Goal: Task Accomplishment & Management: Use online tool/utility

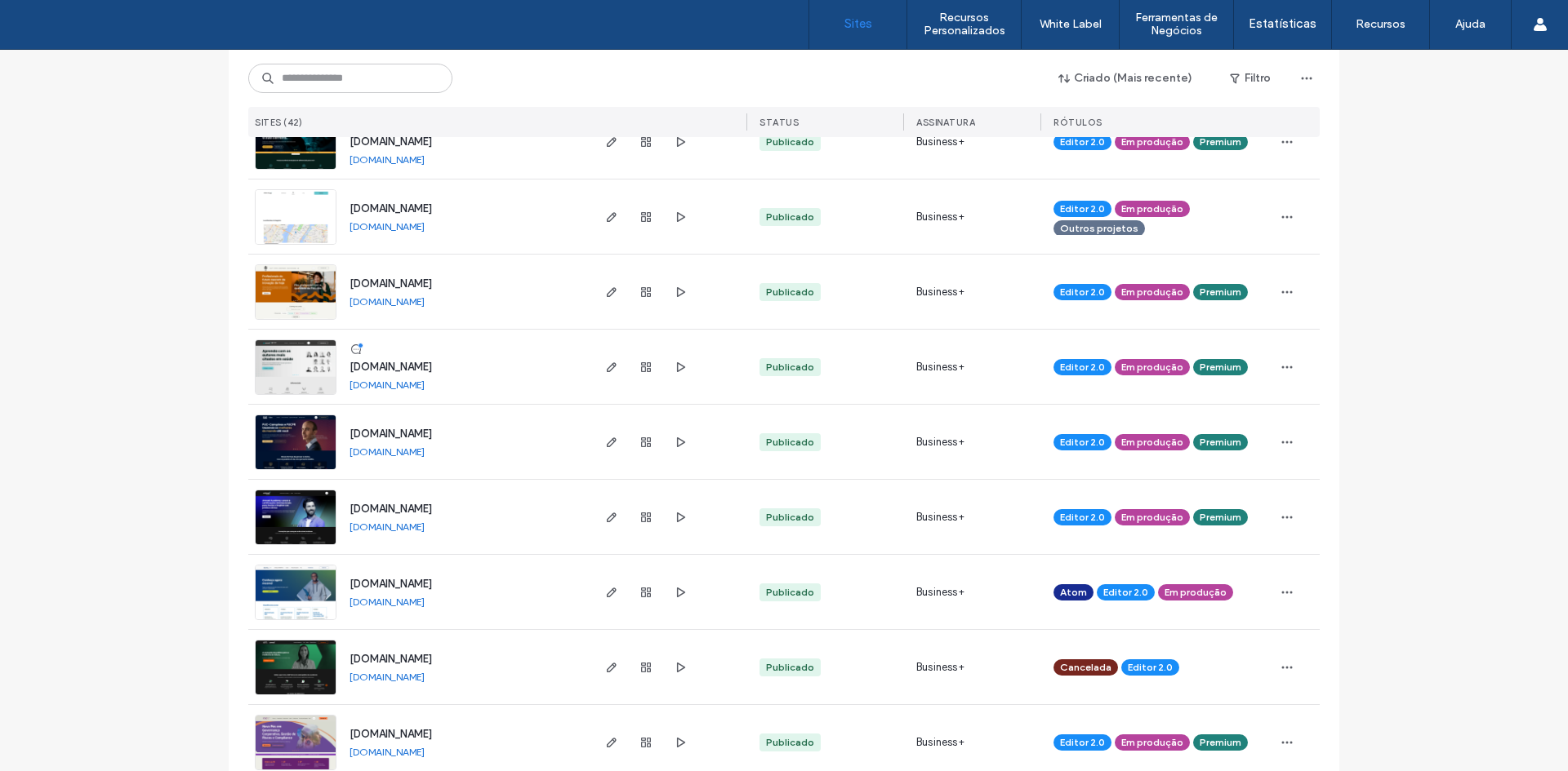
scroll to position [898, 0]
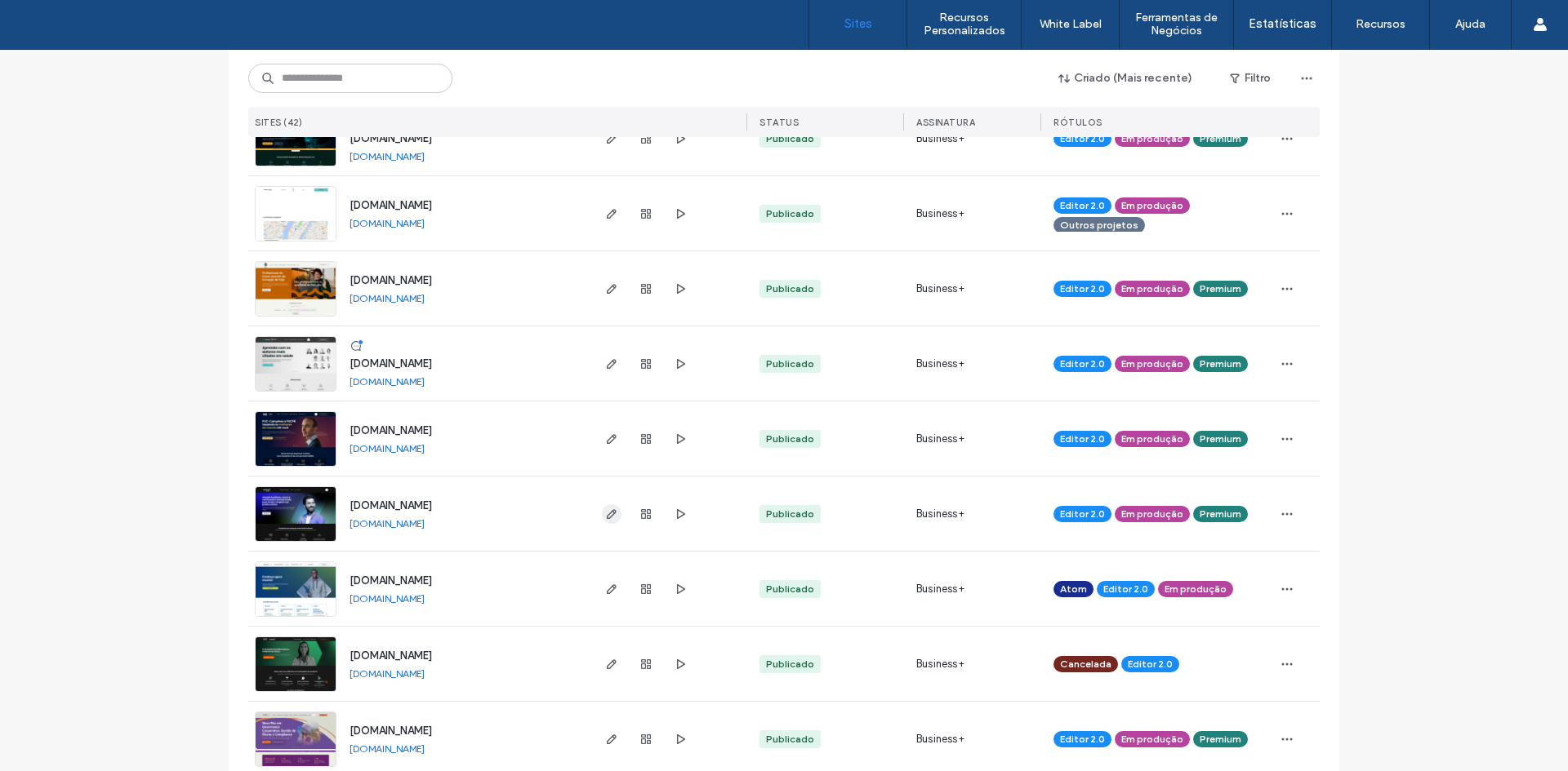
click at [605, 519] on icon "button" at bounding box center [611, 513] width 13 height 13
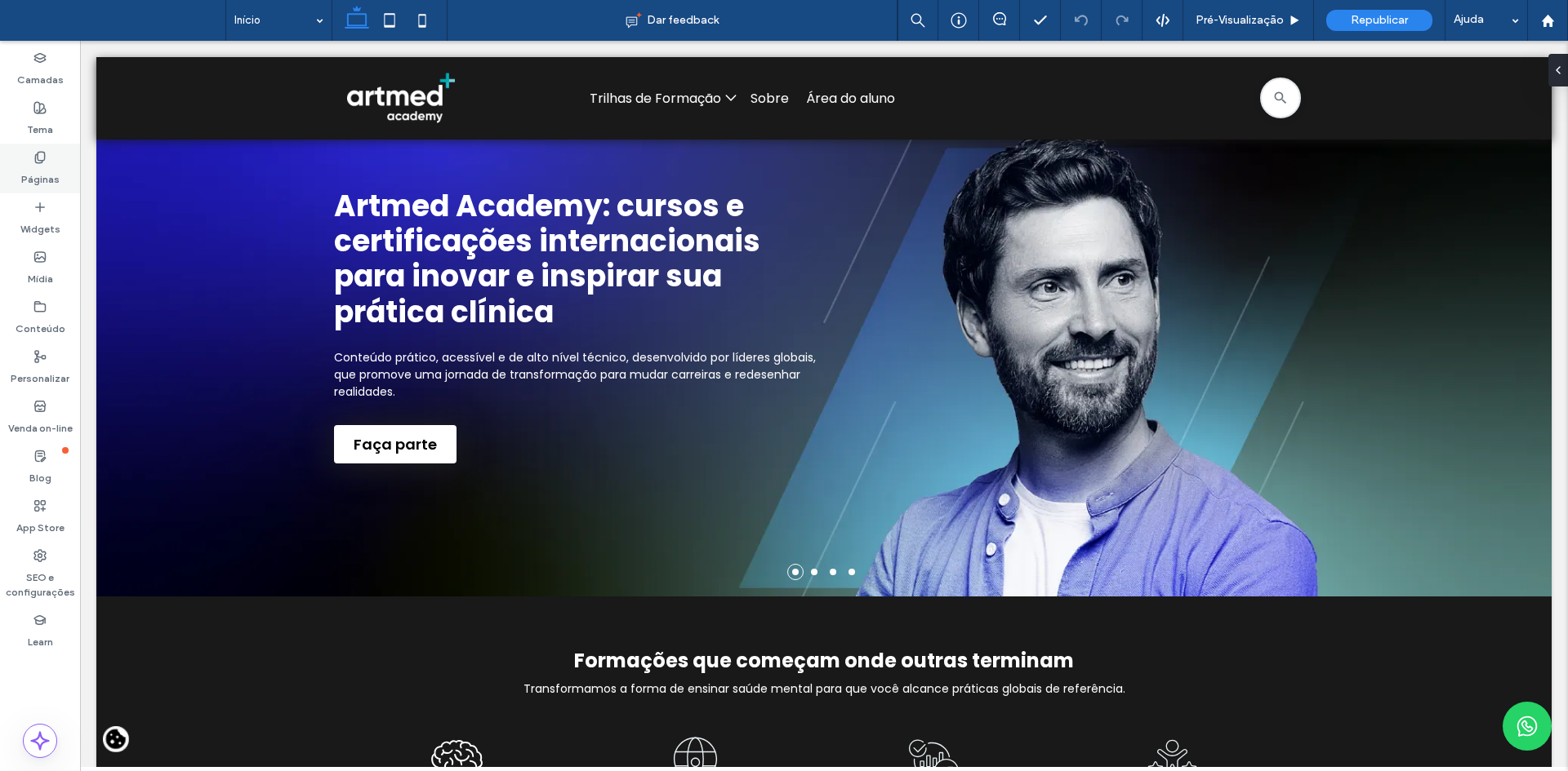
click at [33, 172] on label "Páginas" at bounding box center [40, 175] width 38 height 23
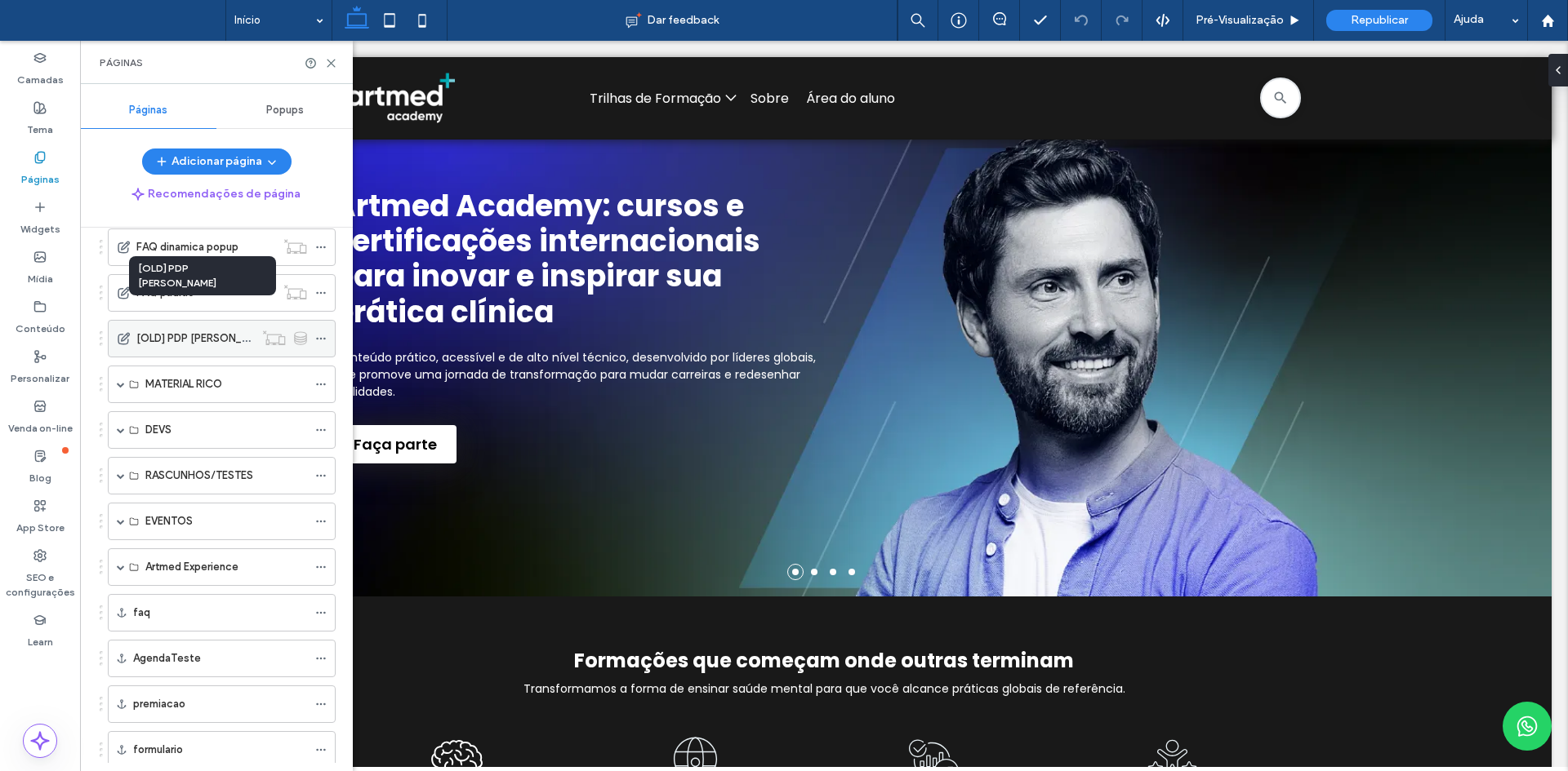
scroll to position [653, 0]
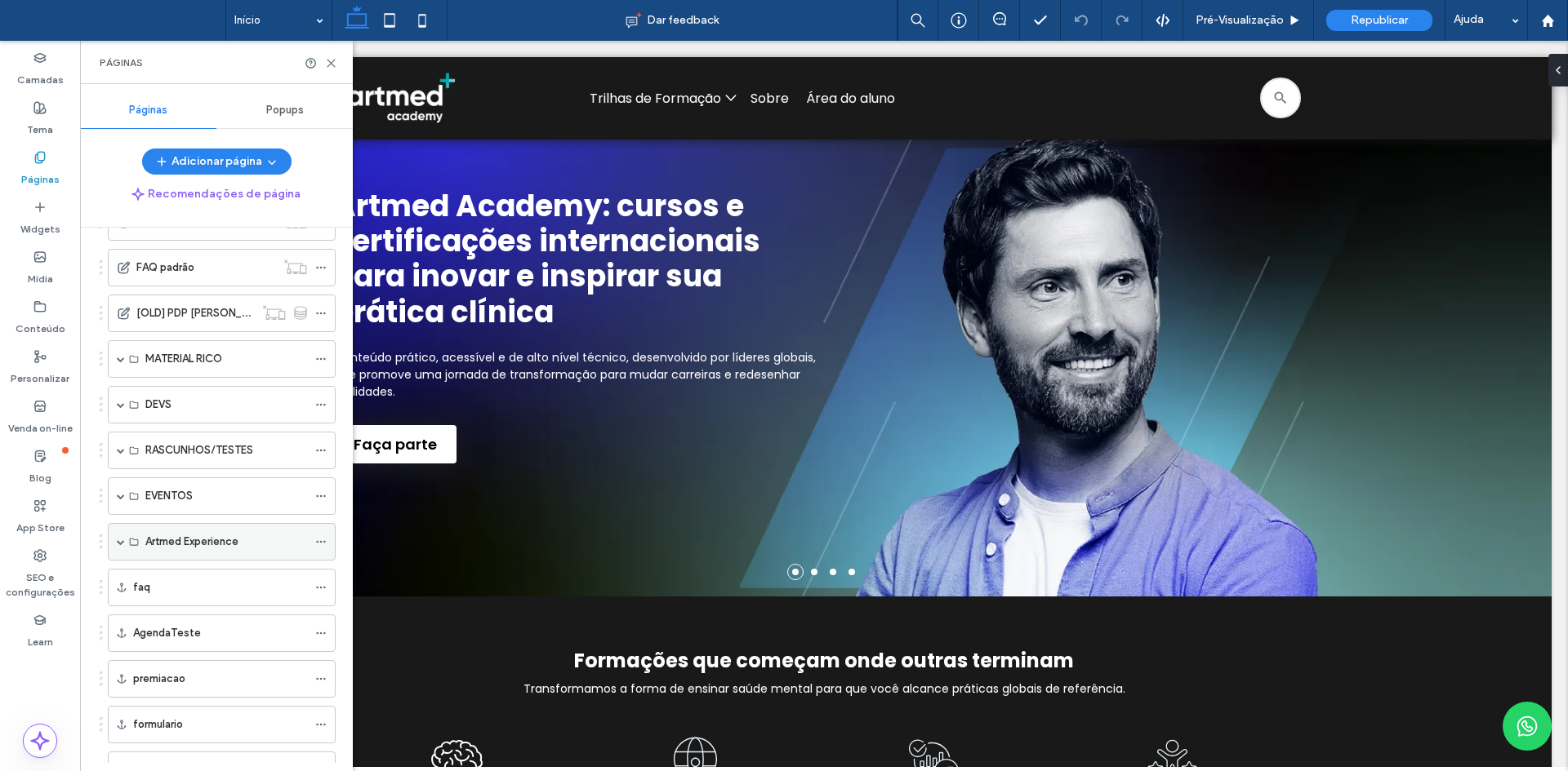
click at [114, 546] on div "Artmed Experience" at bounding box center [221, 541] width 228 height 37
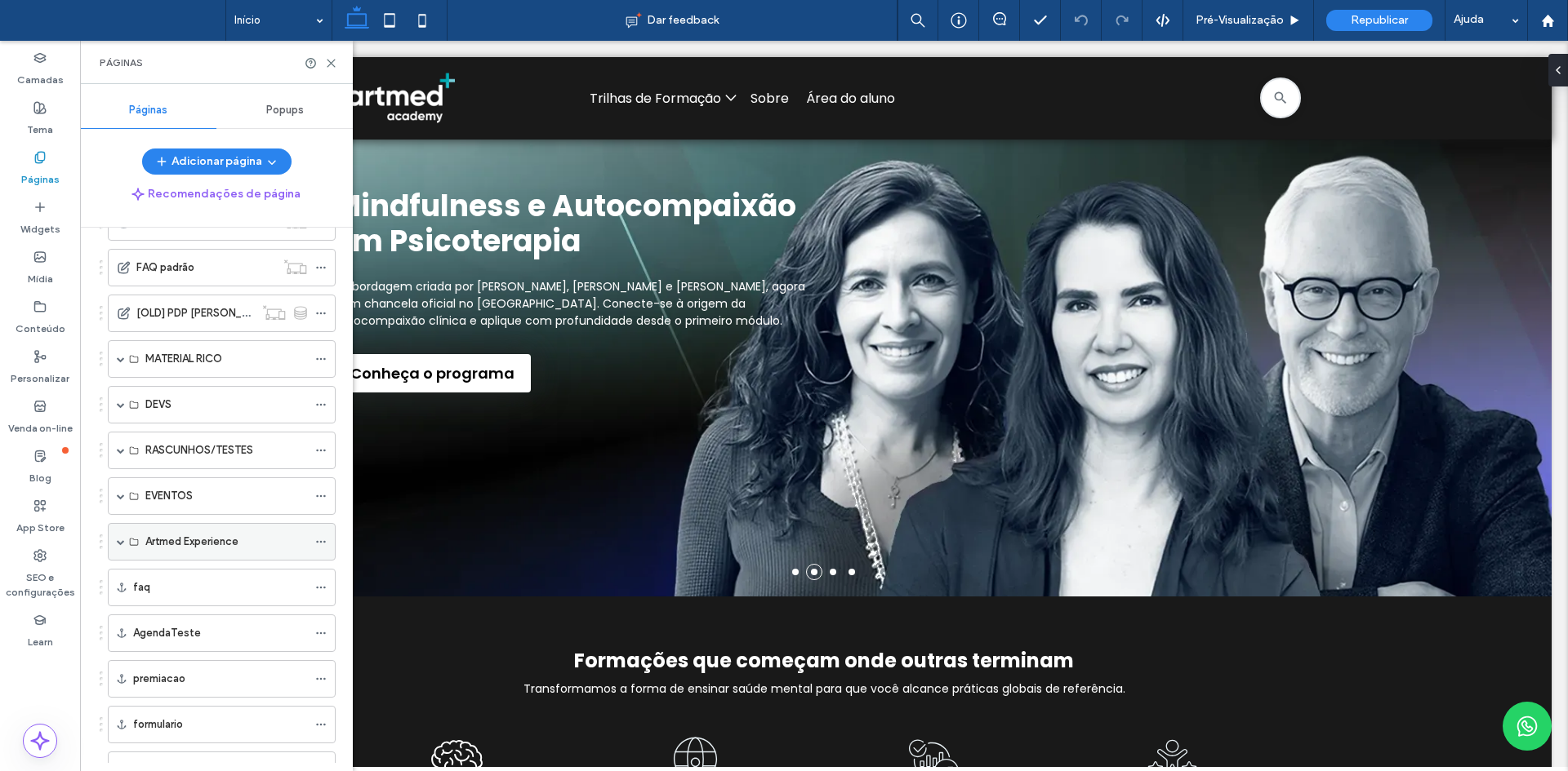
drag, startPoint x: 120, startPoint y: 543, endPoint x: 140, endPoint y: 535, distance: 21.5
click at [120, 544] on span at bounding box center [121, 542] width 8 height 8
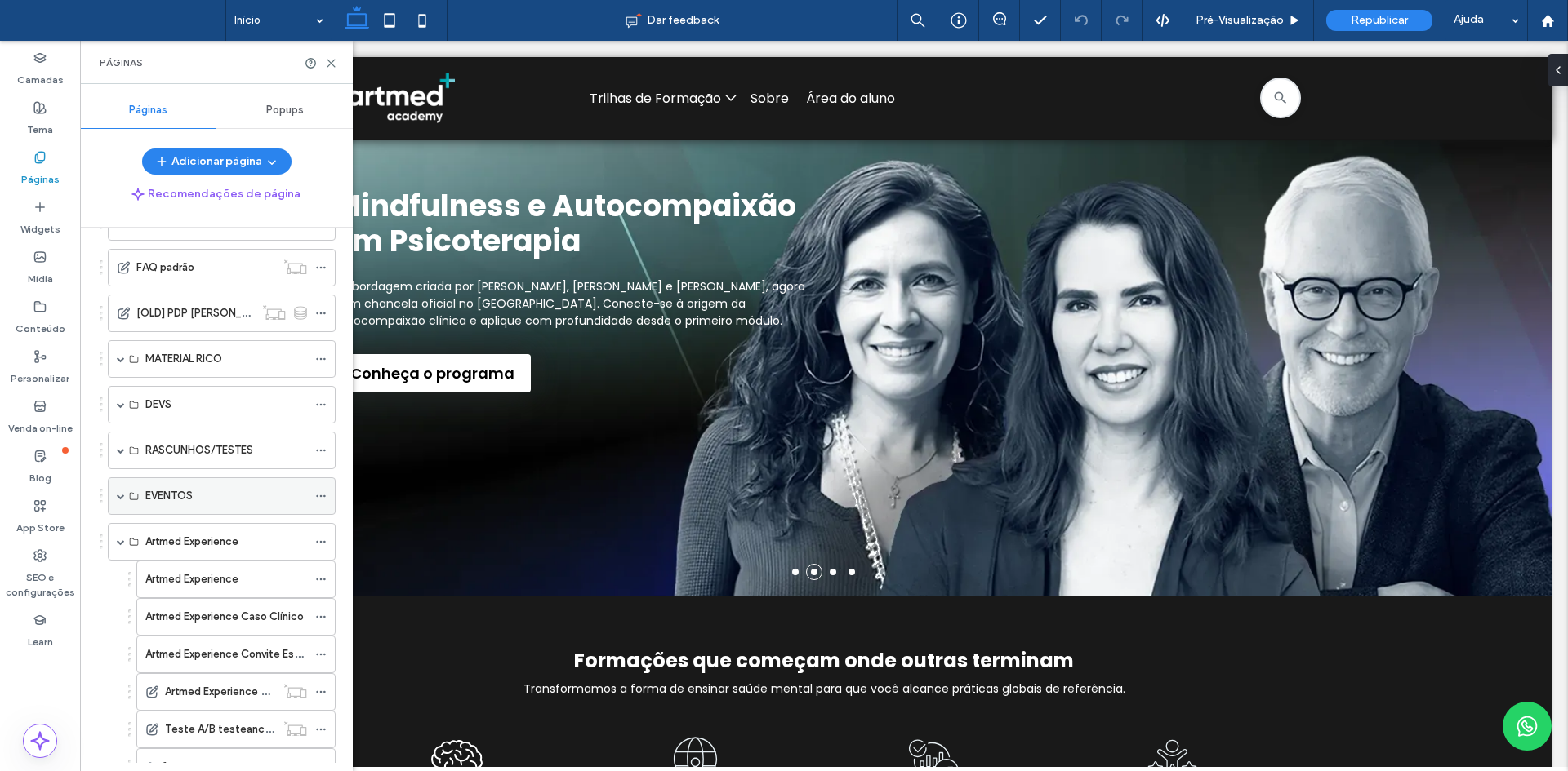
scroll to position [735, 0]
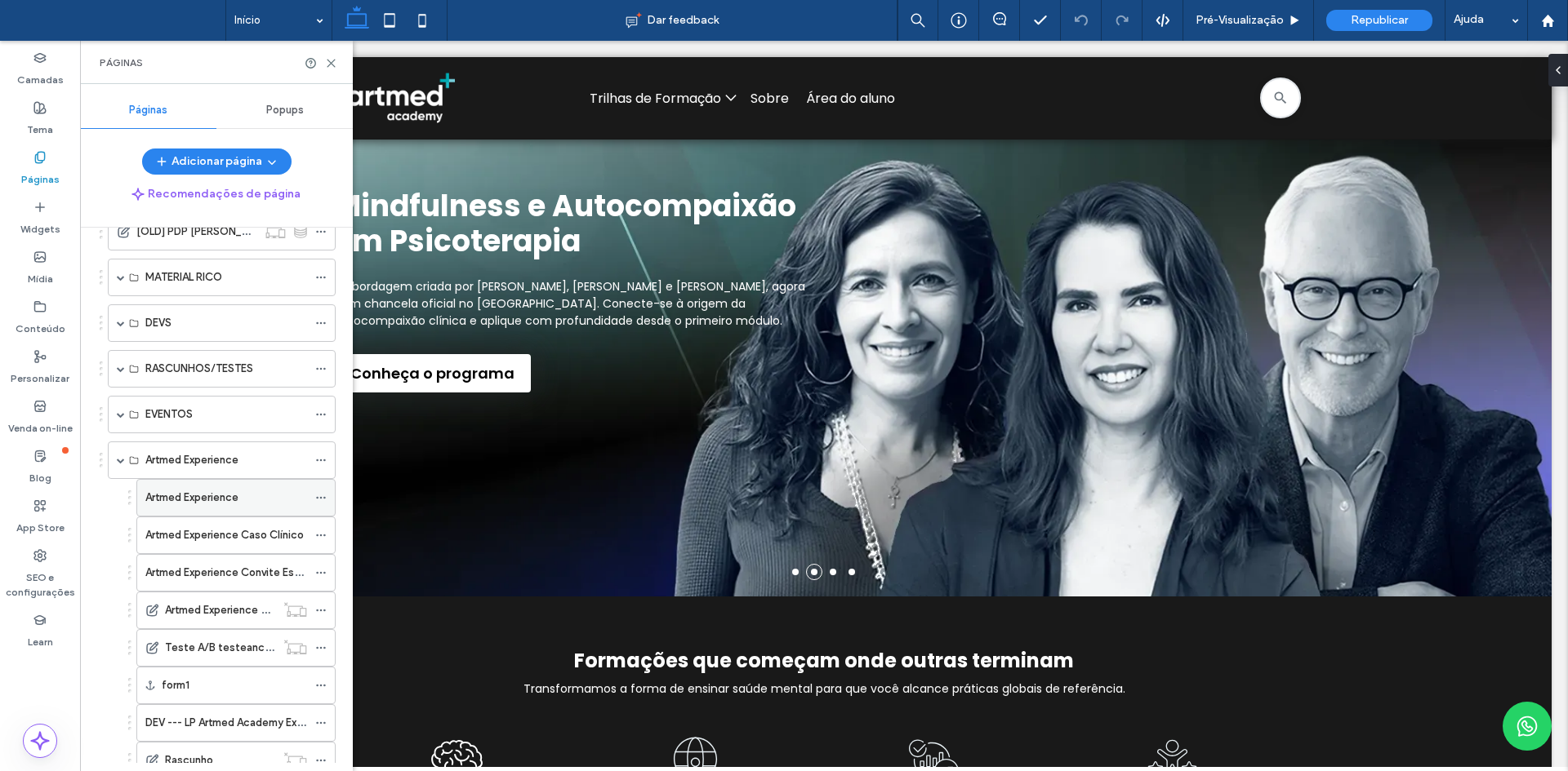
click at [207, 499] on label "Artmed Experience" at bounding box center [192, 497] width 93 height 29
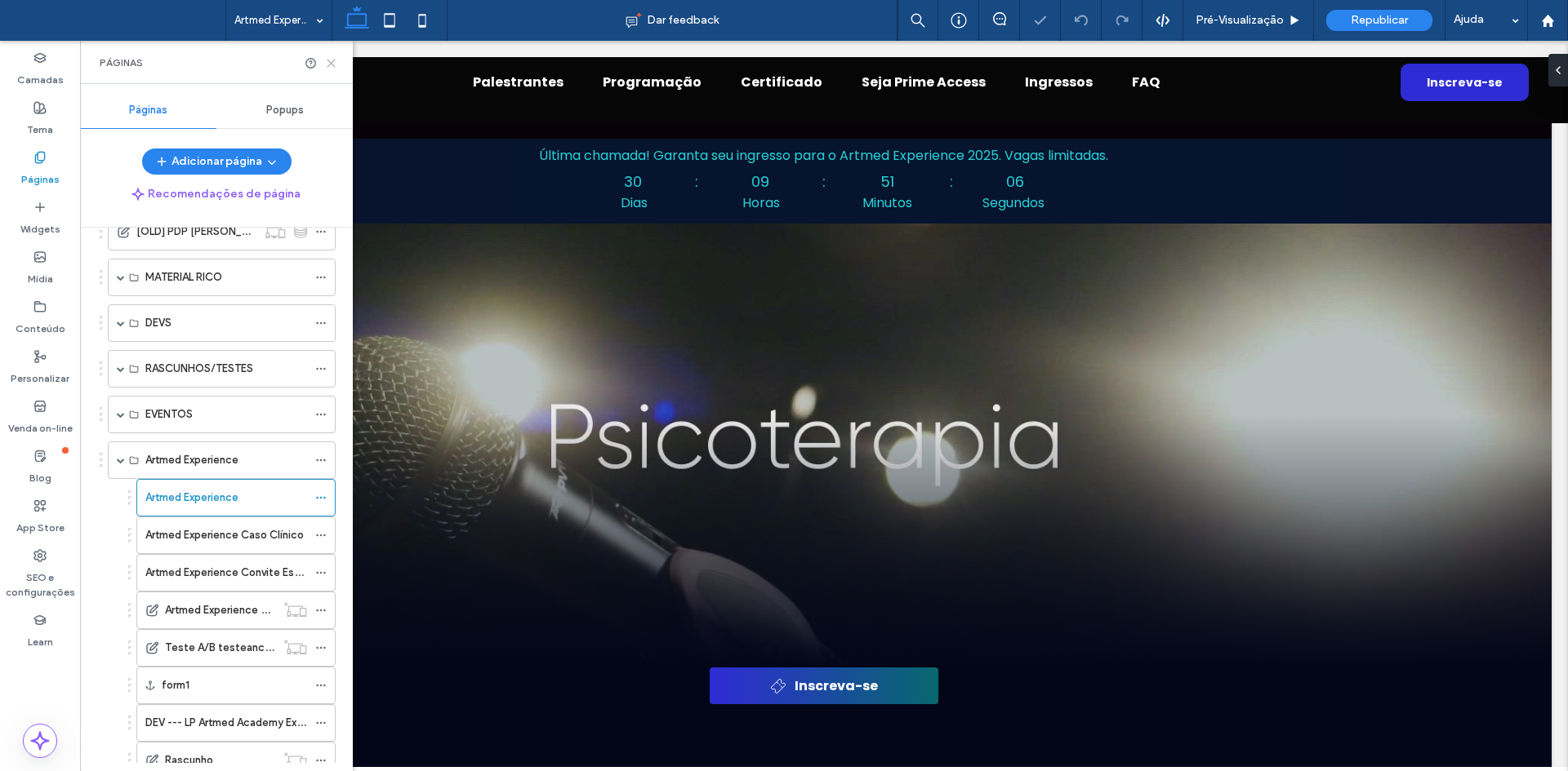
click at [331, 62] on use at bounding box center [331, 63] width 8 height 8
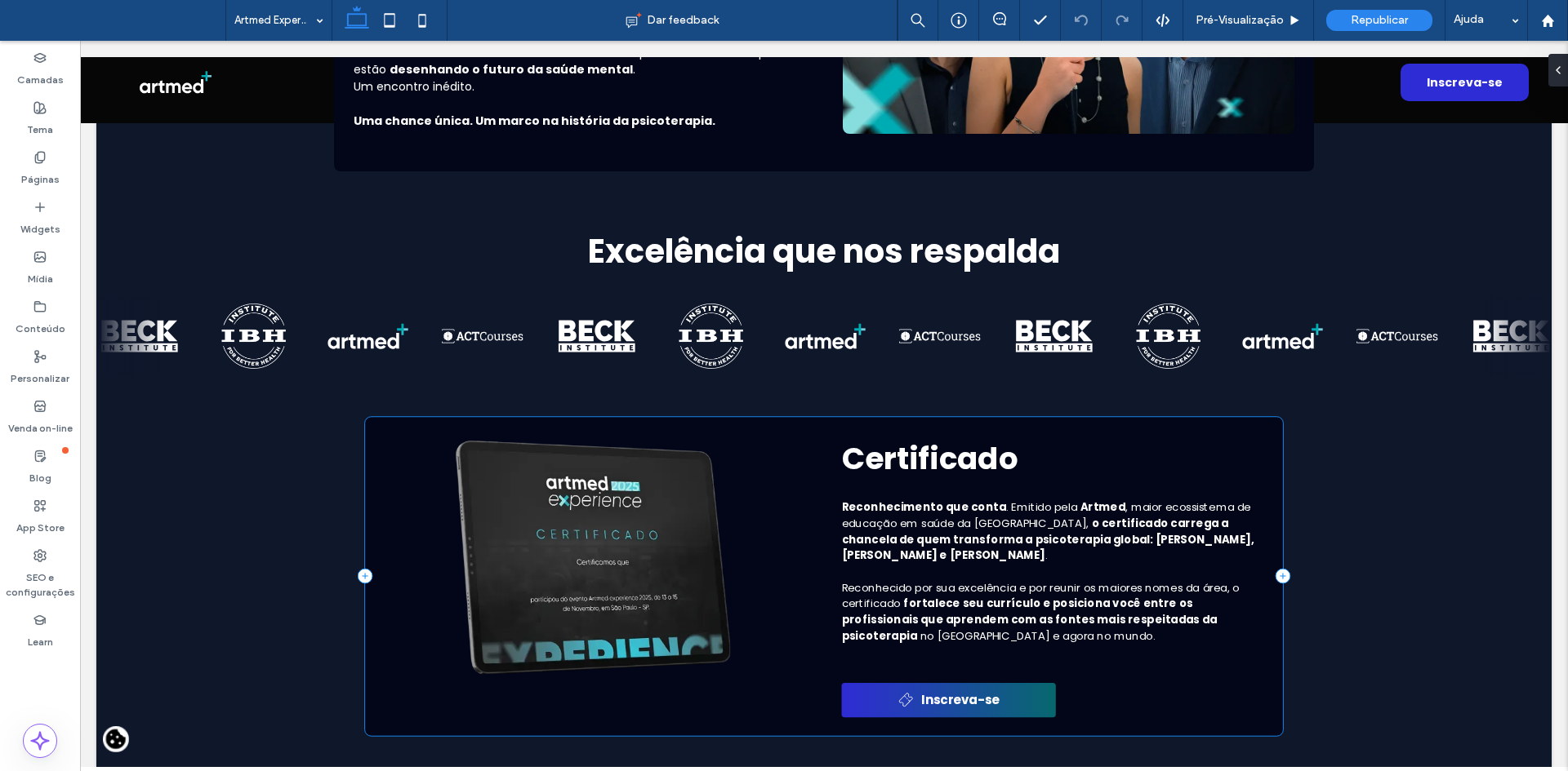
scroll to position [5713, 0]
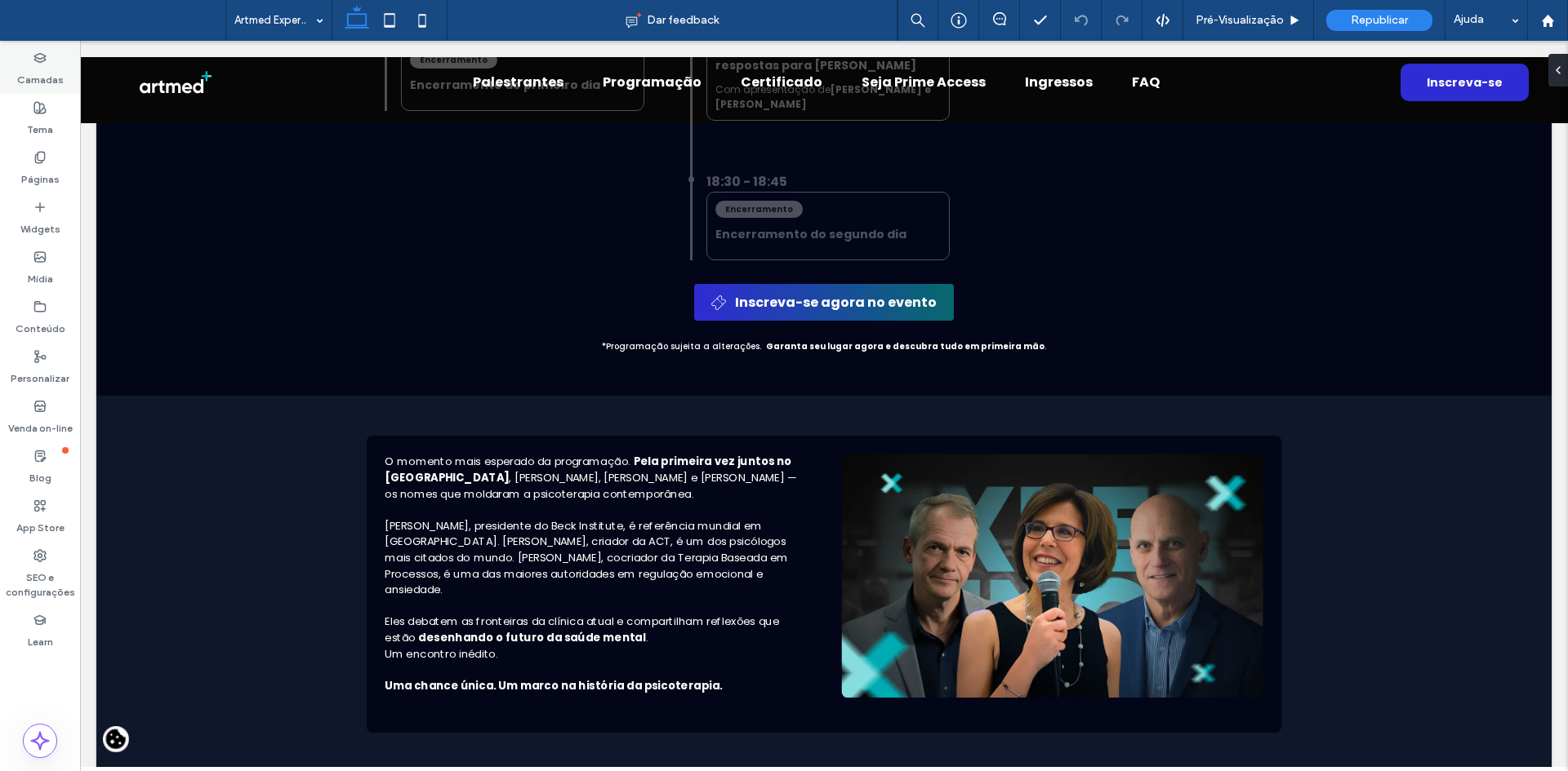
click at [46, 70] on label "Camadas" at bounding box center [40, 75] width 47 height 23
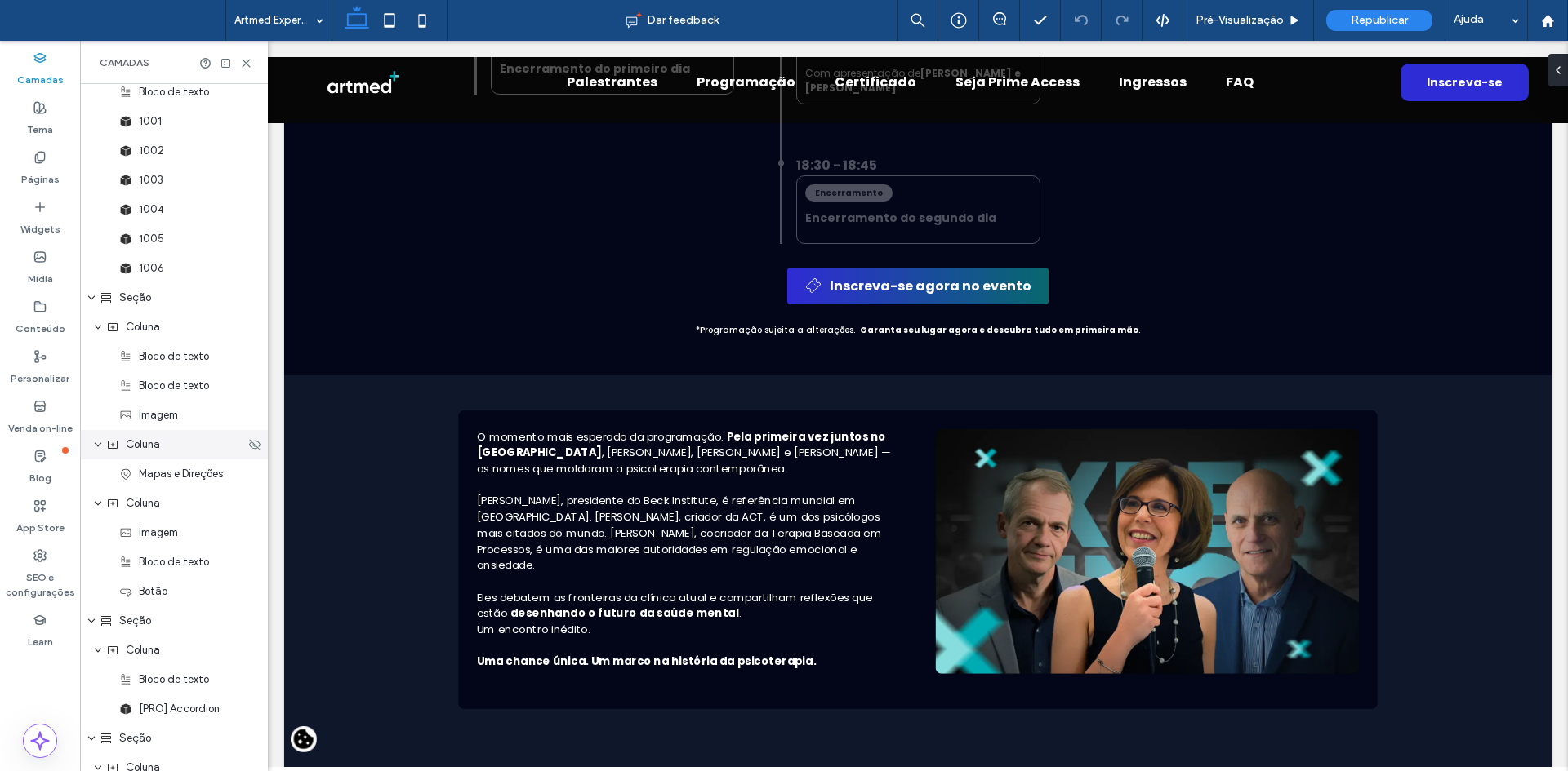
scroll to position [3020, 0]
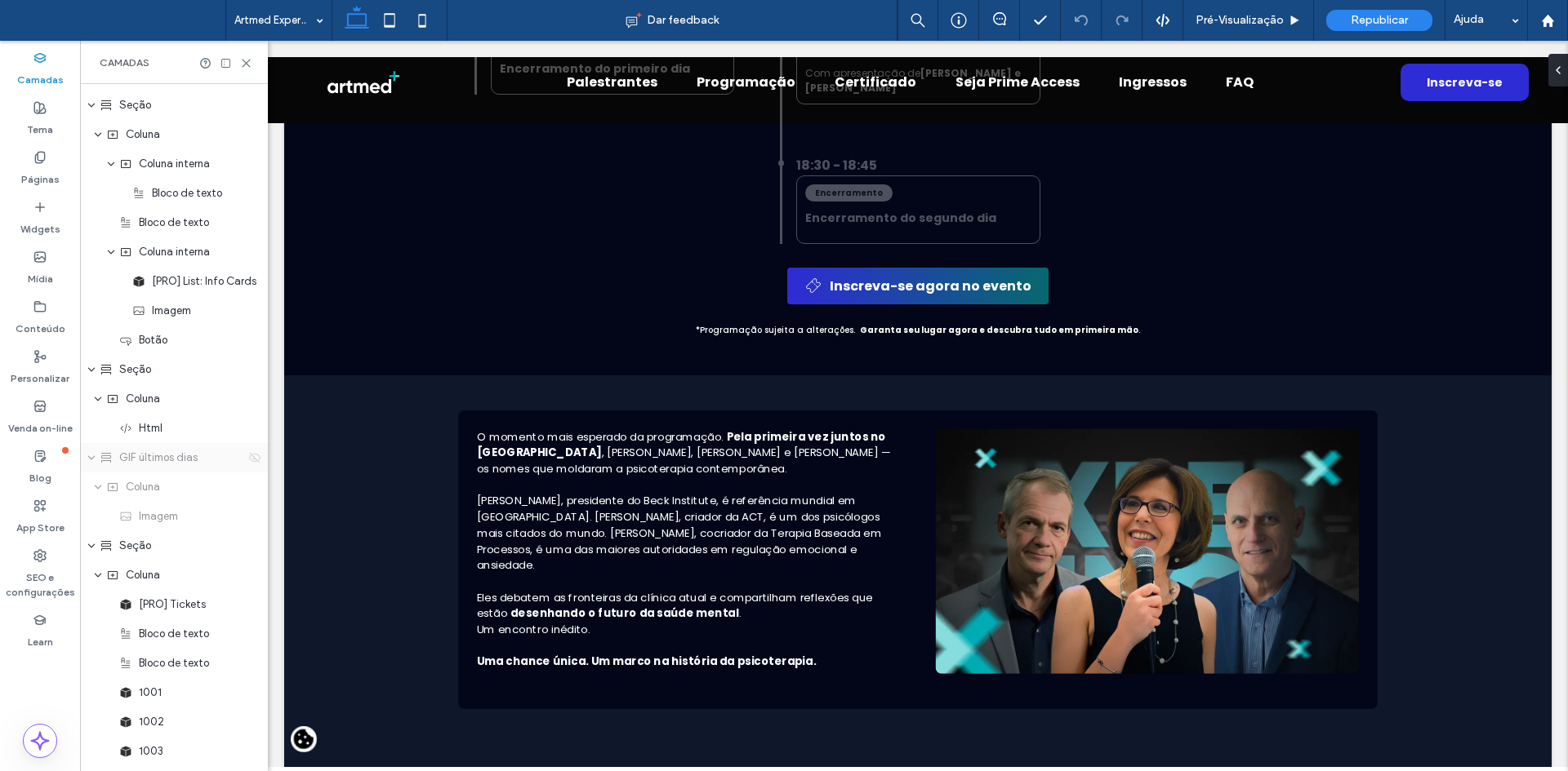
click at [248, 457] on icon at bounding box center [254, 458] width 13 height 13
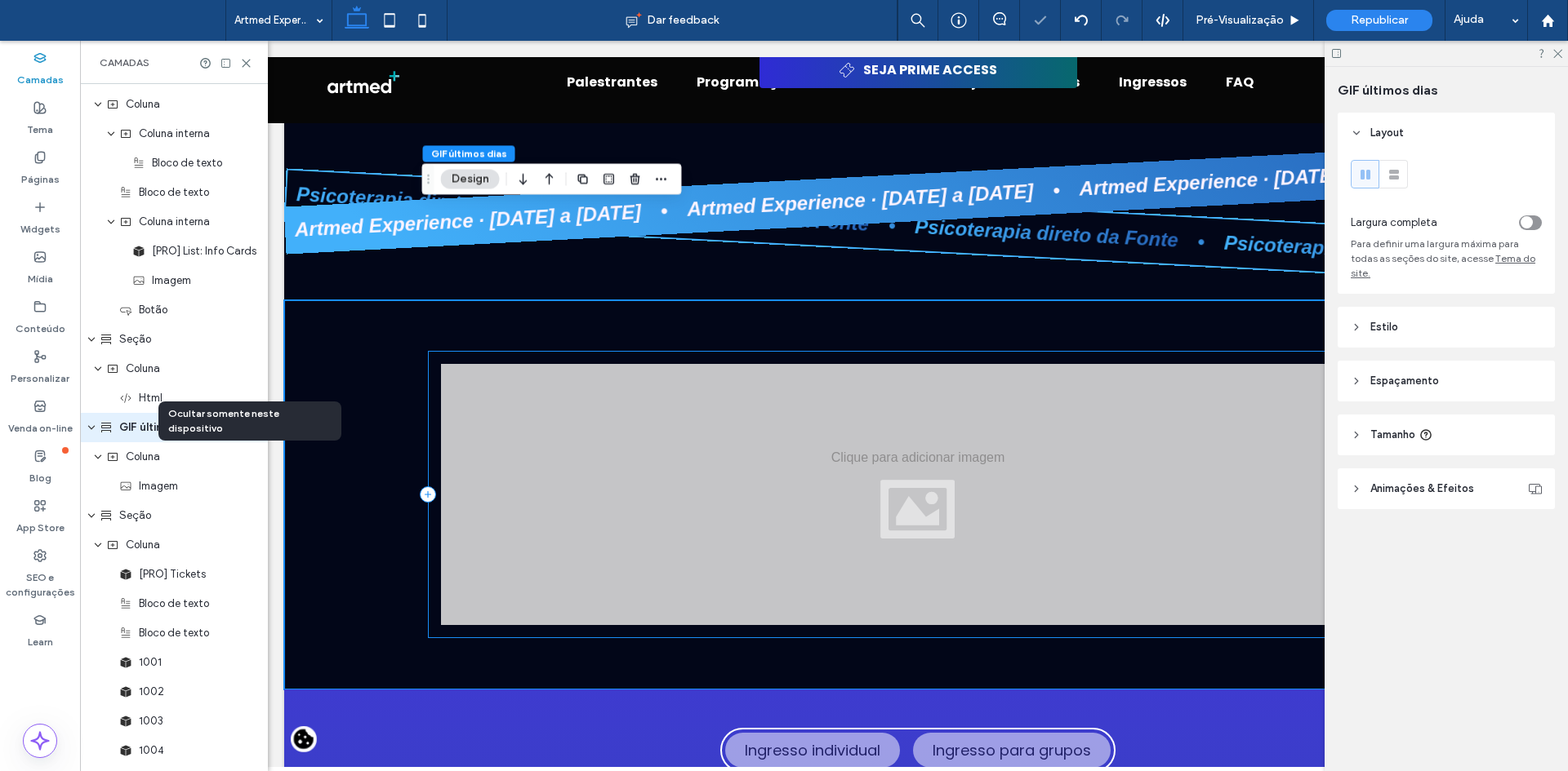
scroll to position [8197, 0]
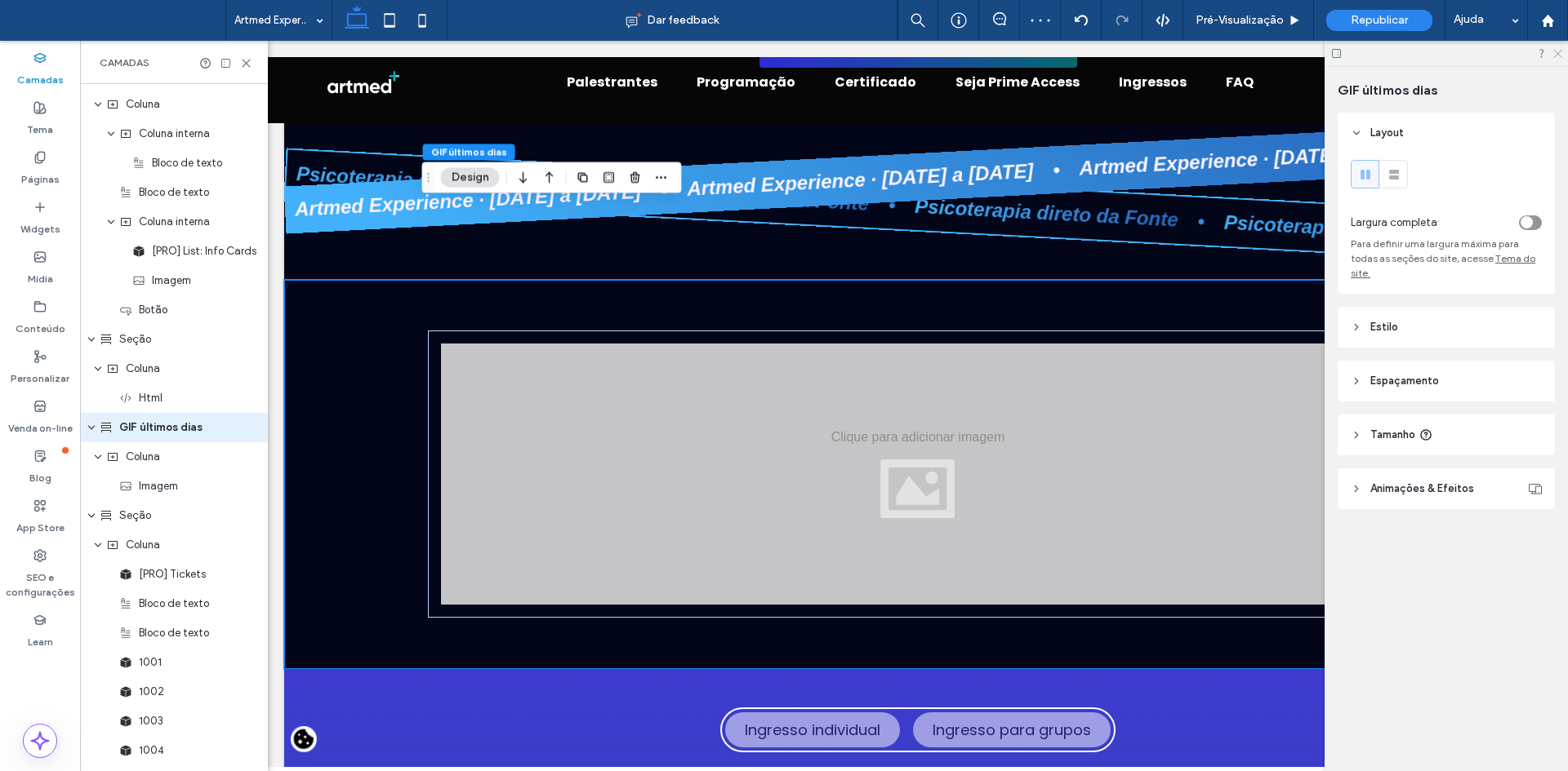
click at [1554, 53] on icon at bounding box center [1556, 53] width 11 height 11
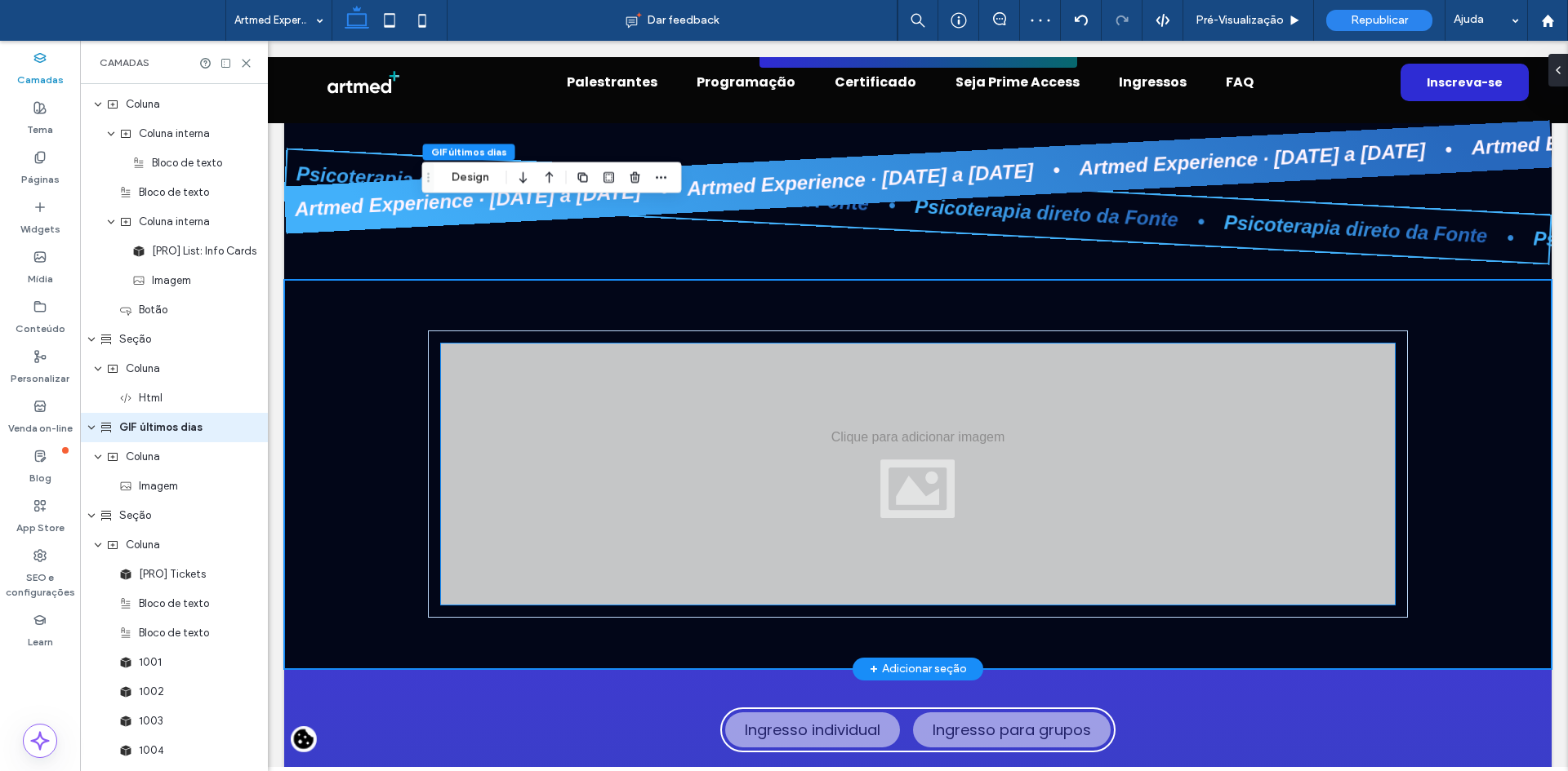
click at [757, 386] on div at bounding box center [917, 474] width 954 height 261
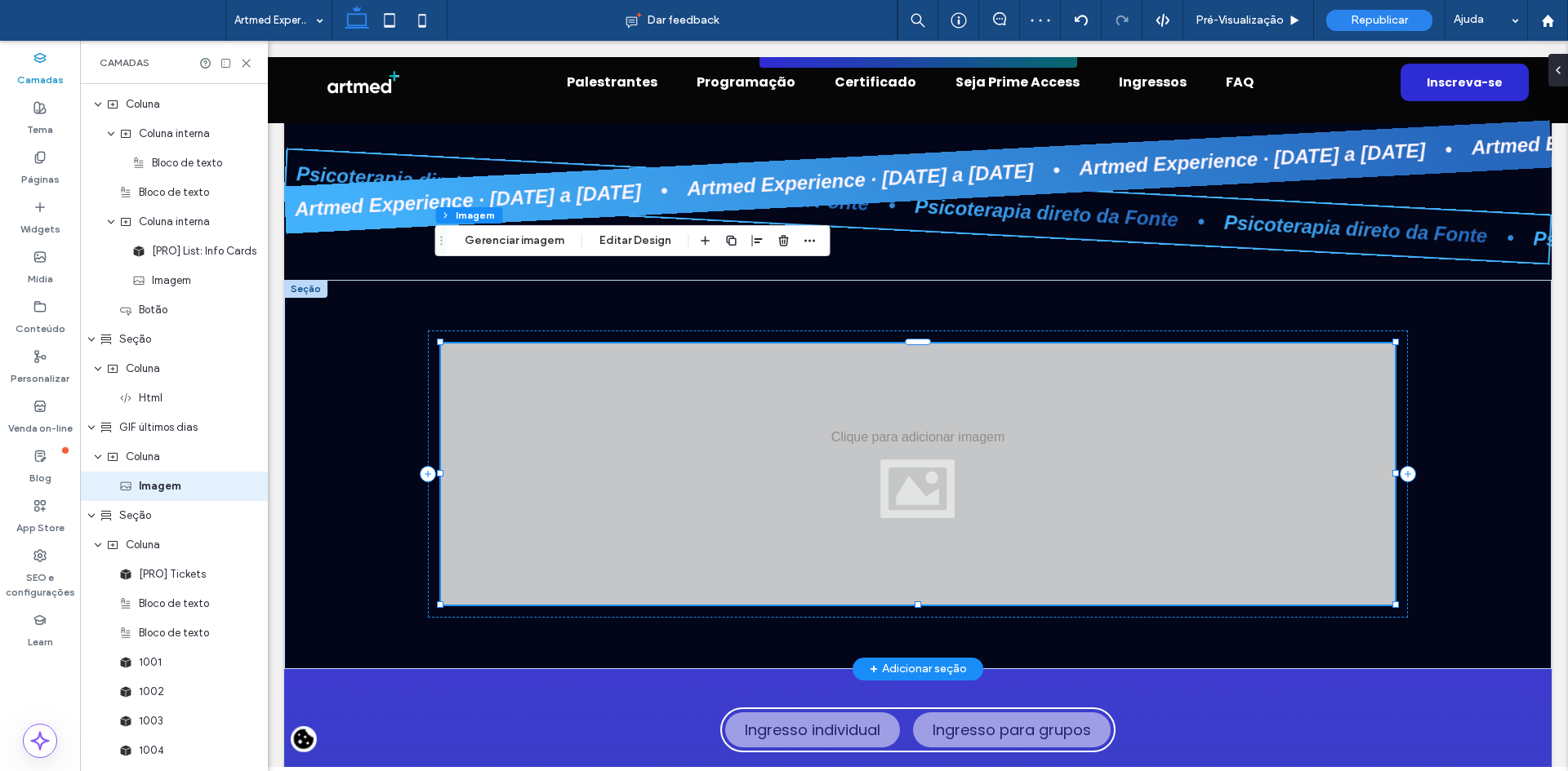
scroll to position [3109, 0]
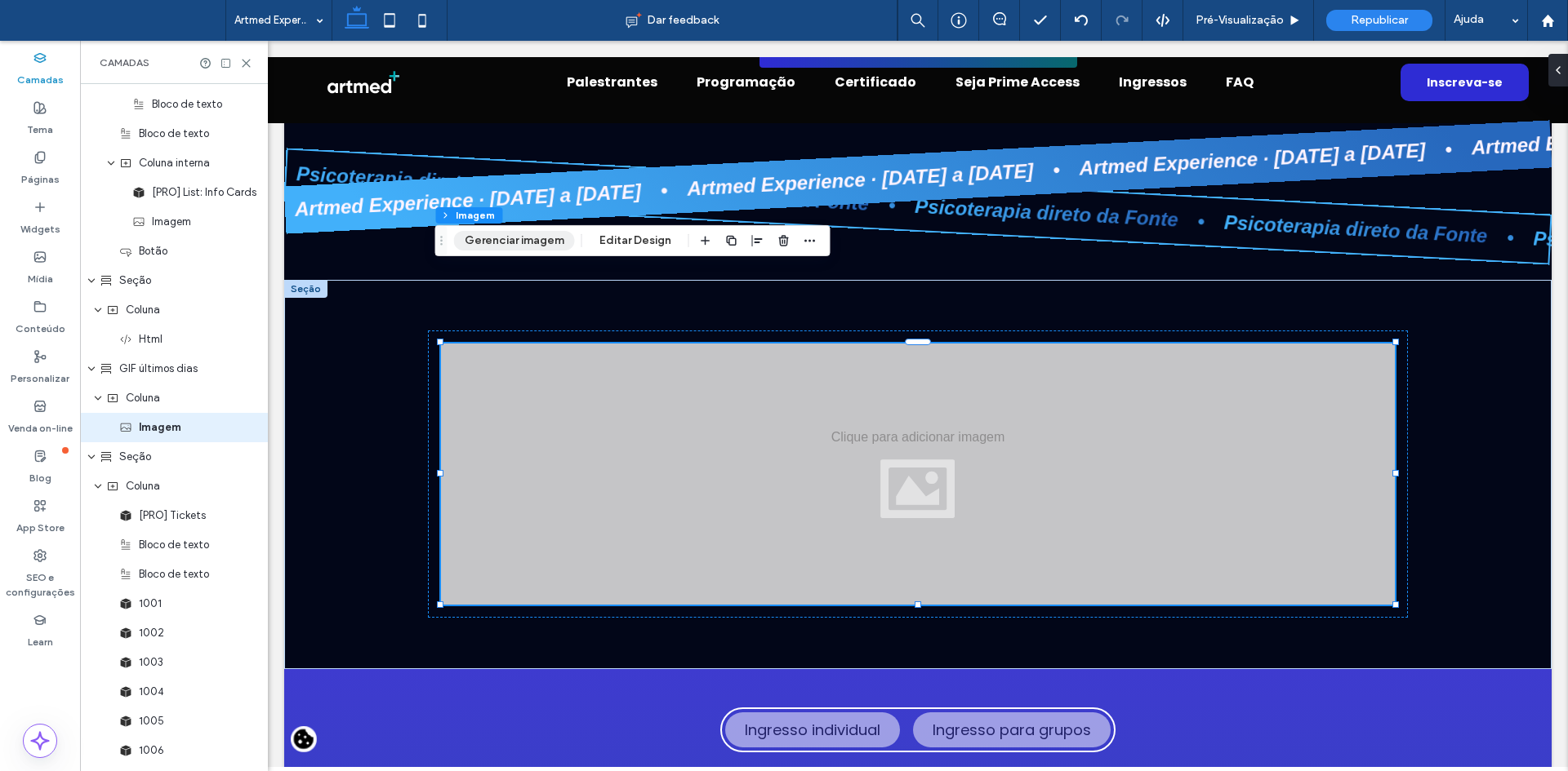
click at [490, 236] on button "Gerenciar imagem" at bounding box center [514, 241] width 121 height 19
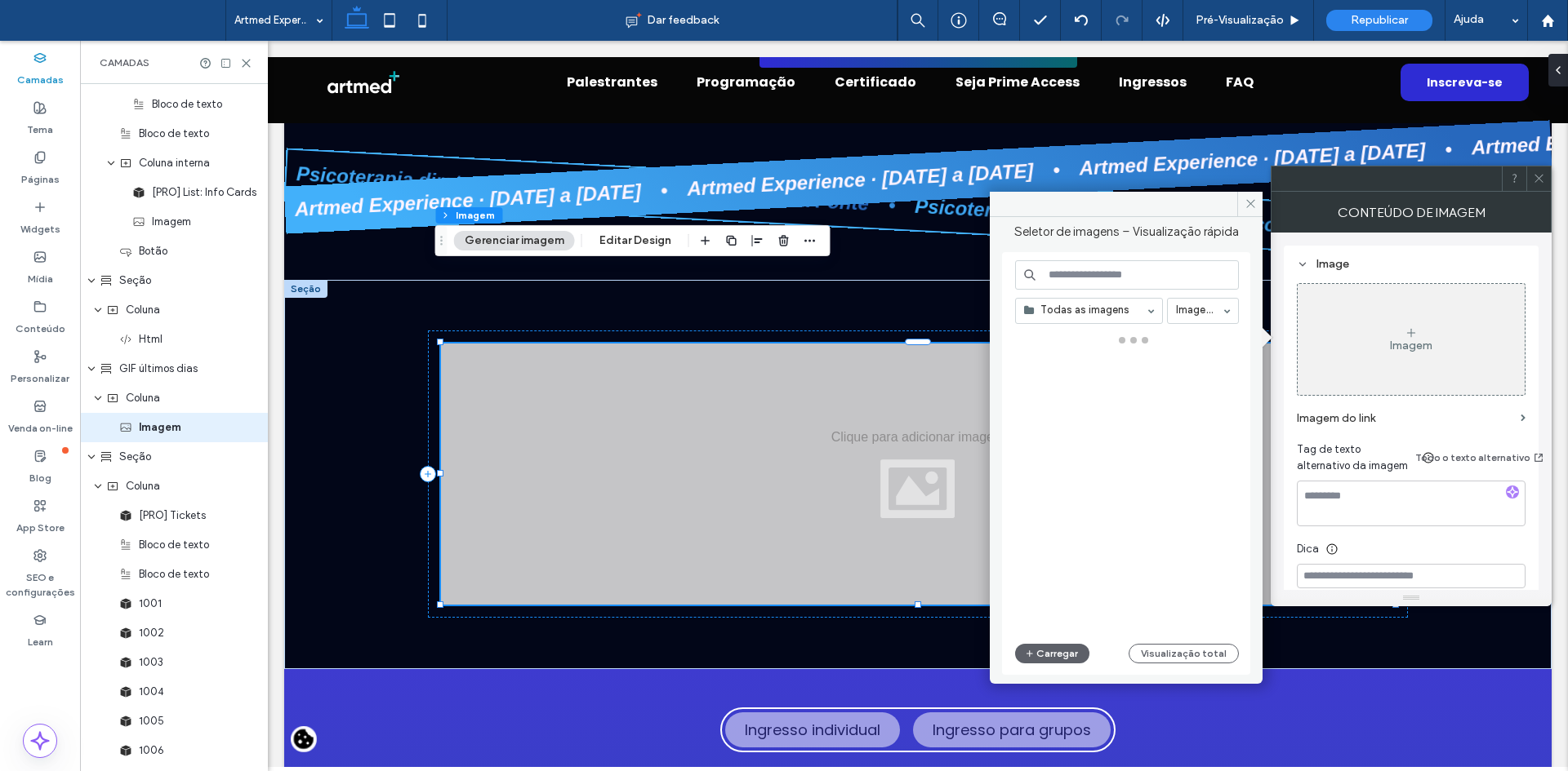
click at [1406, 351] on div "Imagem" at bounding box center [1411, 346] width 42 height 13
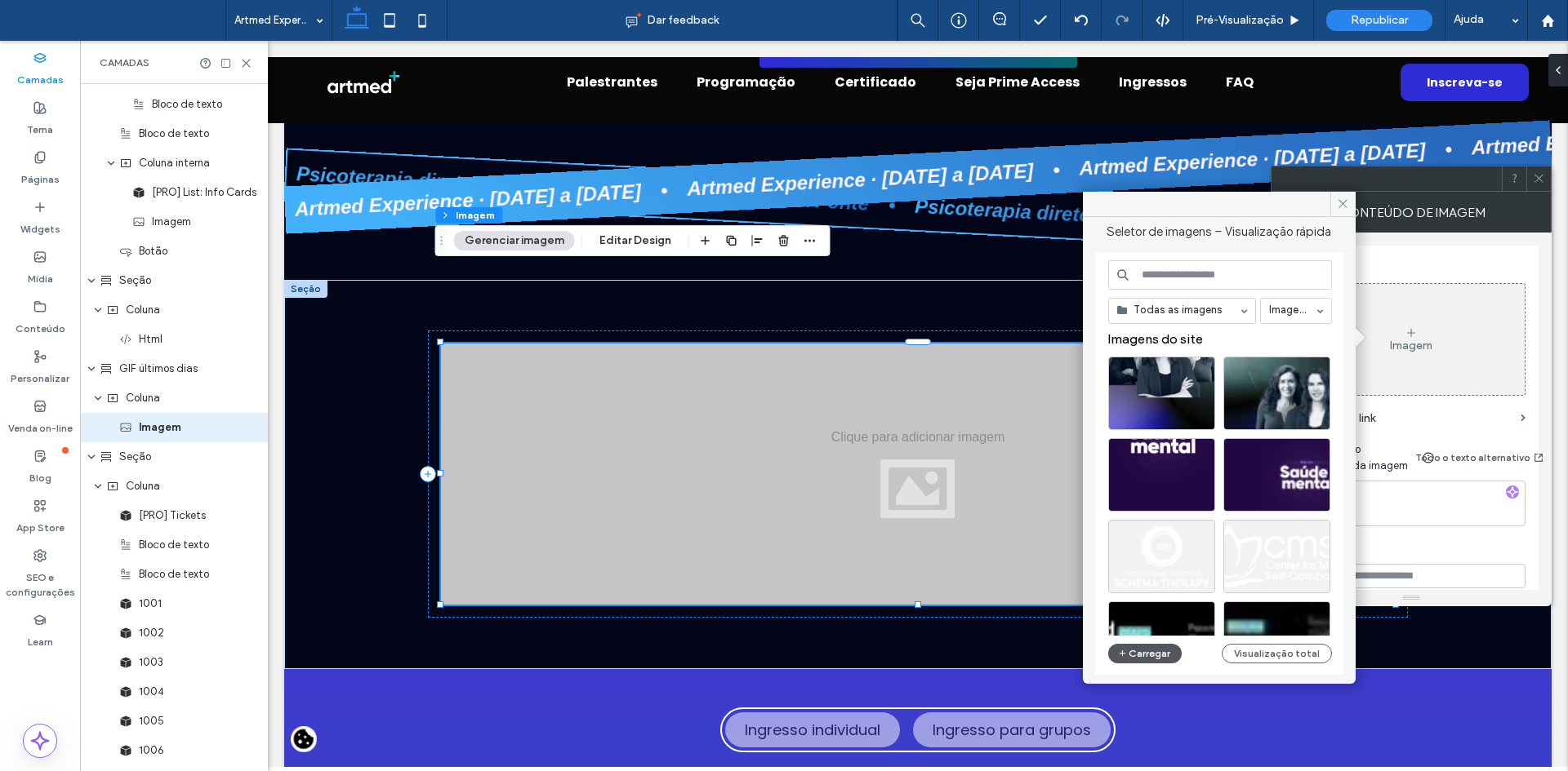
click at [1150, 650] on button "Carregar" at bounding box center [1145, 653] width 75 height 19
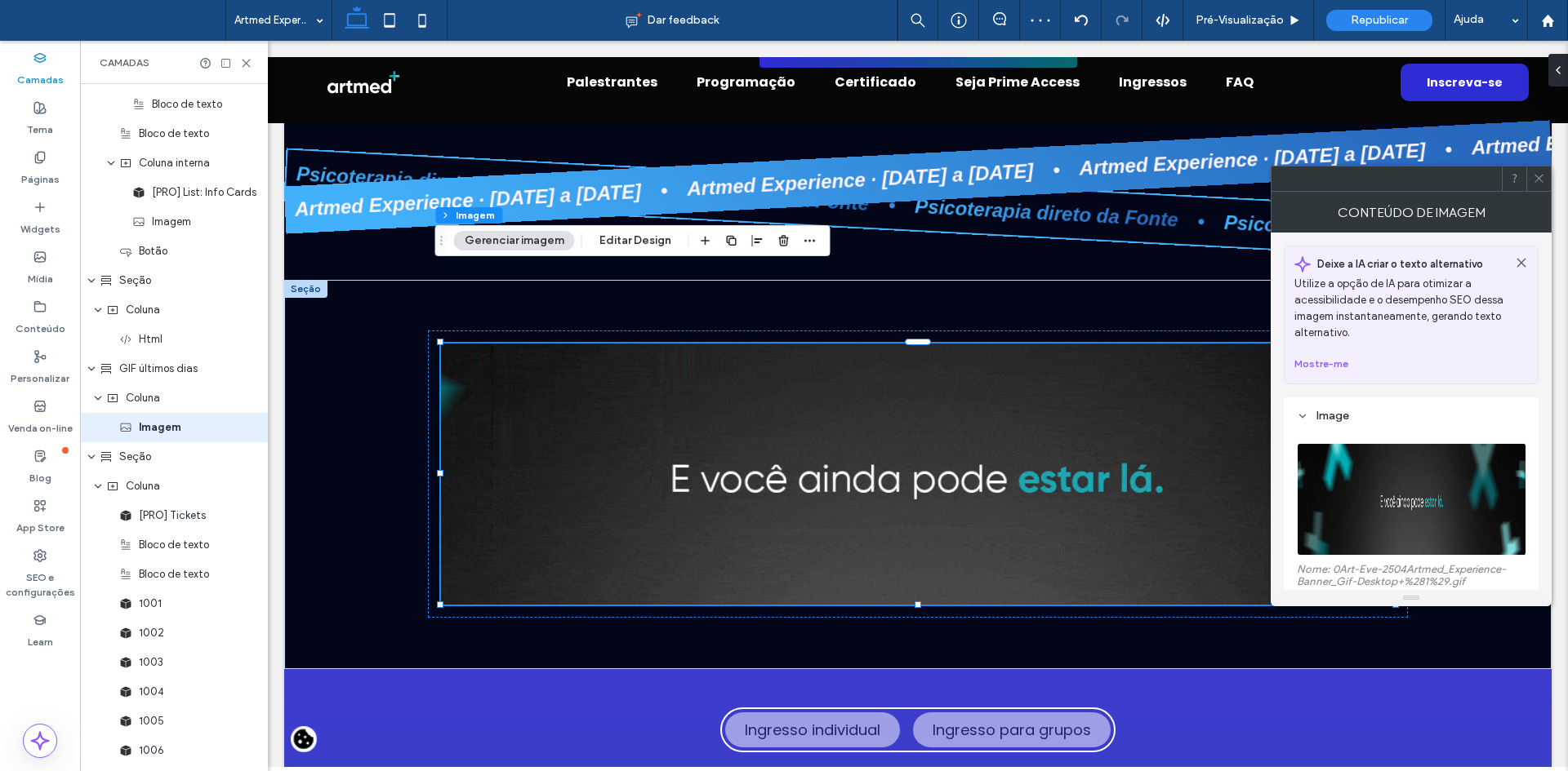
click at [1537, 169] on span at bounding box center [1538, 179] width 12 height 25
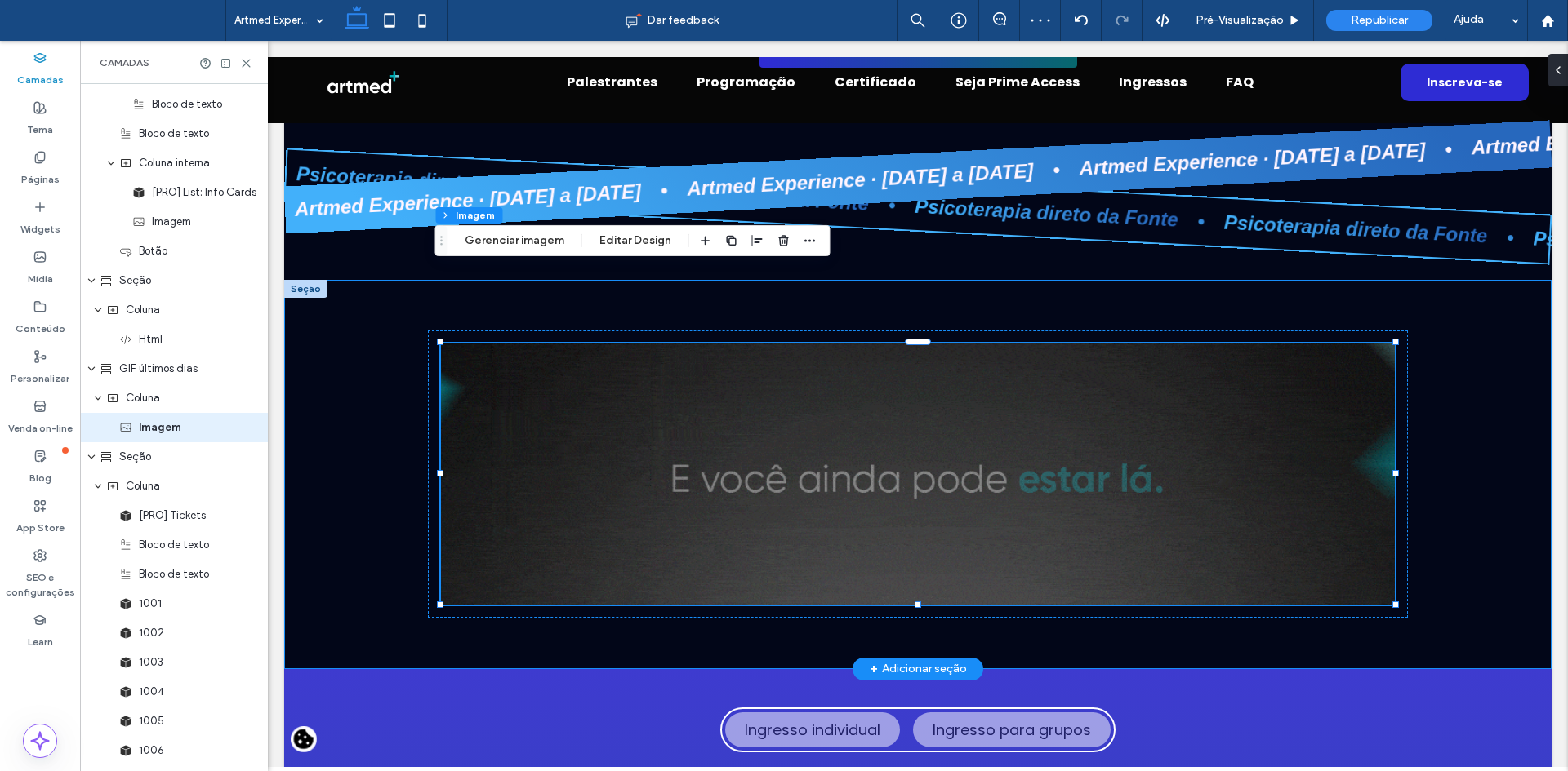
click at [1435, 447] on div at bounding box center [917, 474] width 1267 height 389
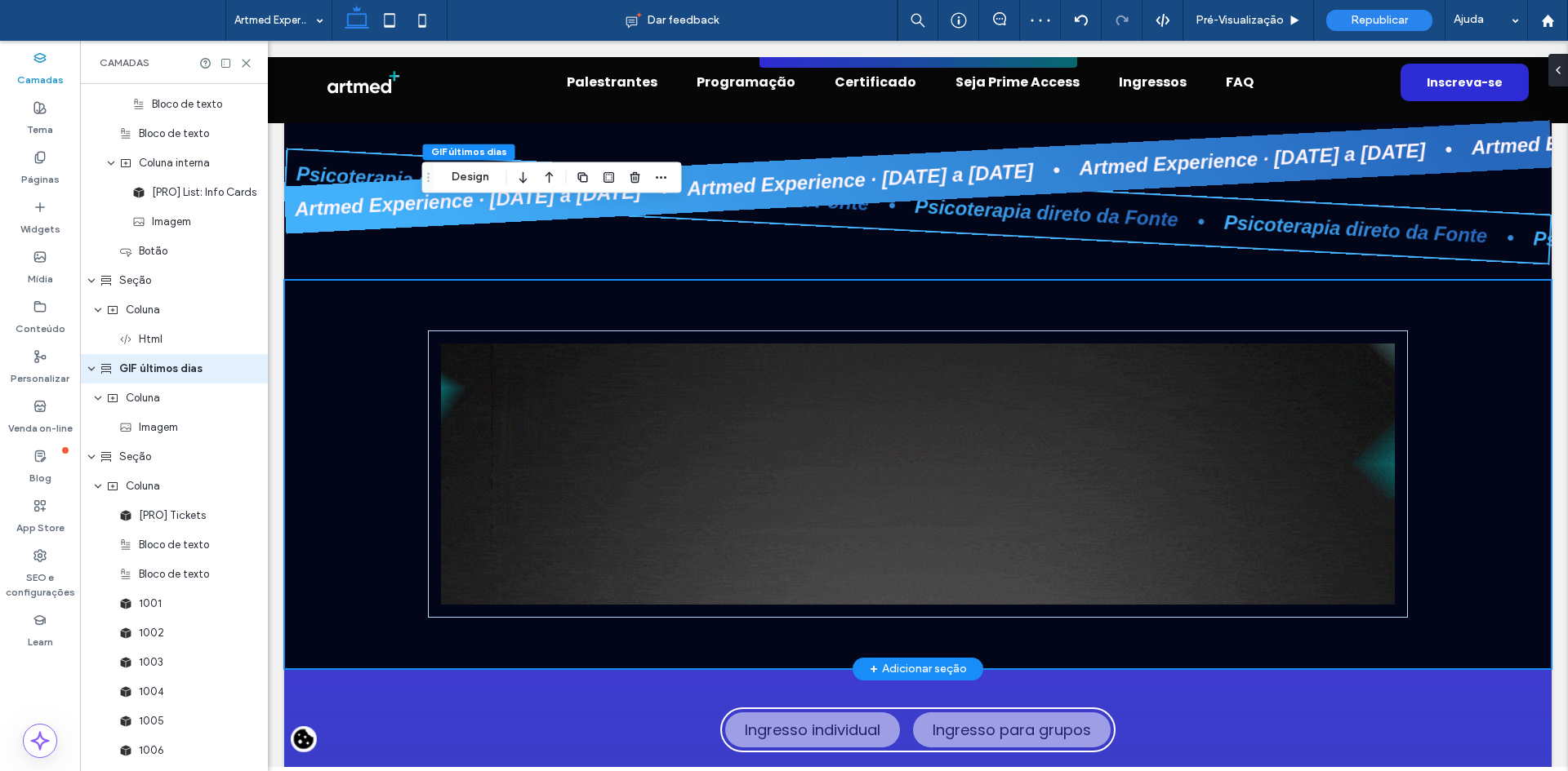
scroll to position [3050, 0]
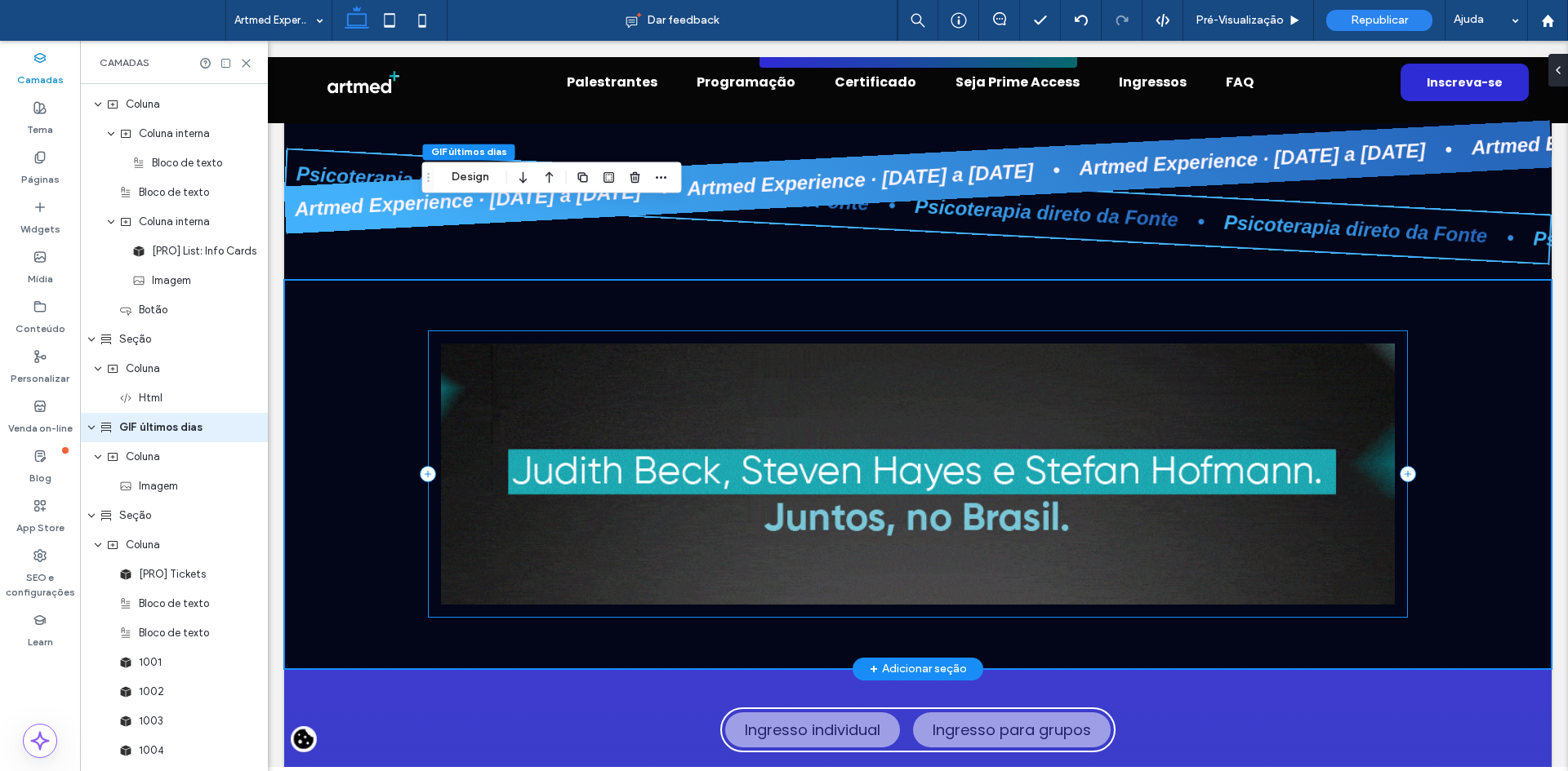
click at [1395, 412] on div at bounding box center [918, 474] width 980 height 287
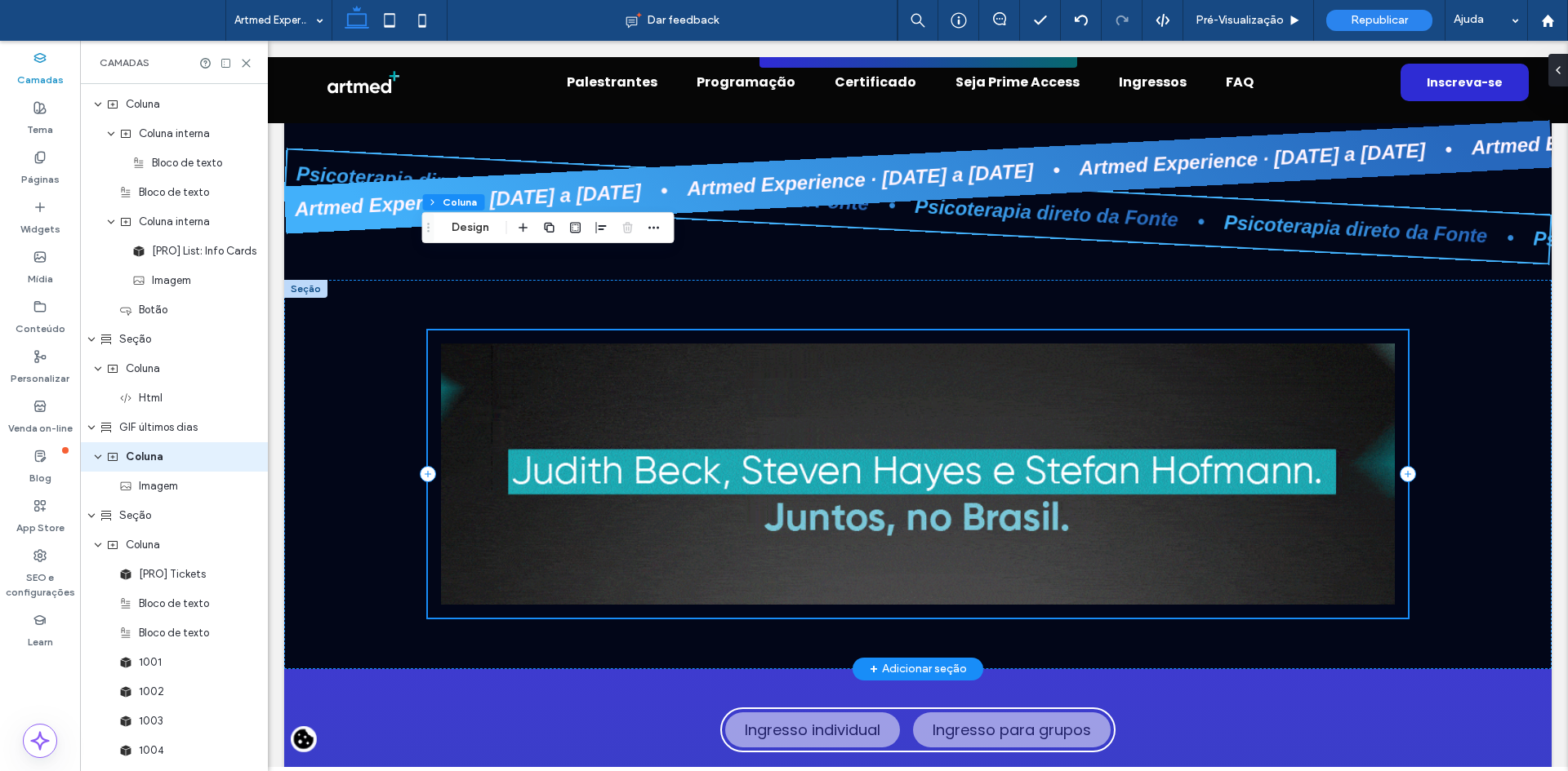
scroll to position [3080, 0]
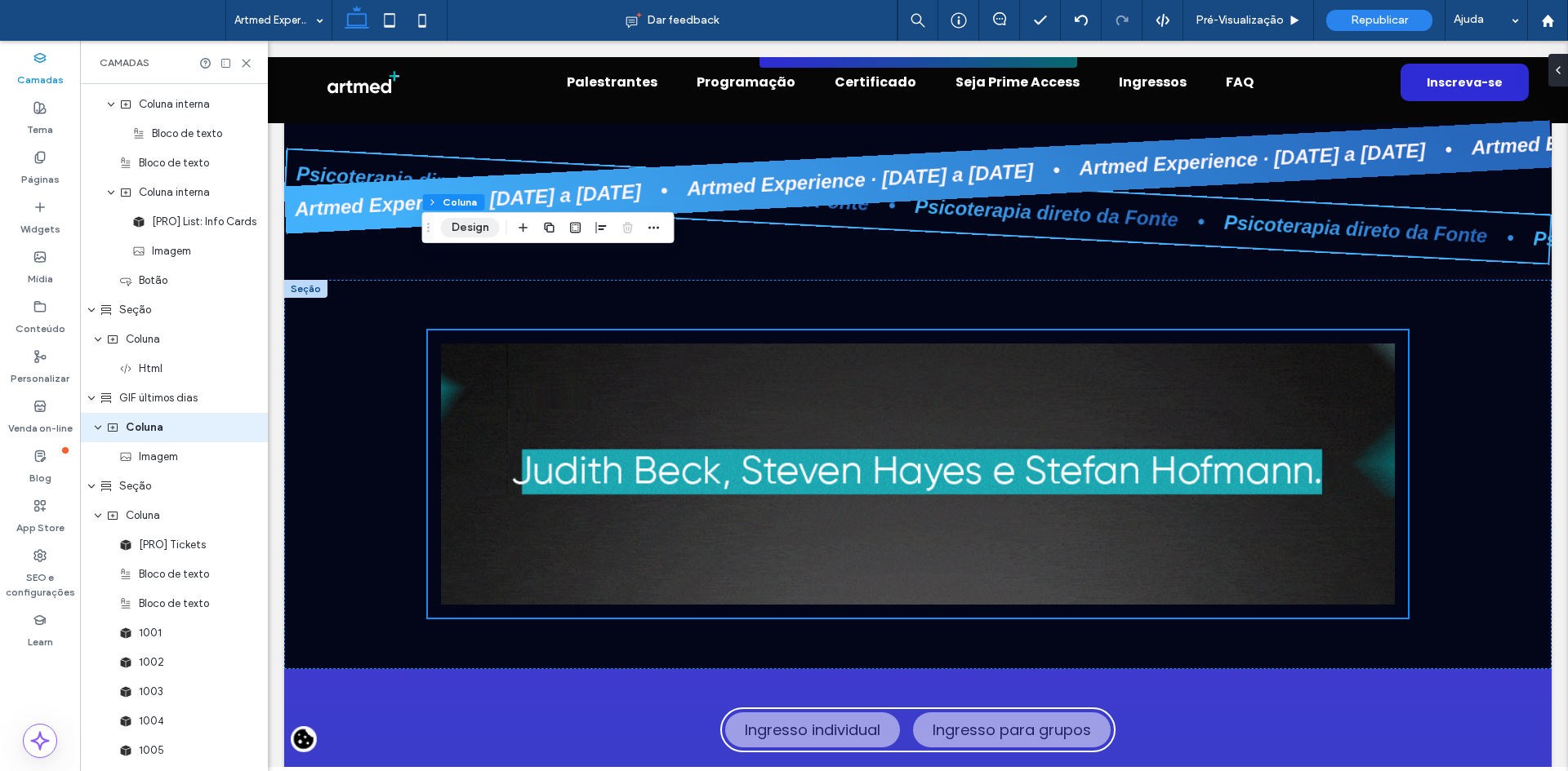
click at [483, 223] on button "Design" at bounding box center [470, 227] width 58 height 19
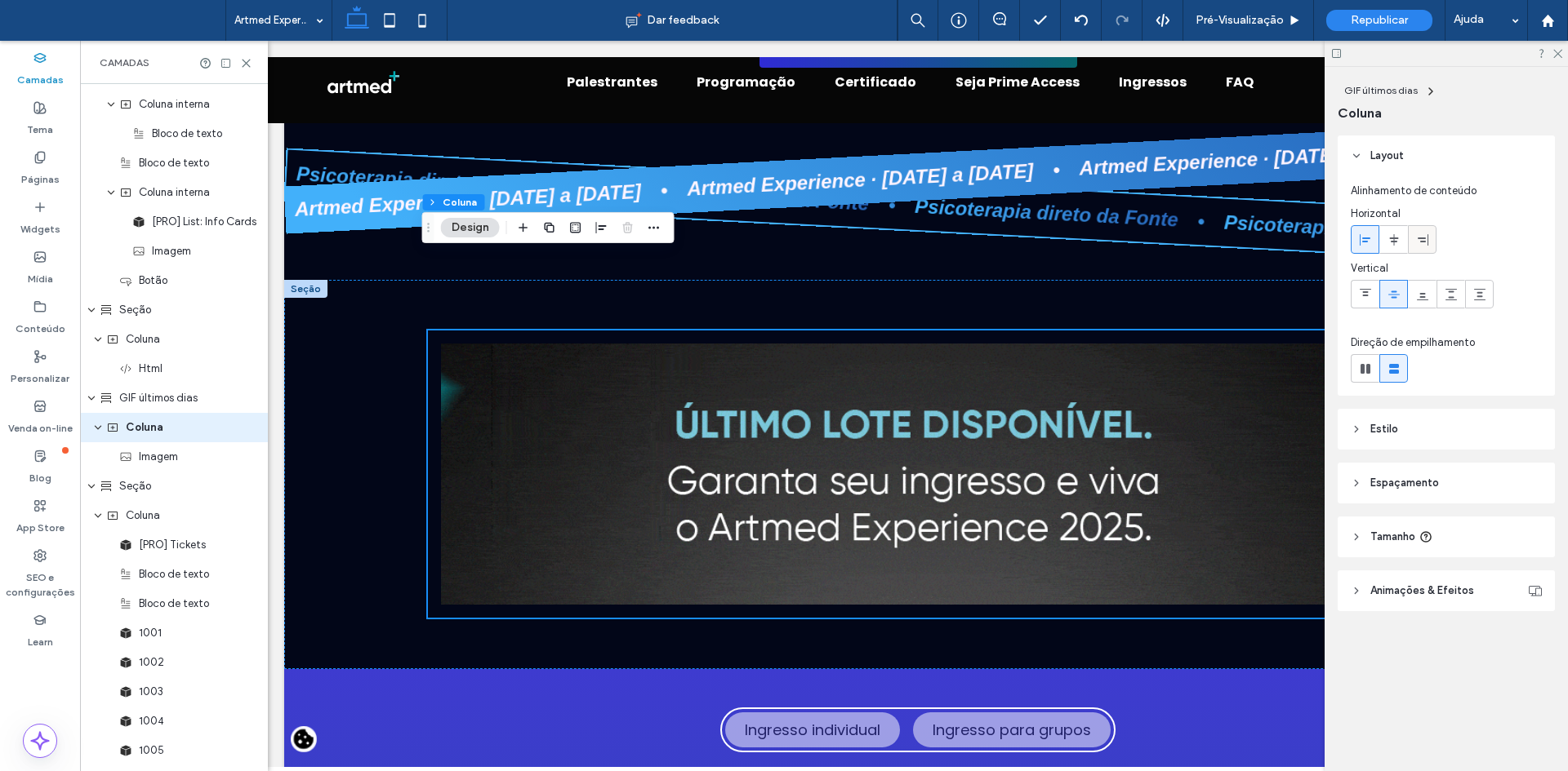
click at [1426, 234] on icon at bounding box center [1421, 240] width 13 height 13
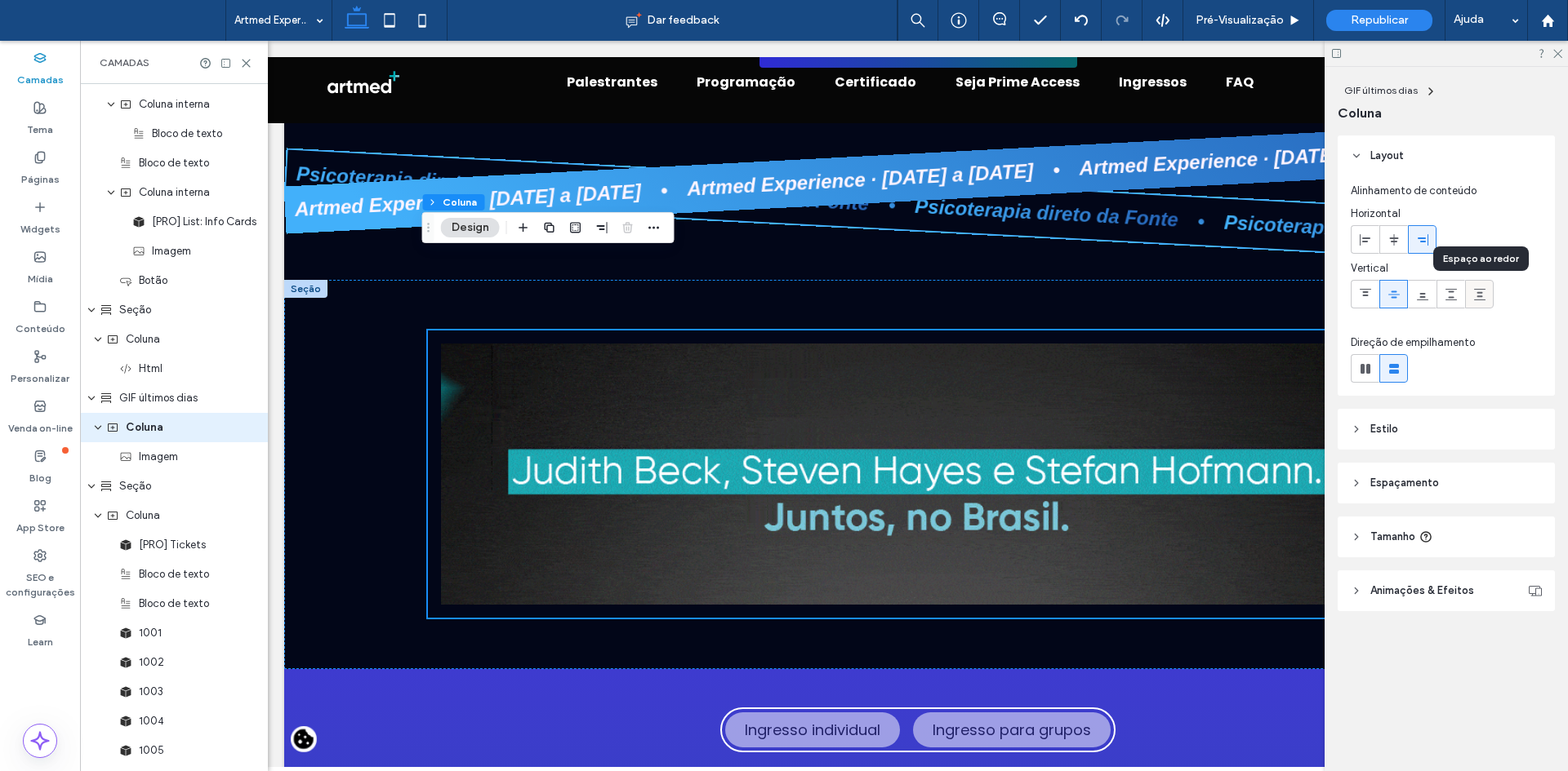
click at [1475, 292] on icon at bounding box center [1479, 294] width 13 height 13
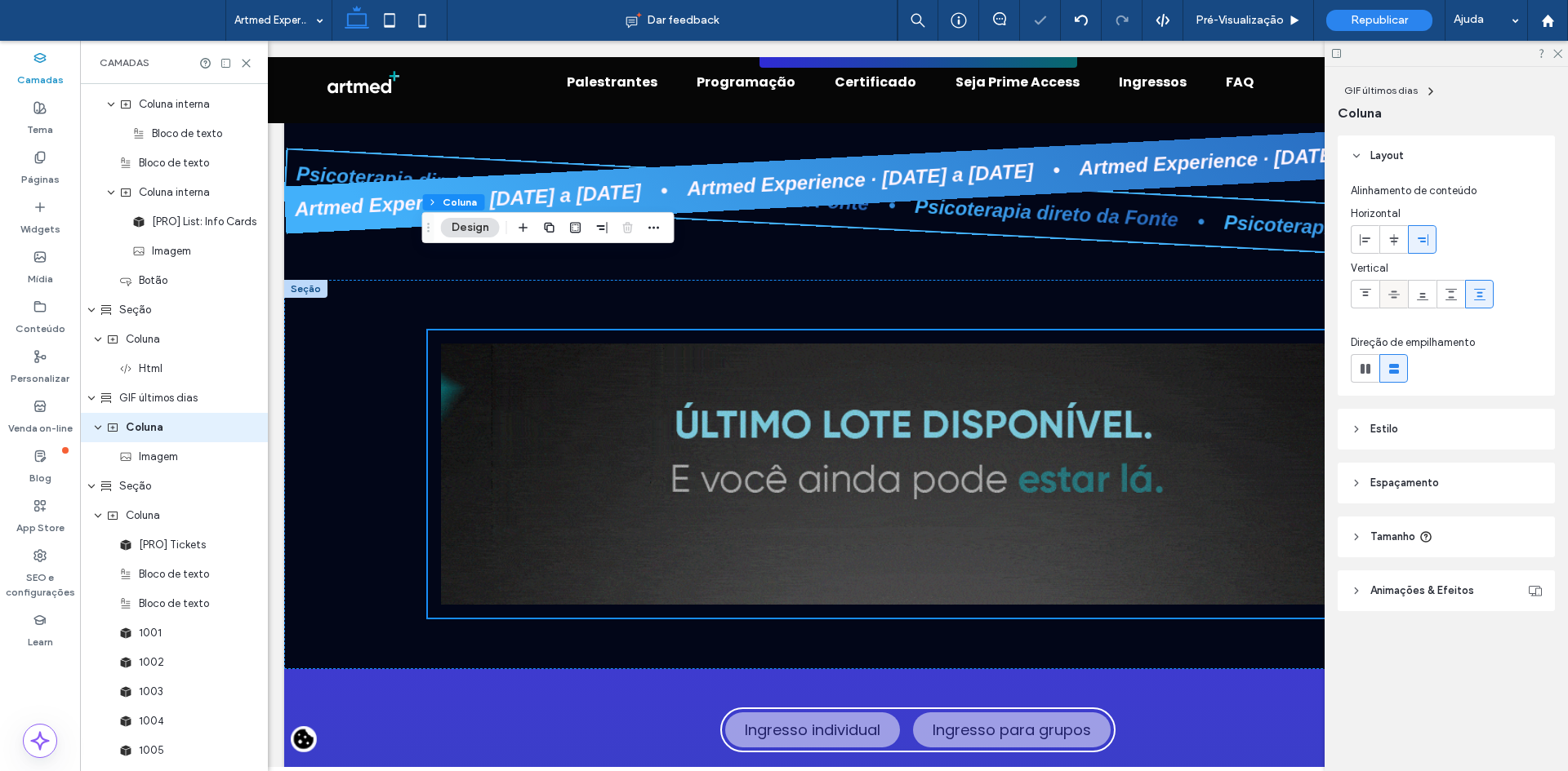
click at [1394, 291] on use at bounding box center [1393, 294] width 11 height 8
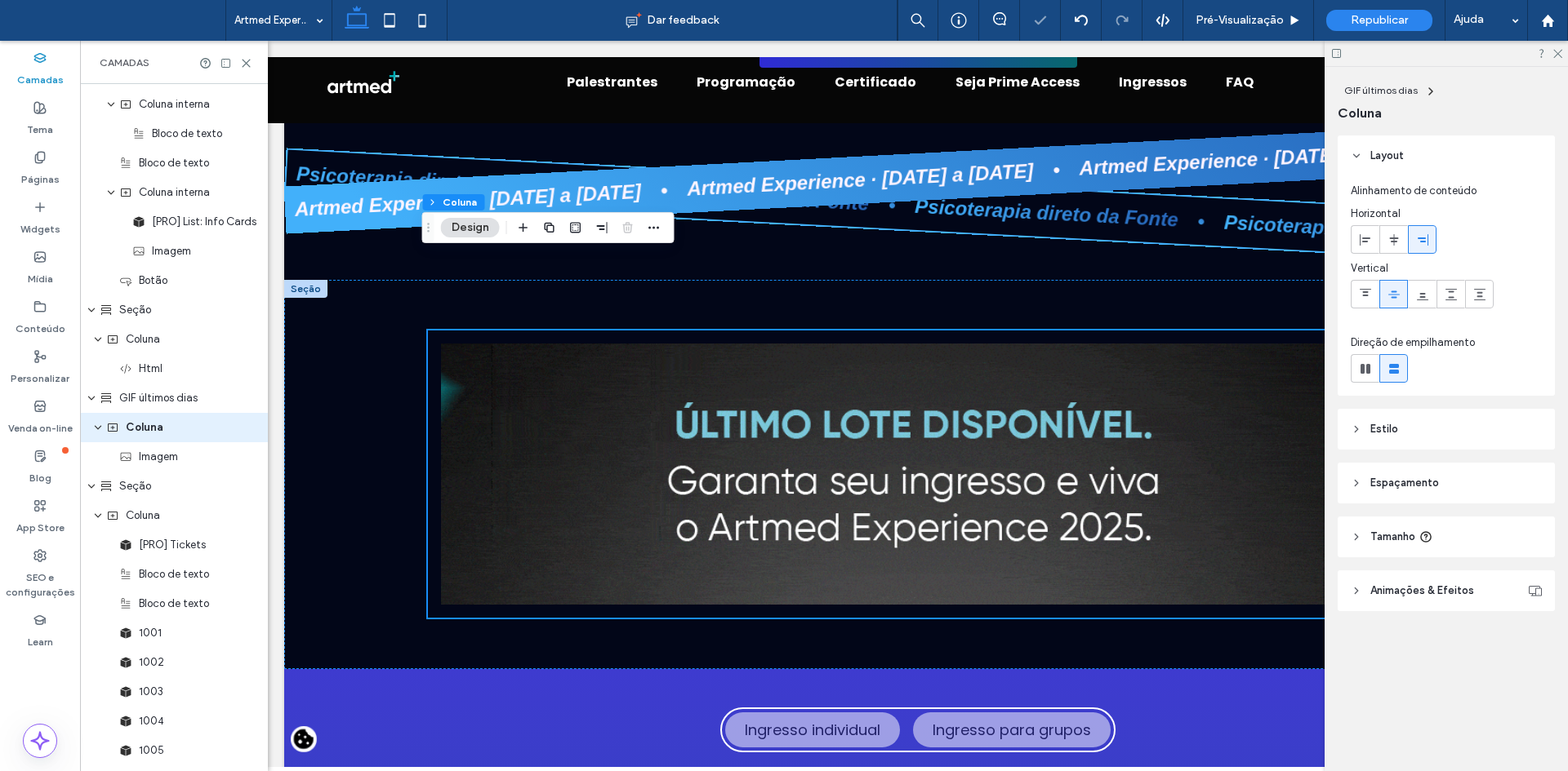
click at [1346, 483] on header "Espaçamento" at bounding box center [1446, 483] width 217 height 41
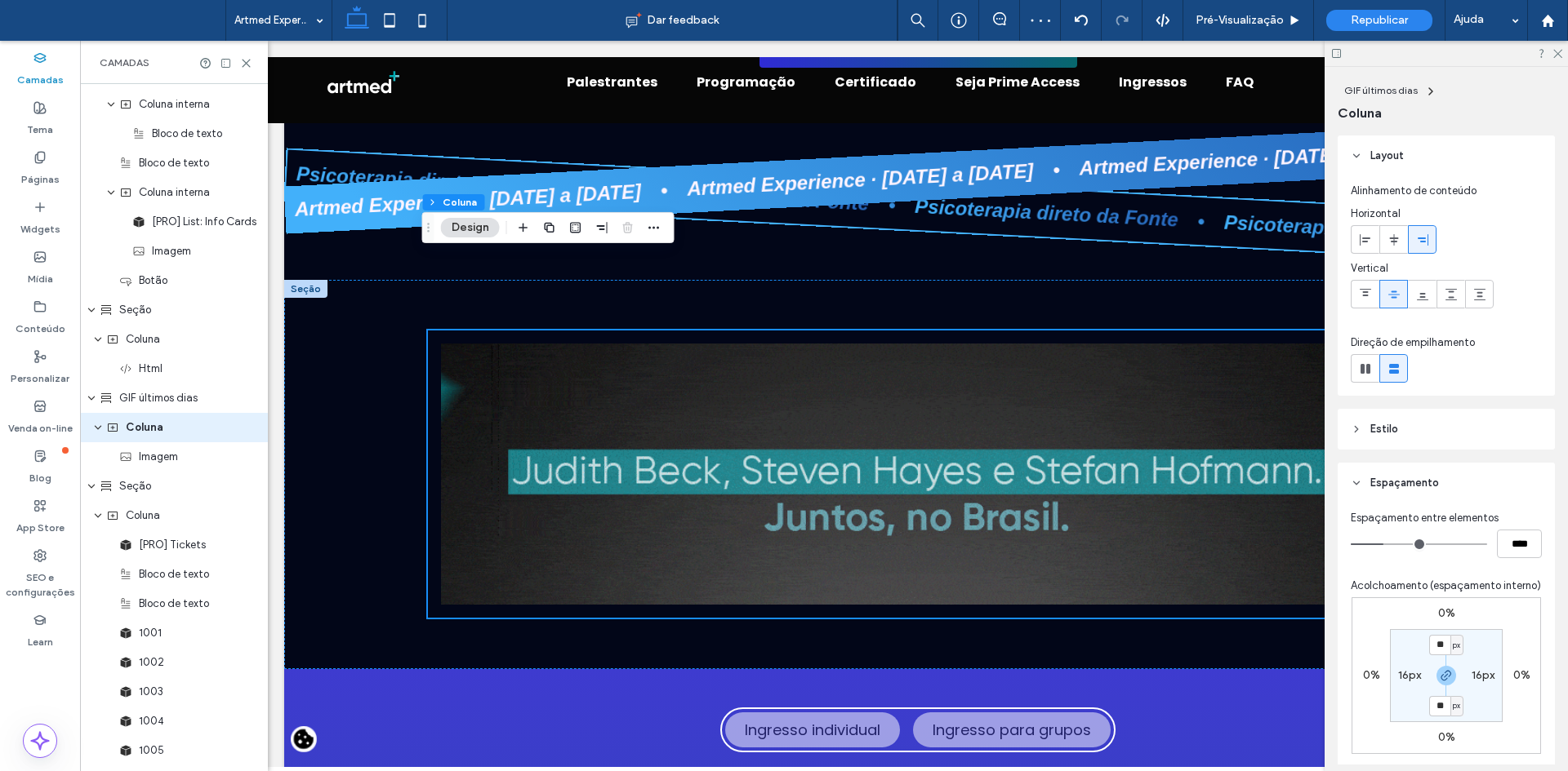
click at [1477, 682] on label "16px" at bounding box center [1482, 675] width 23 height 14
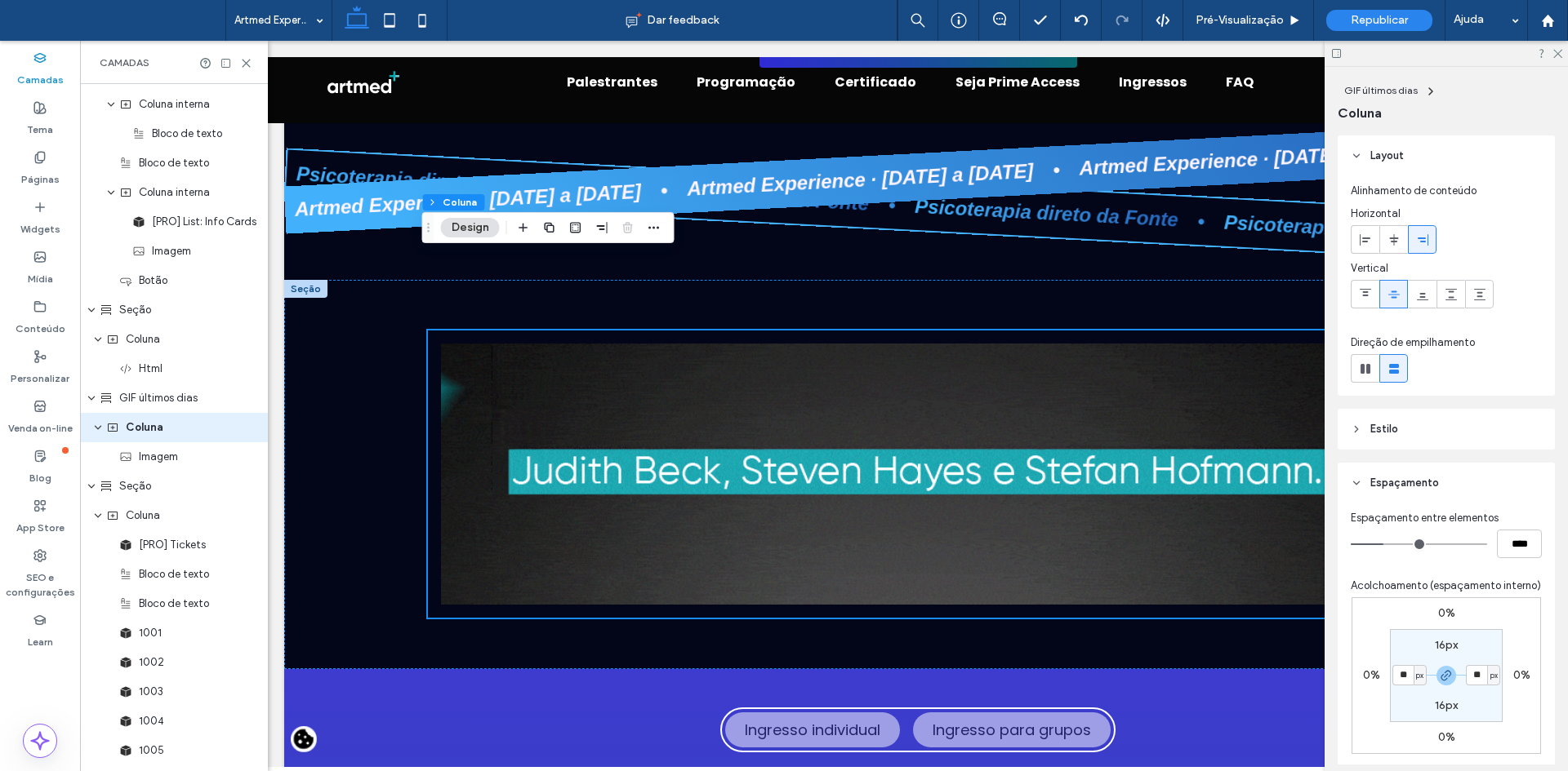
type input "*"
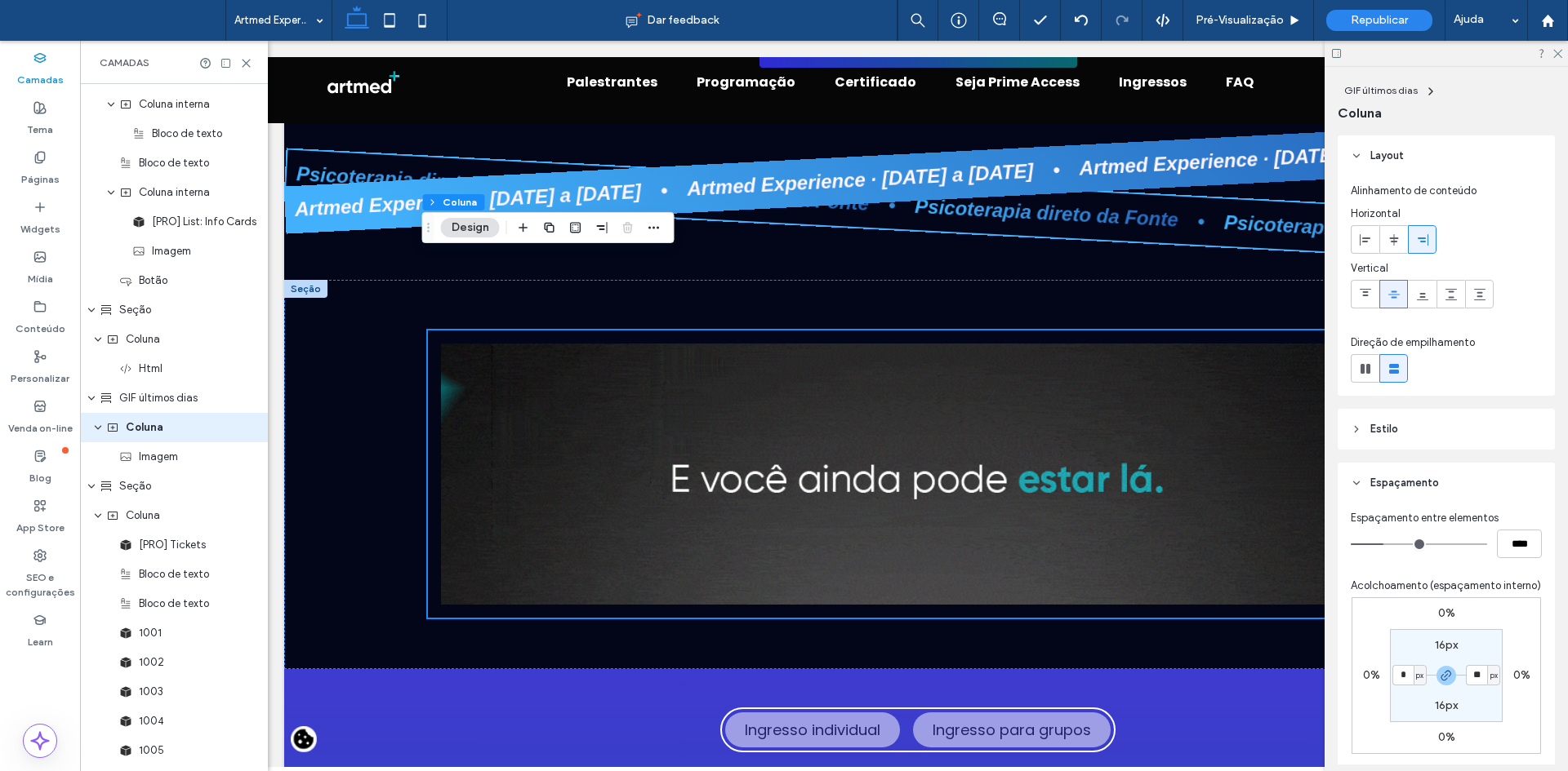
click at [1435, 652] on label "16px" at bounding box center [1446, 645] width 23 height 14
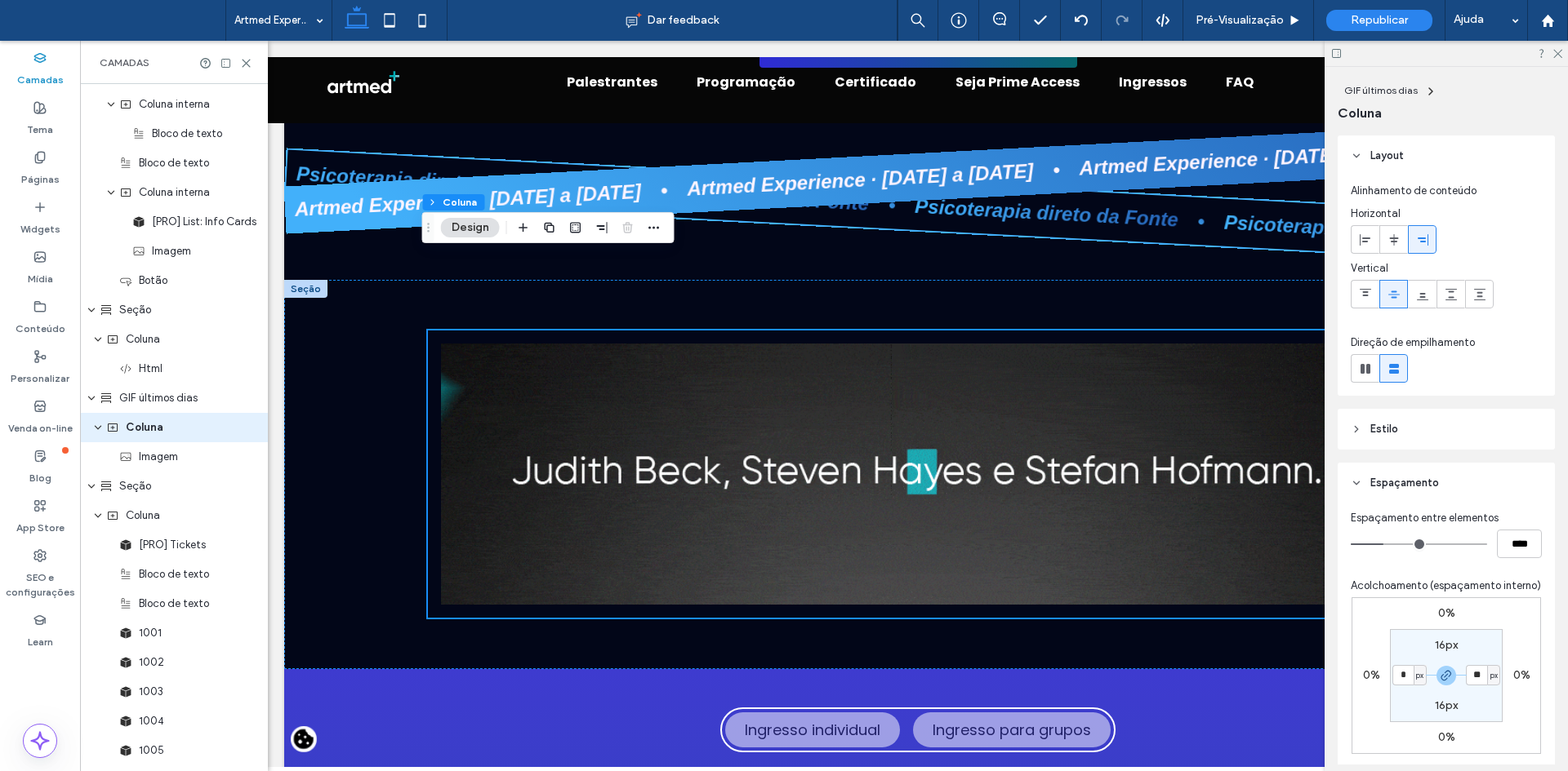
type input "*"
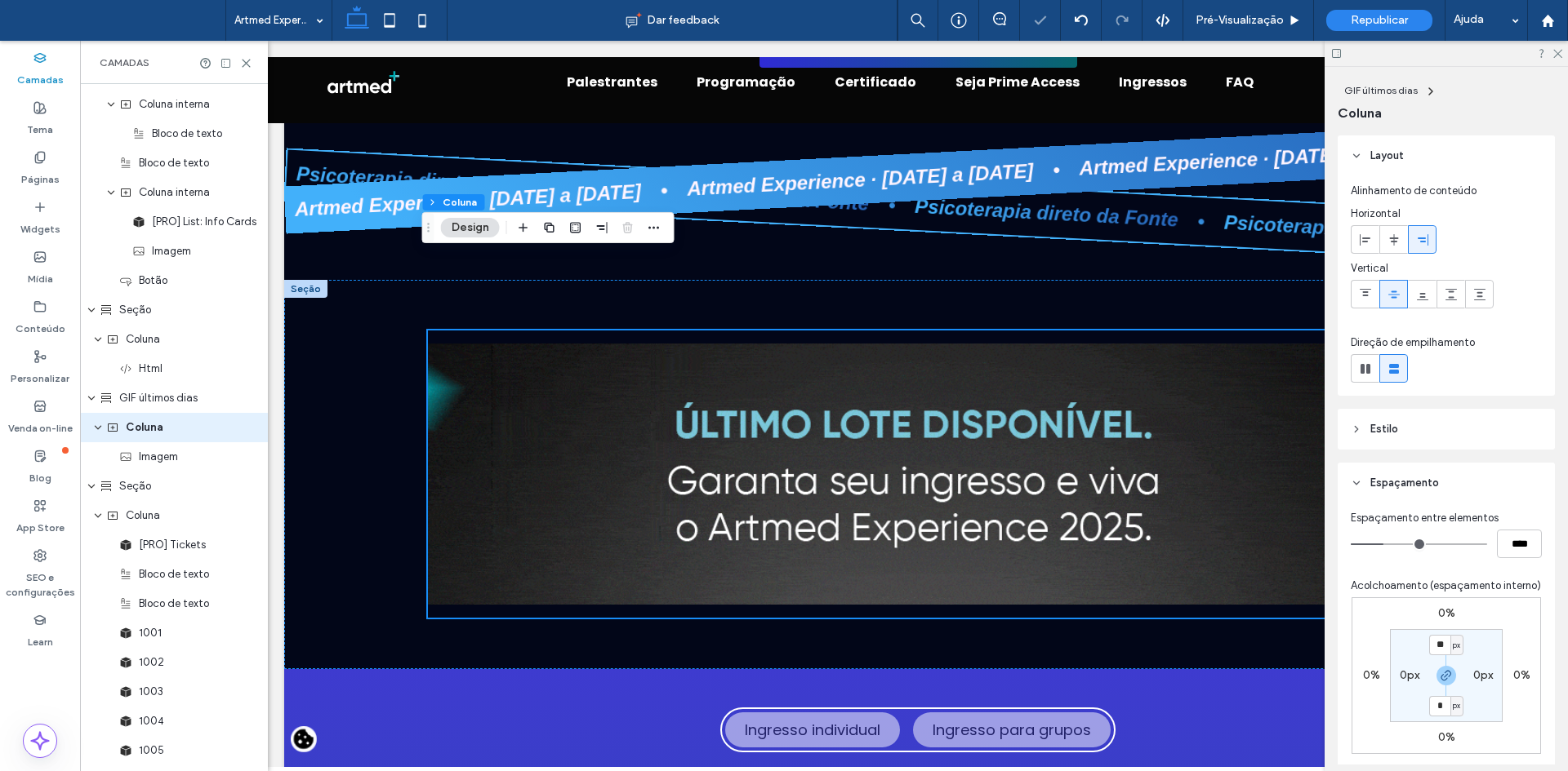
type input "*"
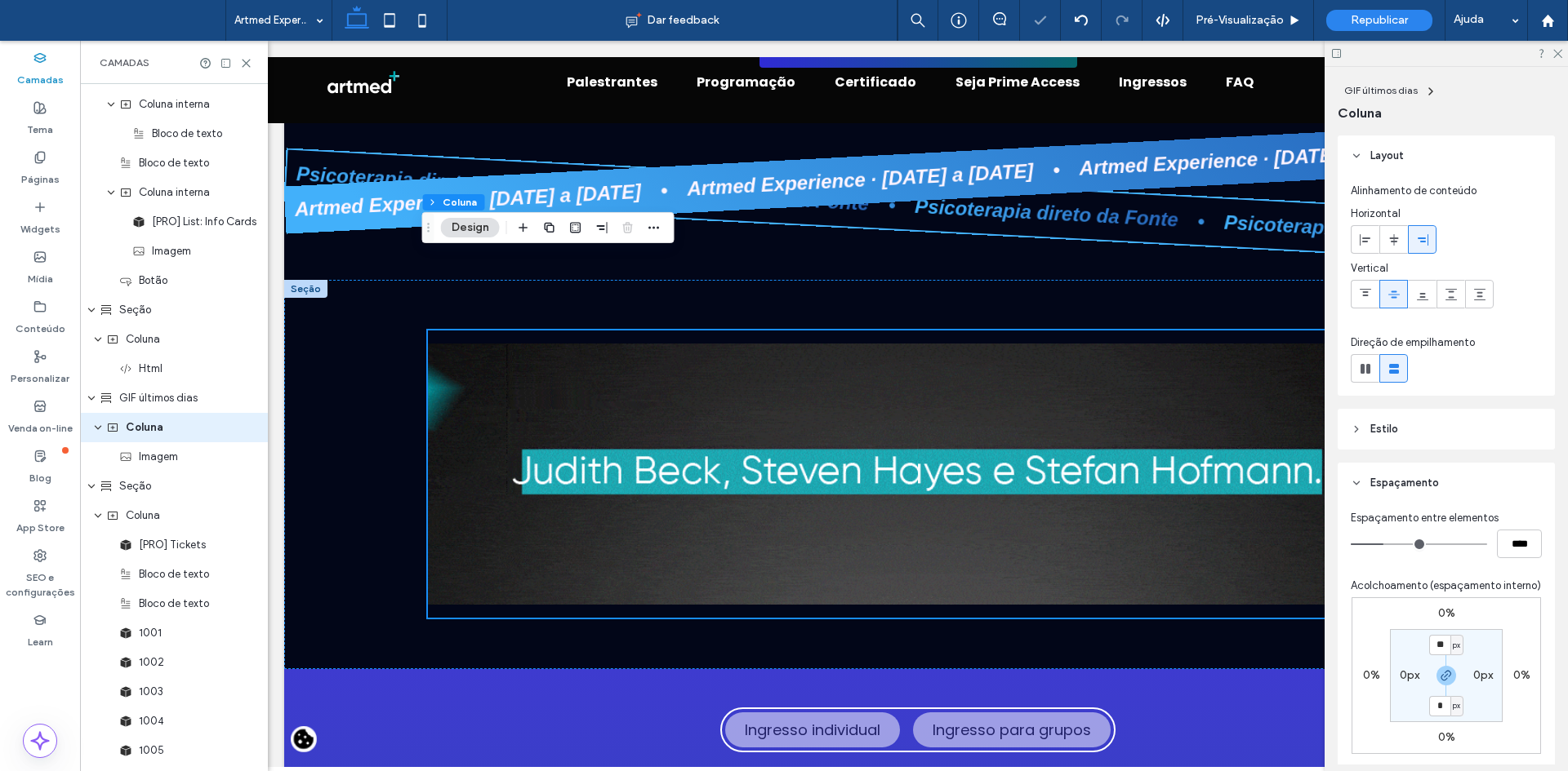
click at [1497, 657] on section "** px 0px * px 0px" at bounding box center [1446, 676] width 113 height 93
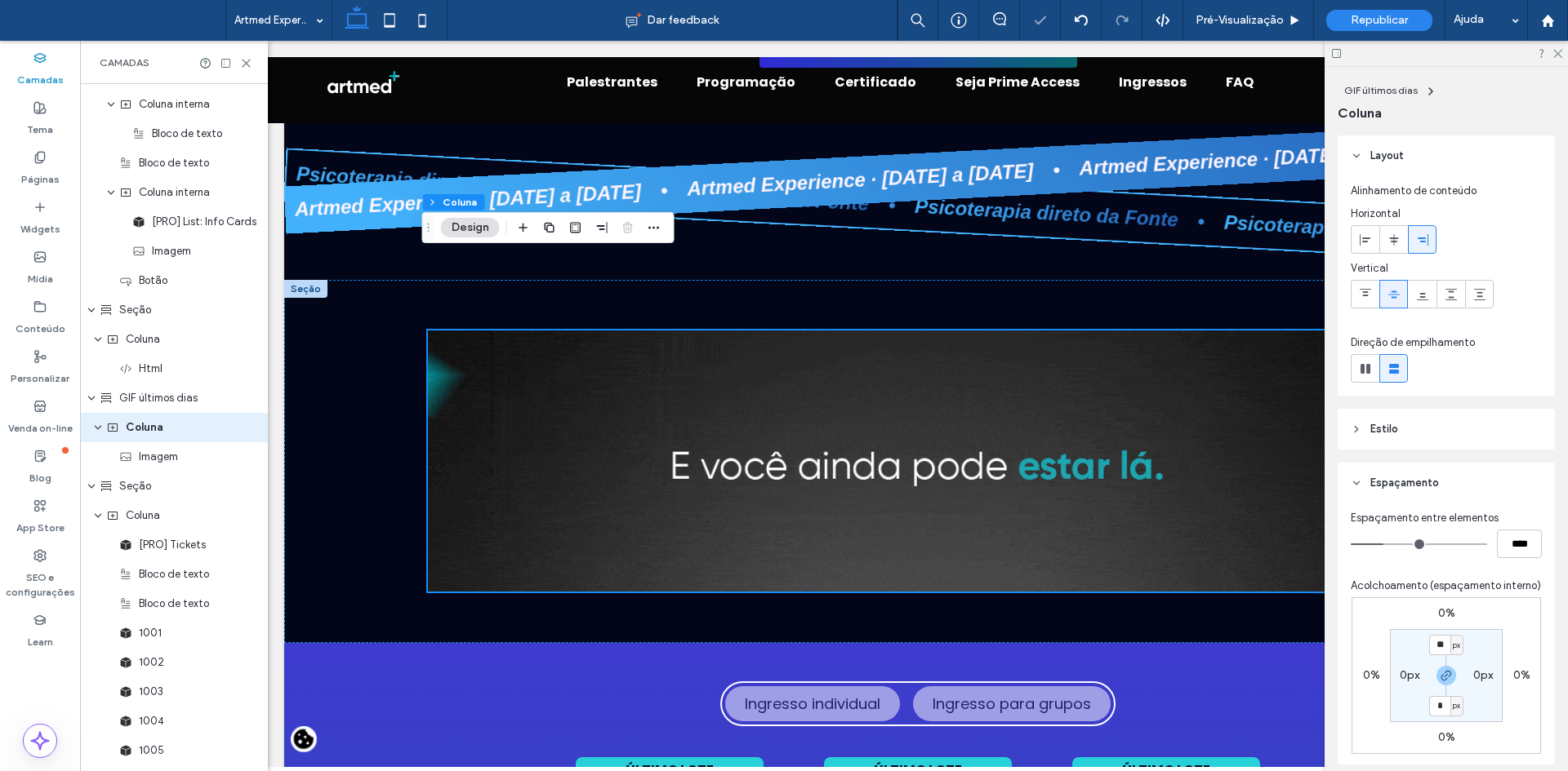
type input "*"
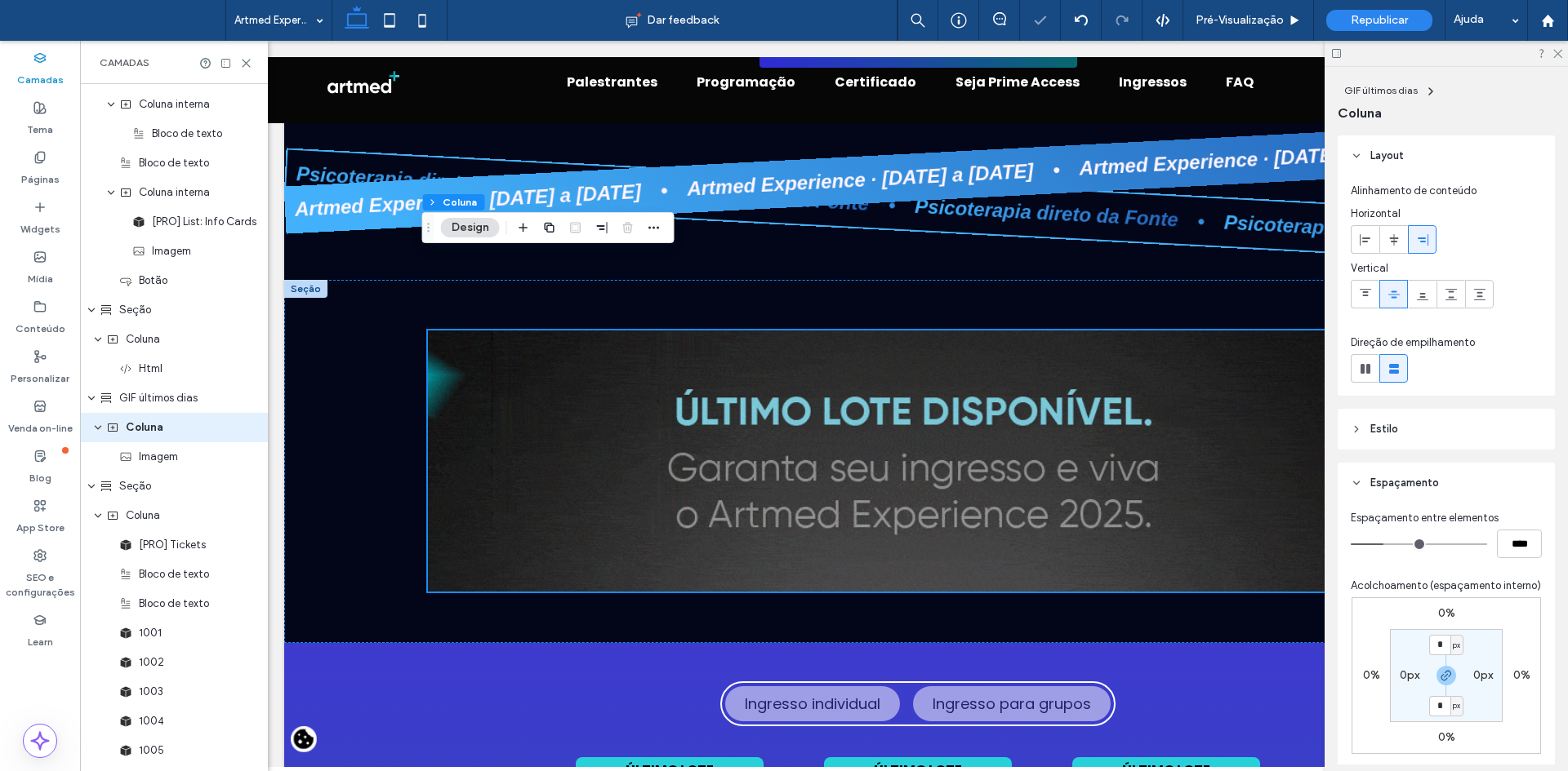
click at [1559, 58] on div at bounding box center [1446, 53] width 243 height 25
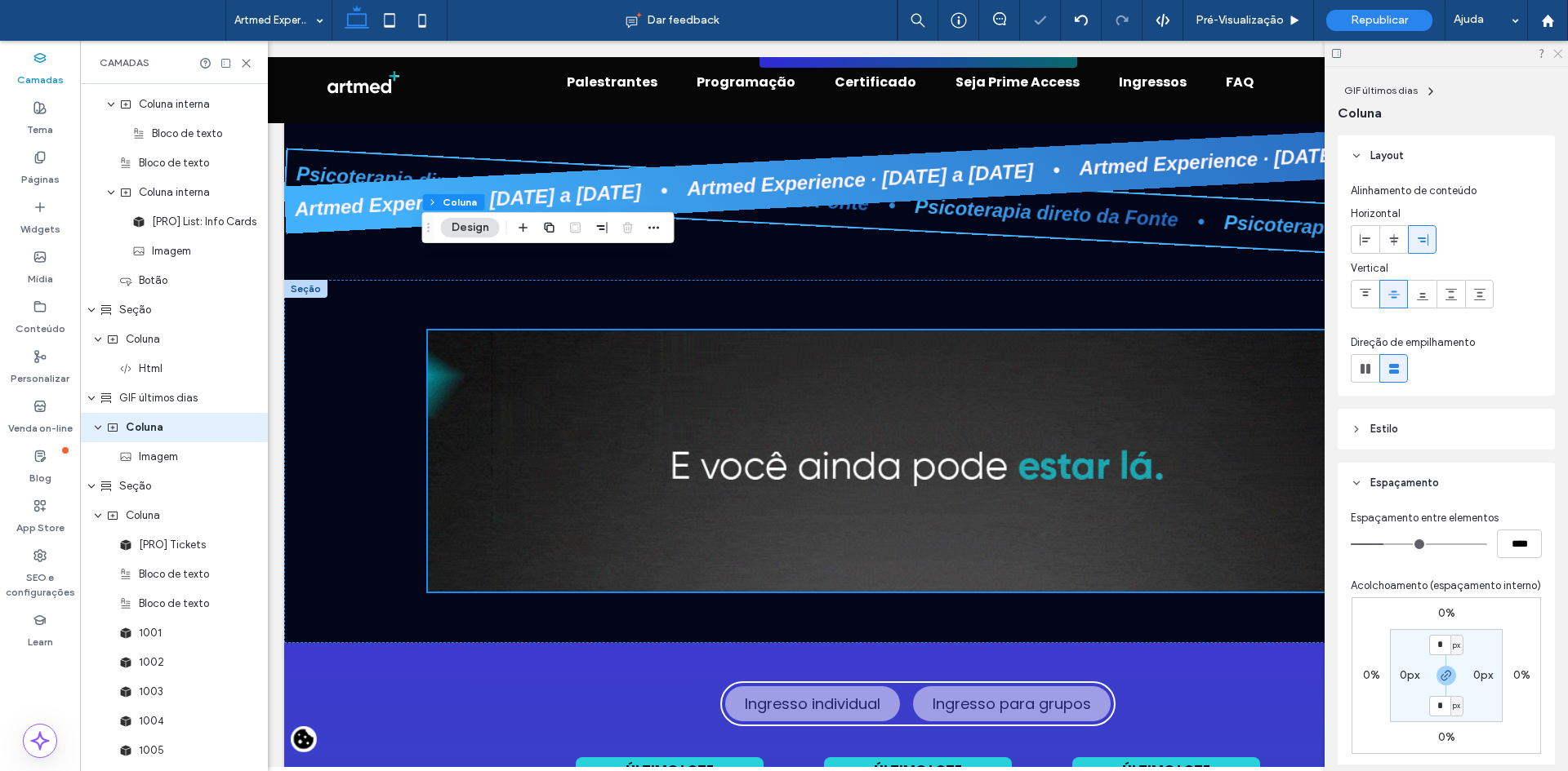
click at [1558, 53] on icon at bounding box center [1556, 53] width 11 height 11
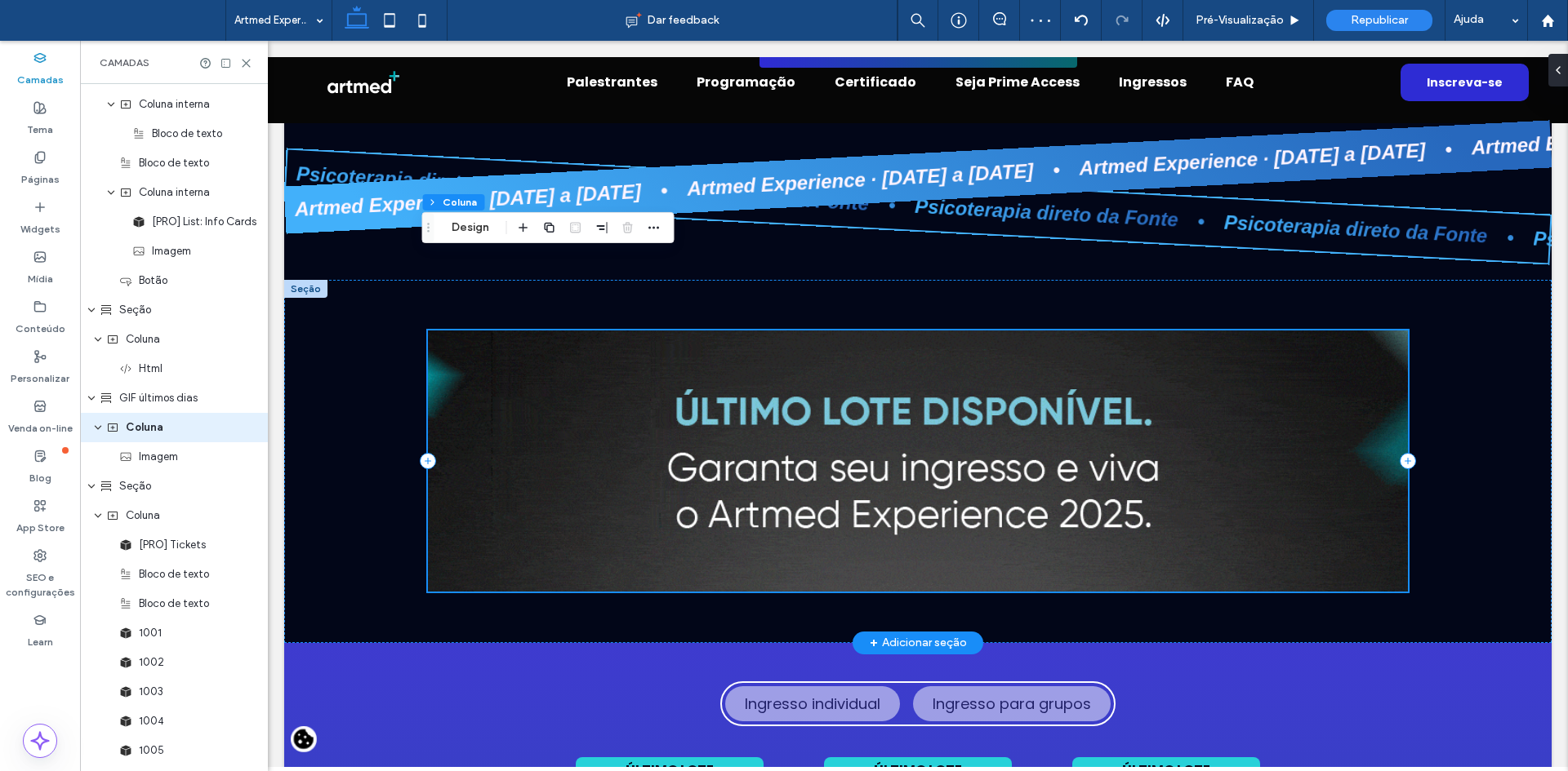
click at [1327, 359] on img at bounding box center [918, 461] width 980 height 261
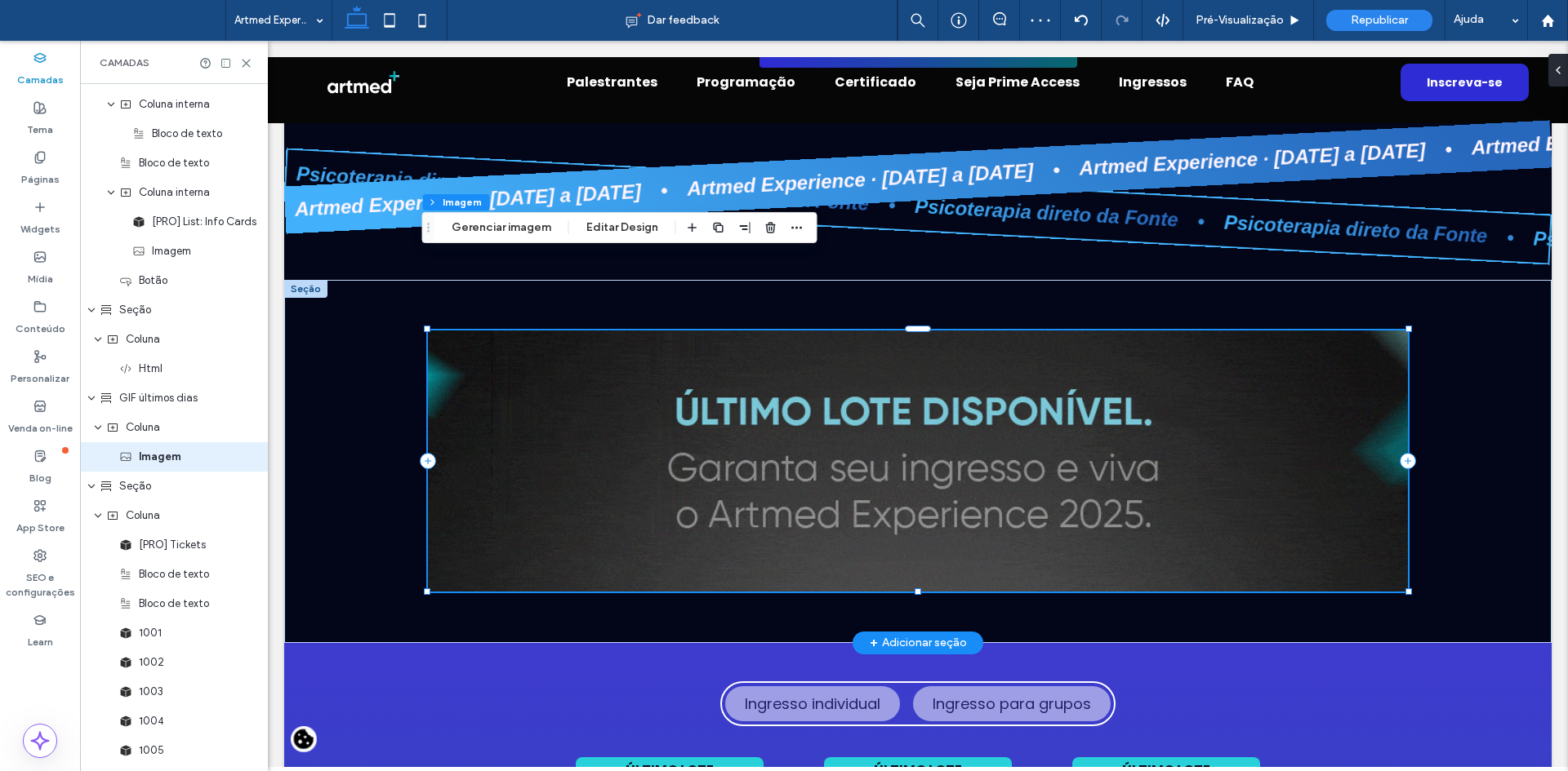
scroll to position [3109, 0]
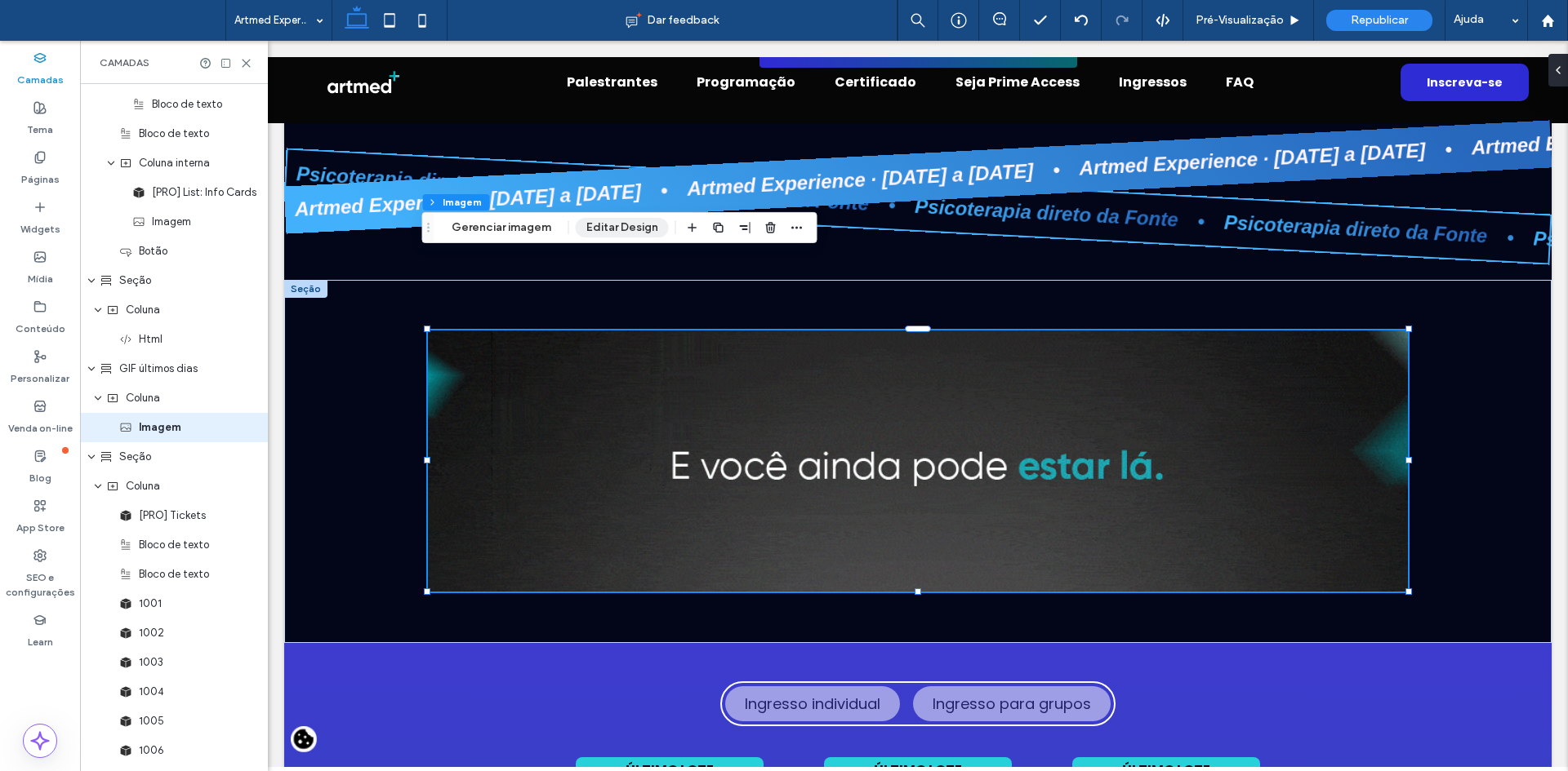
click at [650, 226] on button "Editar Design" at bounding box center [622, 227] width 93 height 19
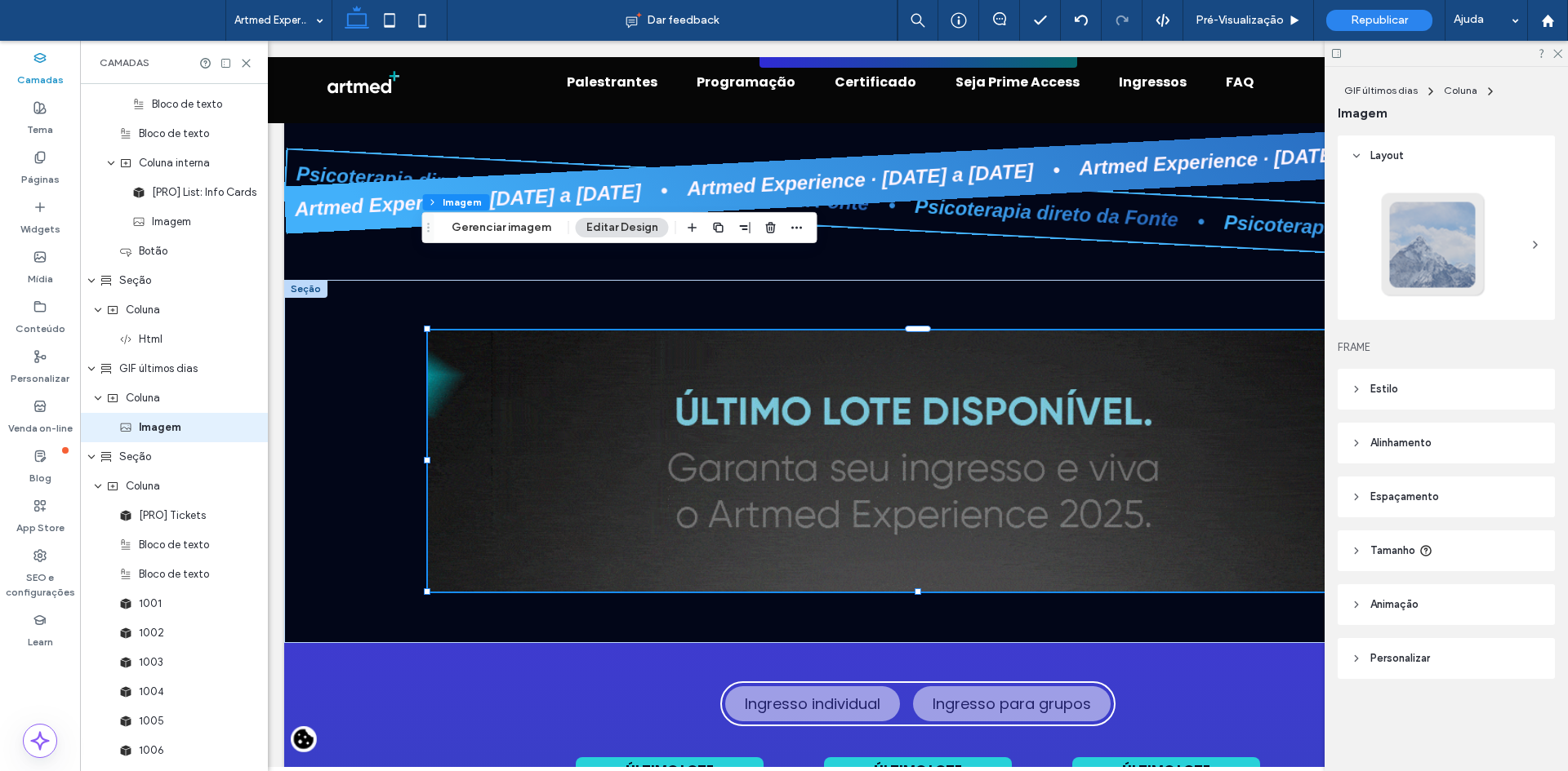
click at [1354, 392] on use at bounding box center [1356, 390] width 3 height 6
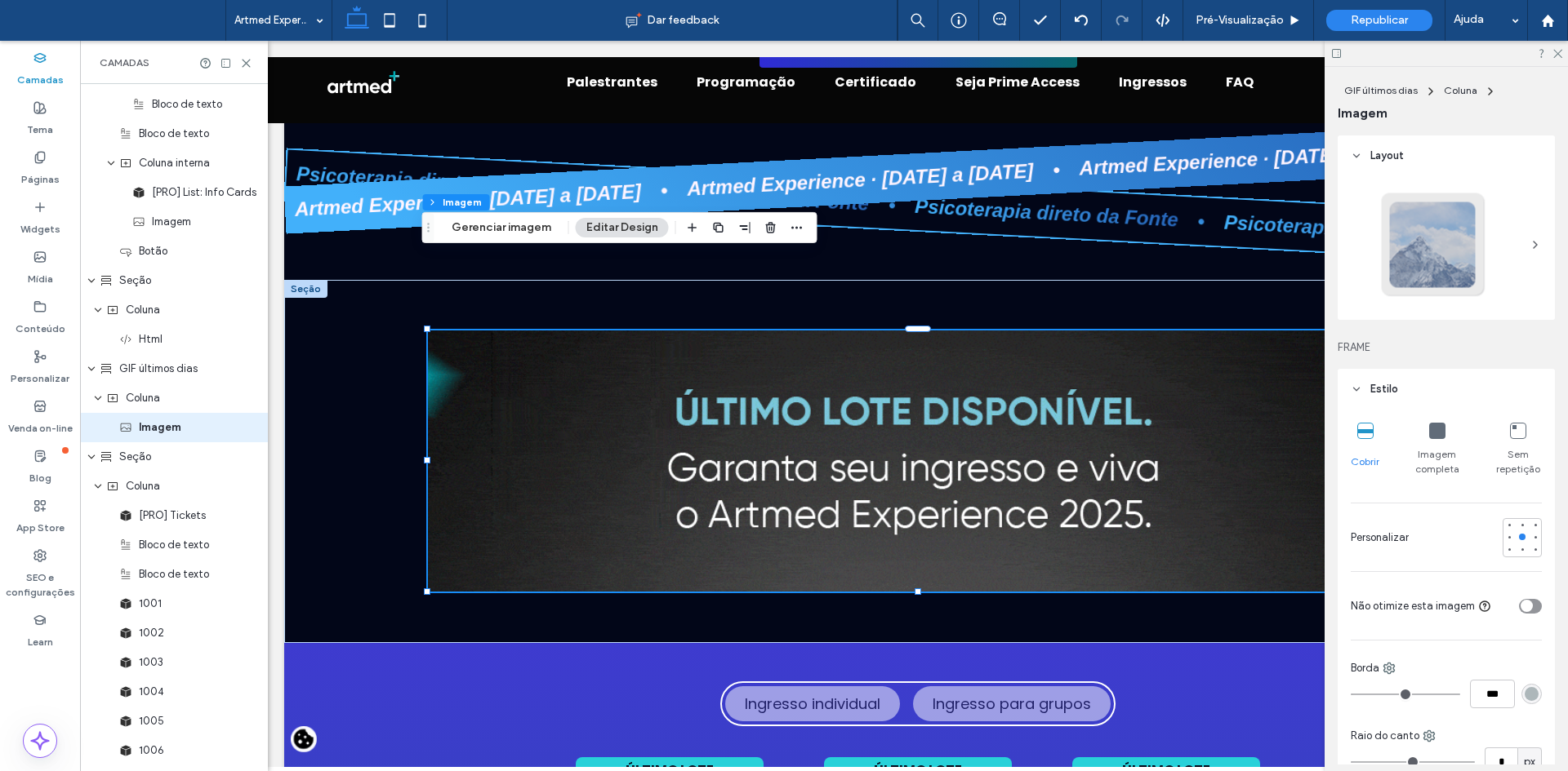
click at [1445, 454] on span "Imagem completa" at bounding box center [1437, 462] width 47 height 30
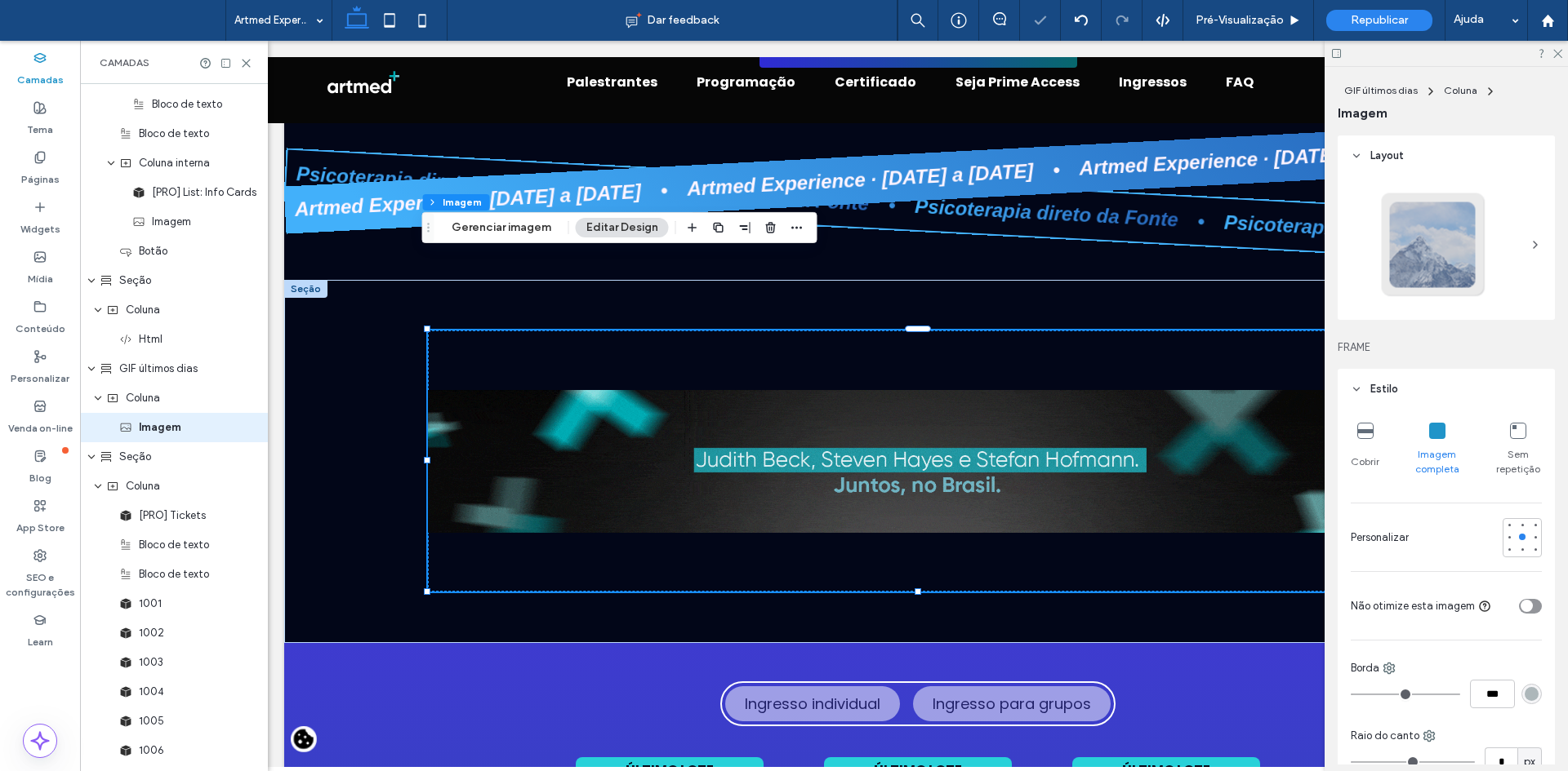
click at [1429, 431] on icon at bounding box center [1437, 430] width 16 height 16
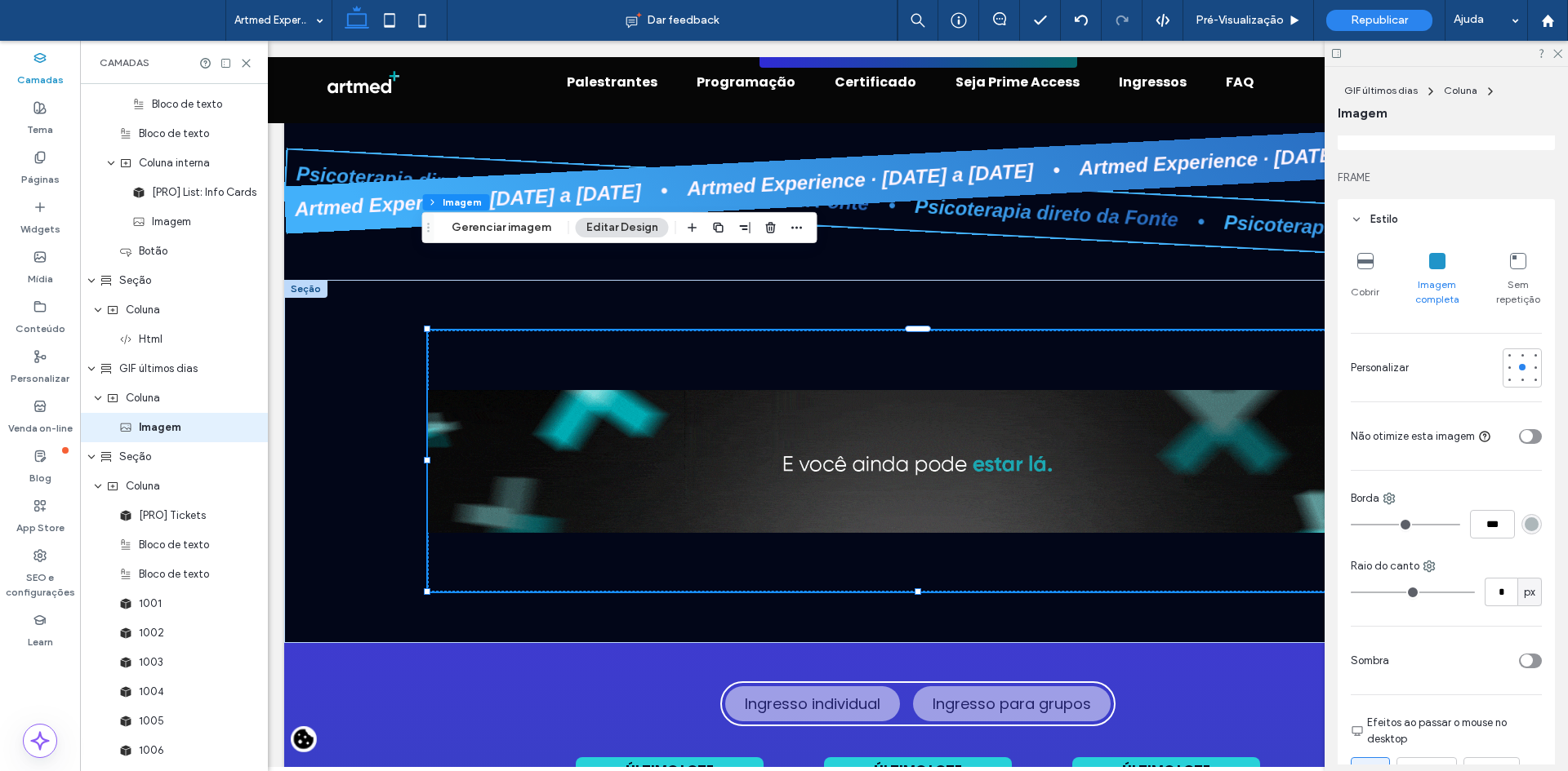
scroll to position [0, 0]
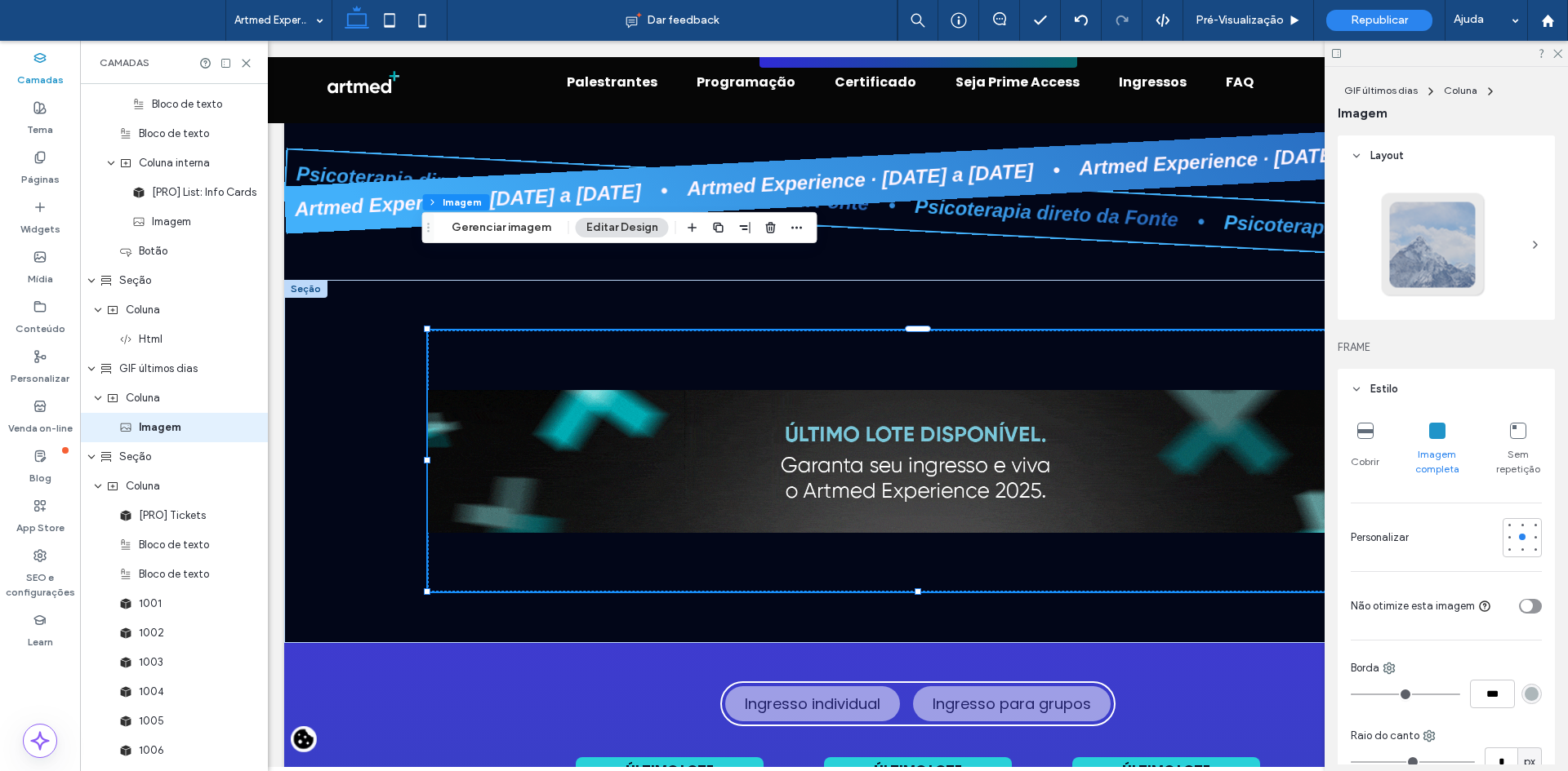
click at [1364, 434] on icon at bounding box center [1365, 430] width 16 height 16
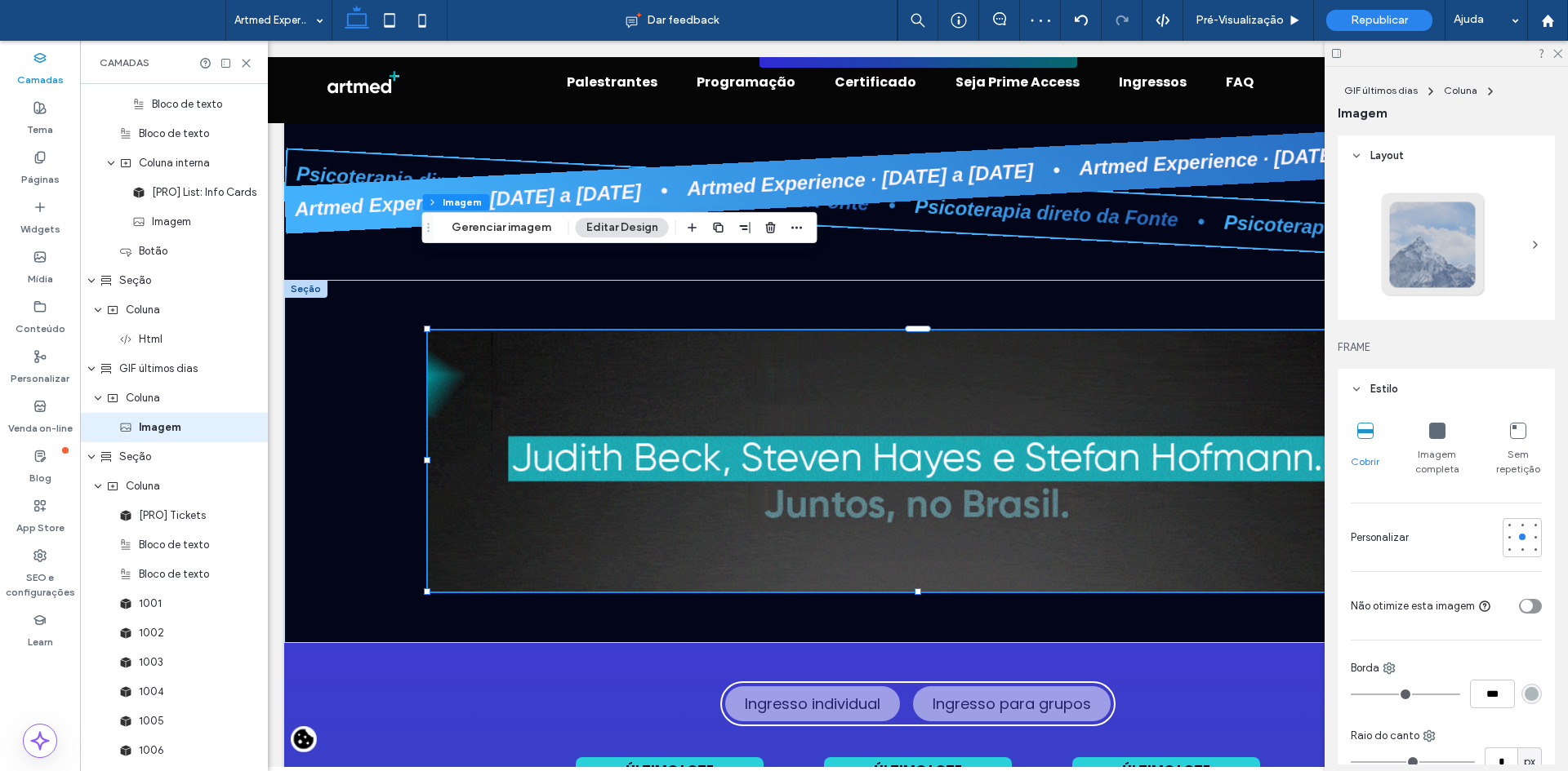
click at [1433, 433] on icon at bounding box center [1437, 430] width 16 height 16
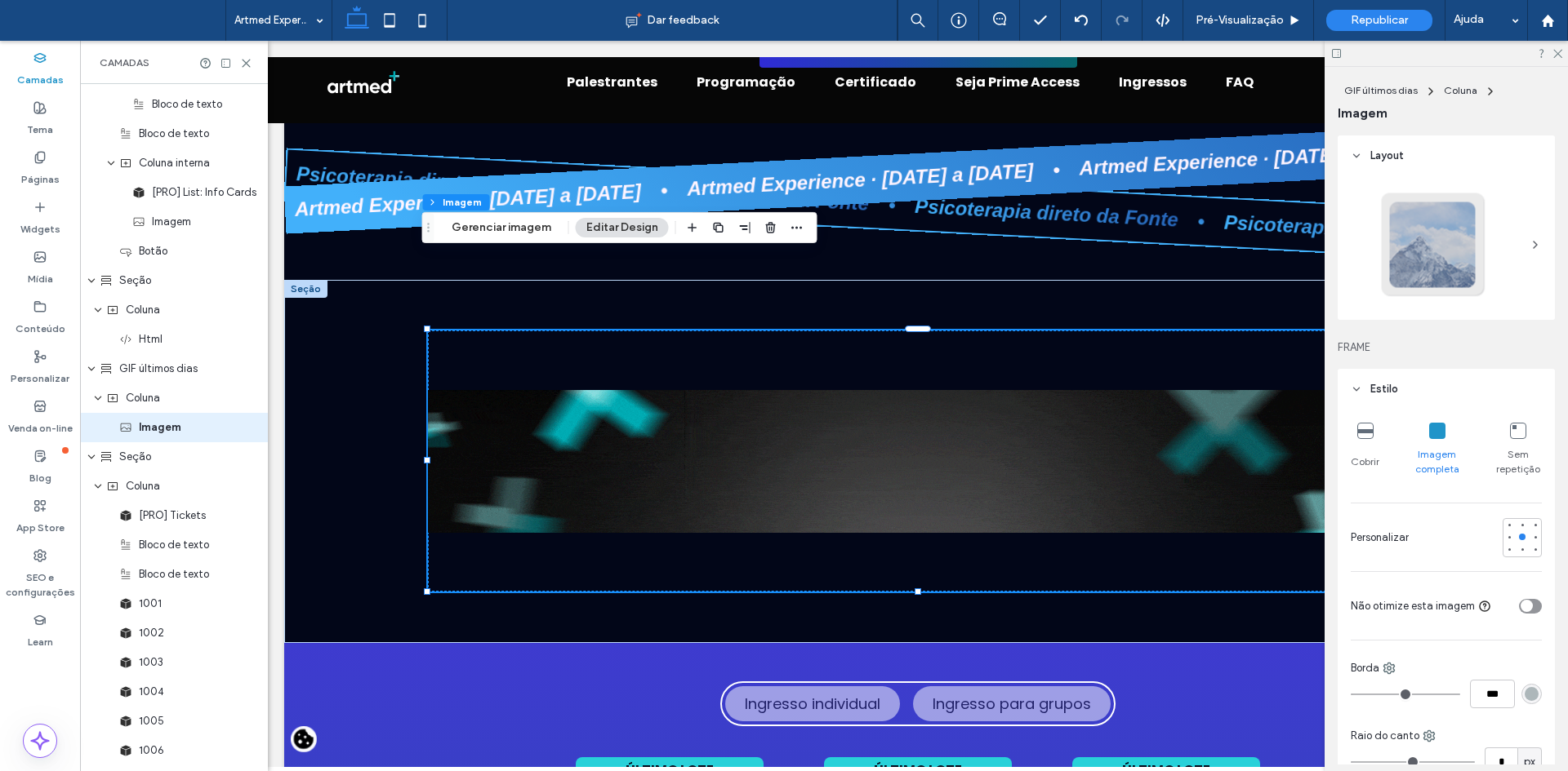
click at [1367, 435] on icon at bounding box center [1365, 430] width 16 height 16
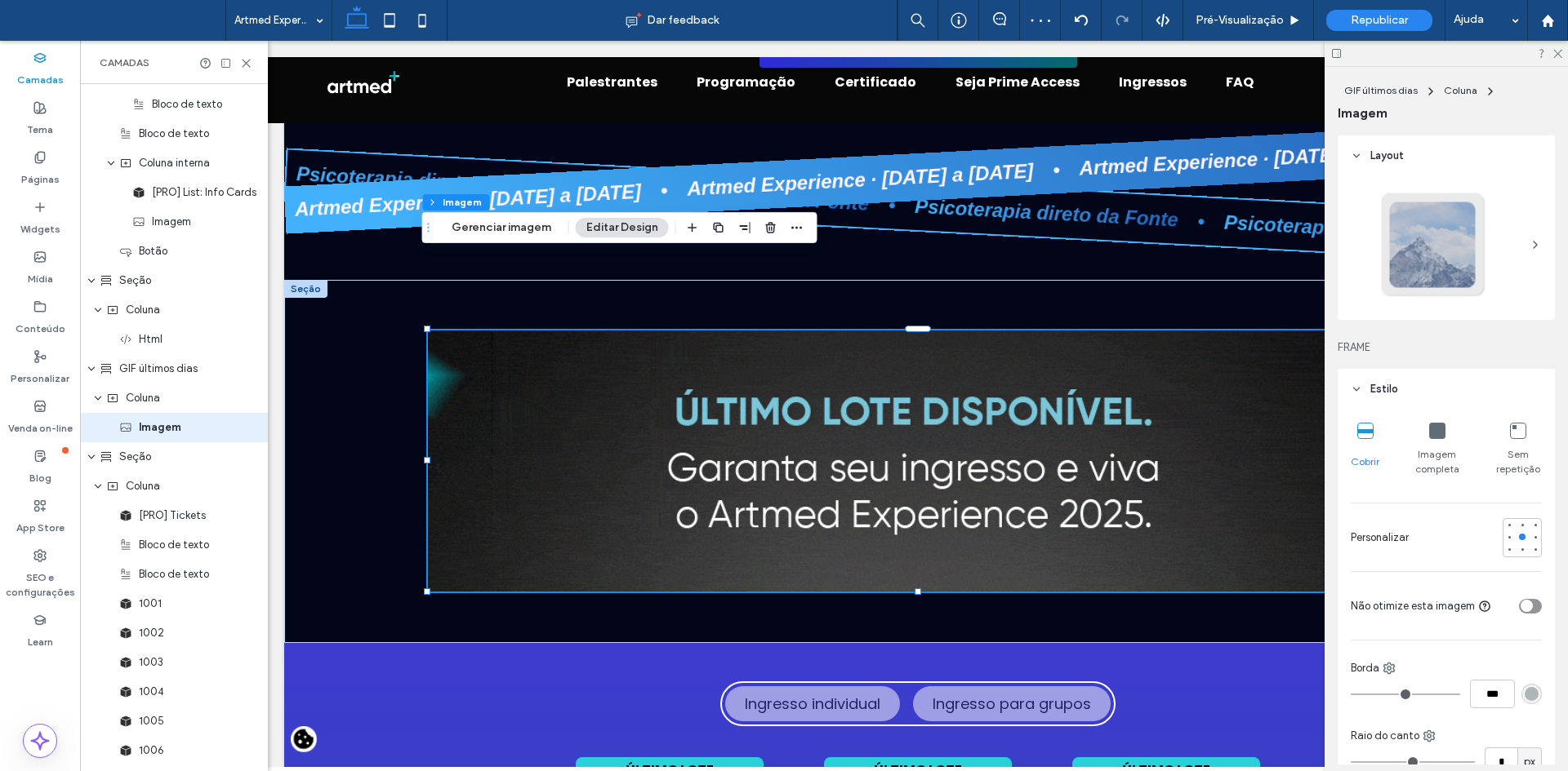
click at [1465, 242] on div at bounding box center [1432, 244] width 108 height 108
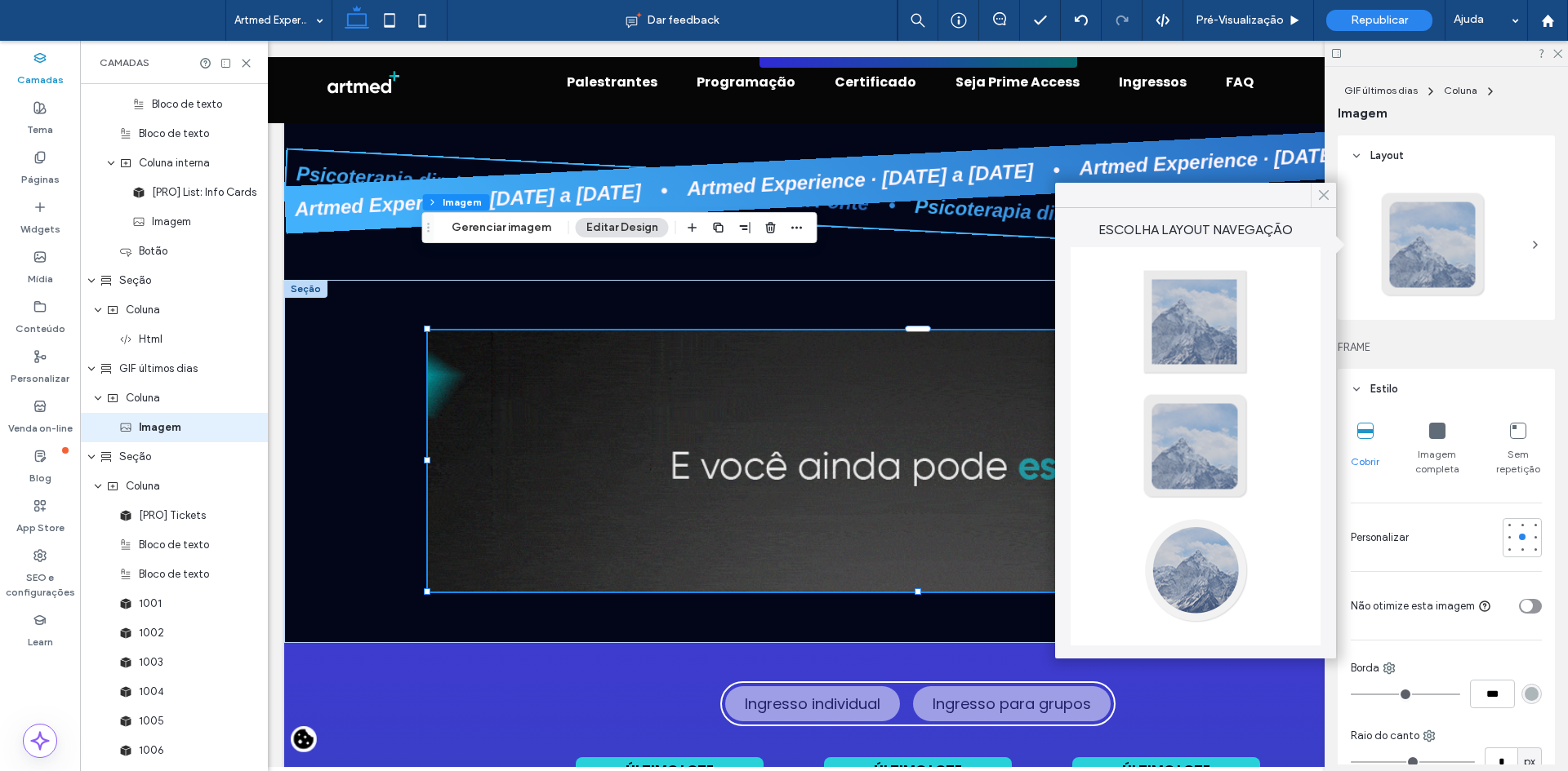
click at [1329, 201] on icon at bounding box center [1323, 195] width 14 height 14
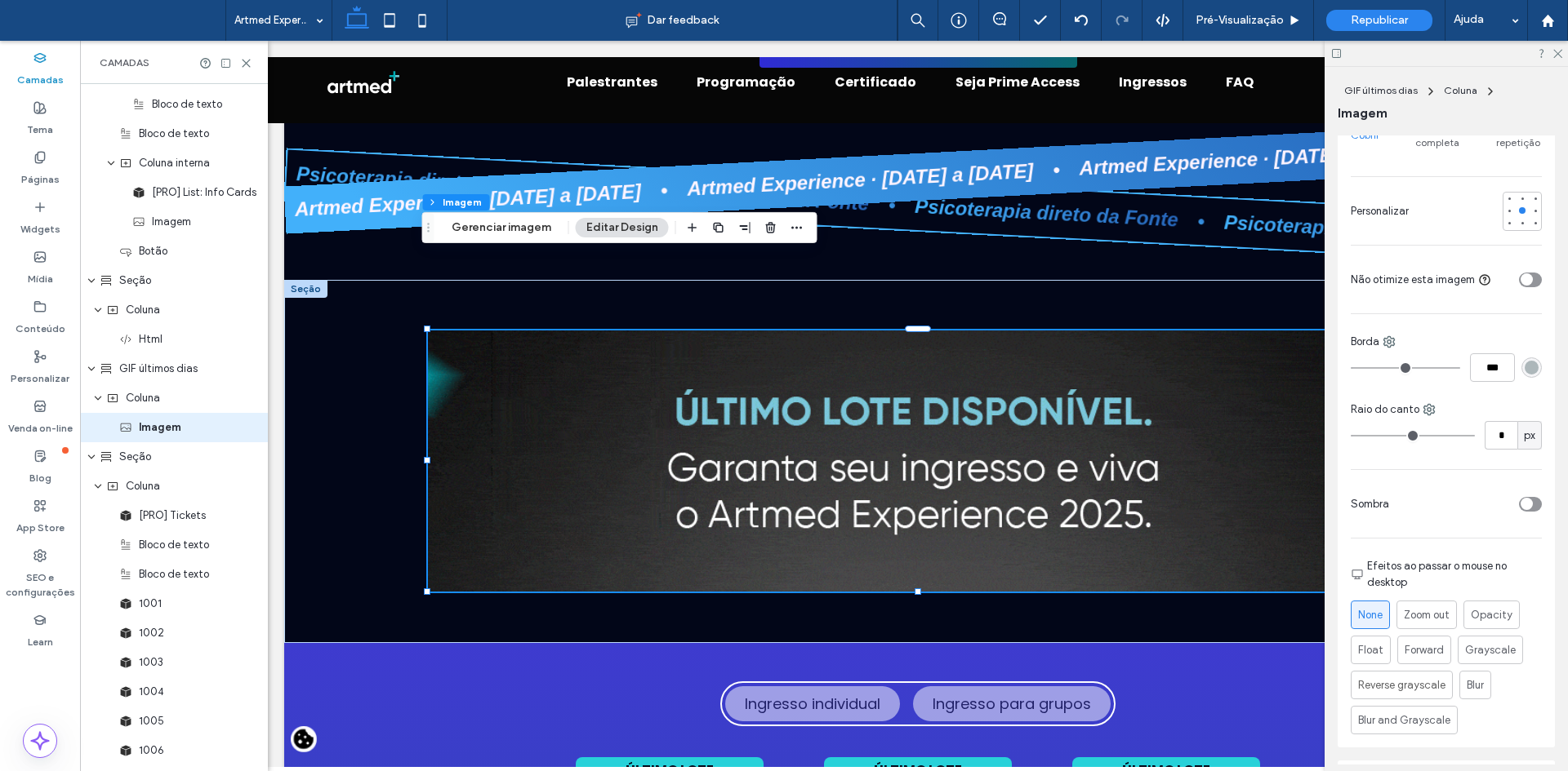
scroll to position [644, 0]
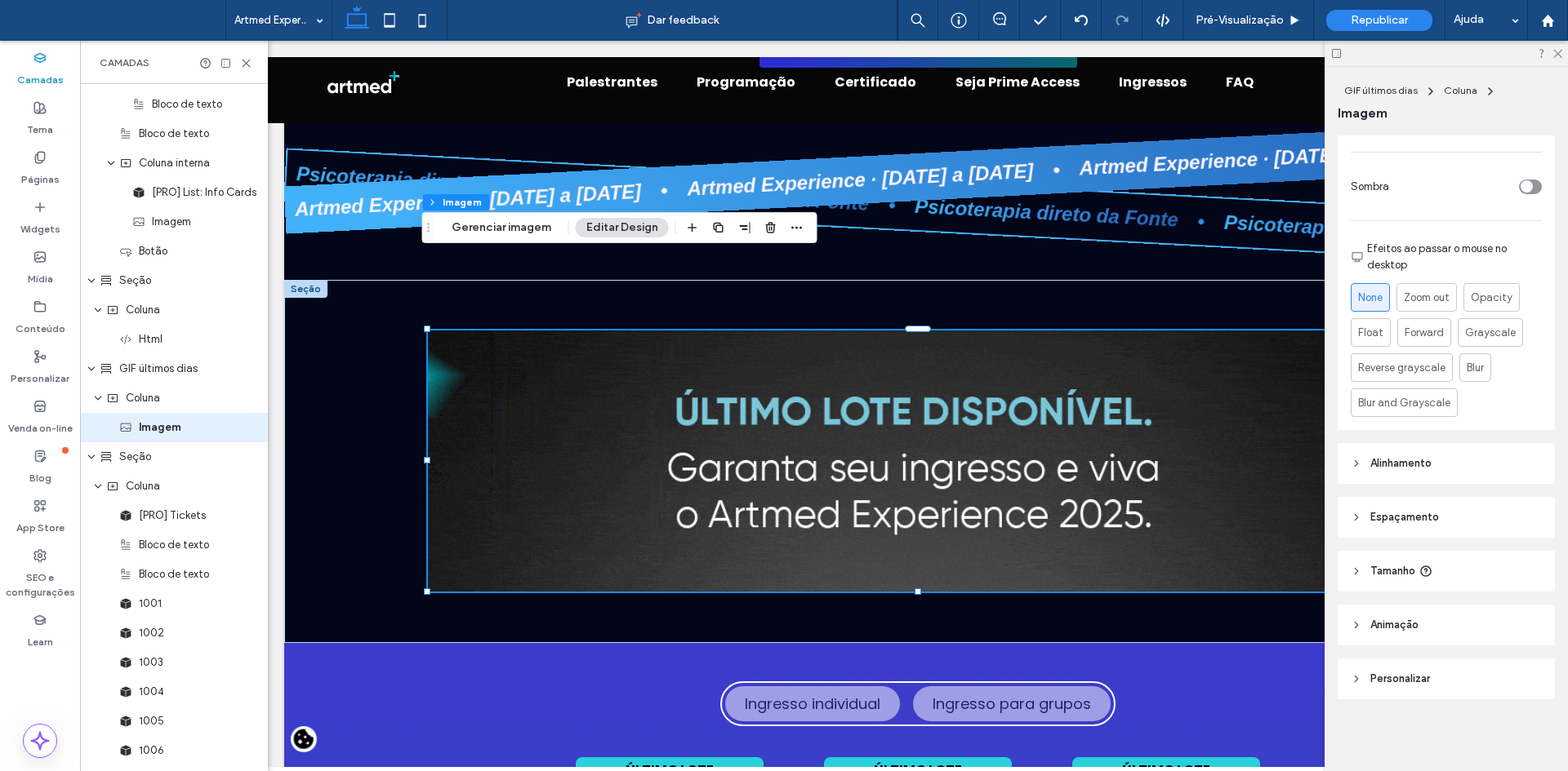
click at [1353, 523] on icon at bounding box center [1355, 517] width 11 height 11
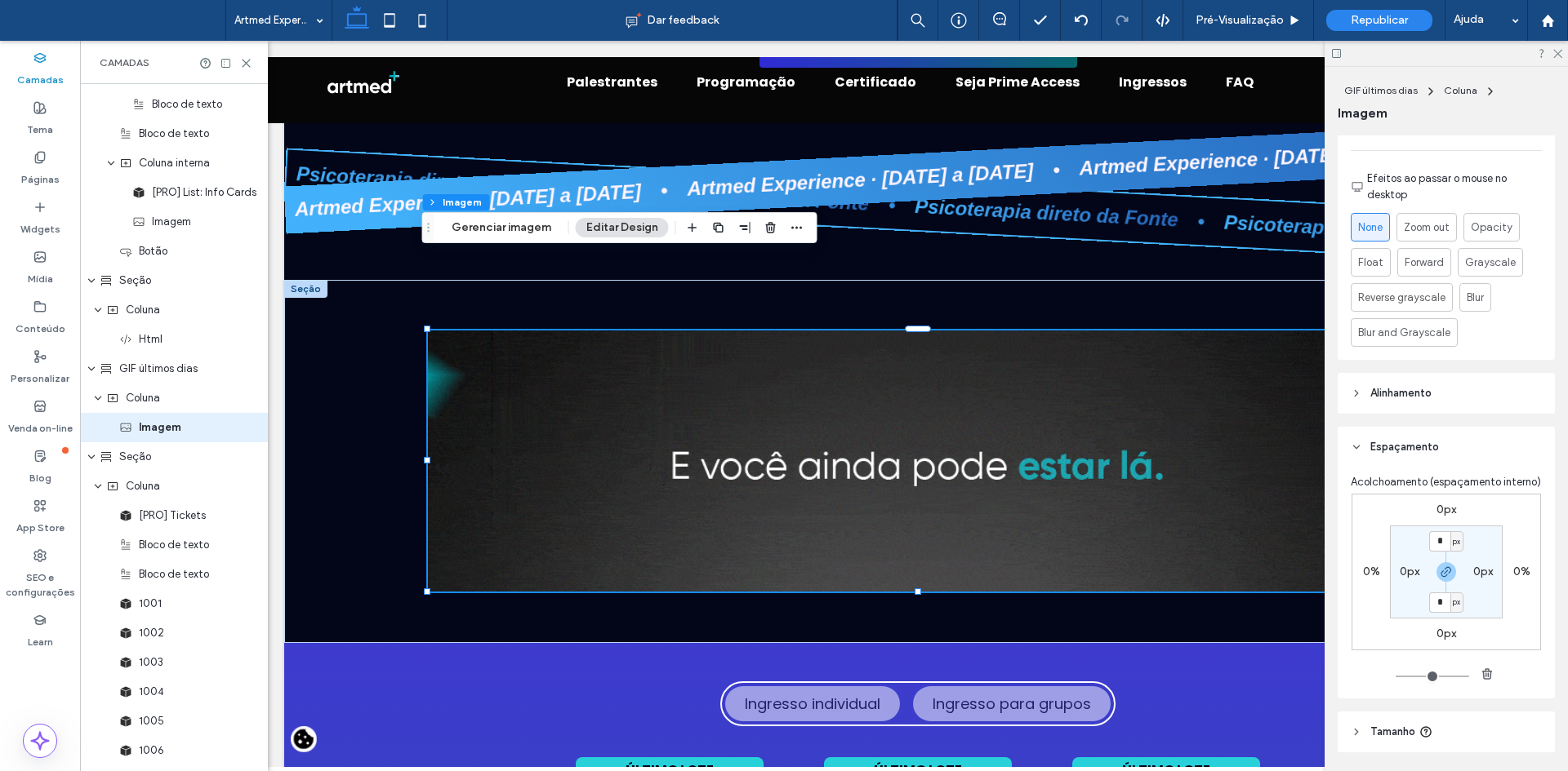
scroll to position [807, 0]
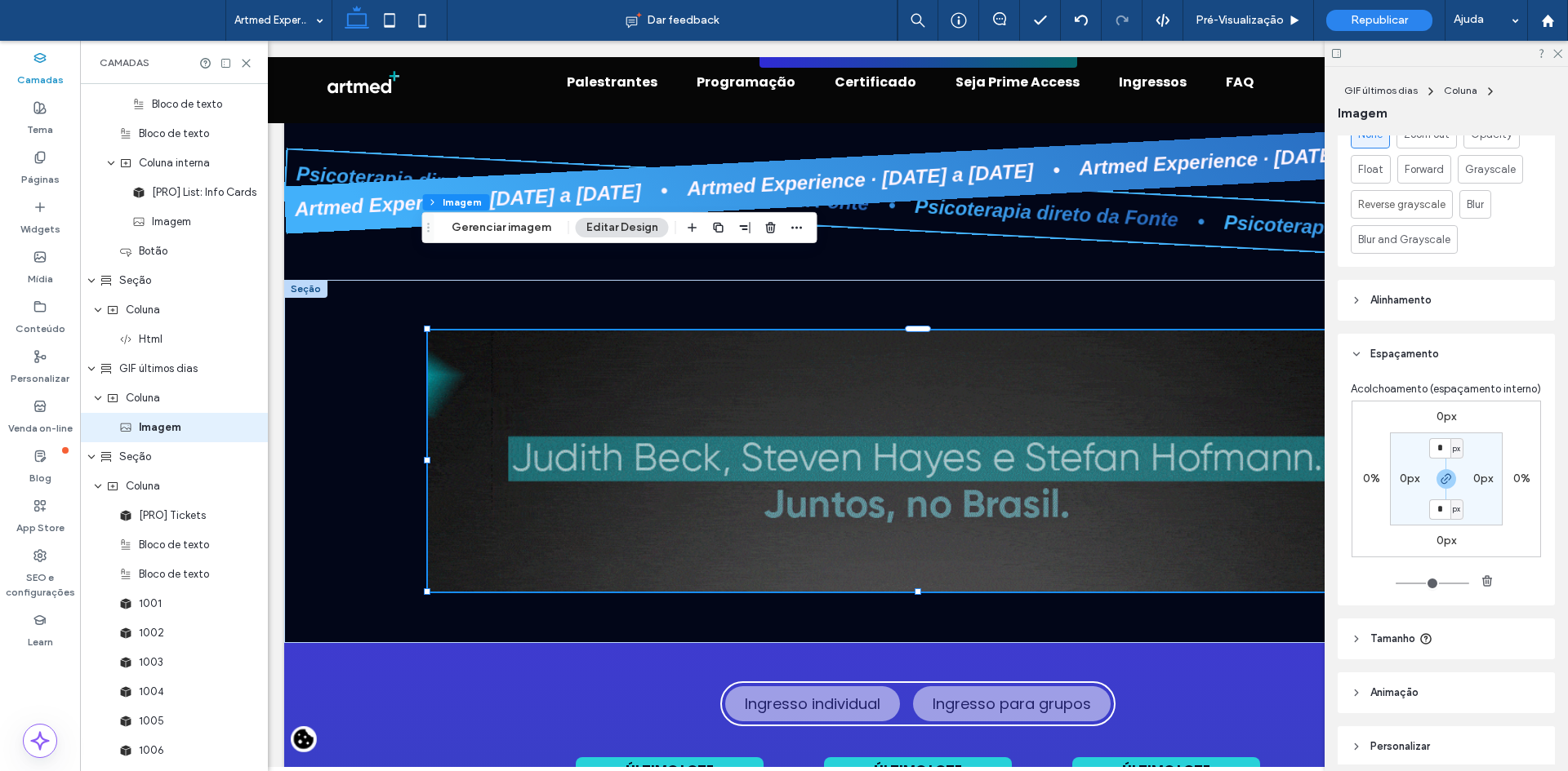
drag, startPoint x: 1357, startPoint y: 659, endPoint x: 1382, endPoint y: 627, distance: 40.6
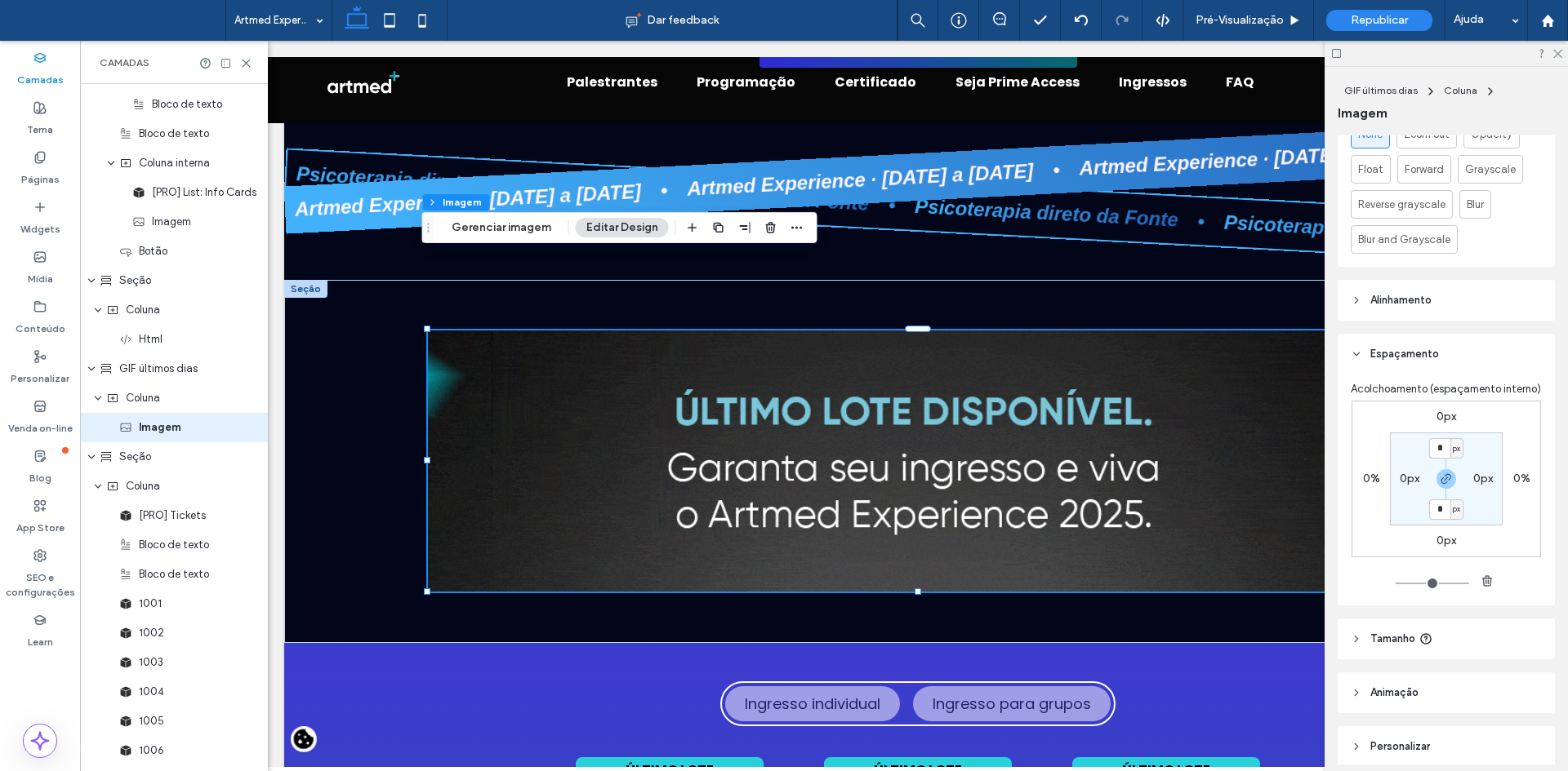
click at [1357, 645] on icon at bounding box center [1355, 639] width 11 height 11
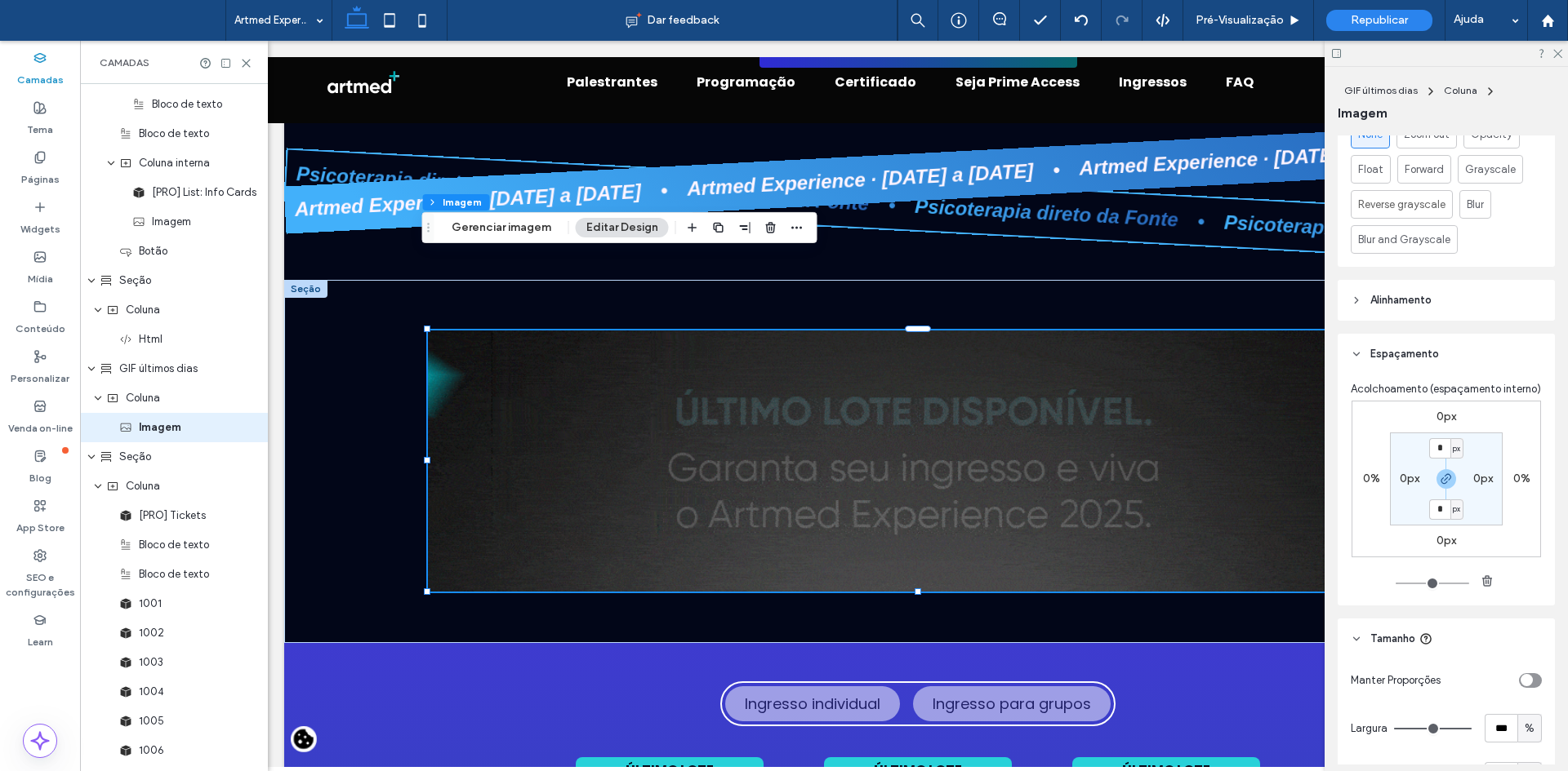
scroll to position [1075, 0]
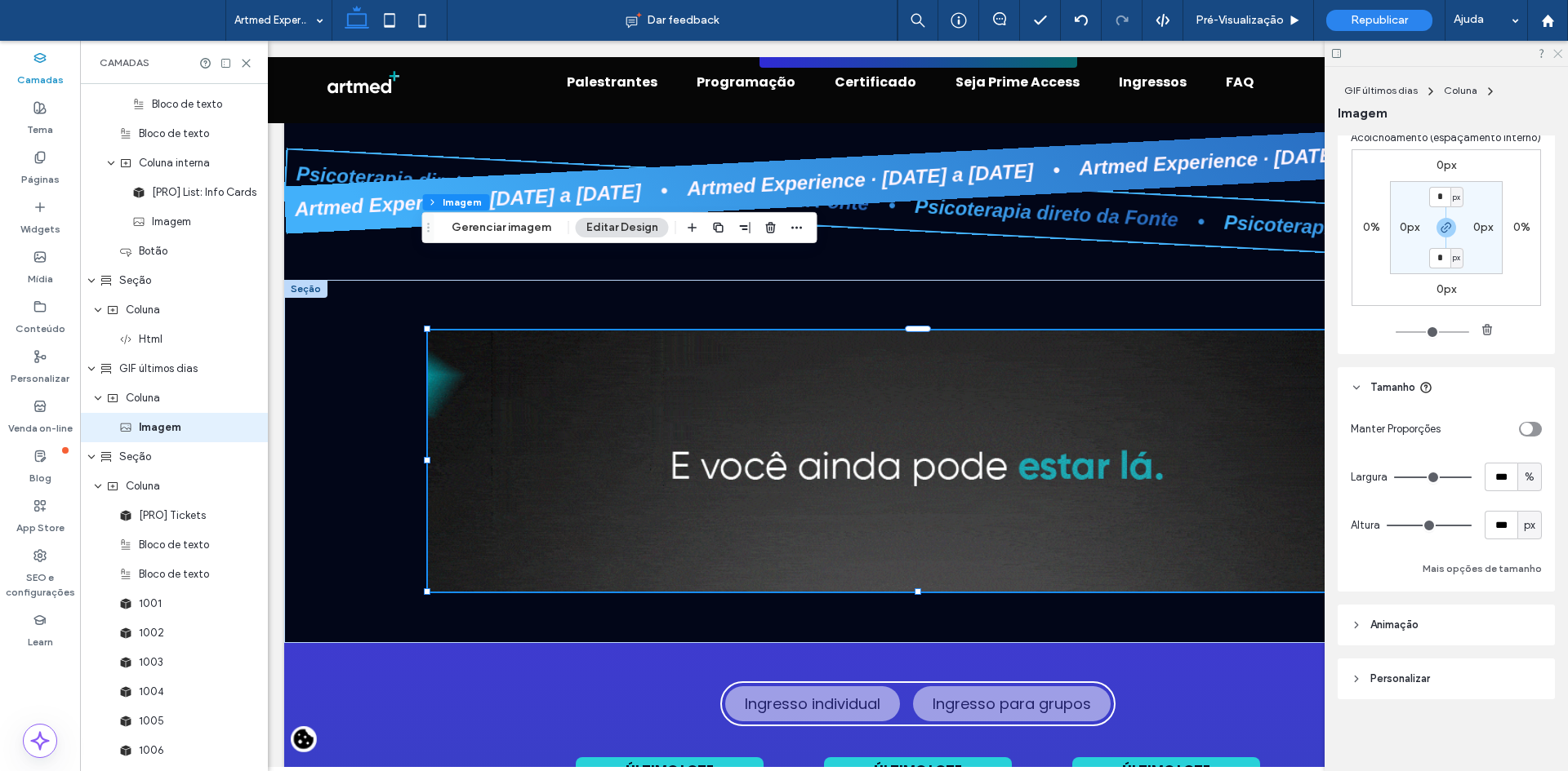
click at [1553, 53] on icon at bounding box center [1556, 53] width 11 height 11
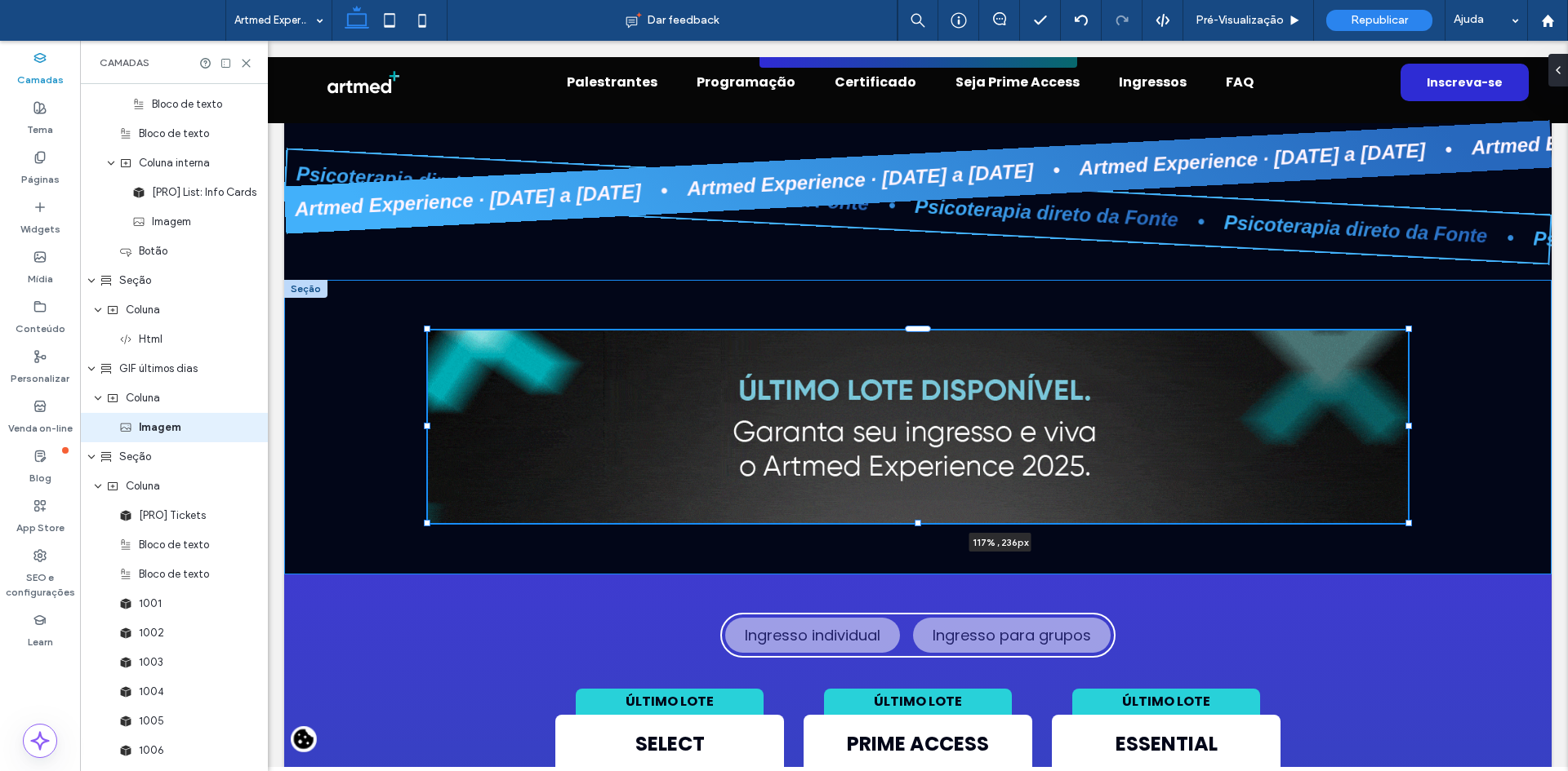
drag, startPoint x: 1403, startPoint y: 250, endPoint x: 1567, endPoint y: 285, distance: 167.7
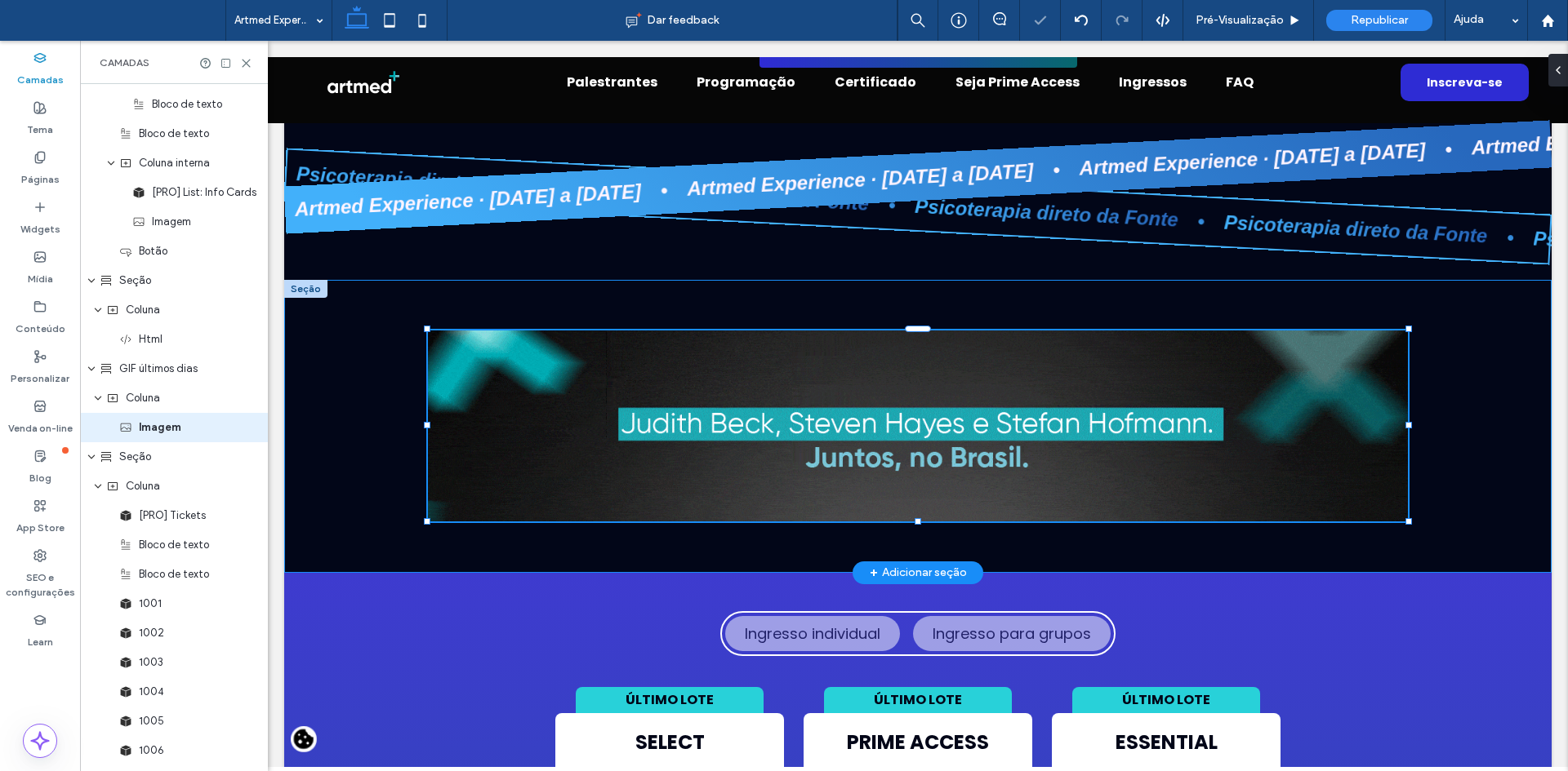
type input "***"
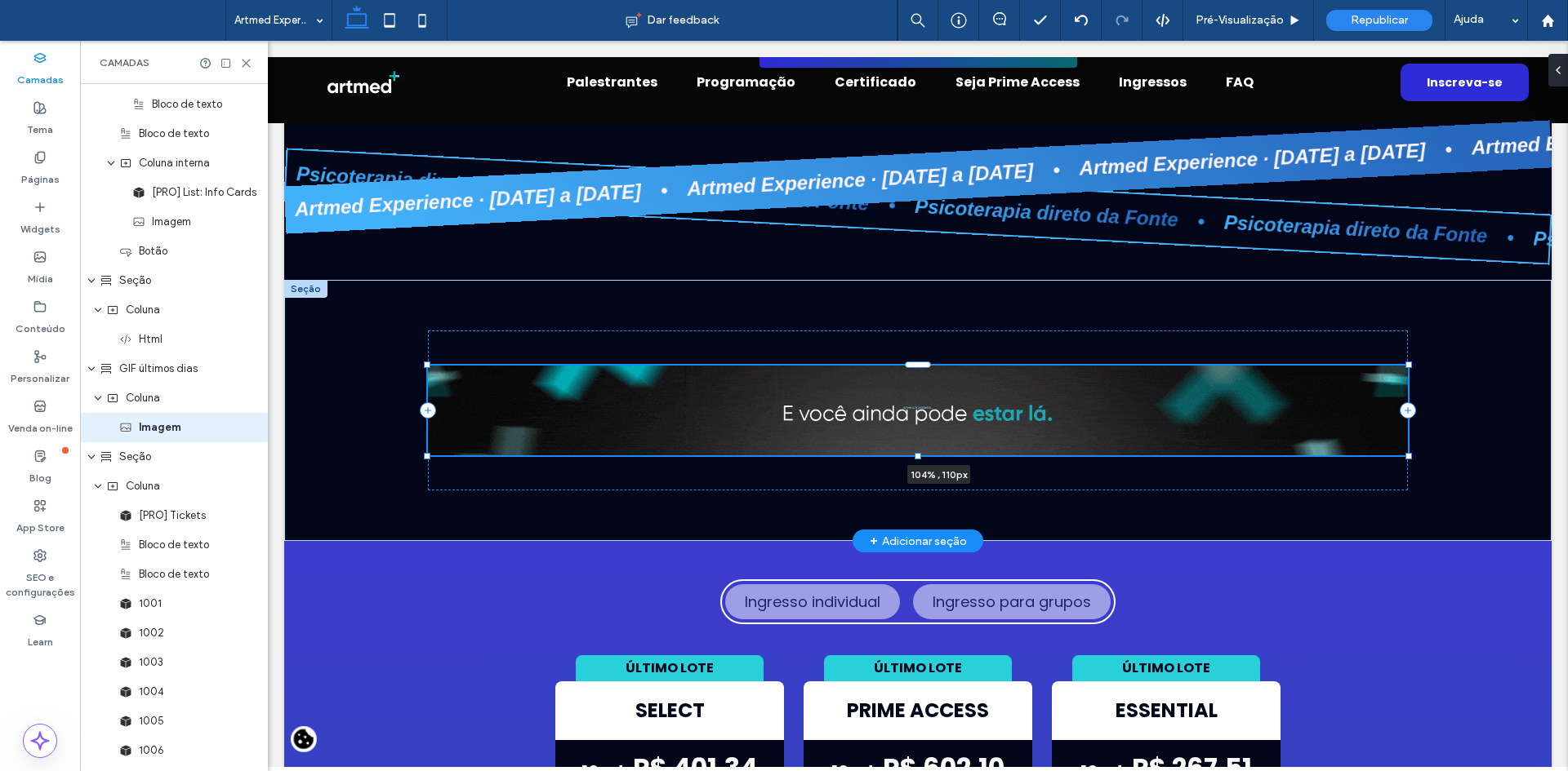
drag, startPoint x: 420, startPoint y: 251, endPoint x: 378, endPoint y: 301, distance: 65.3
click at [378, 301] on div "104% , 110px" at bounding box center [917, 410] width 1267 height 261
type input "***"
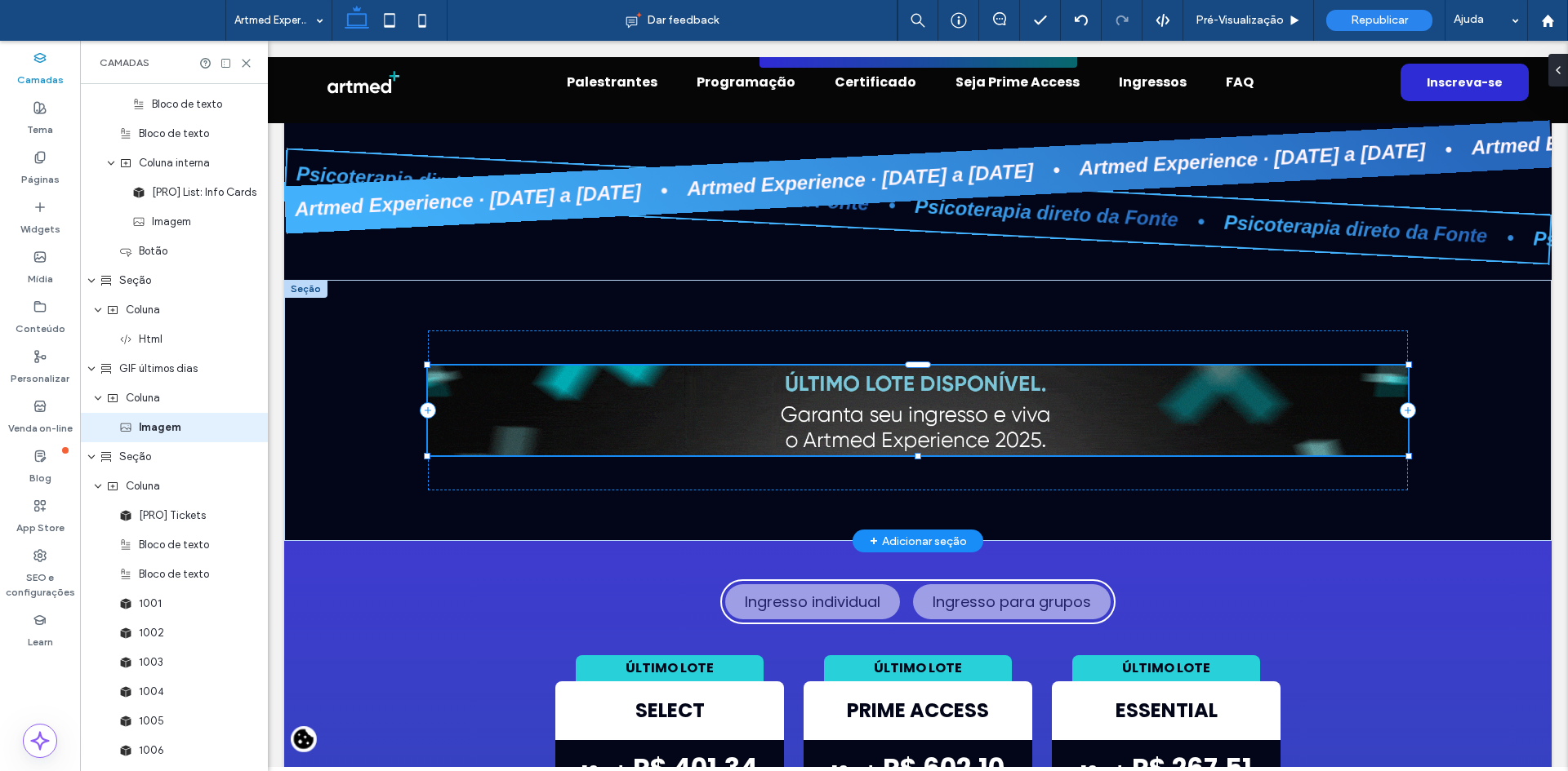
type input "***"
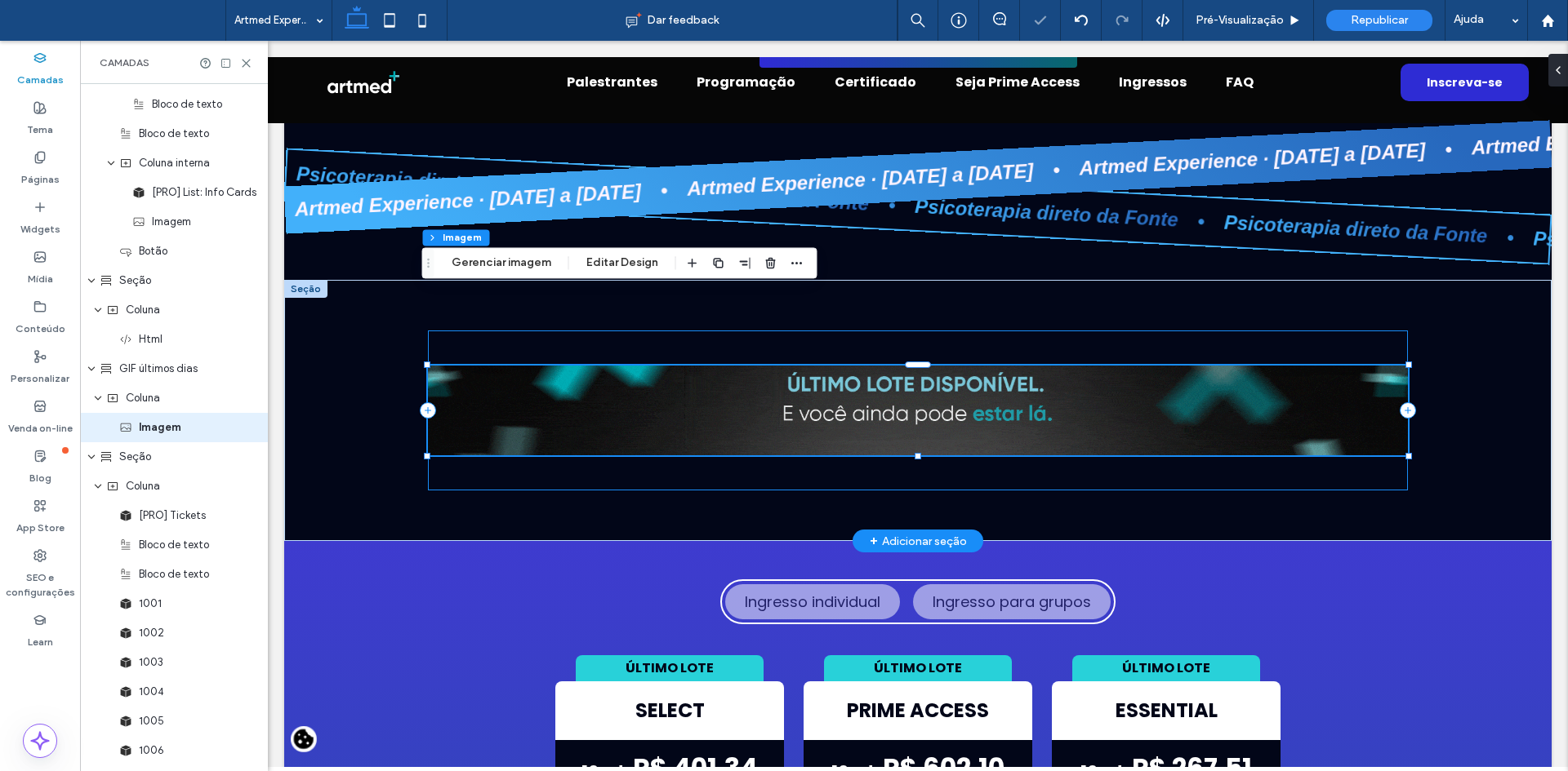
click at [887, 330] on div "104% , 110px" at bounding box center [918, 410] width 980 height 160
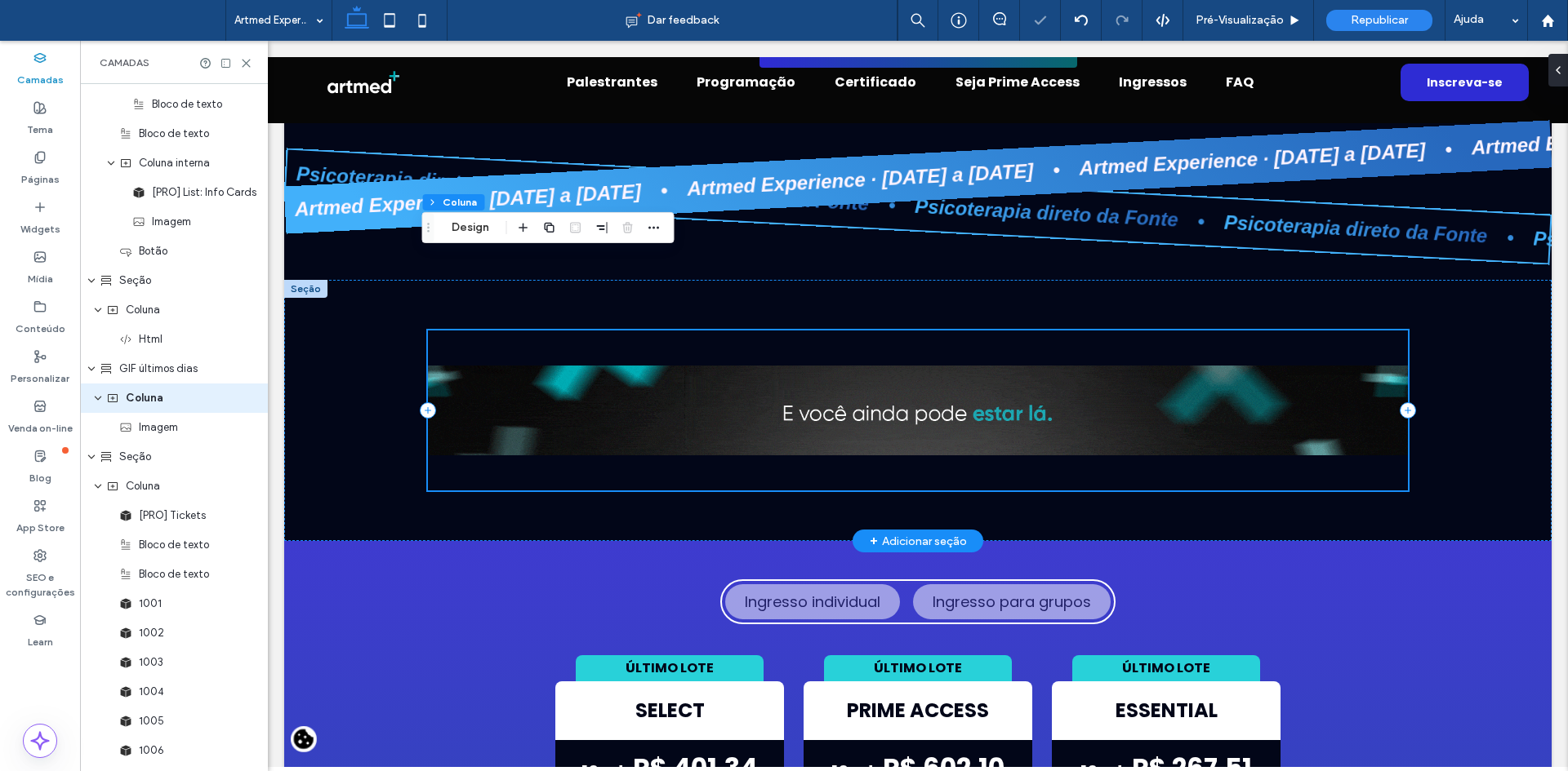
scroll to position [3080, 0]
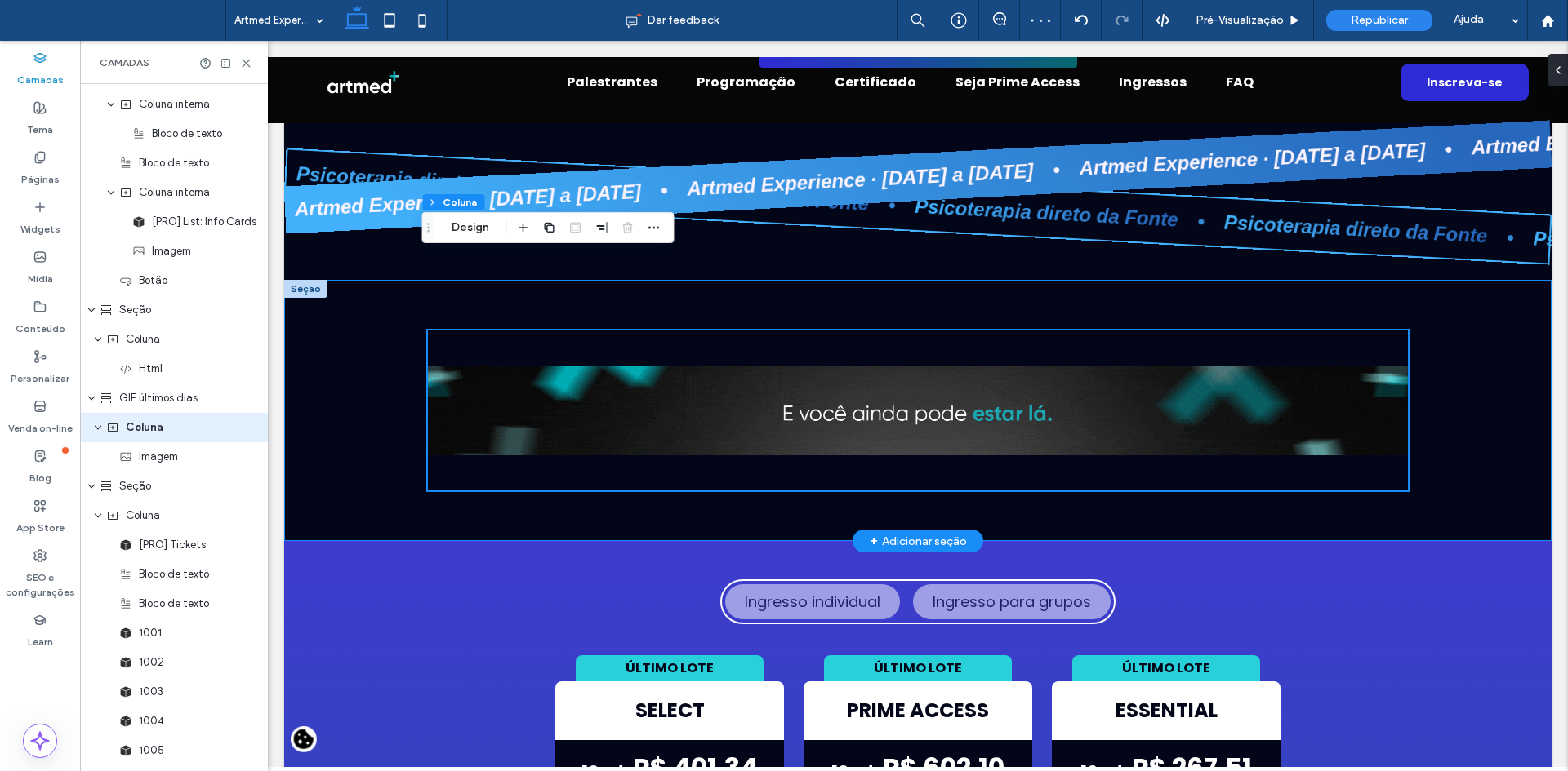
click at [1258, 280] on div at bounding box center [918, 410] width 980 height 261
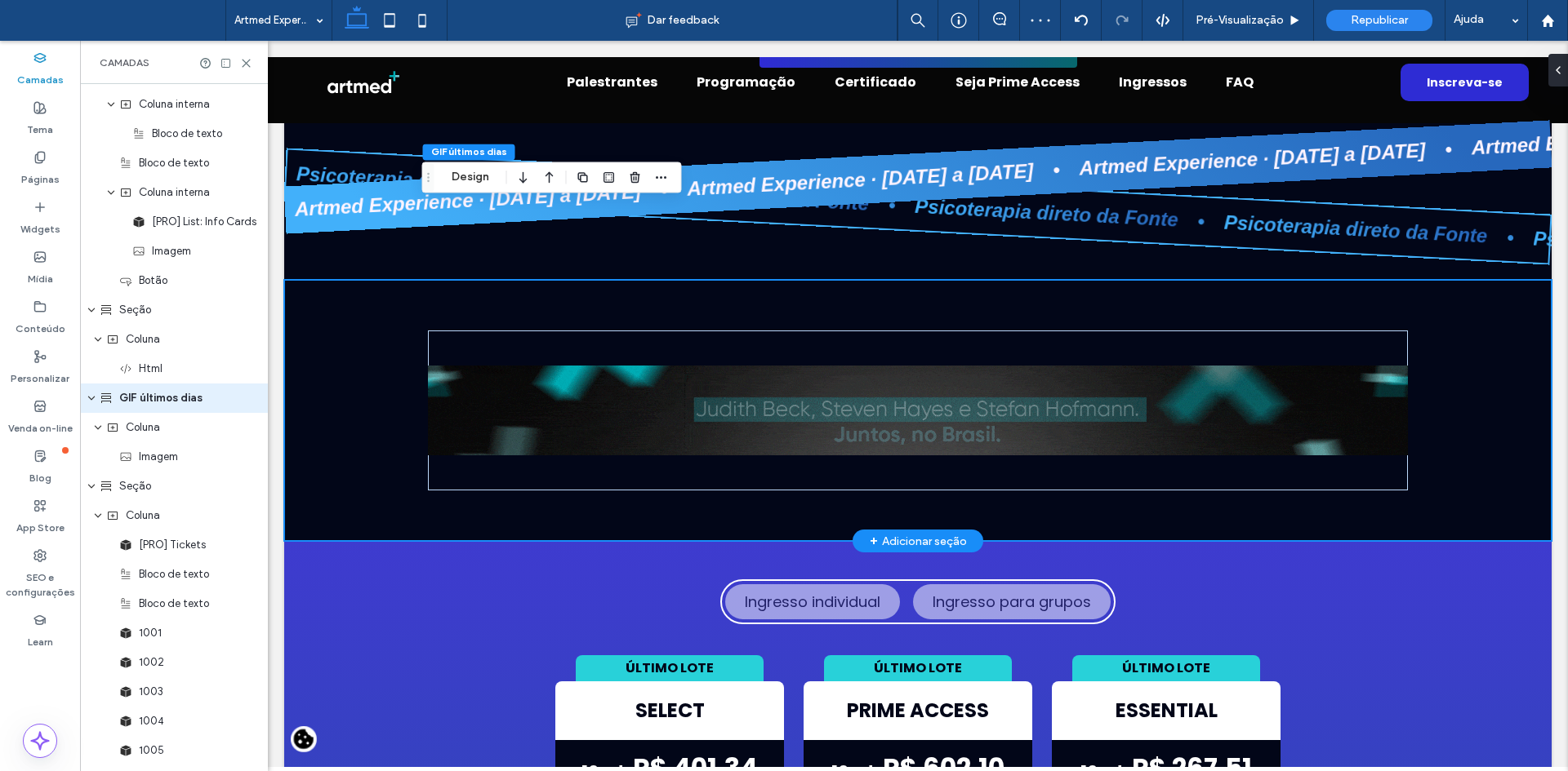
scroll to position [3050, 0]
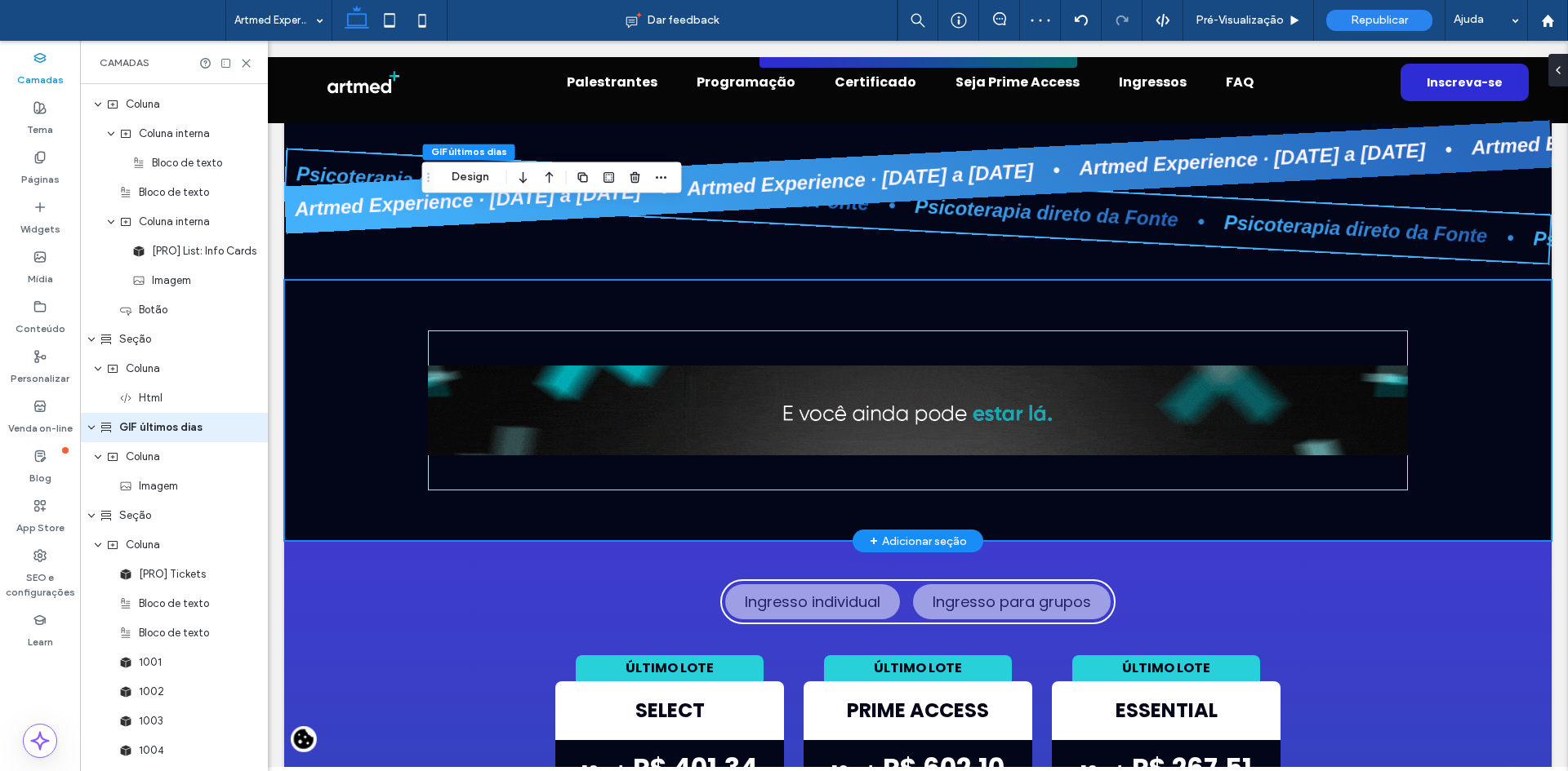
click at [1258, 280] on div at bounding box center [918, 410] width 980 height 261
click at [1225, 330] on div at bounding box center [918, 410] width 980 height 160
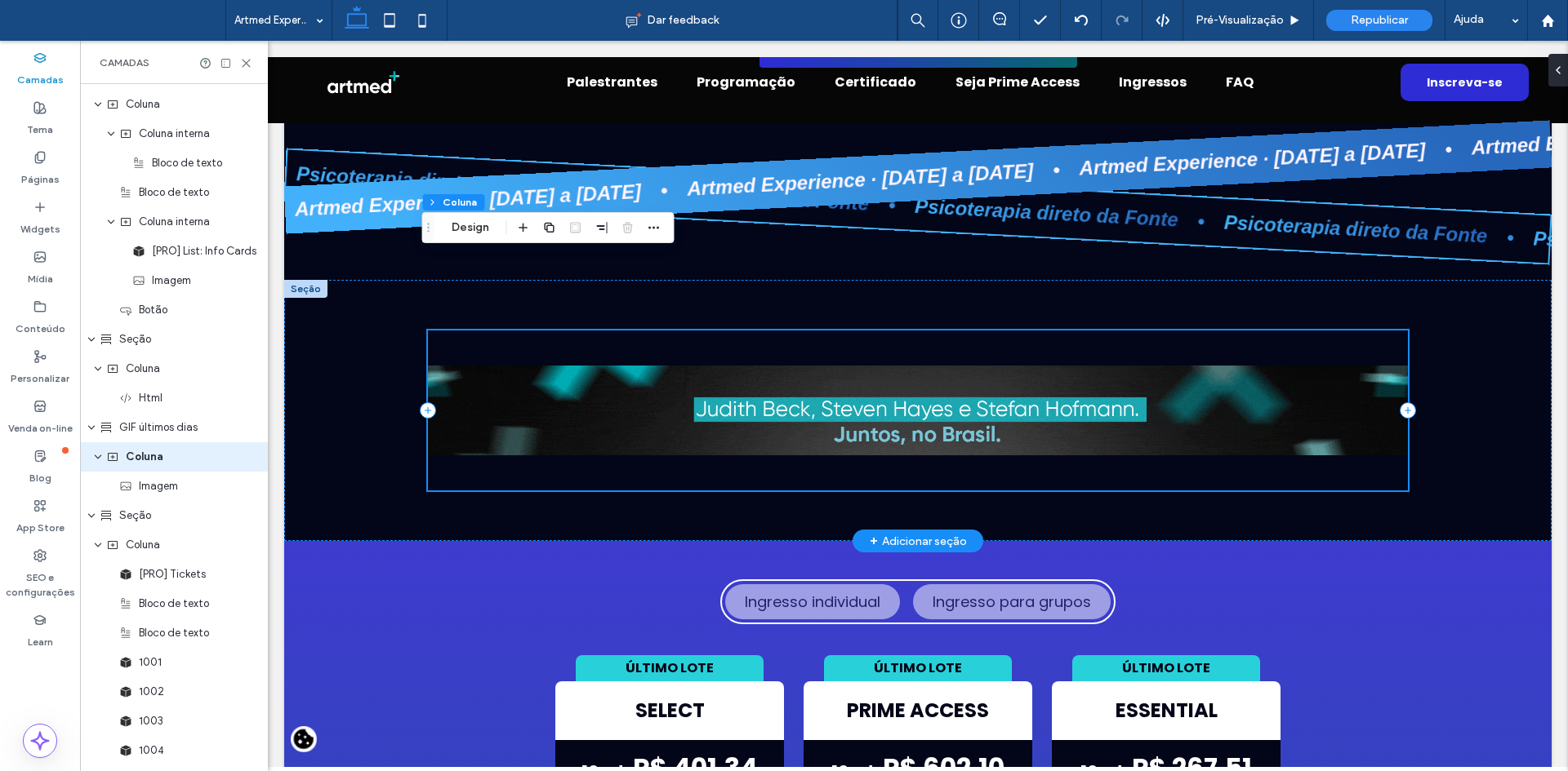
scroll to position [3080, 0]
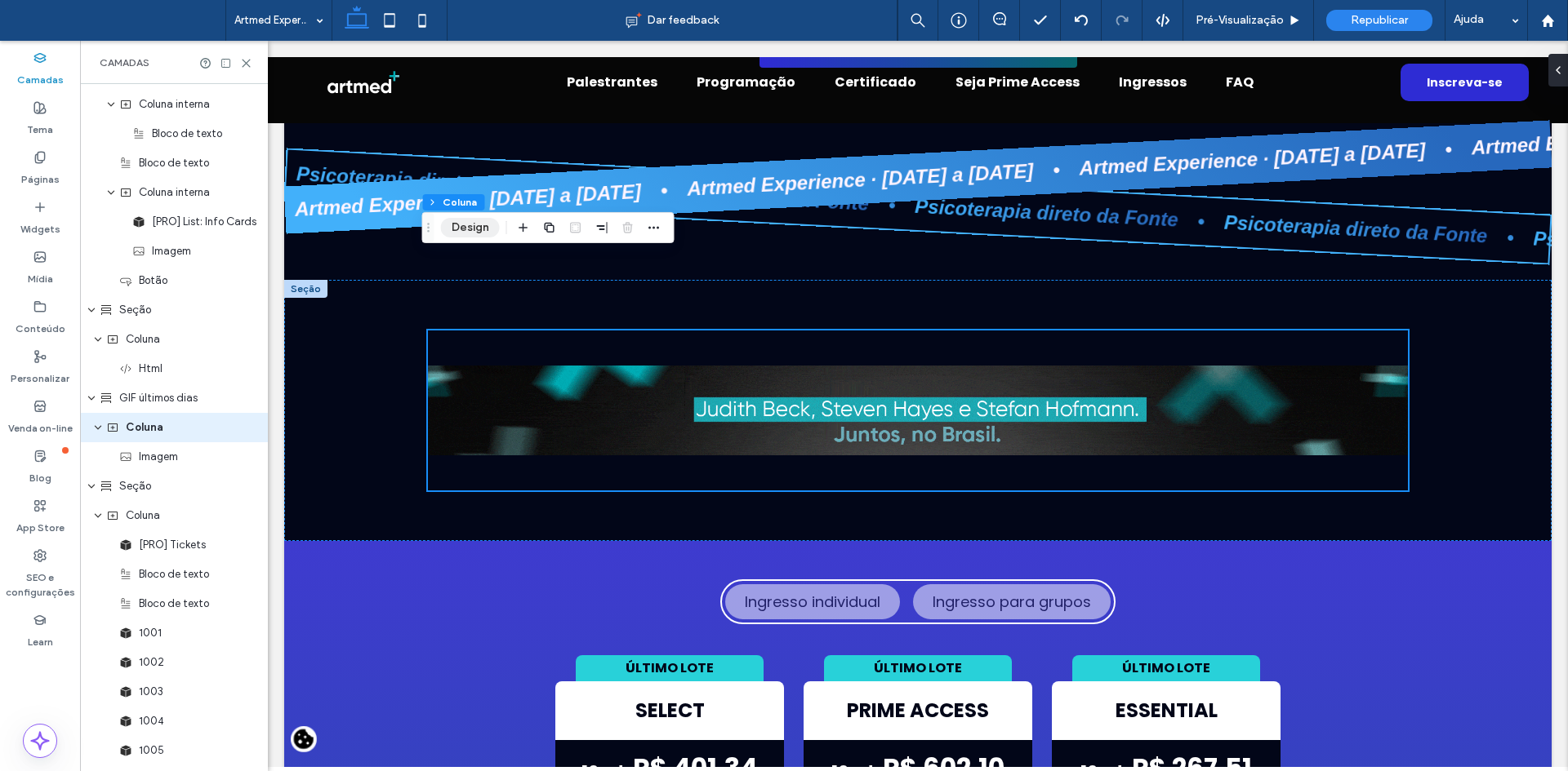
click at [448, 235] on button "Design" at bounding box center [470, 227] width 58 height 19
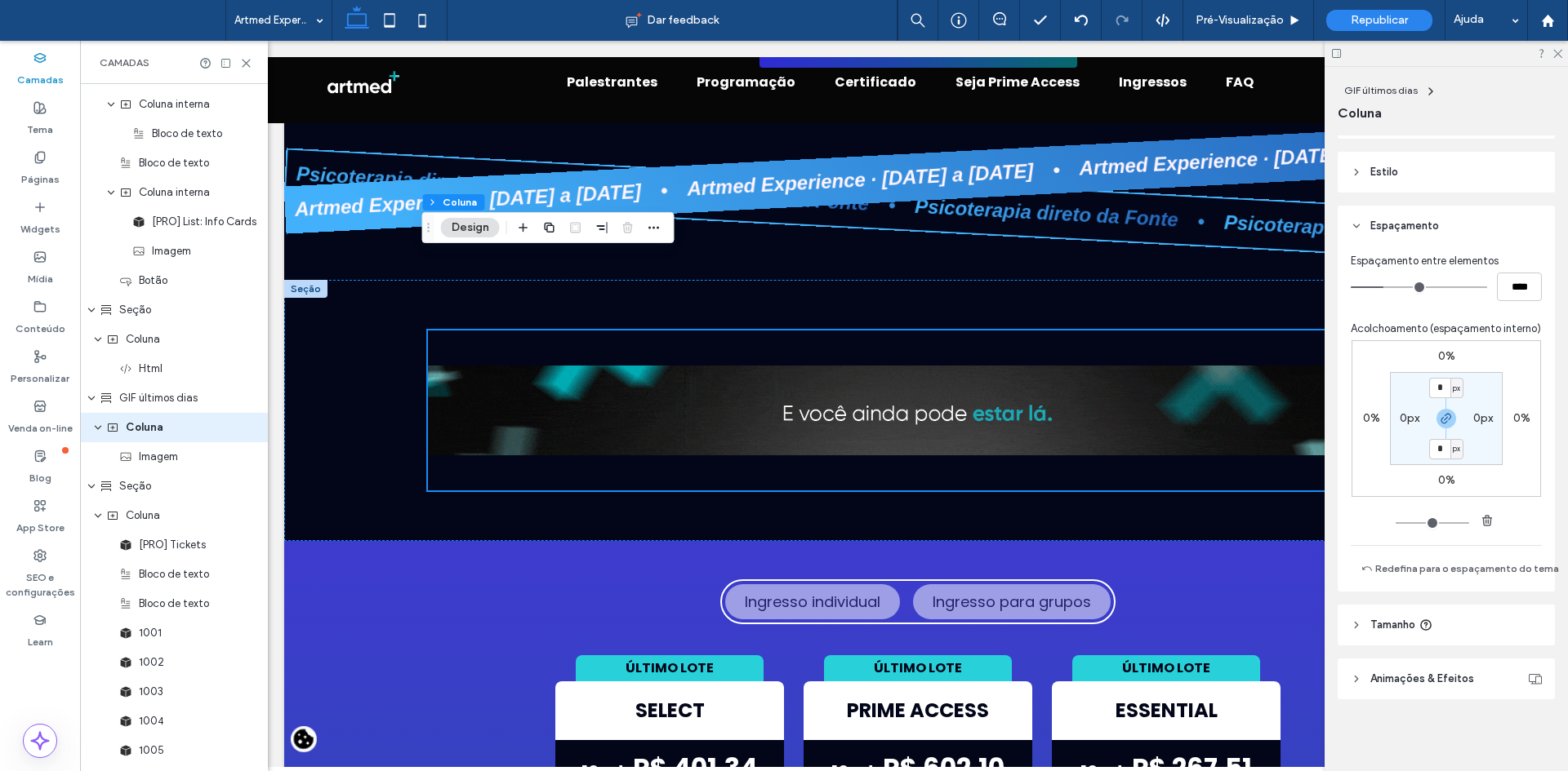
scroll to position [281, 0]
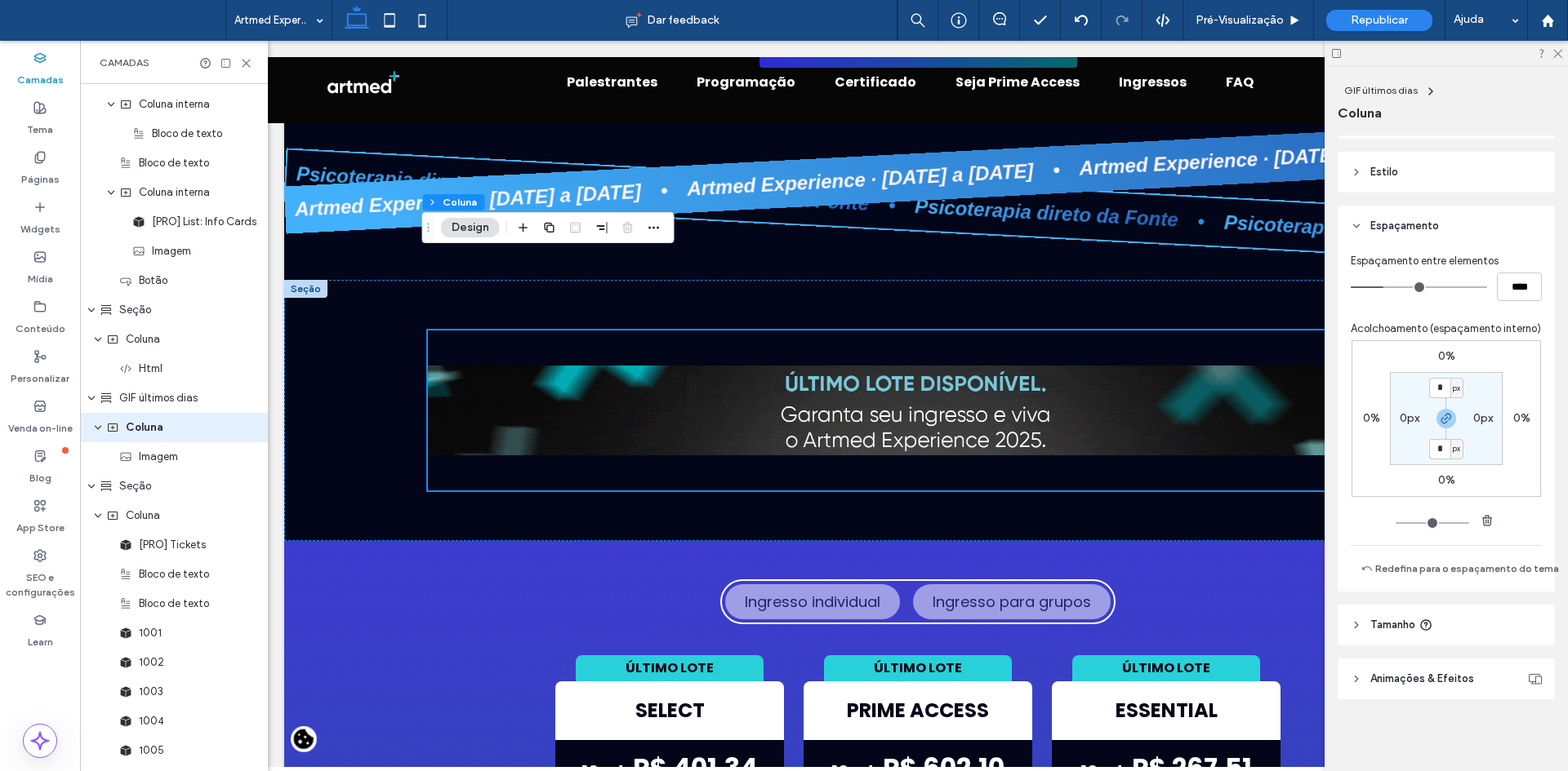
click at [1350, 619] on icon at bounding box center [1355, 624] width 11 height 11
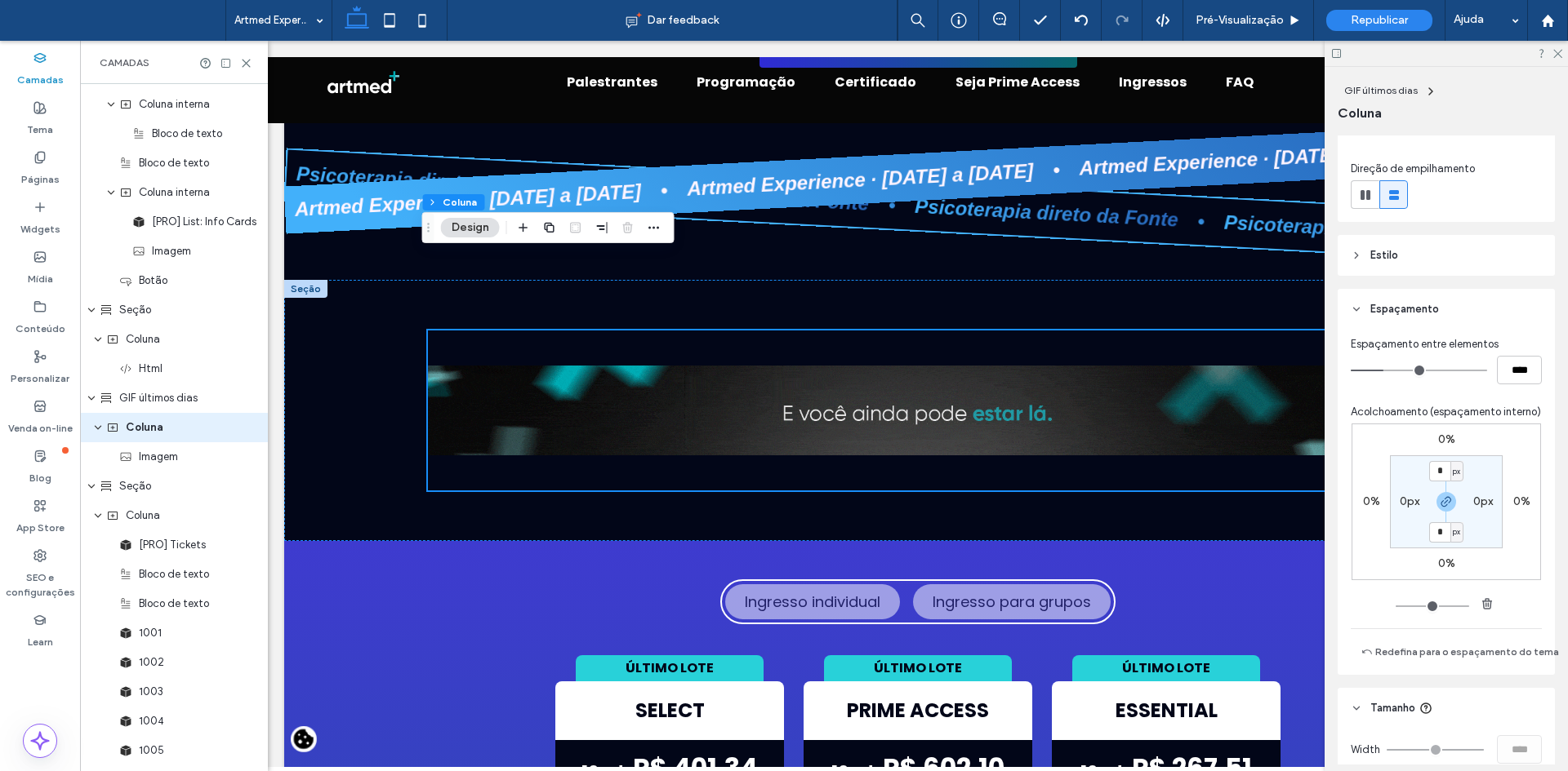
scroll to position [0, 0]
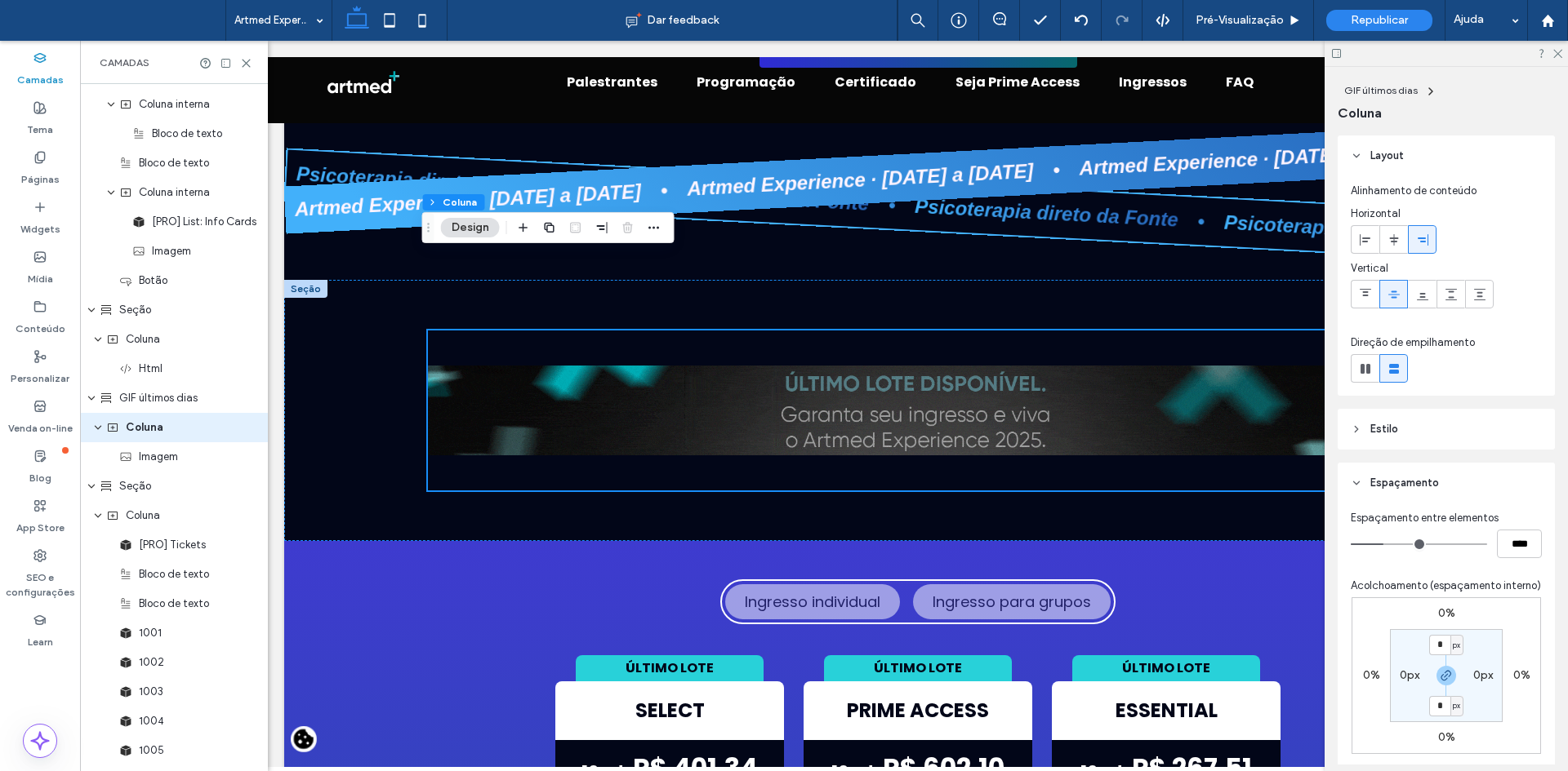
click at [1356, 423] on header "Estilo" at bounding box center [1446, 430] width 217 height 41
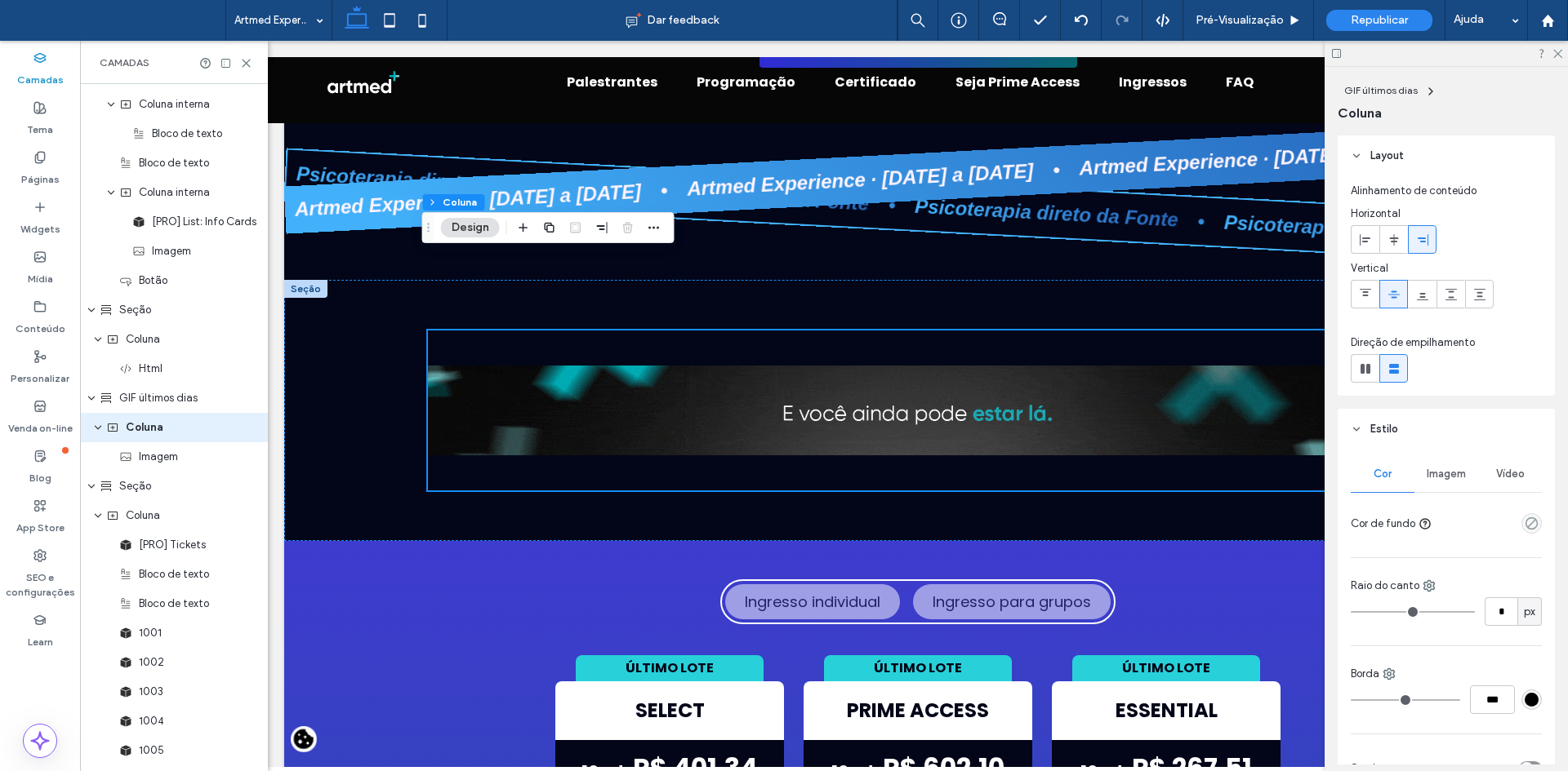
click at [1356, 422] on header "Estilo" at bounding box center [1446, 430] width 217 height 41
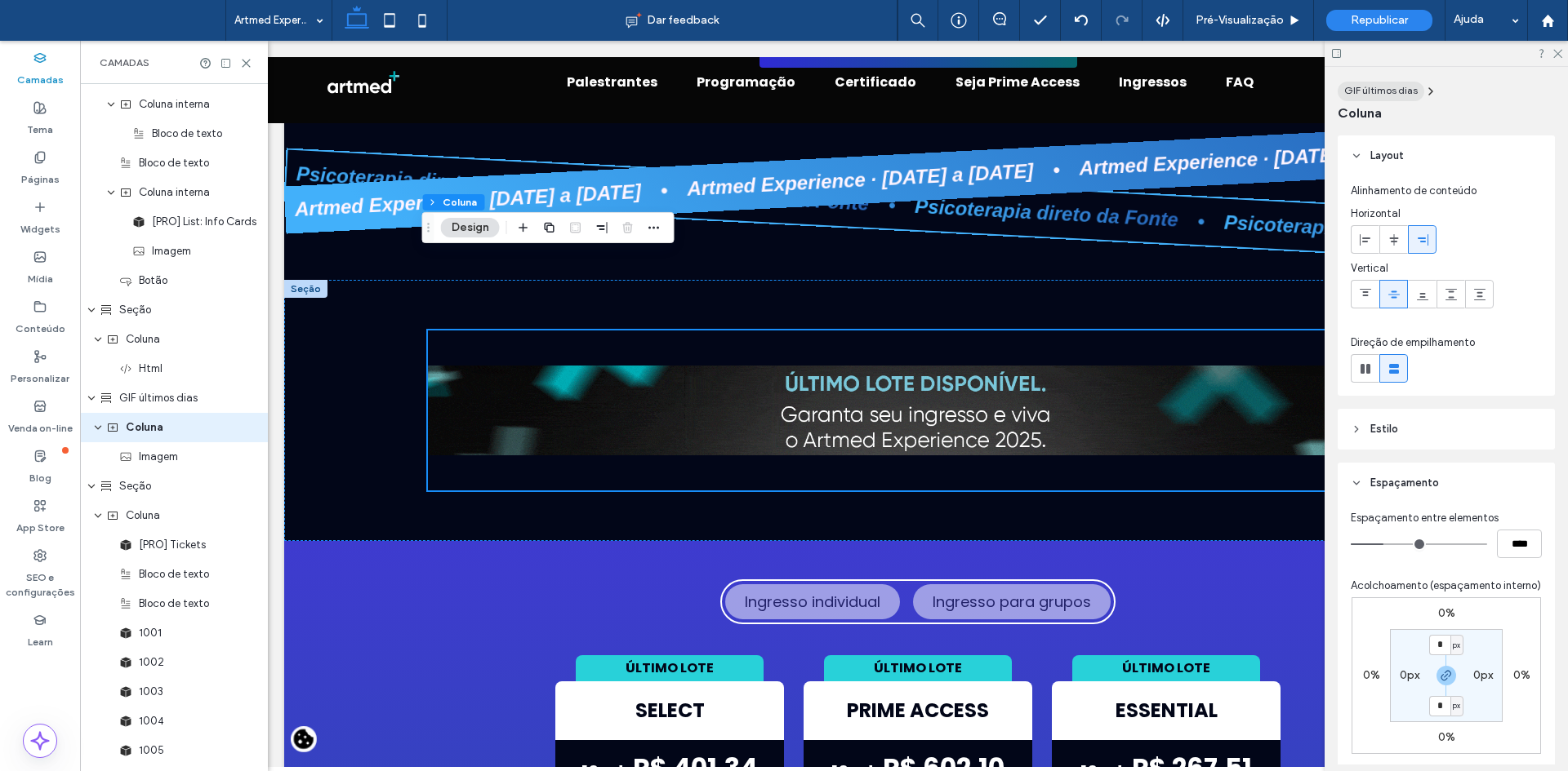
click at [1411, 96] on span "GIF últimos dias" at bounding box center [1381, 90] width 74 height 12
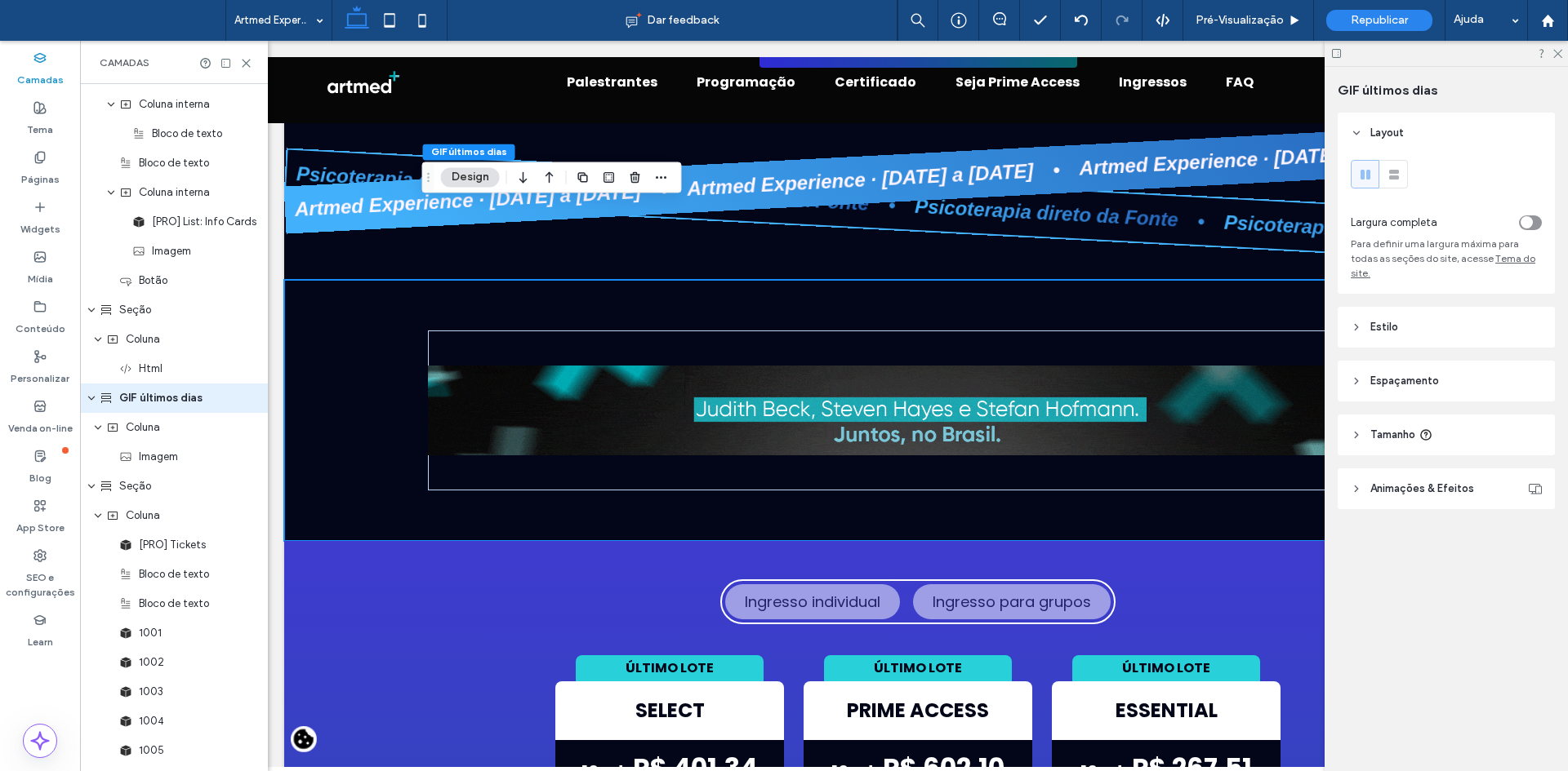
scroll to position [3050, 0]
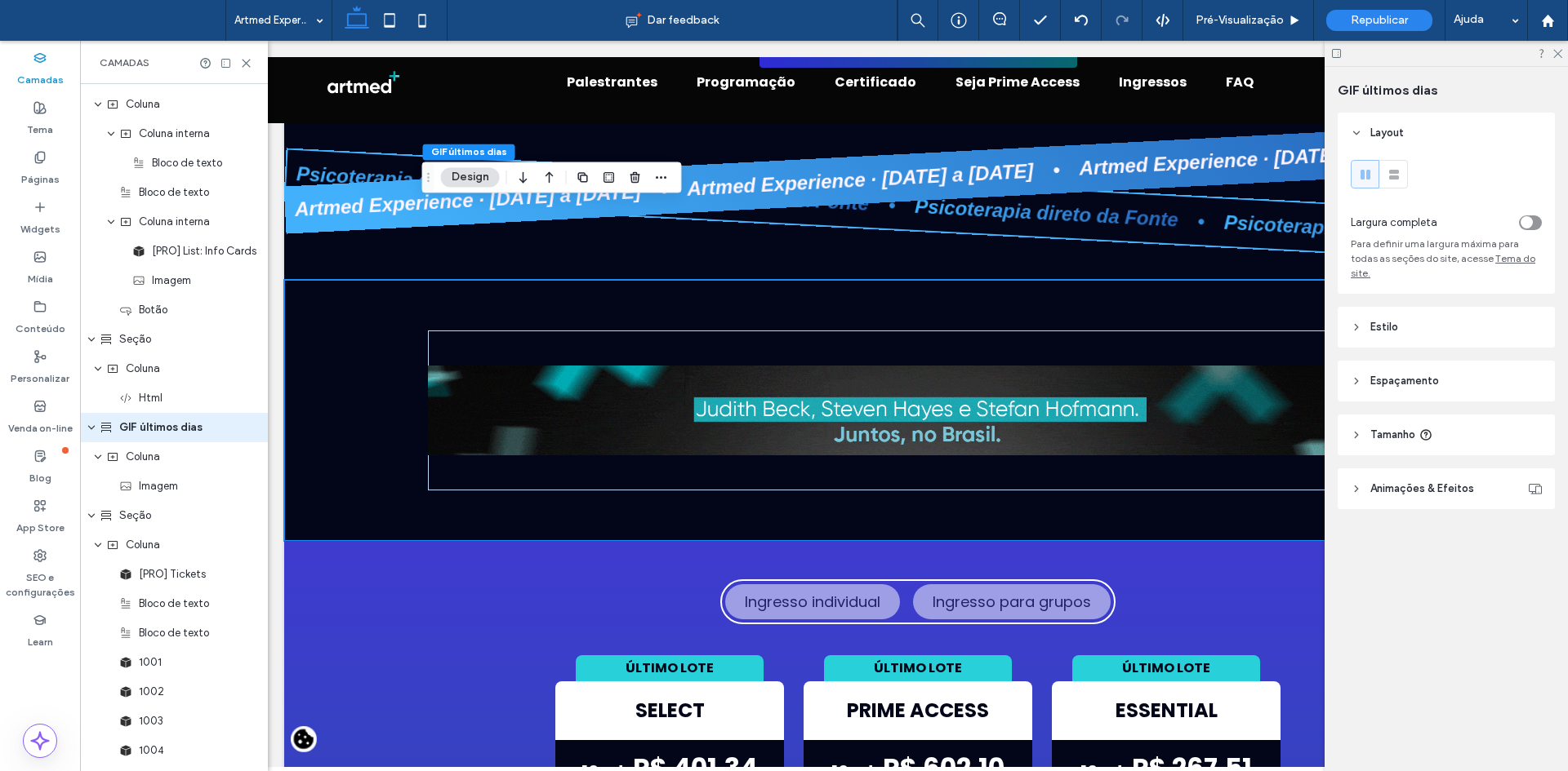
click at [1532, 225] on div "toggle" at bounding box center [1526, 222] width 12 height 12
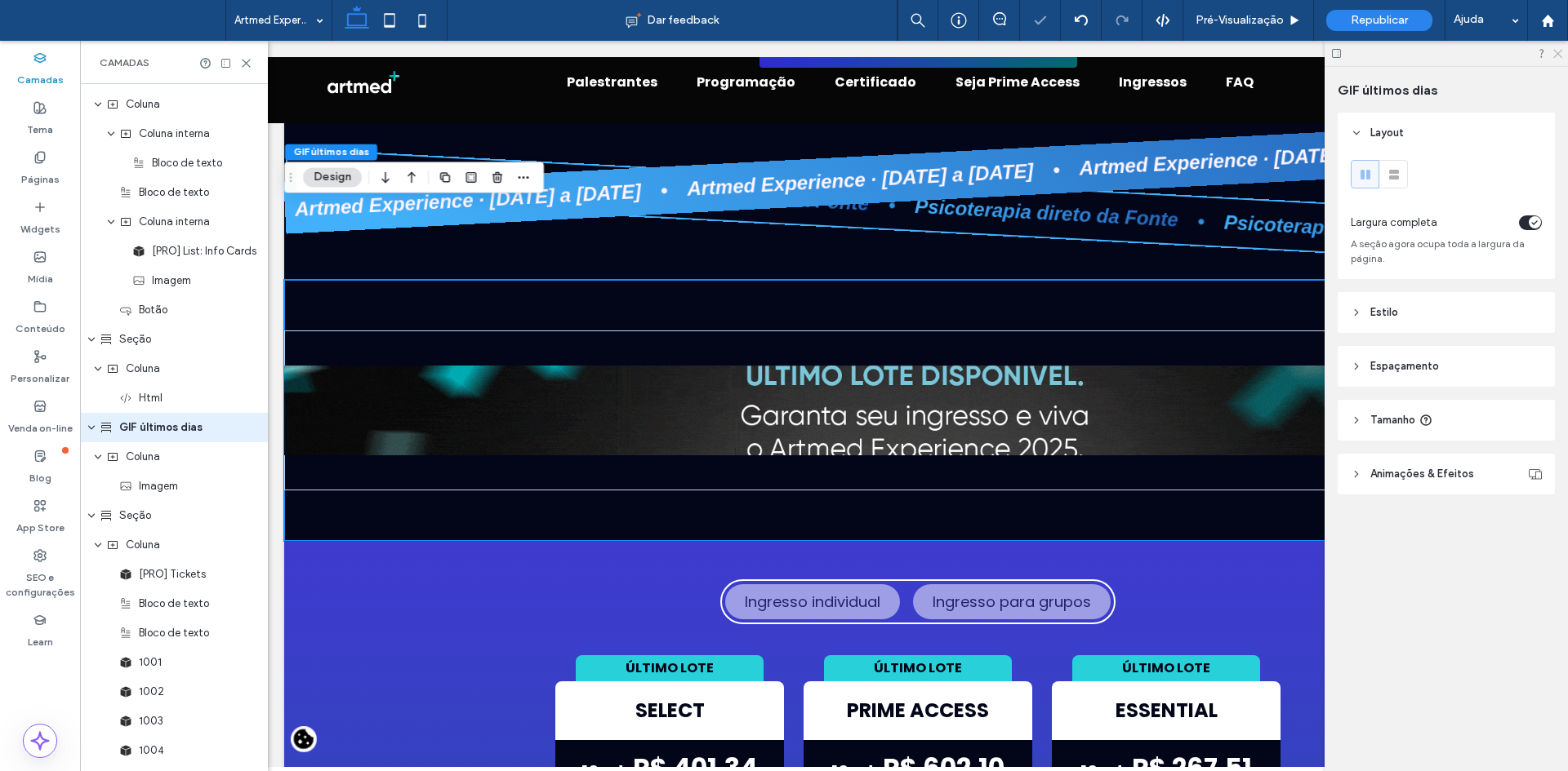
click at [1558, 56] on icon at bounding box center [1556, 53] width 11 height 11
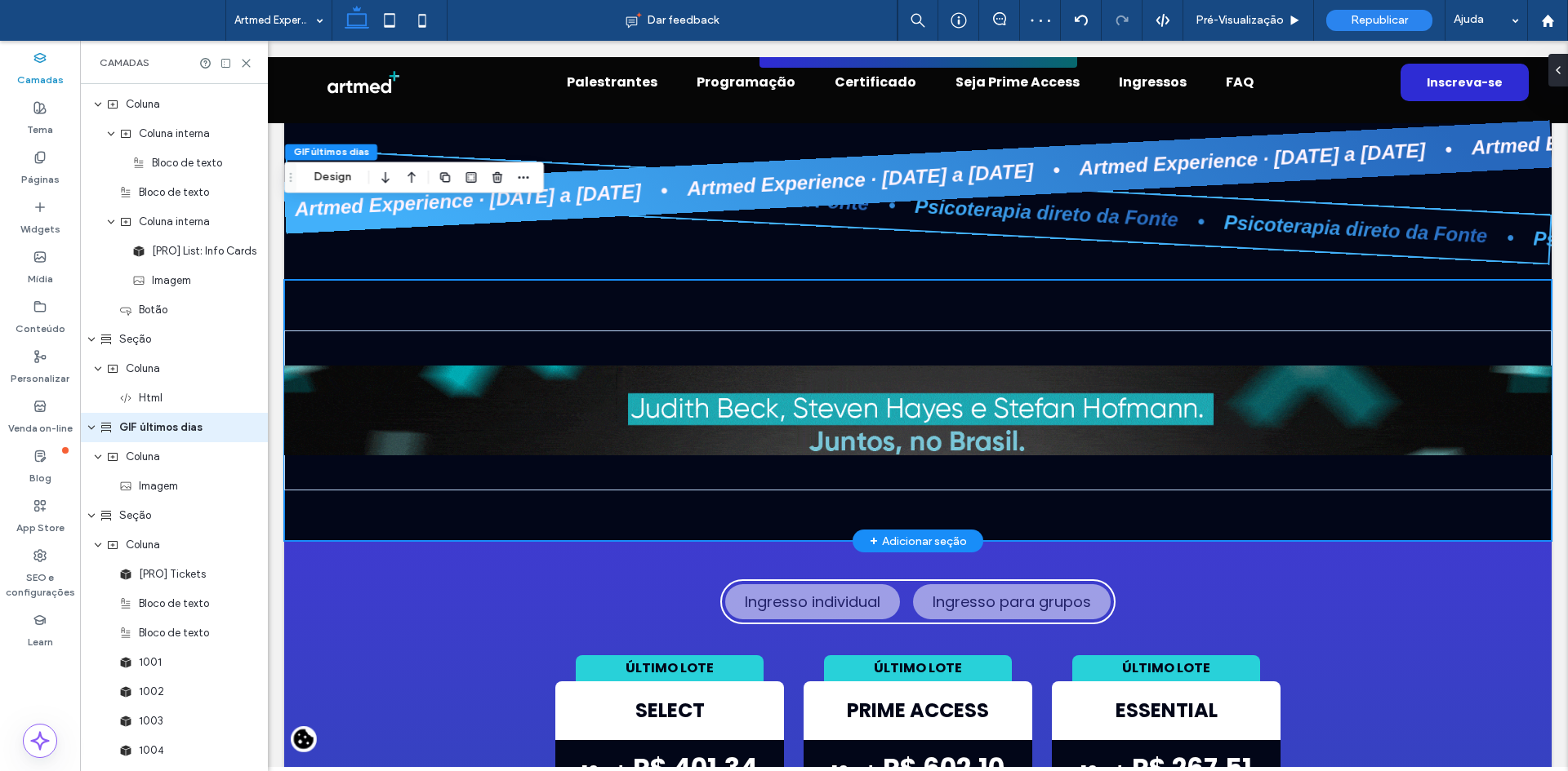
click at [1345, 280] on div at bounding box center [917, 410] width 1267 height 261
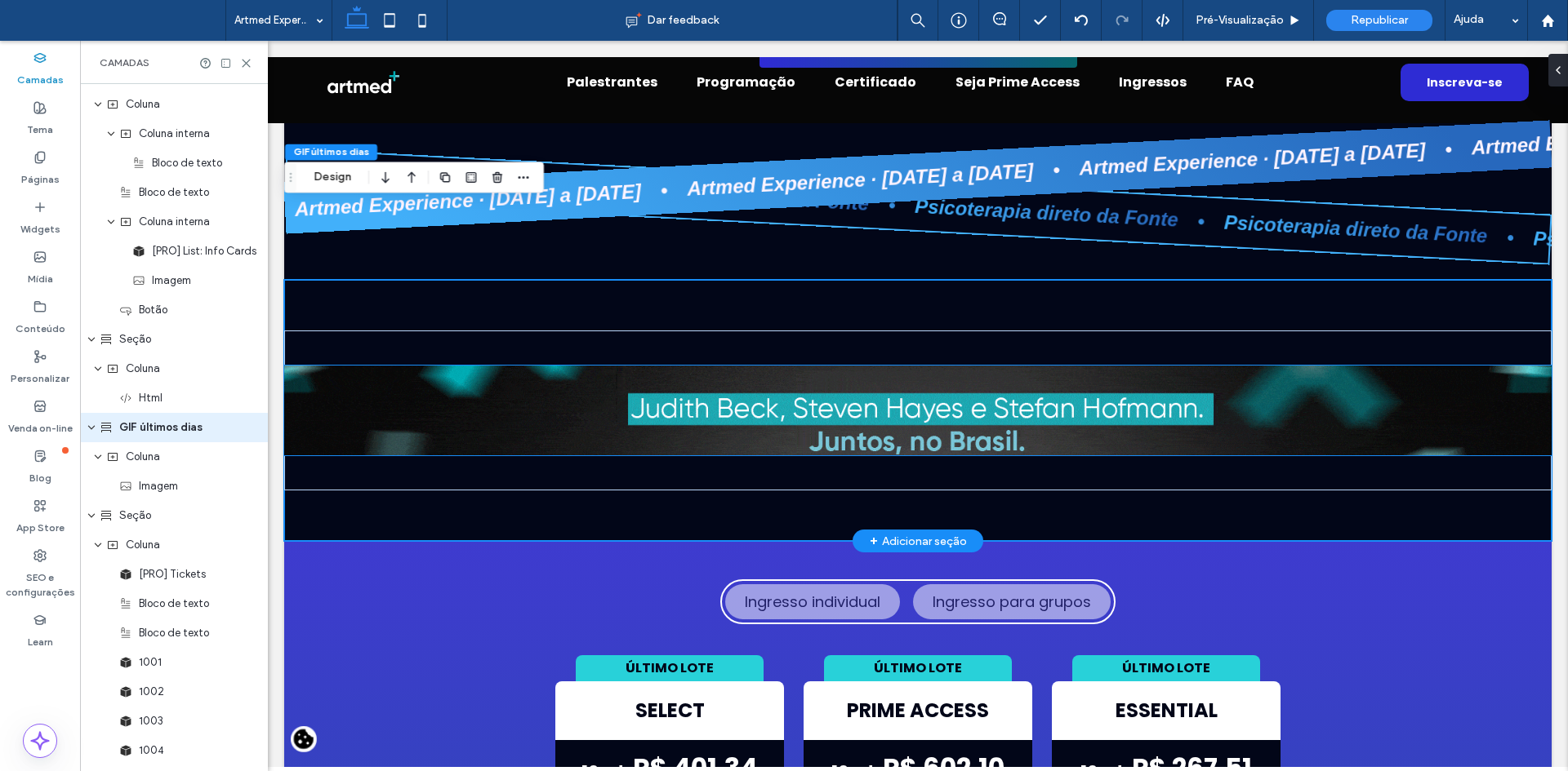
click at [1237, 366] on img at bounding box center [917, 411] width 1267 height 90
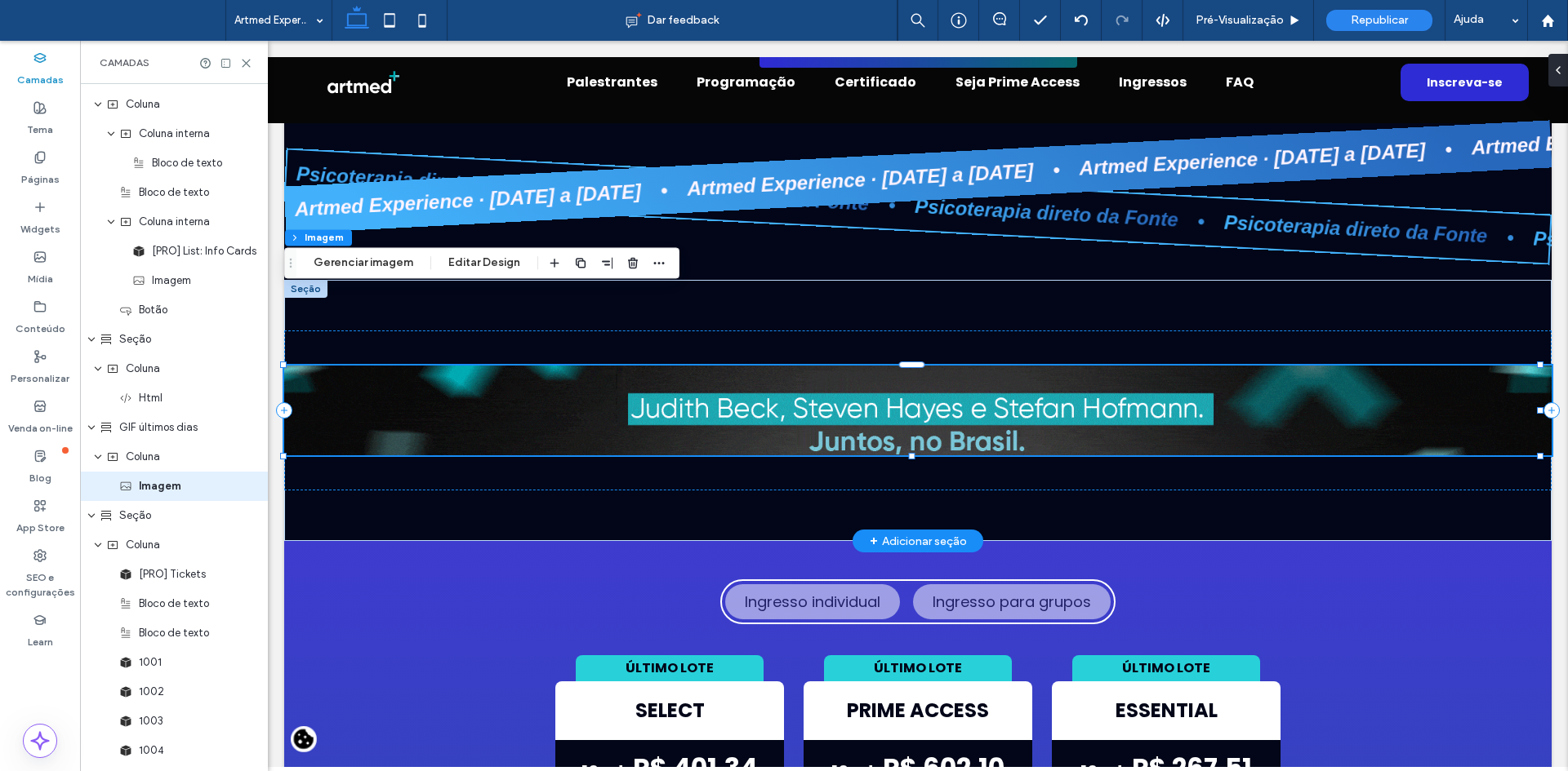
scroll to position [3109, 0]
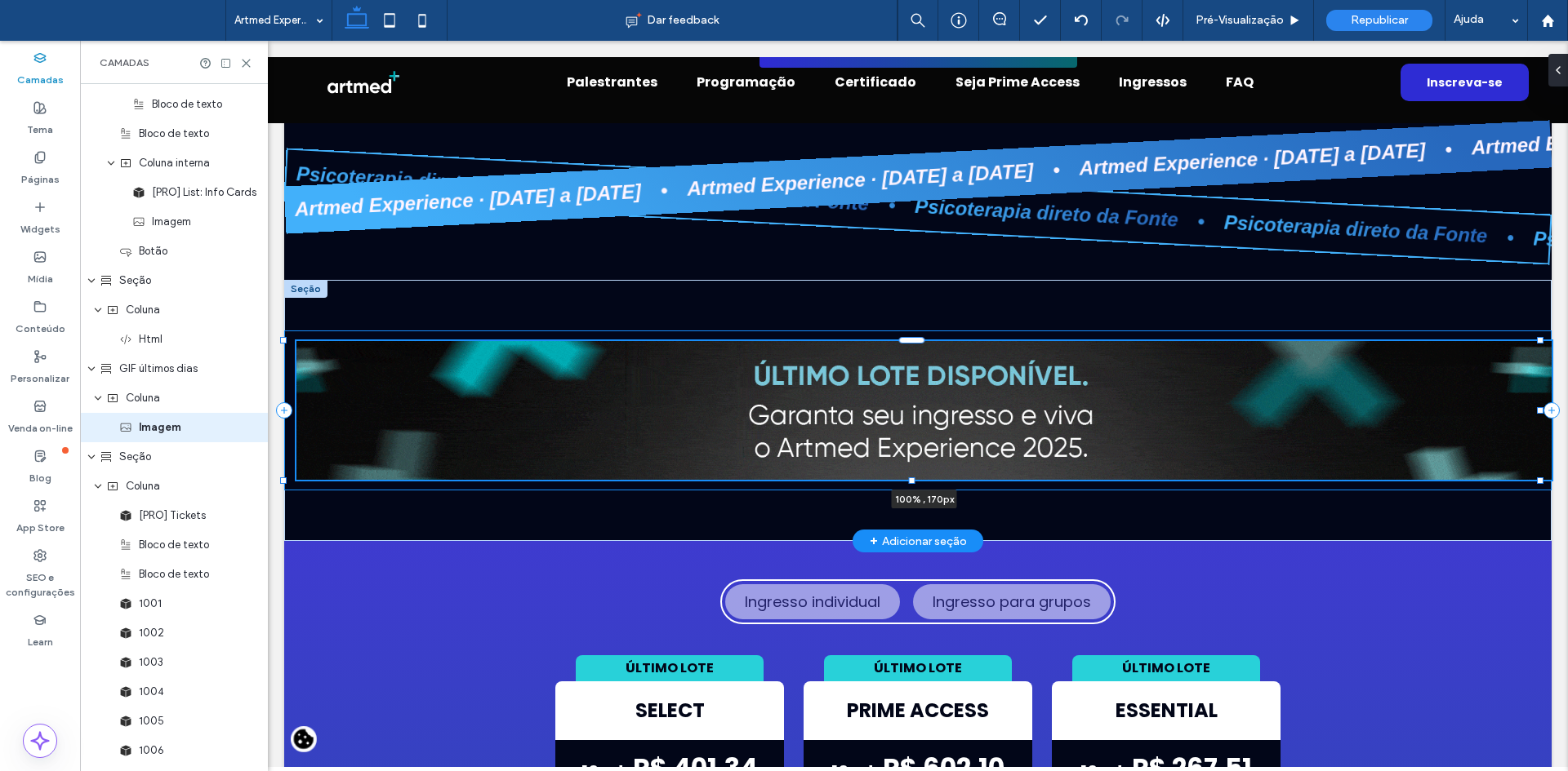
drag, startPoint x: 911, startPoint y: 393, endPoint x: 911, endPoint y: 404, distance: 11.0
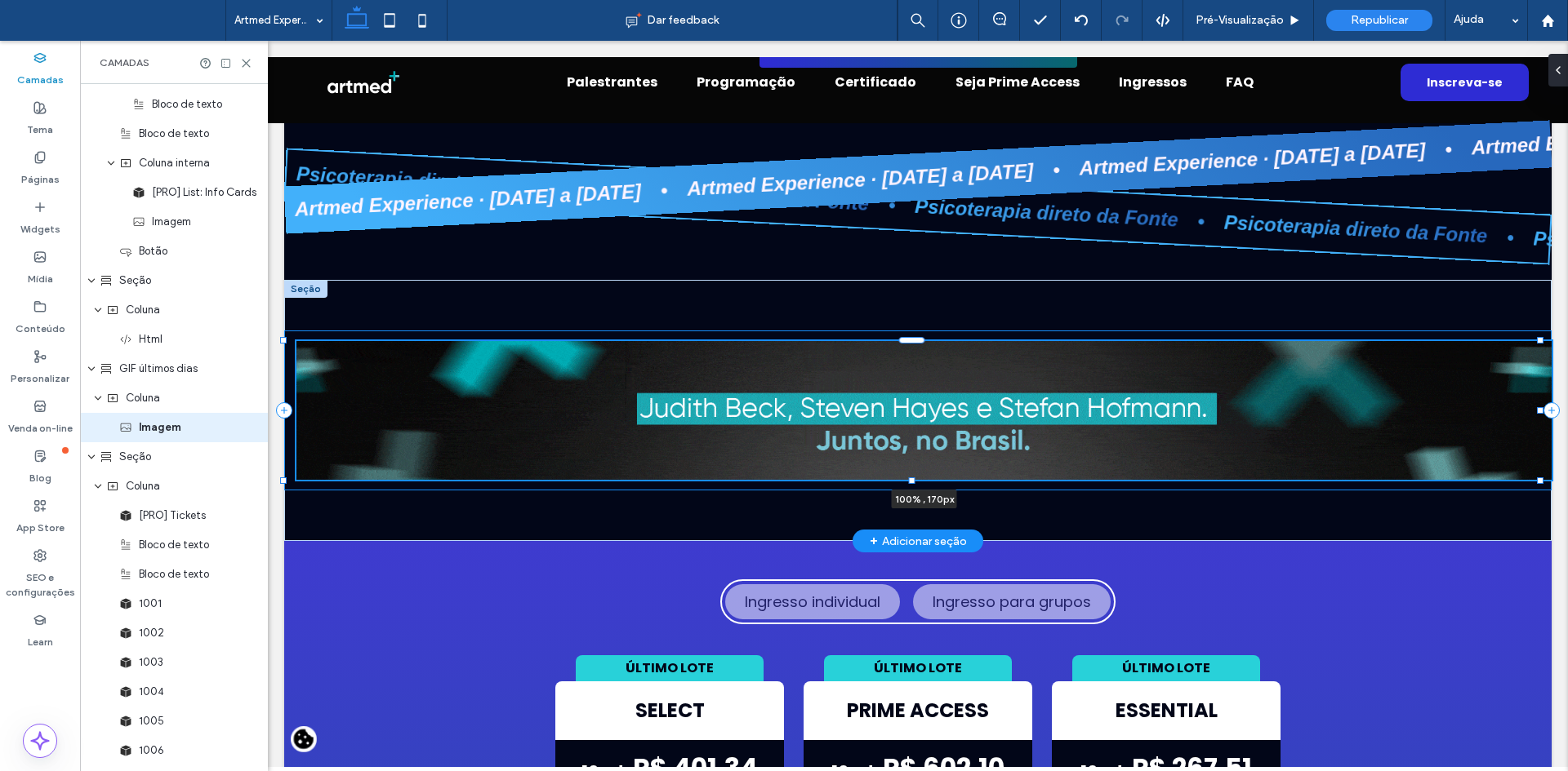
click at [911, 478] on div at bounding box center [912, 481] width 7 height 7
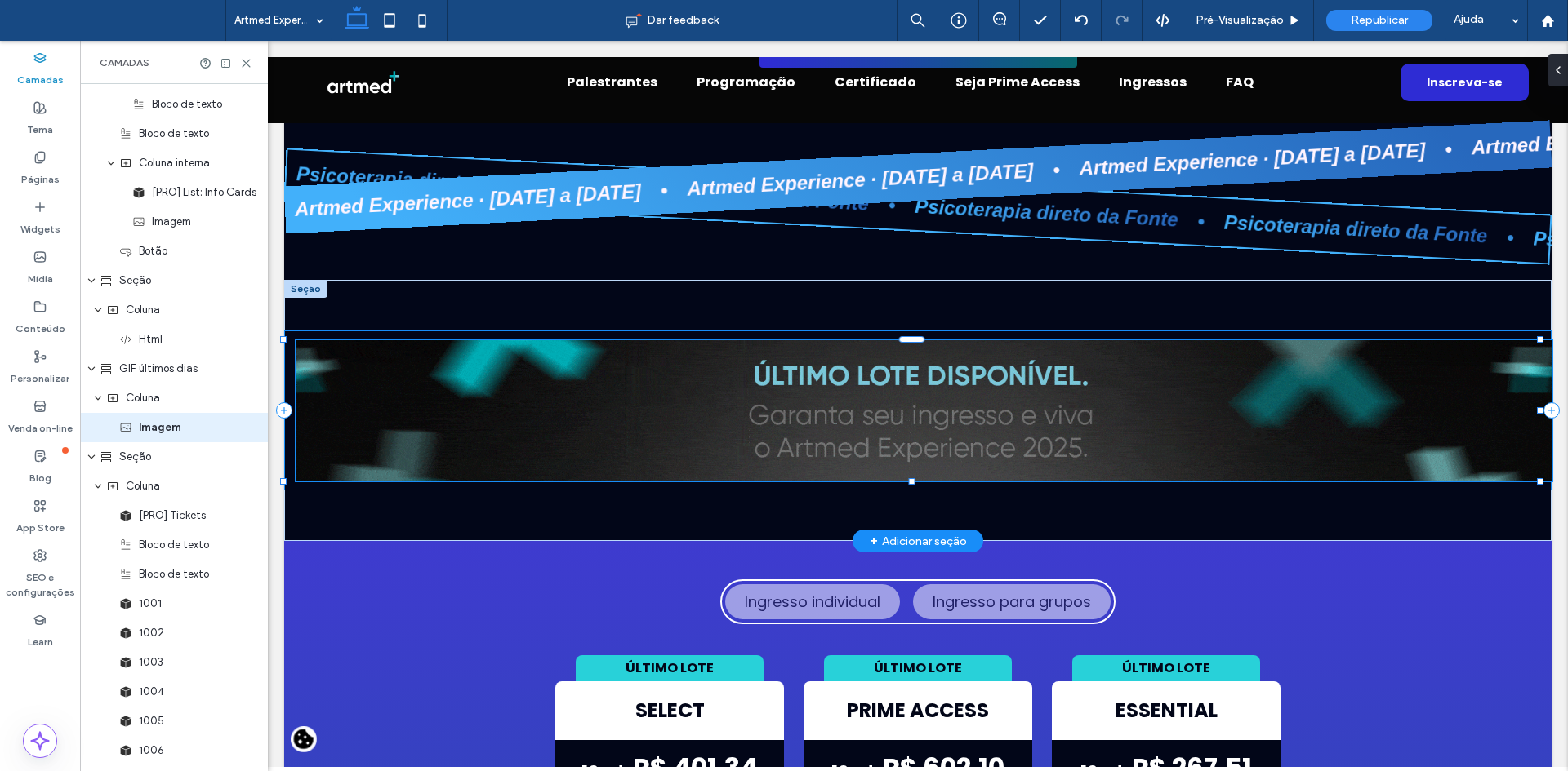
type input "***"
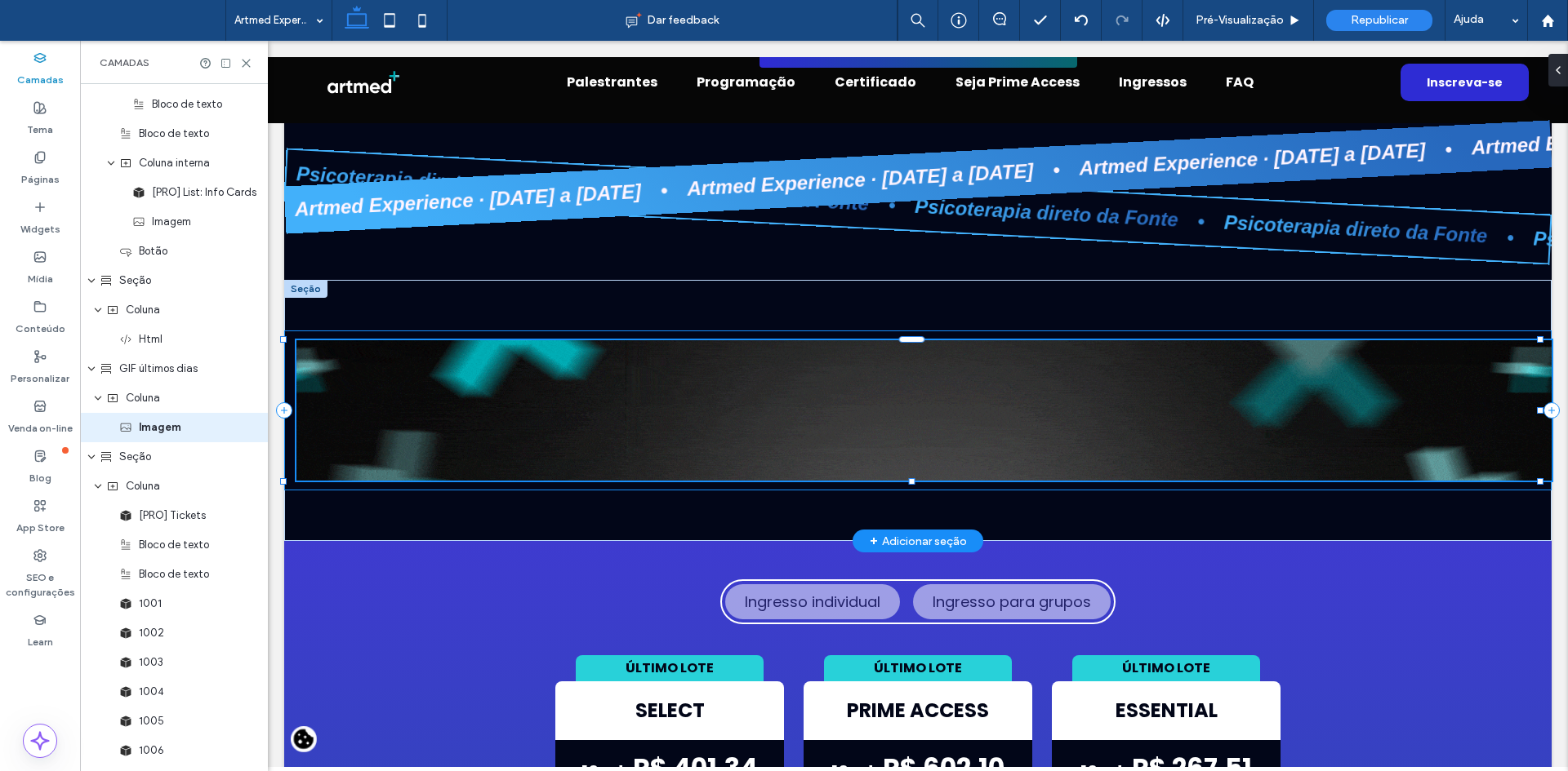
type input "***"
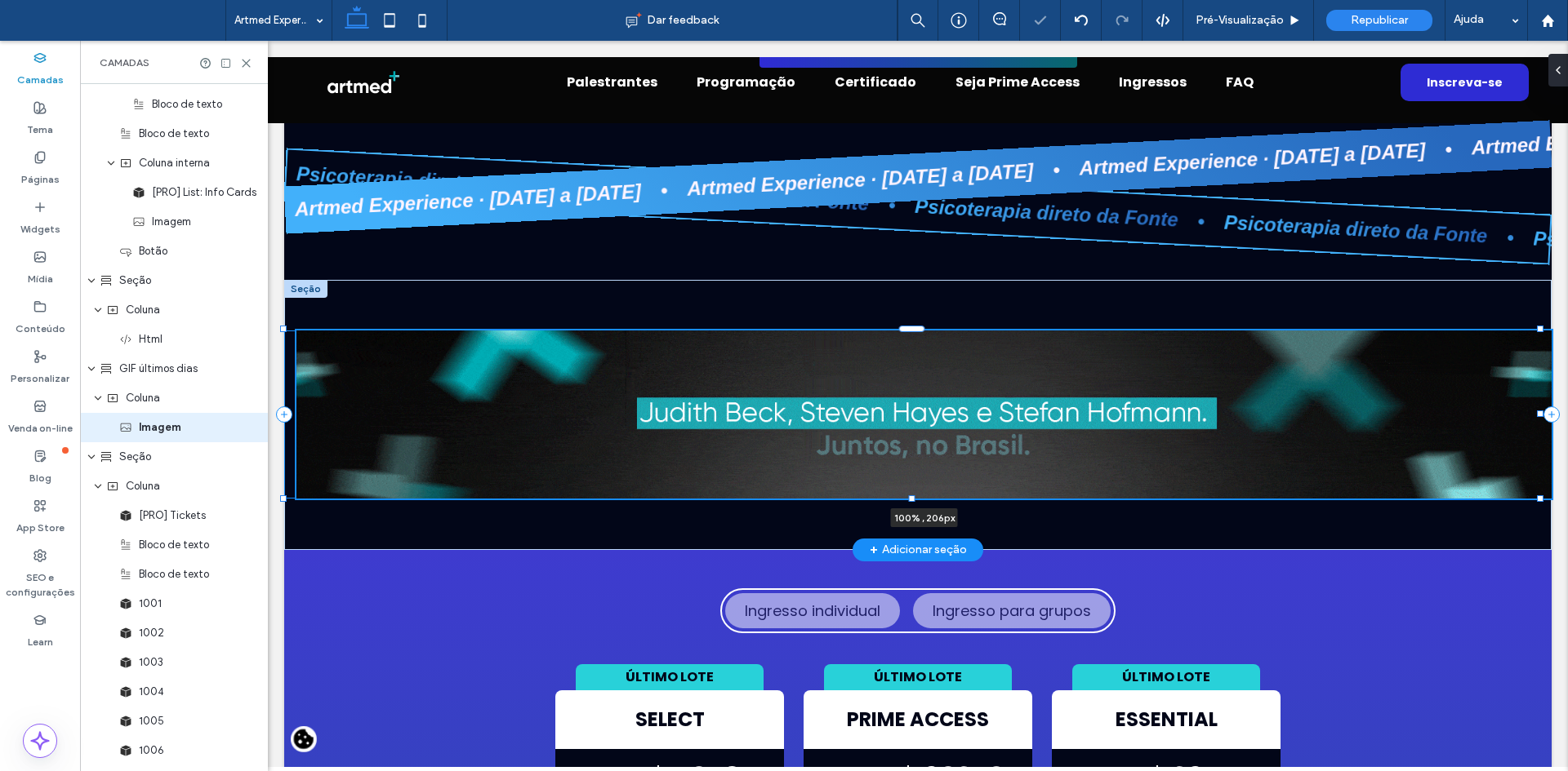
drag, startPoint x: 911, startPoint y: 404, endPoint x: 913, endPoint y: 418, distance: 14.1
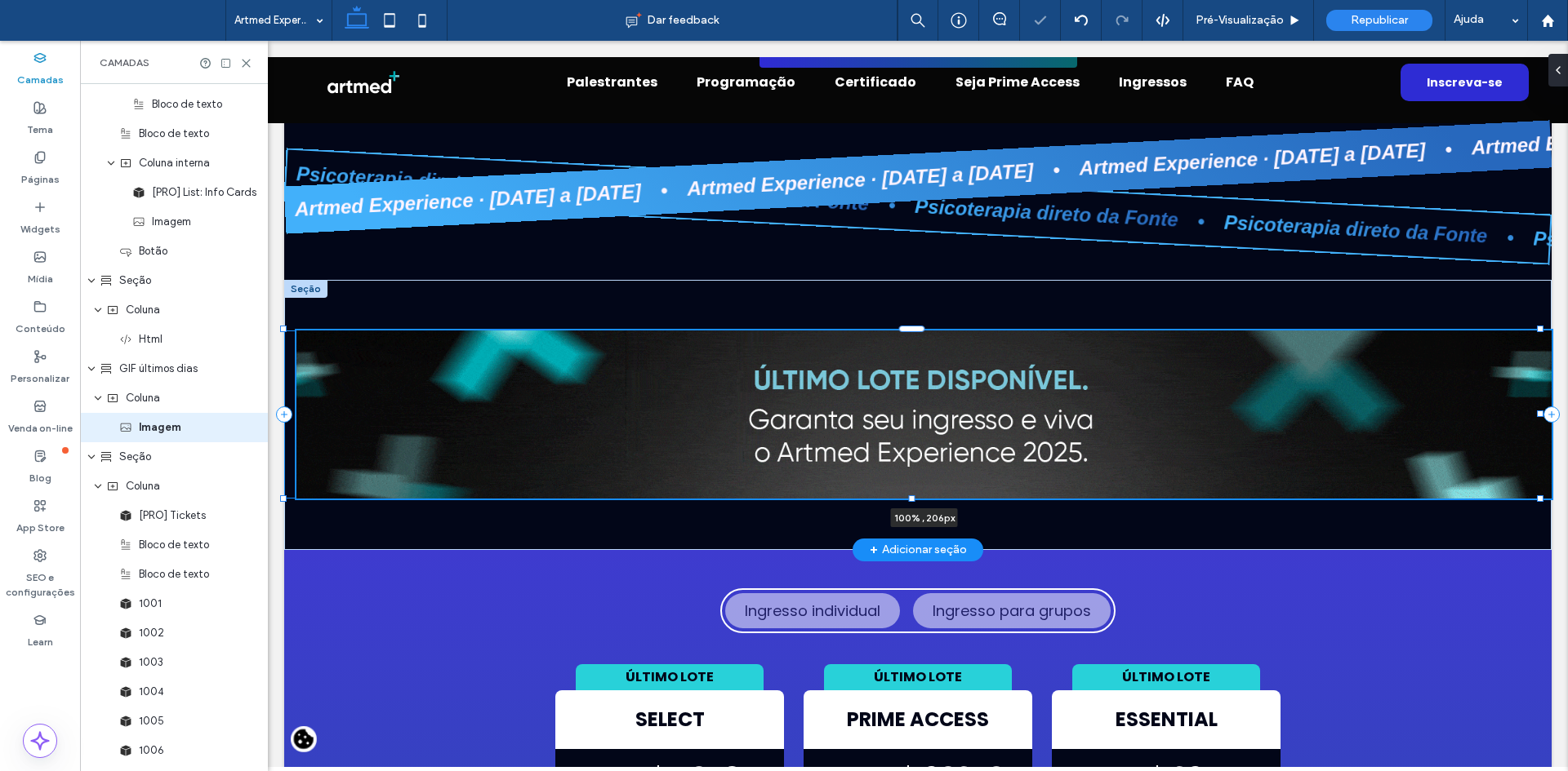
click at [913, 418] on div "100% , 206px" at bounding box center [917, 414] width 1267 height 269
type input "***"
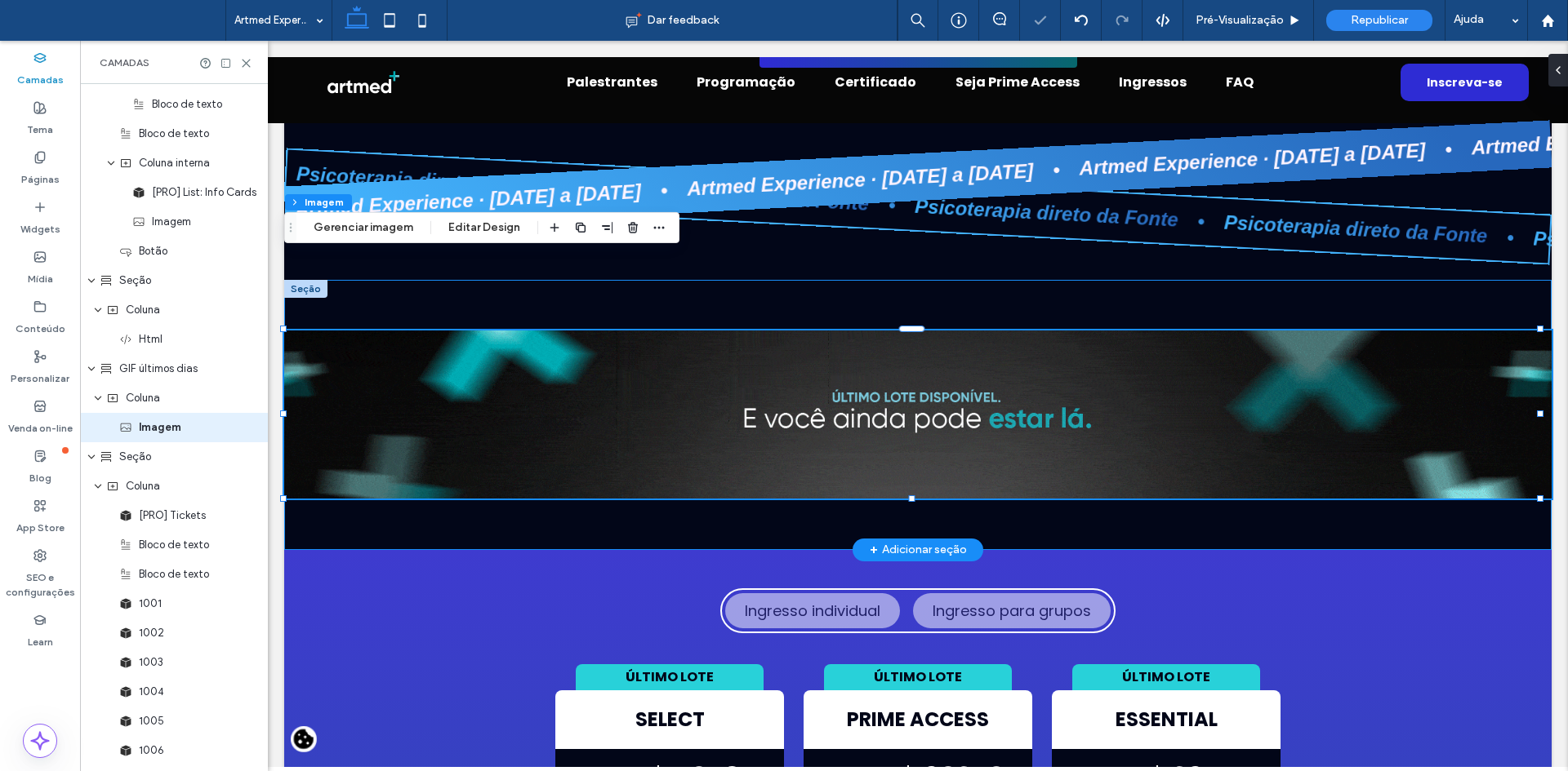
click at [1281, 458] on div "100% , 206px" at bounding box center [917, 414] width 1267 height 269
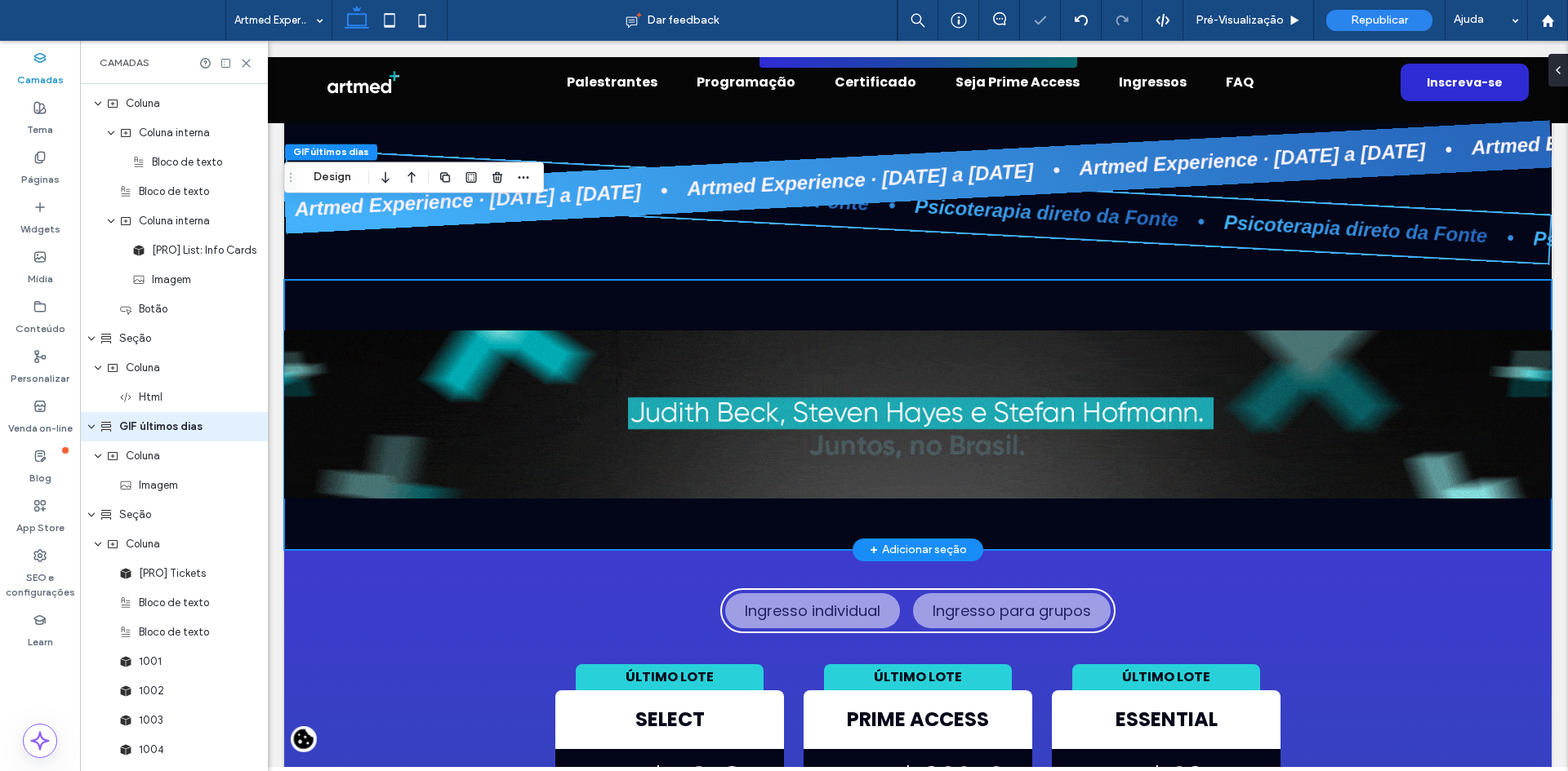
scroll to position [3050, 0]
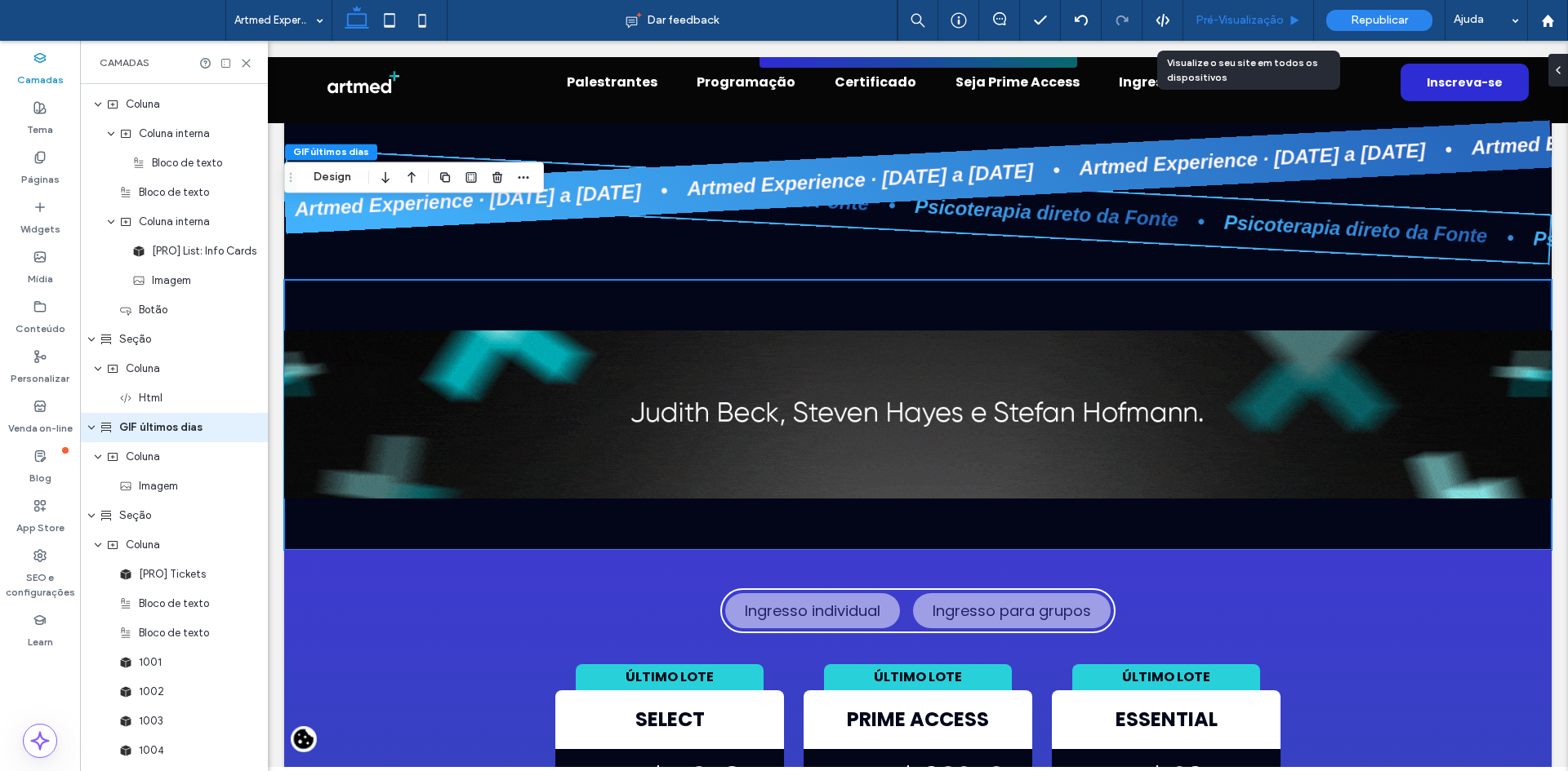
click at [1239, 20] on span "Pré-Visualizaçāo" at bounding box center [1239, 19] width 88 height 13
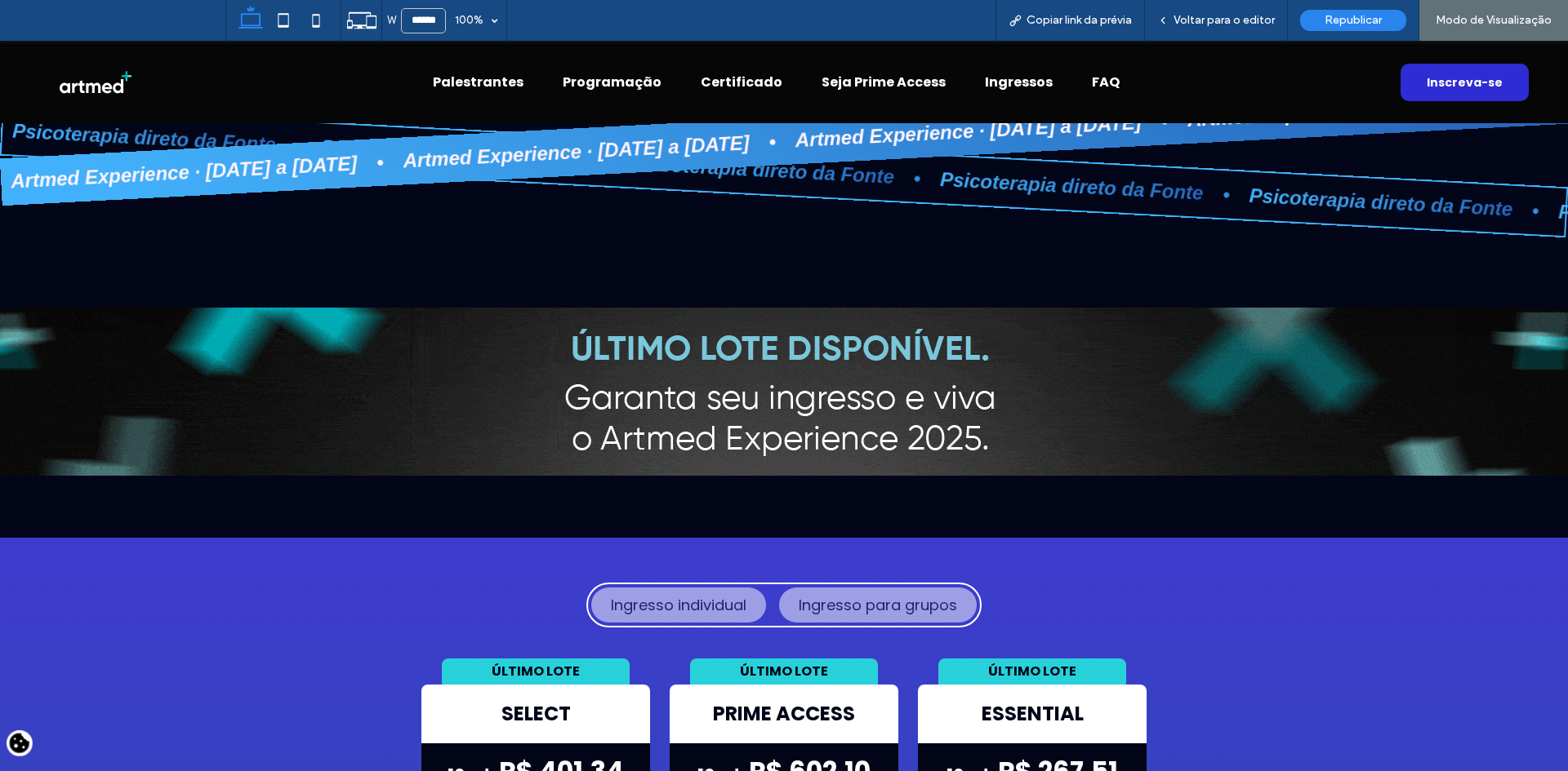
scroll to position [8062, 0]
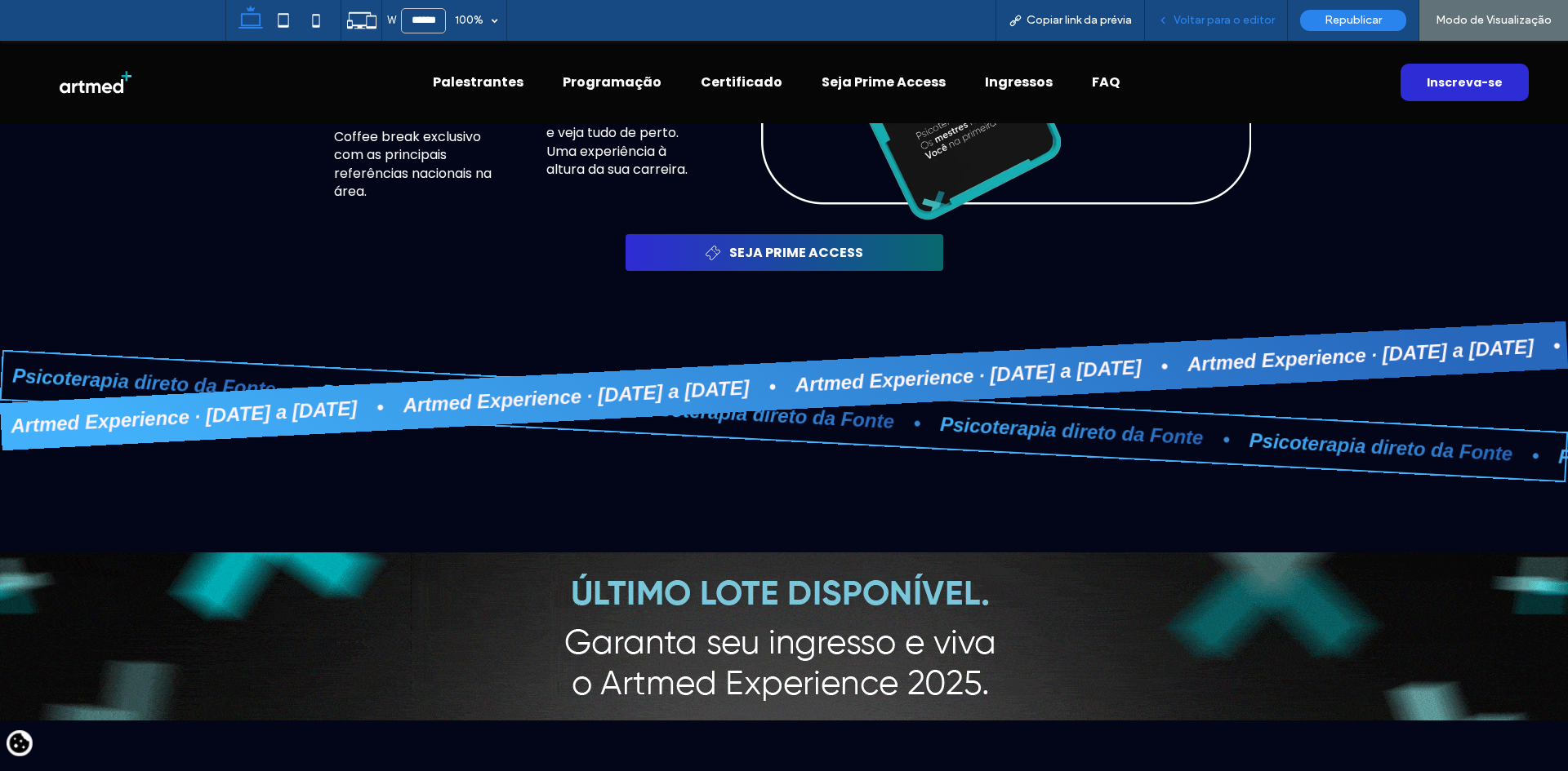
click at [1226, 19] on span "Voltar para o editor" at bounding box center [1223, 19] width 101 height 13
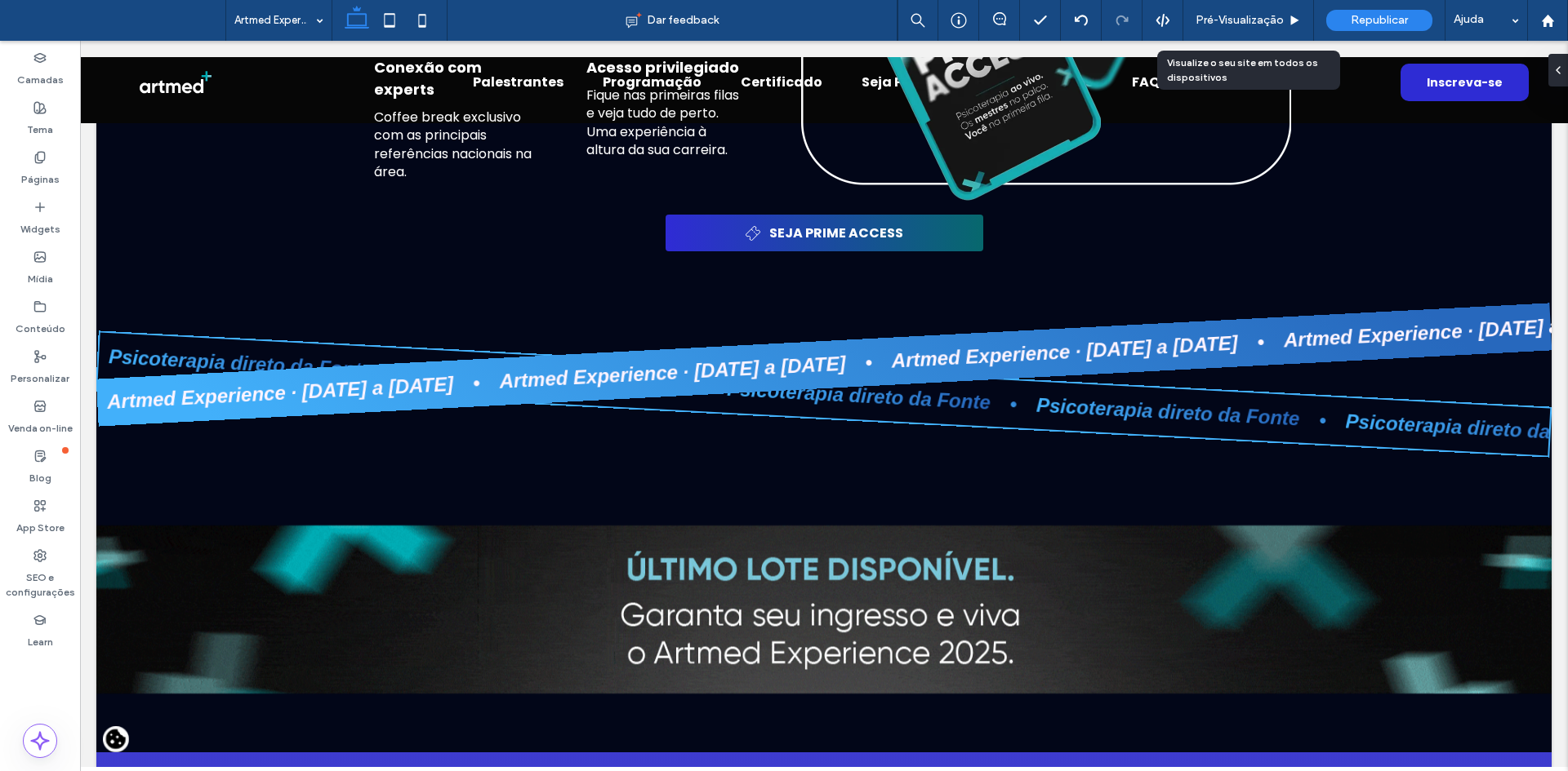
scroll to position [8057, 0]
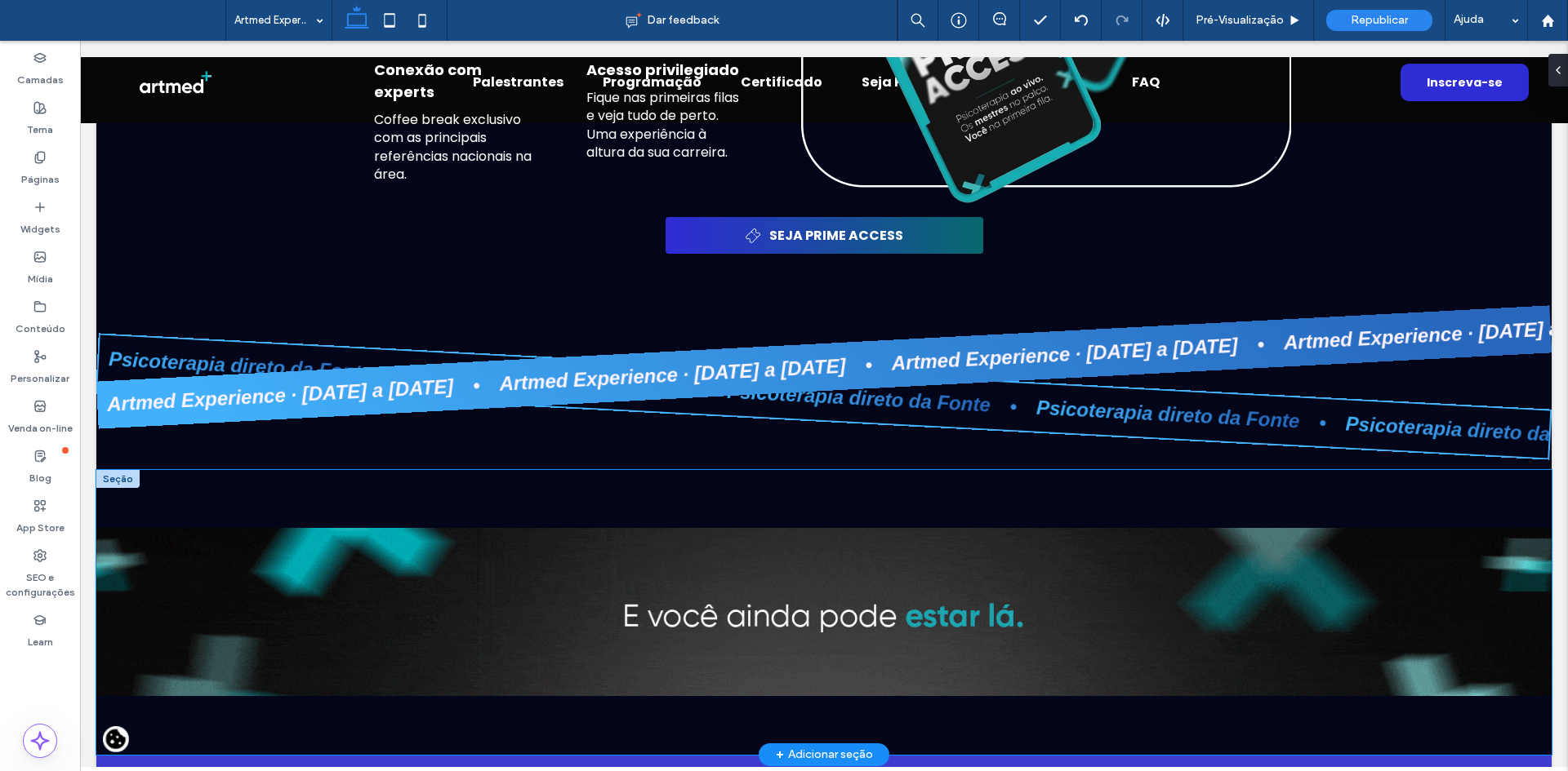
click at [192, 470] on div at bounding box center [824, 613] width 1455 height 285
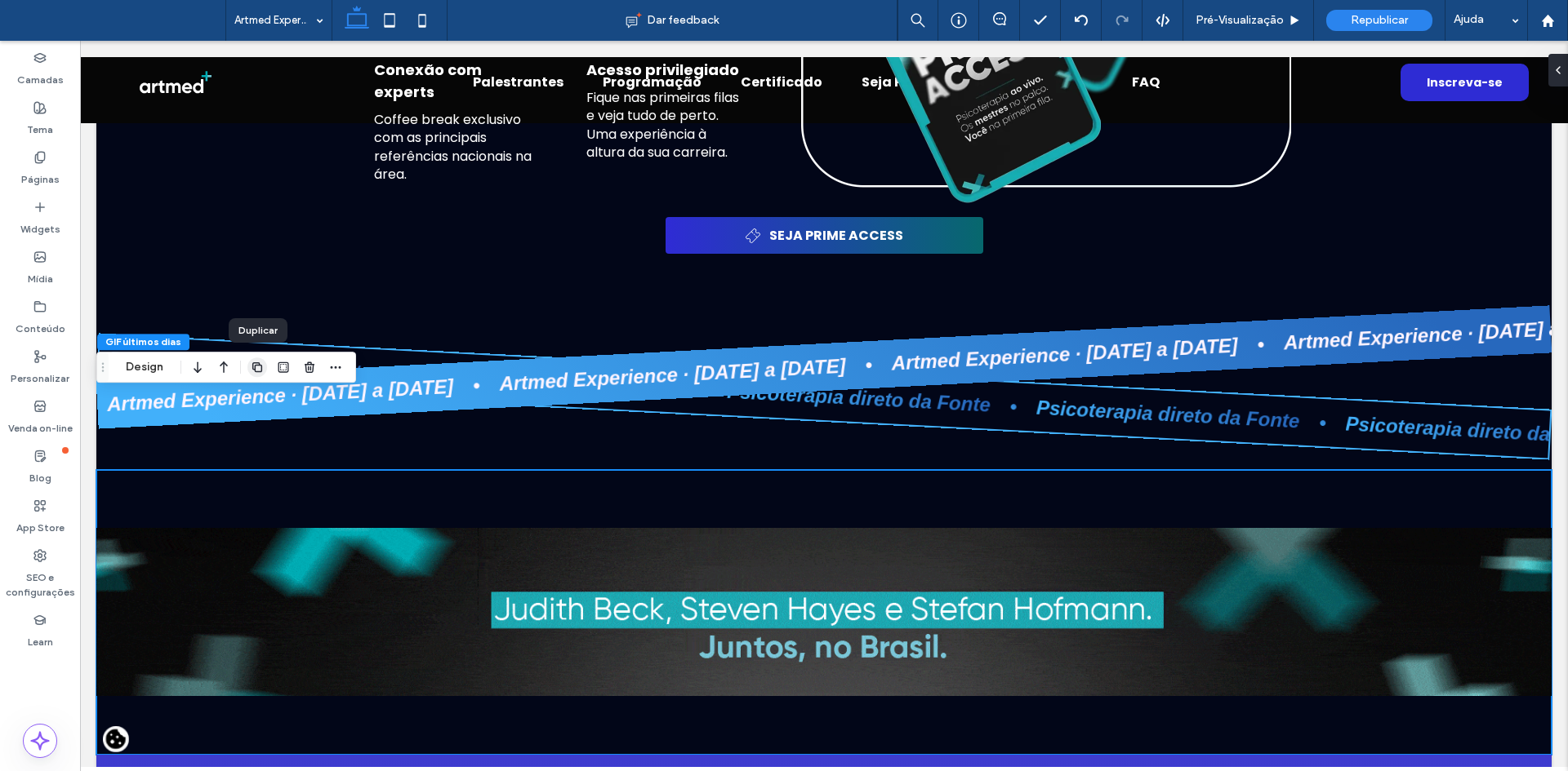
click at [259, 364] on use "button" at bounding box center [258, 368] width 10 height 10
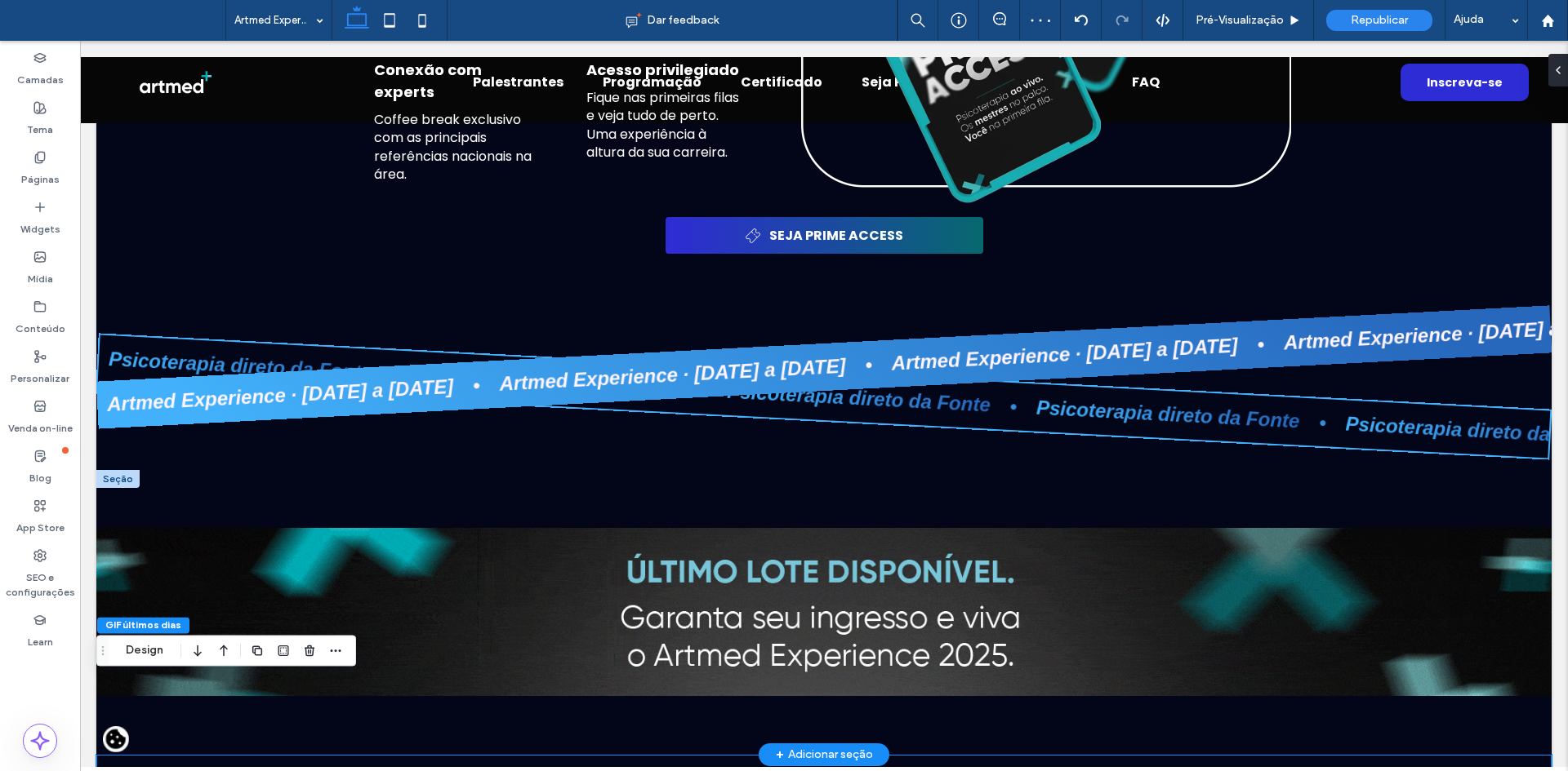
click at [122, 470] on div at bounding box center [118, 479] width 43 height 18
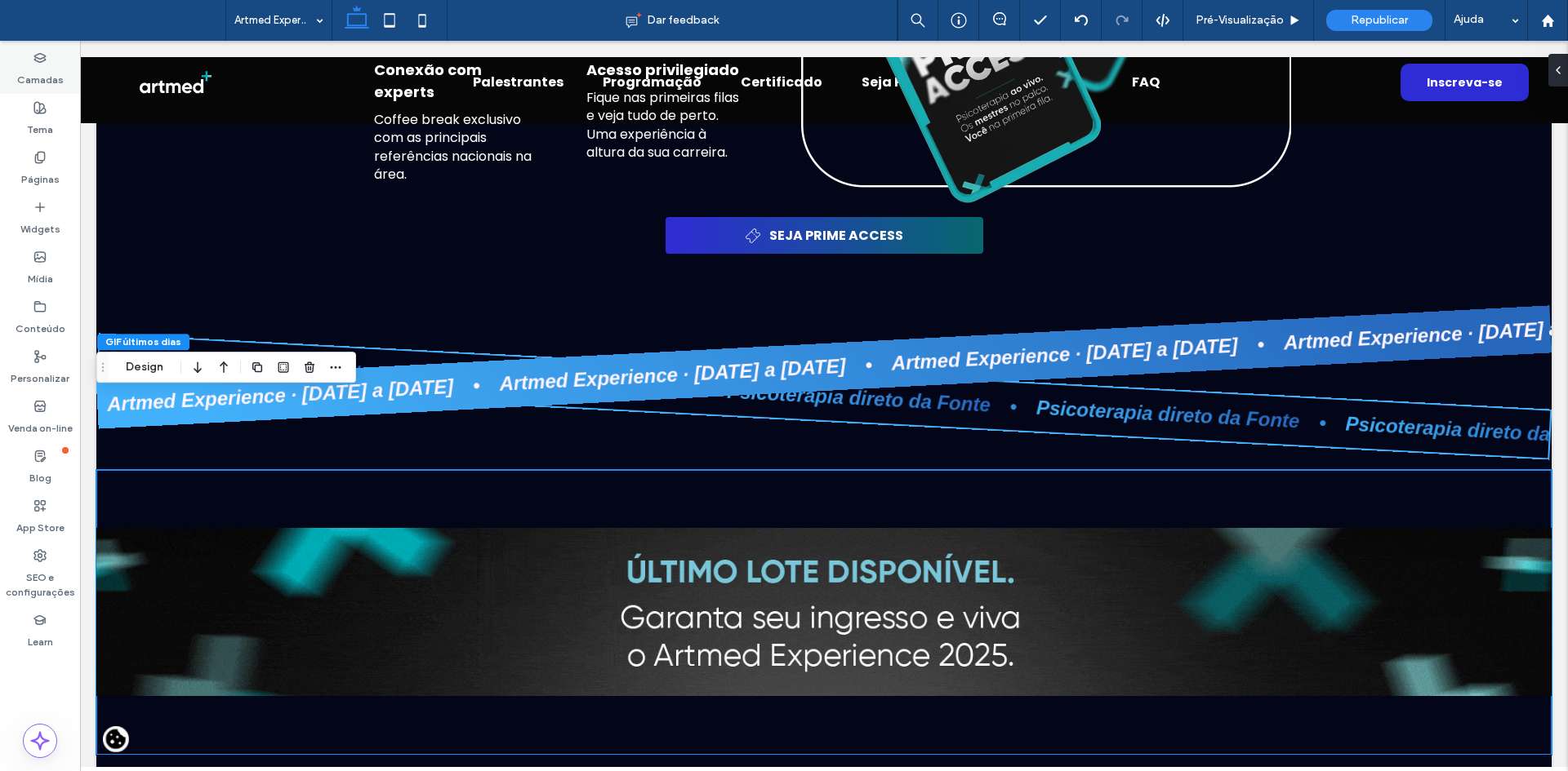
drag, startPoint x: 35, startPoint y: 72, endPoint x: 170, endPoint y: 393, distance: 348.2
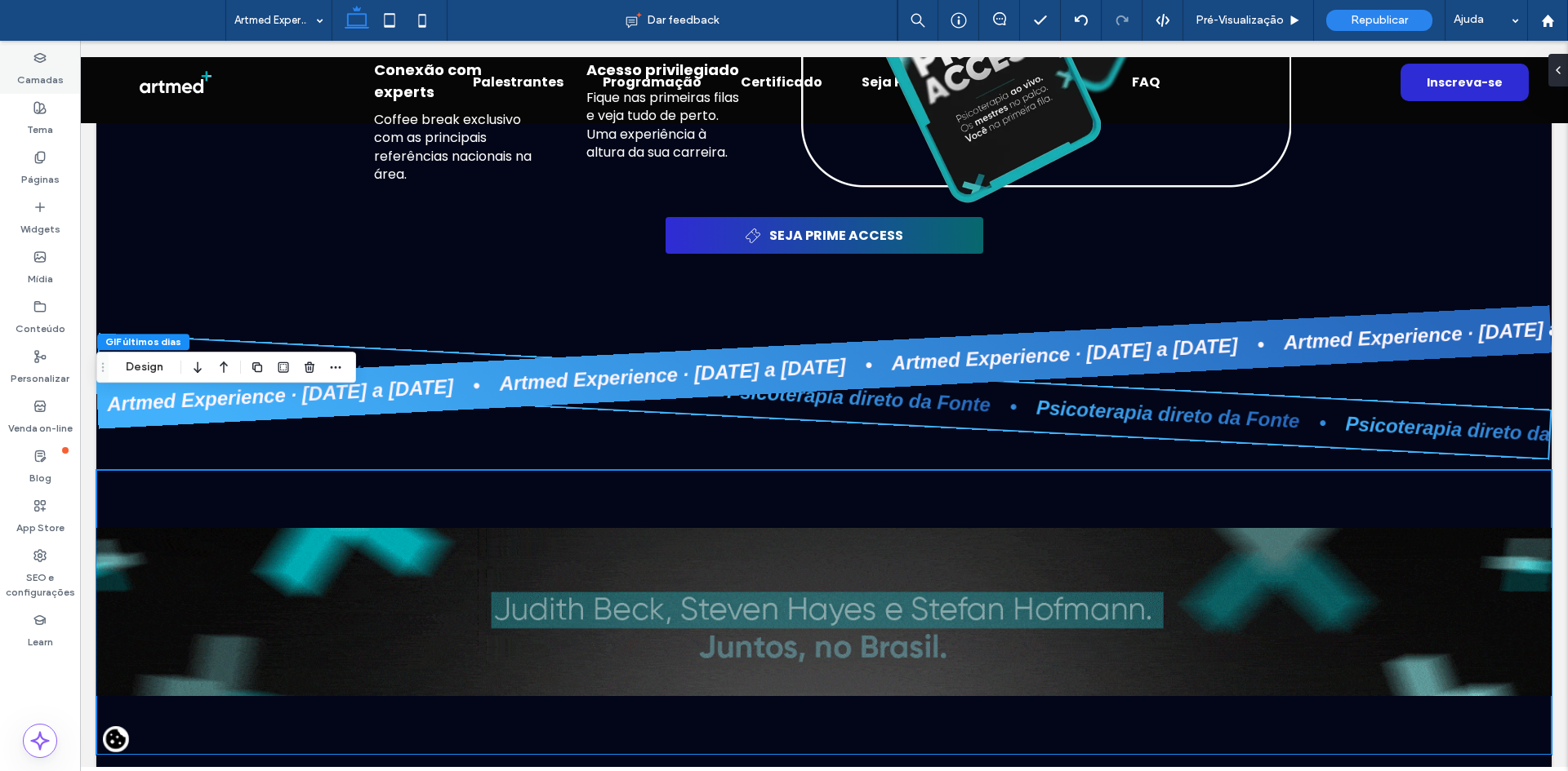
click at [35, 72] on label "Camadas" at bounding box center [40, 75] width 47 height 23
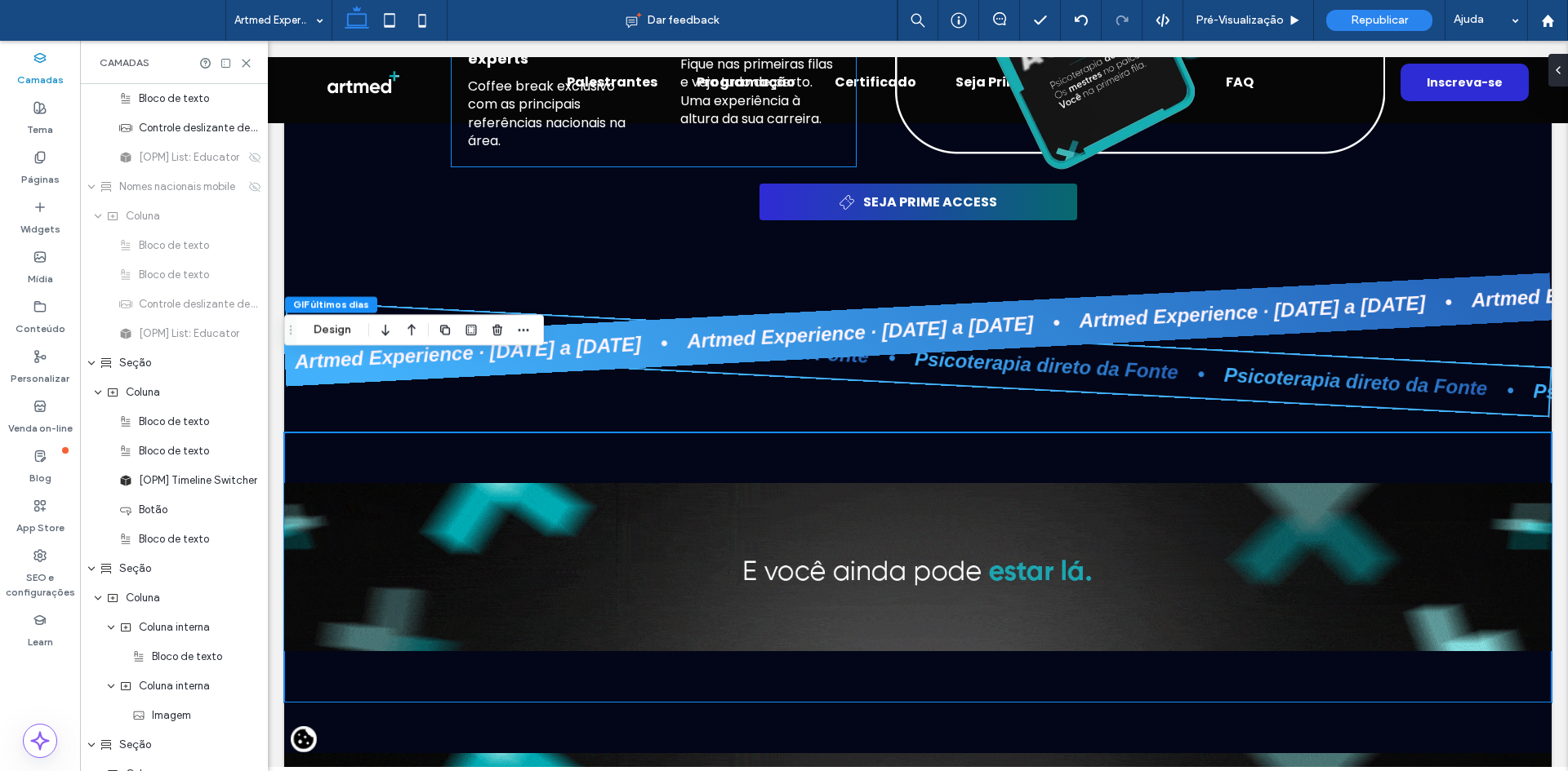
scroll to position [3050, 0]
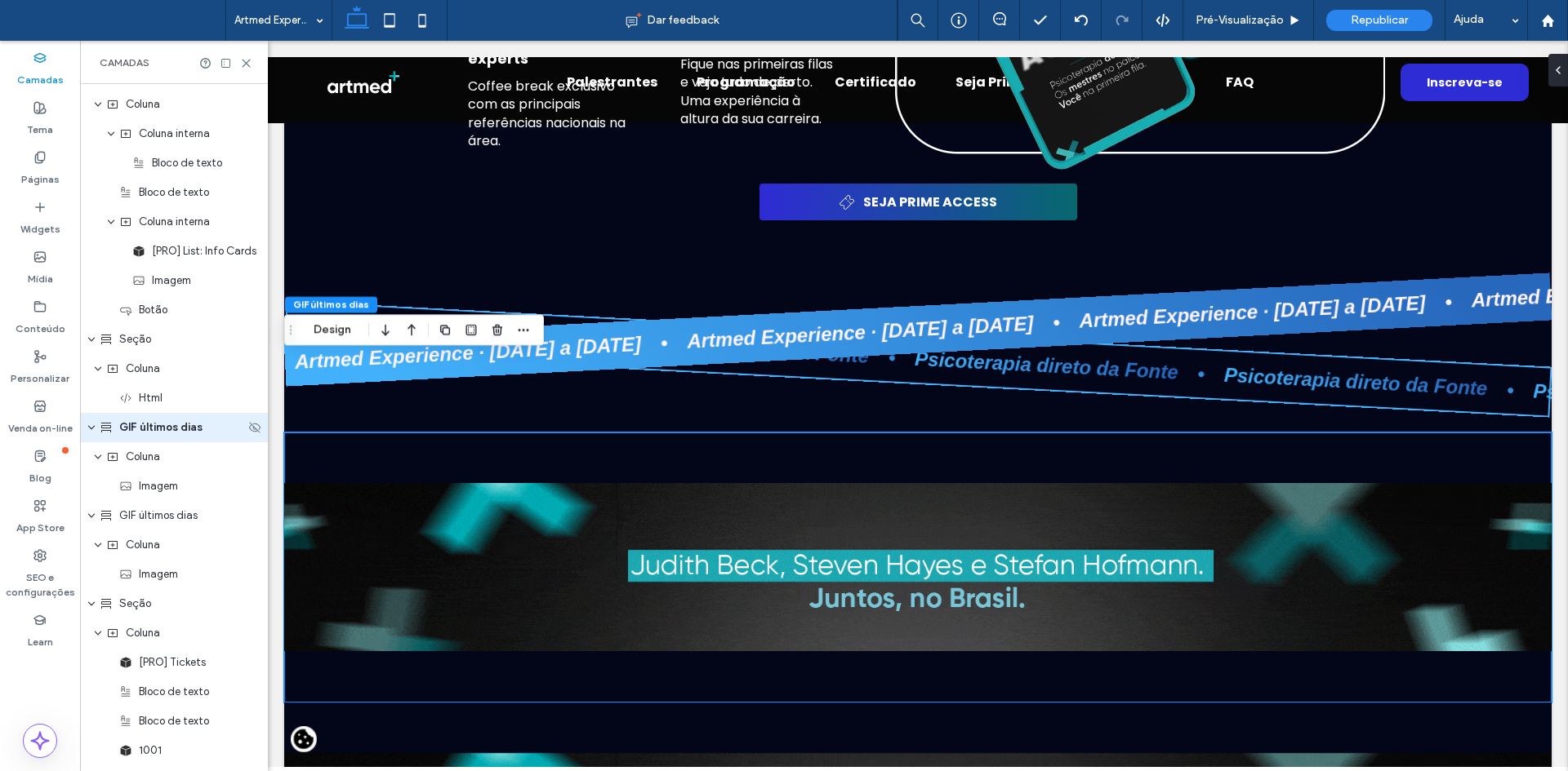
click at [195, 423] on span "GIF últimos dias" at bounding box center [161, 427] width 83 height 16
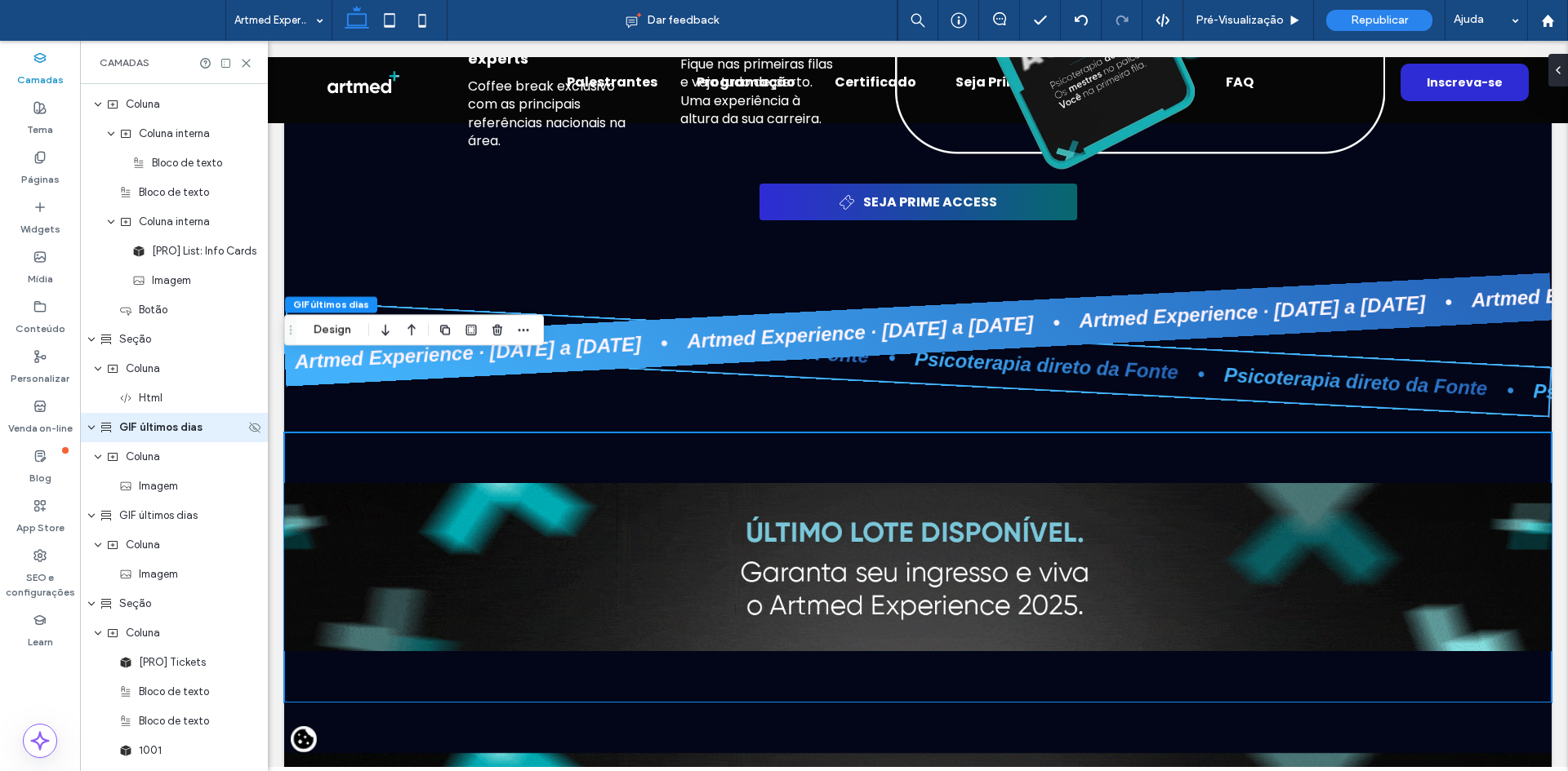
click at [195, 423] on span "GIF últimos dias" at bounding box center [161, 427] width 83 height 16
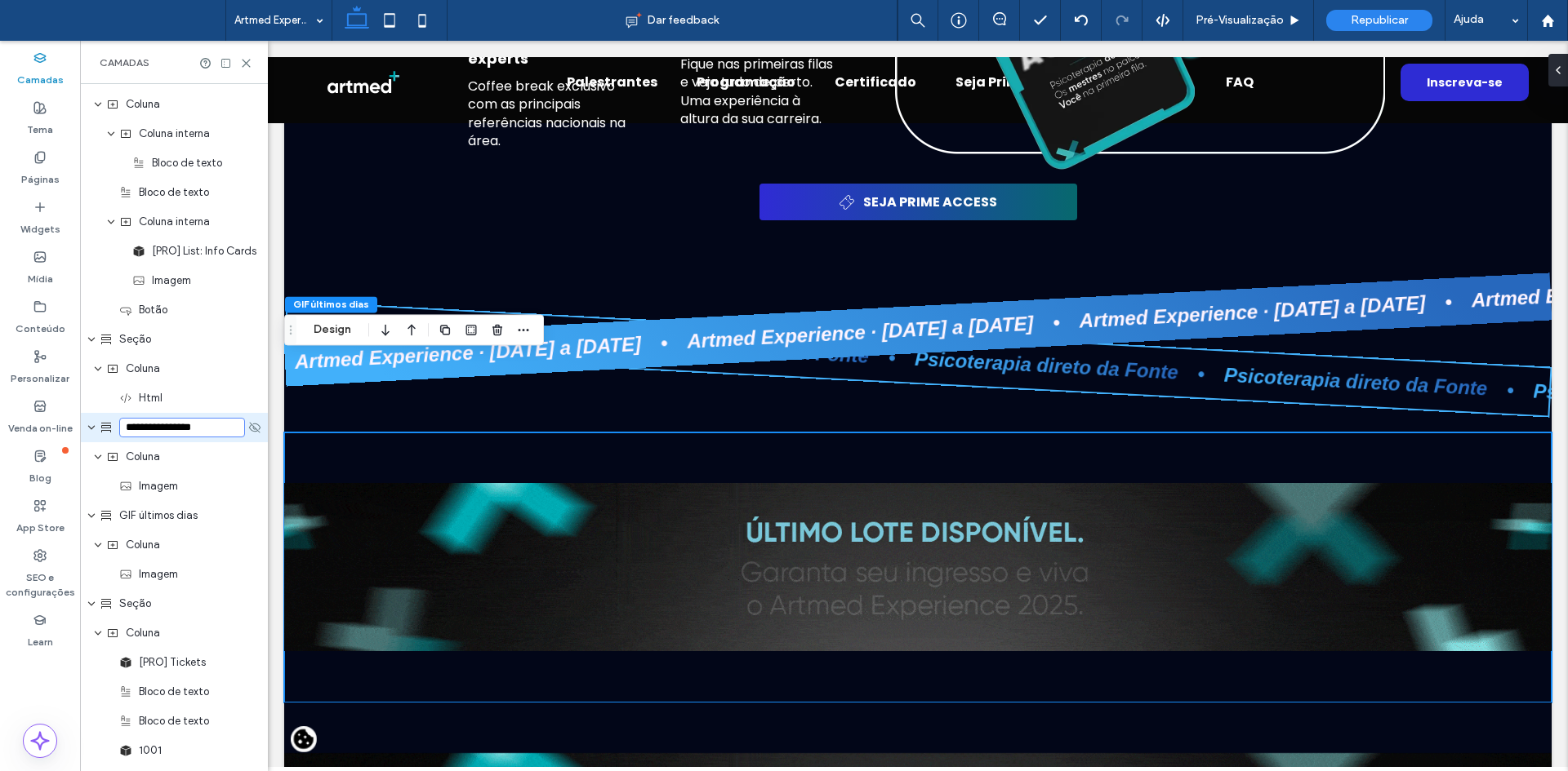
click at [201, 427] on input "**********" at bounding box center [182, 427] width 125 height 19
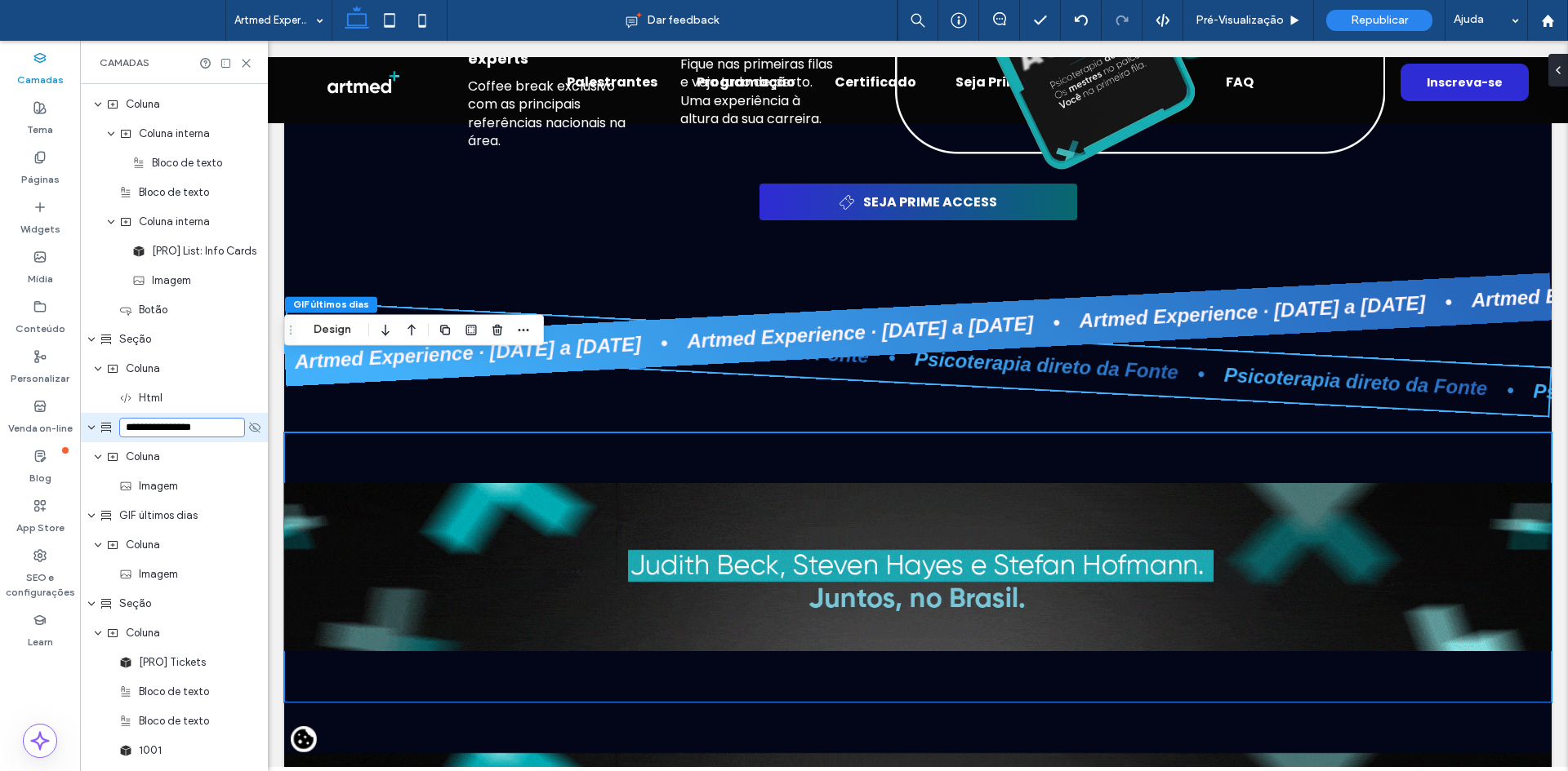
click at [209, 430] on input "**********" at bounding box center [182, 427] width 125 height 19
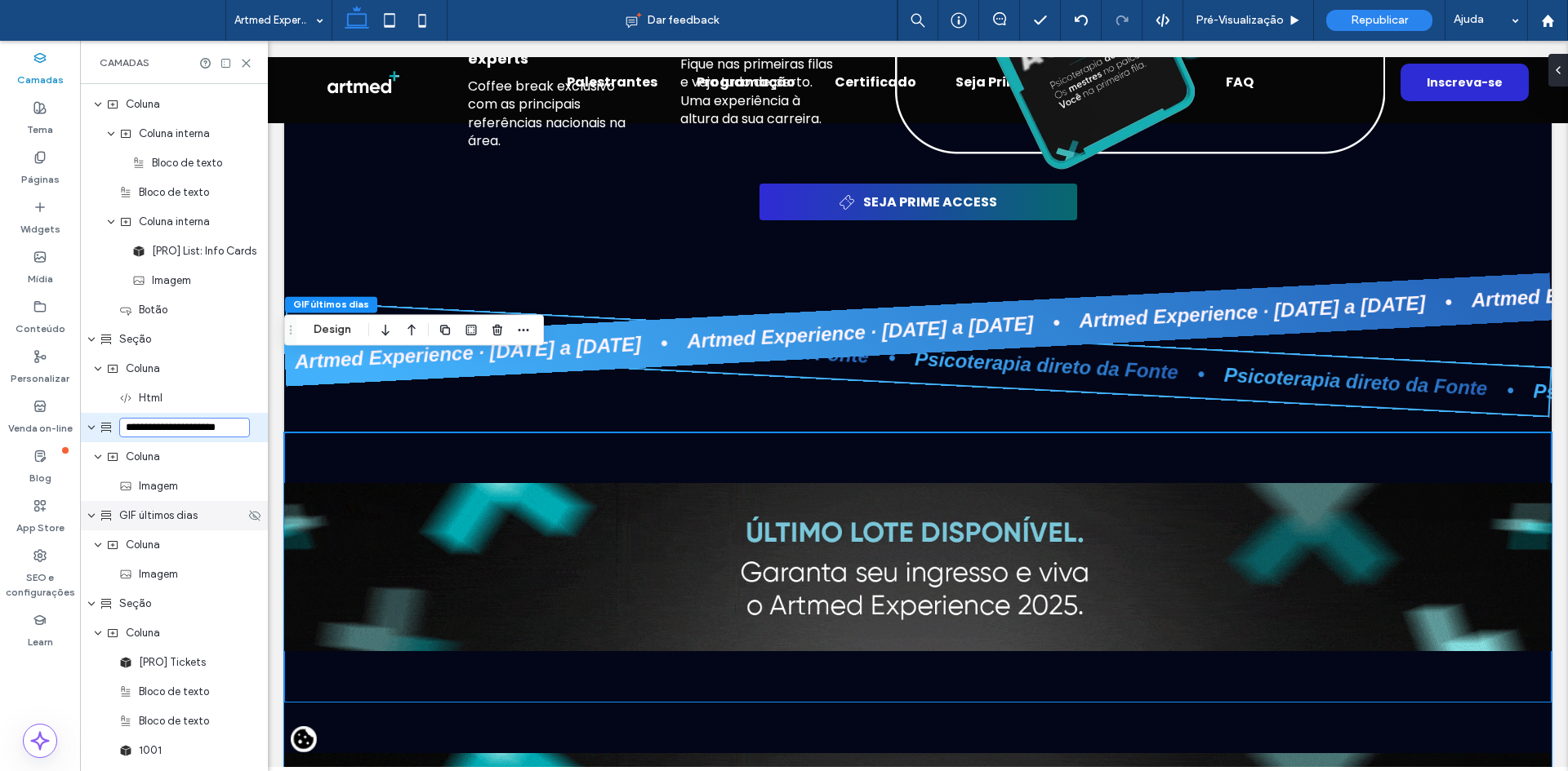
scroll to position [0, 0]
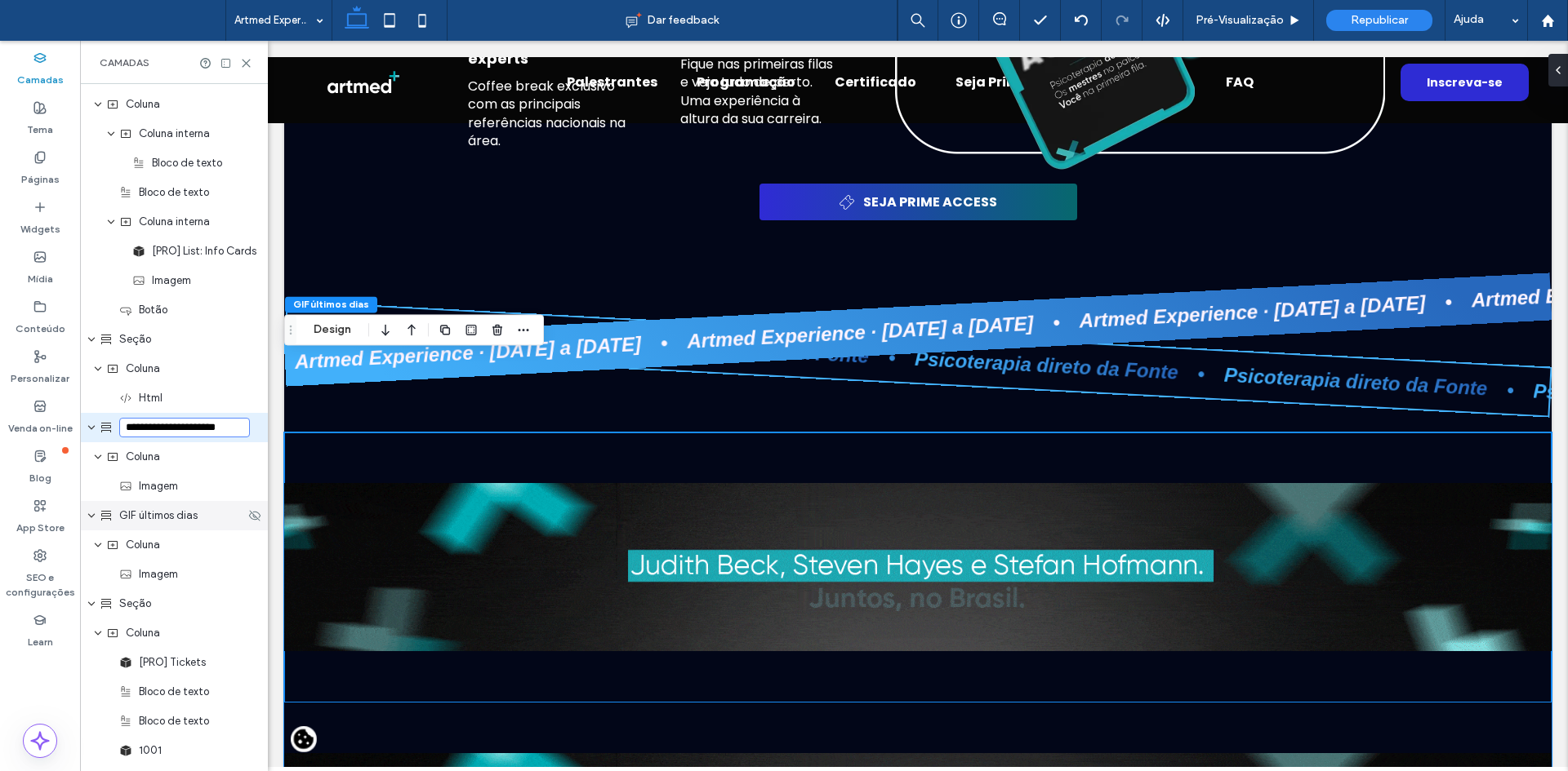
type input "**********"
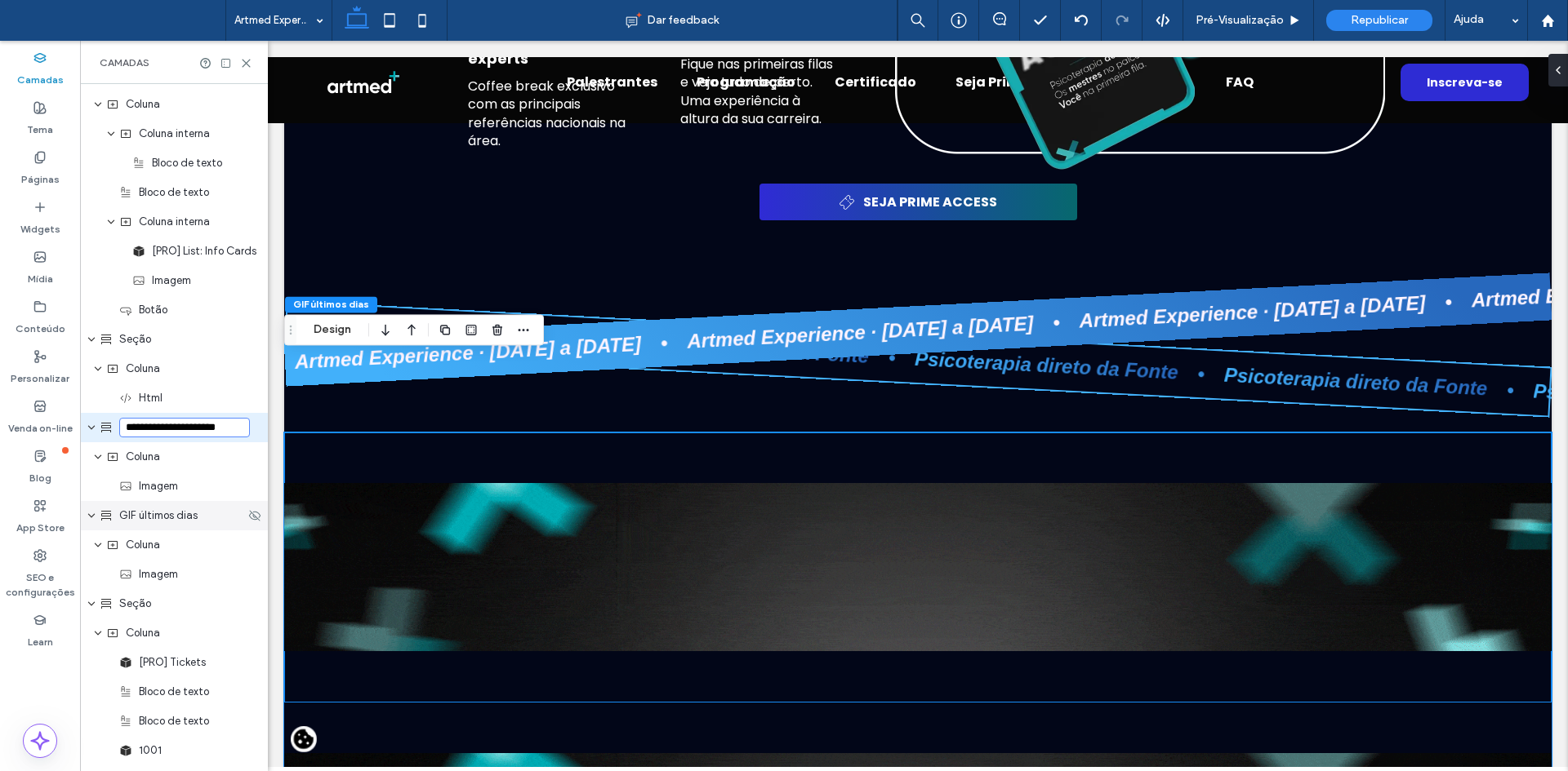
click at [189, 517] on span "GIF últimos dias" at bounding box center [158, 515] width 78 height 16
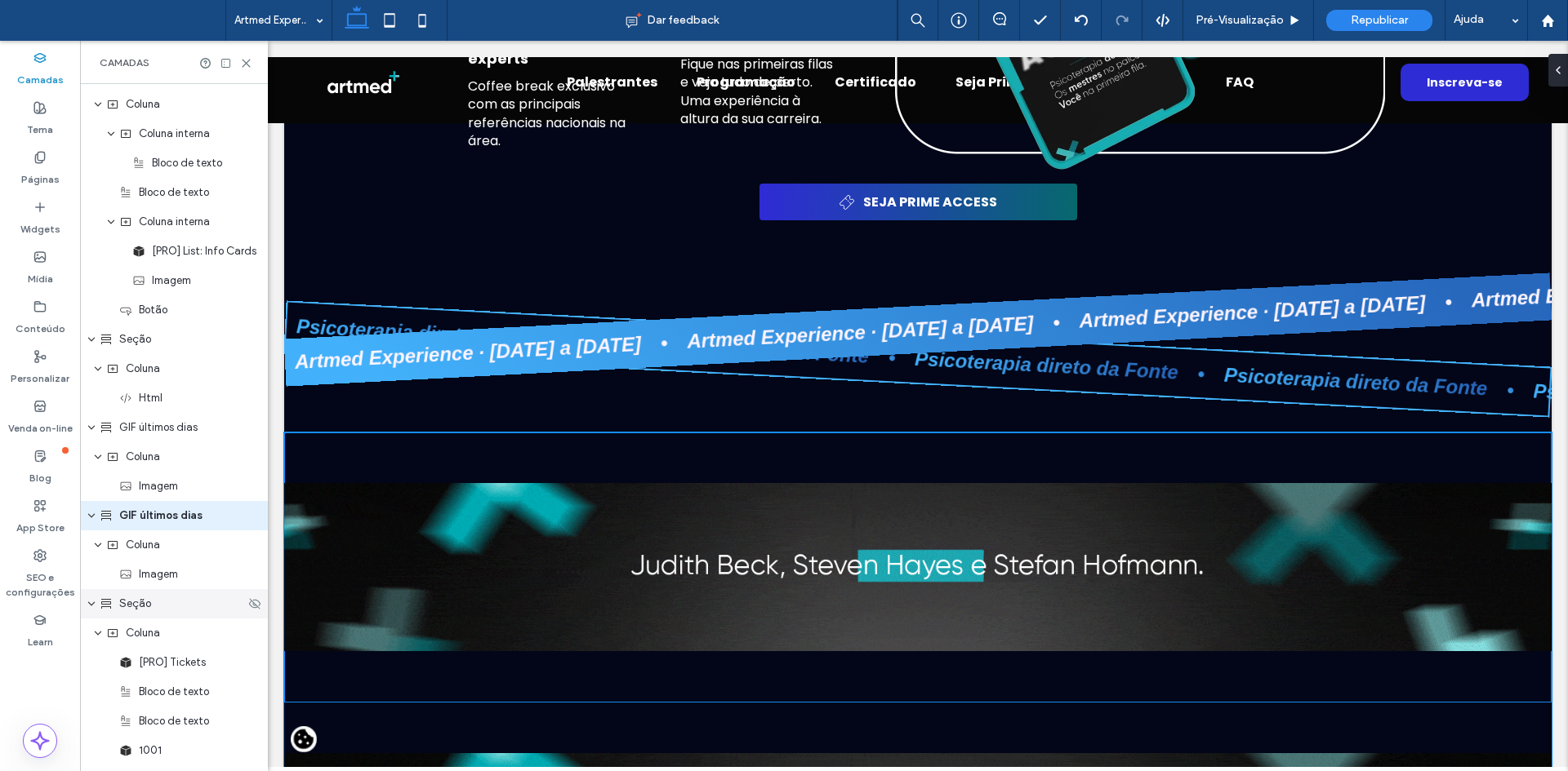
click at [208, 596] on div "Seção" at bounding box center [172, 603] width 145 height 16
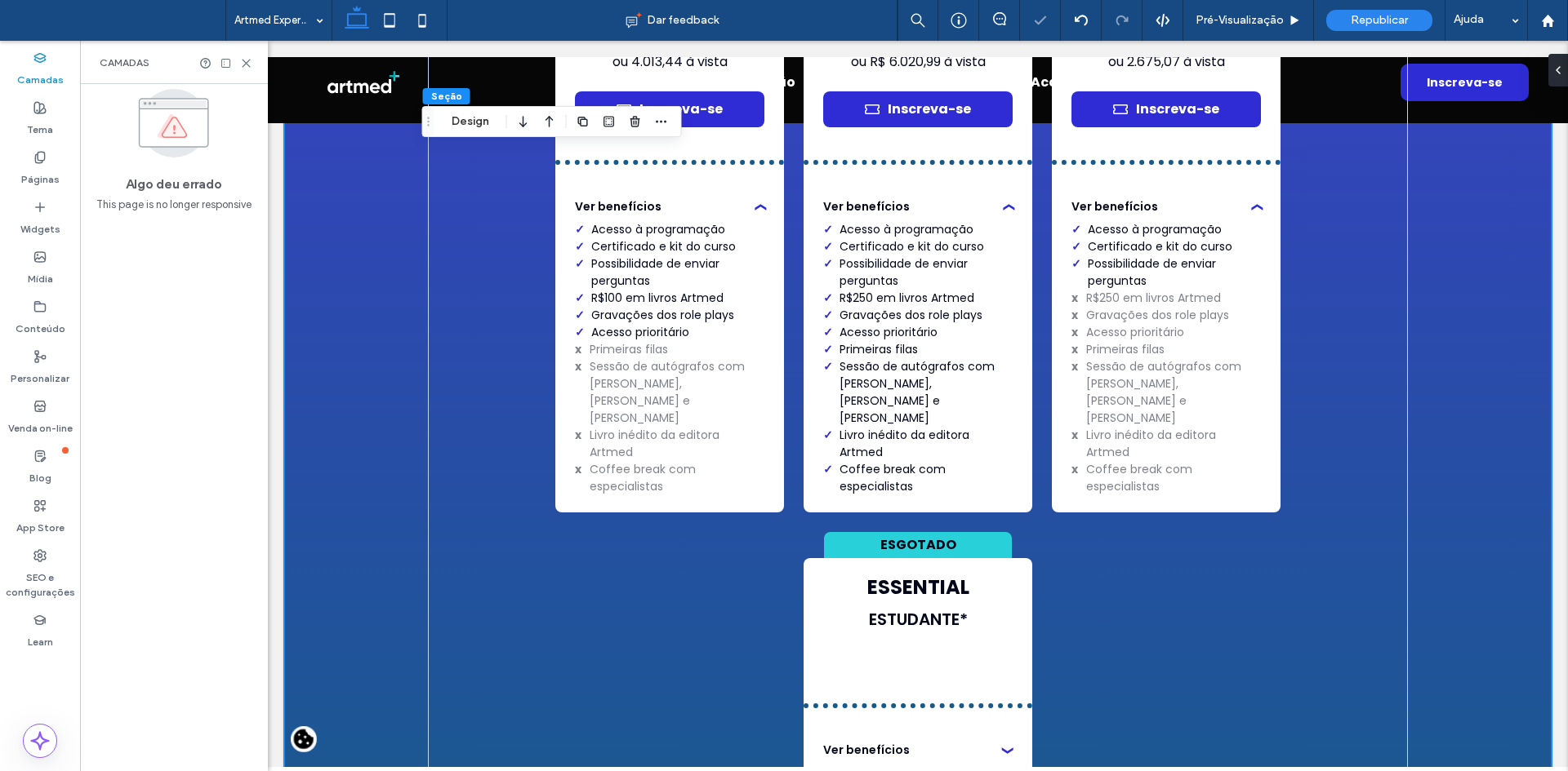
scroll to position [9307, 0]
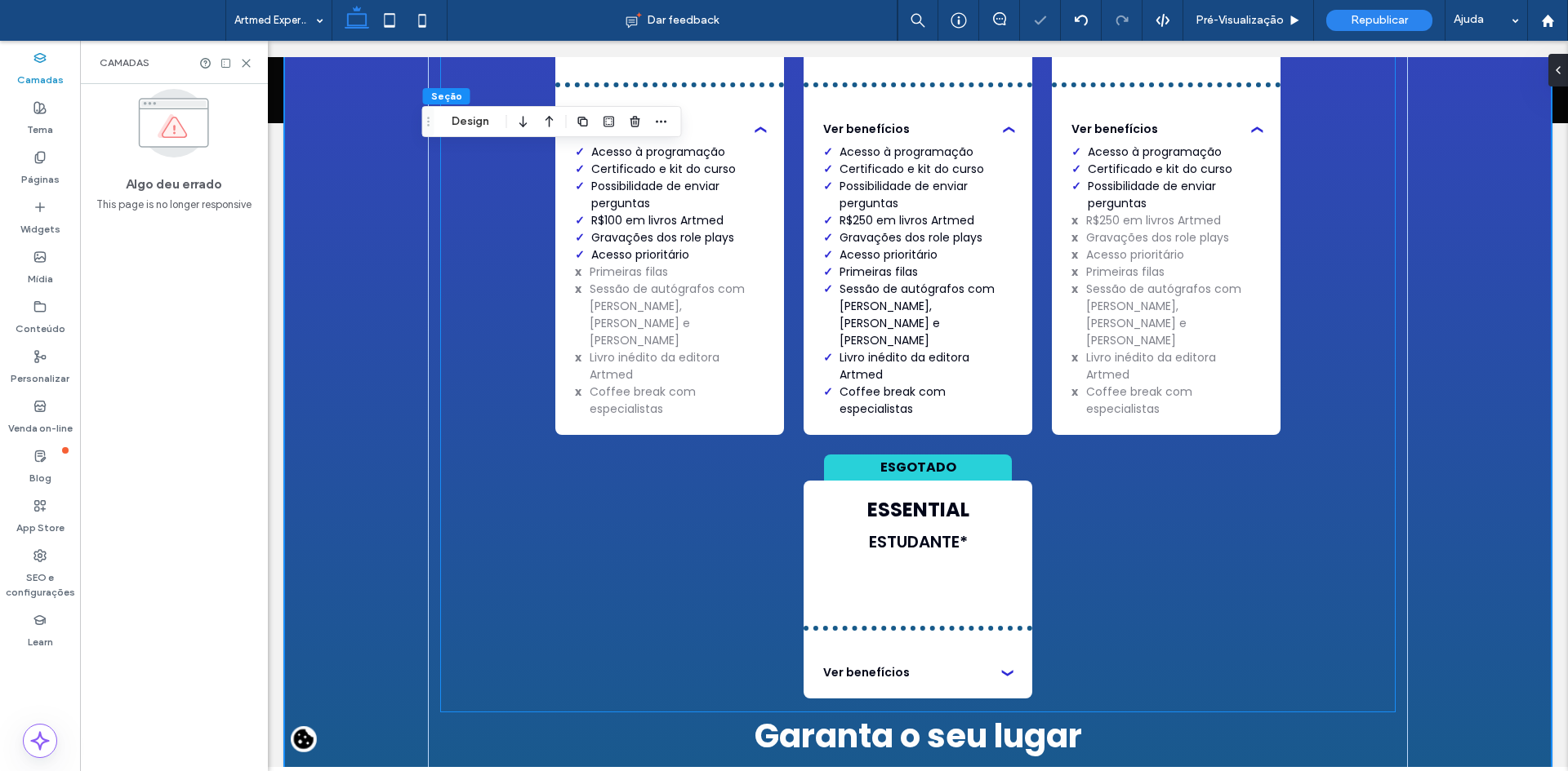
click at [570, 454] on div "ÚLTIMO LOTE SELECT 10x de R$ 401,34 ou 4.013,44 à vista Inscreva-se Ver benefíc…" at bounding box center [917, 252] width 954 height 919
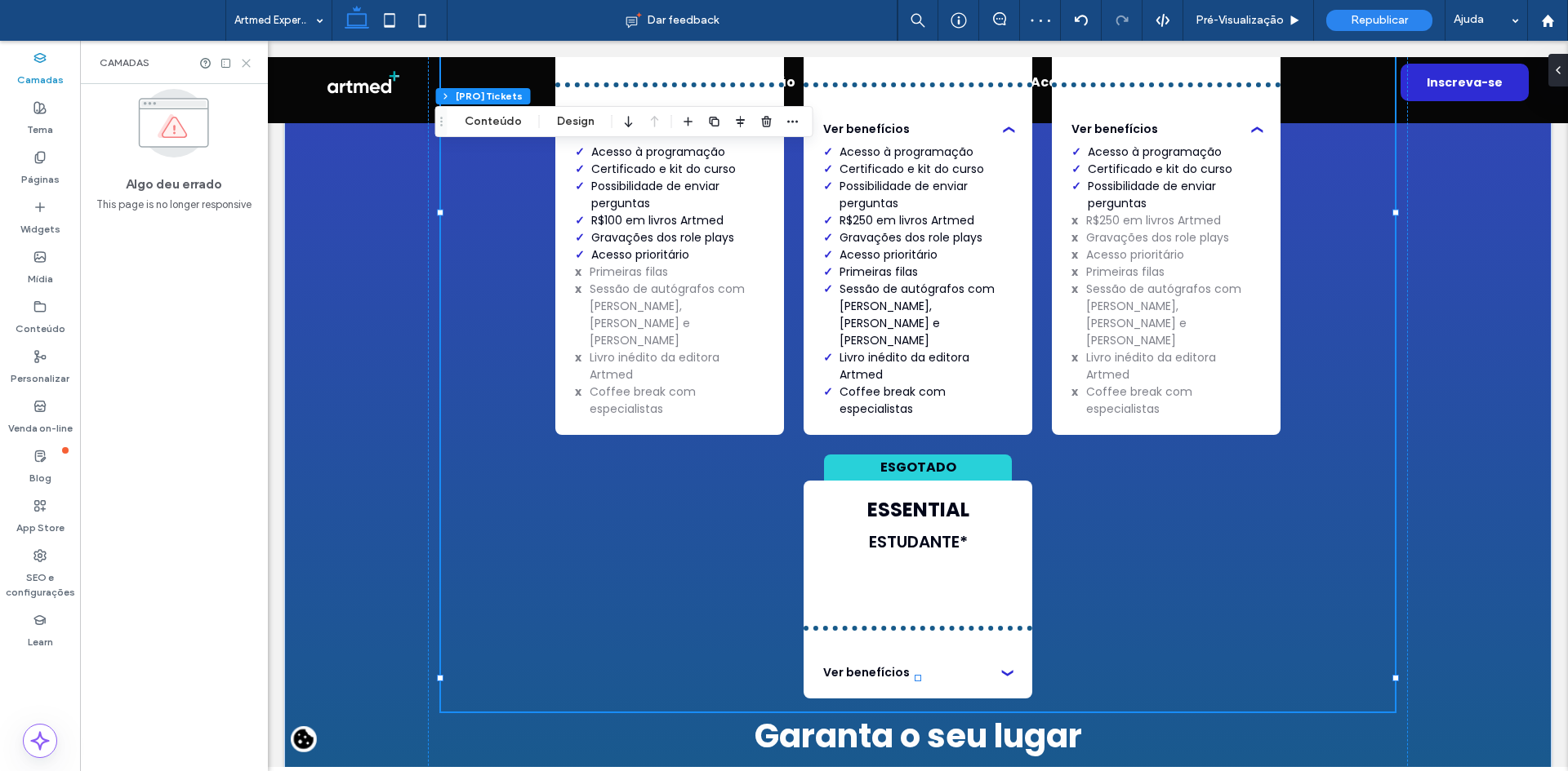
drag, startPoint x: 241, startPoint y: 63, endPoint x: 64, endPoint y: 41, distance: 178.4
click at [241, 63] on icon at bounding box center [246, 63] width 12 height 12
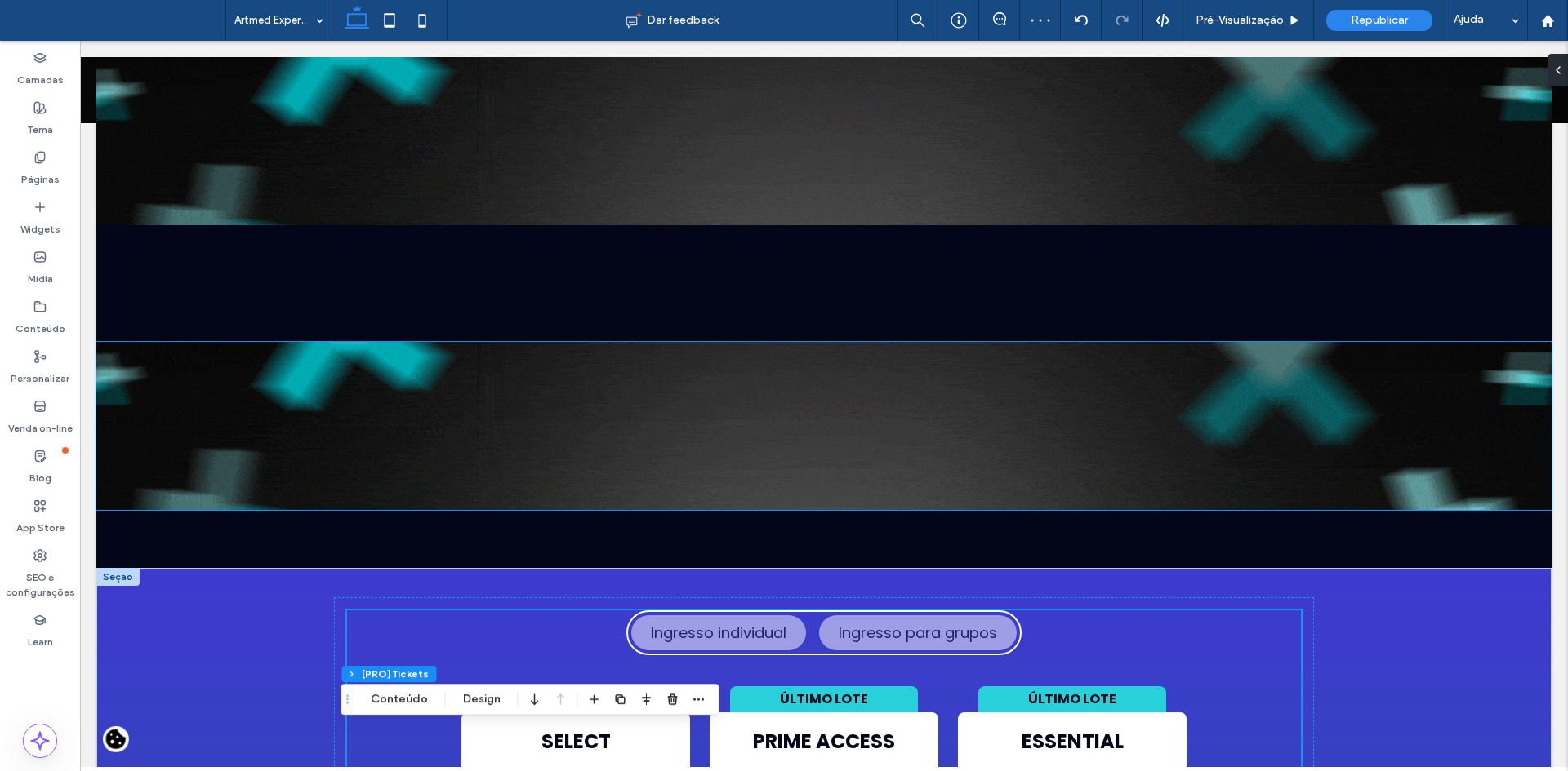
scroll to position [8329, 0]
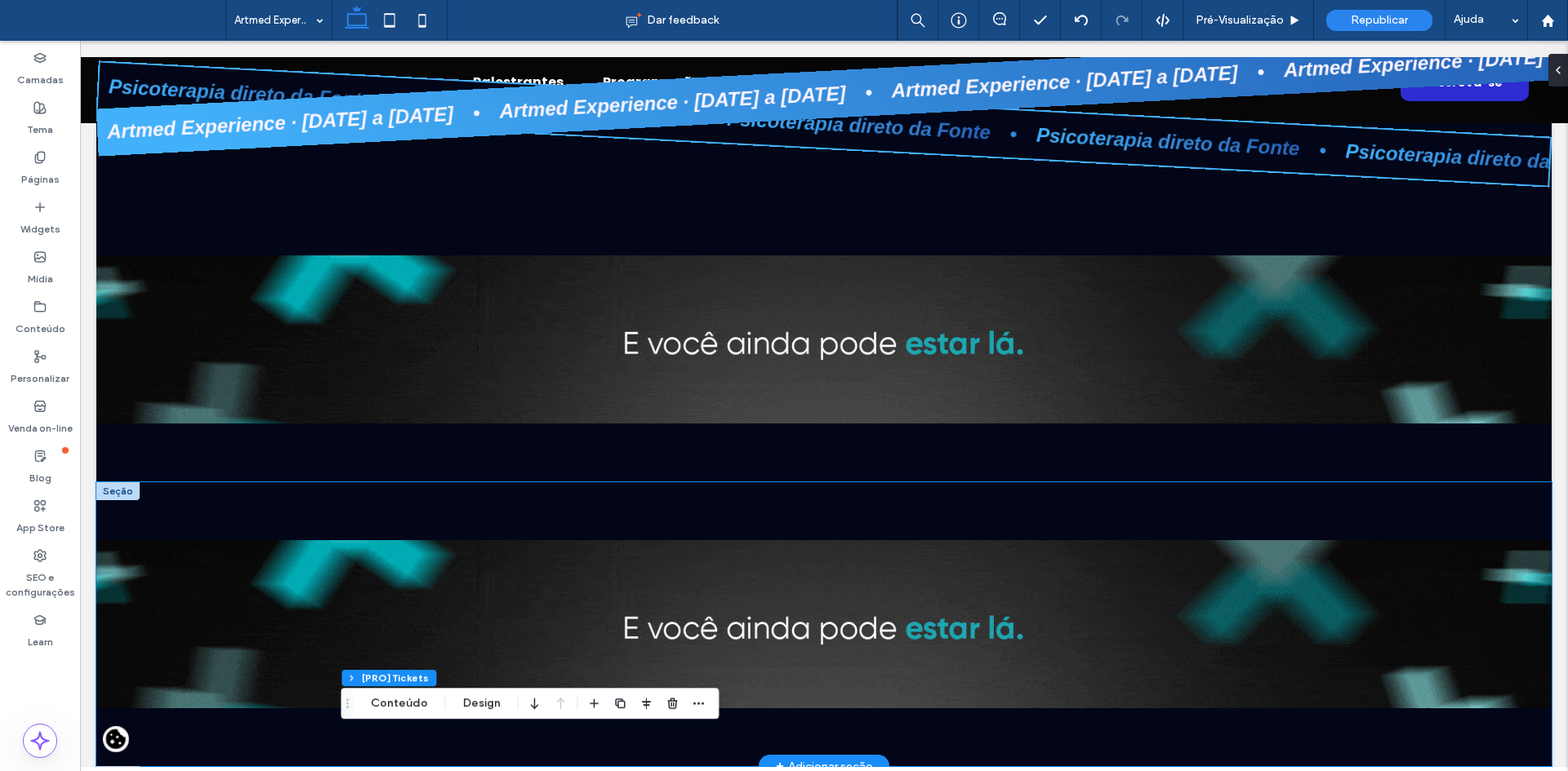
click at [211, 482] on div at bounding box center [824, 624] width 1455 height 285
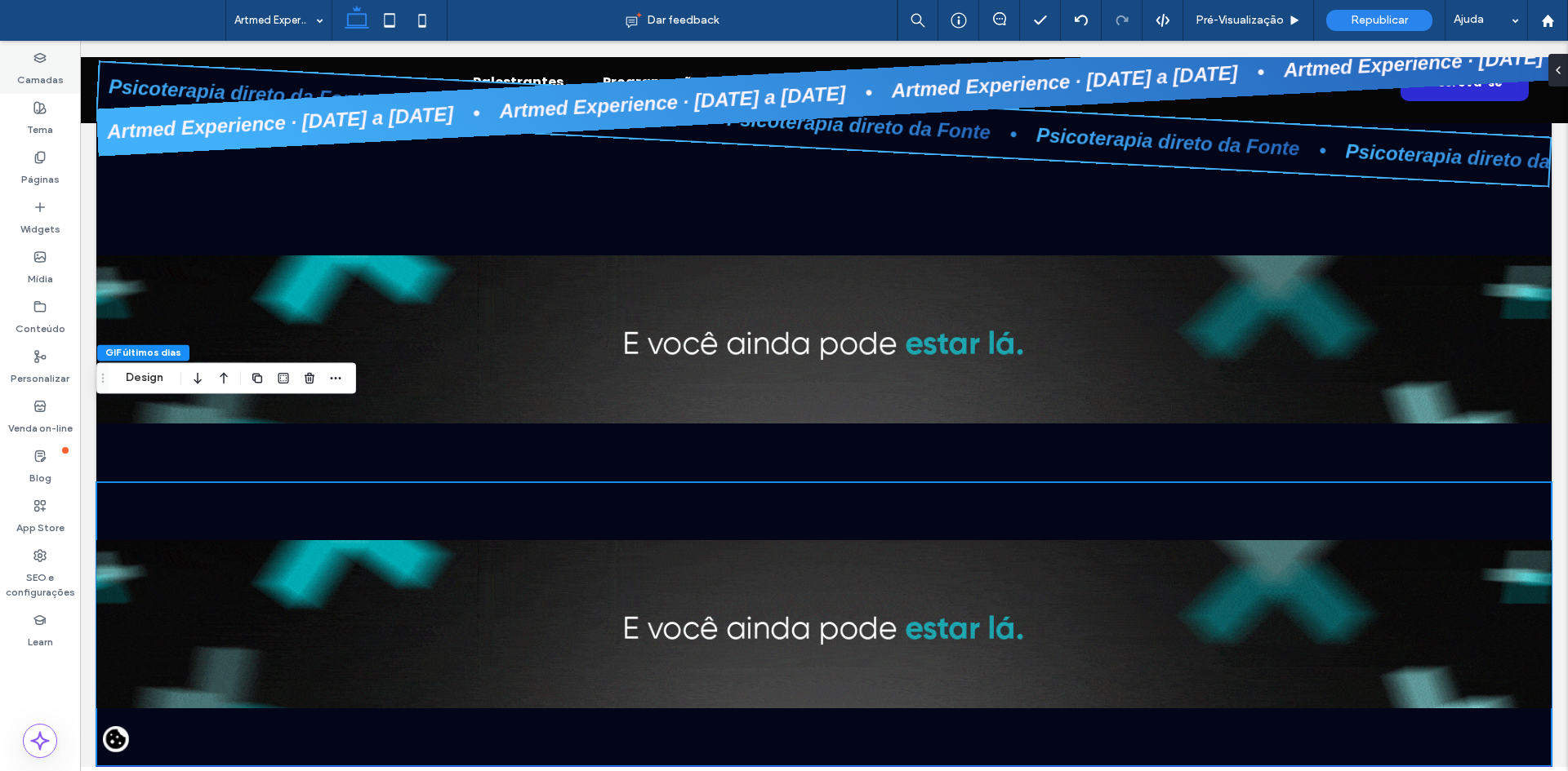
drag, startPoint x: 64, startPoint y: 358, endPoint x: 48, endPoint y: 80, distance: 278.5
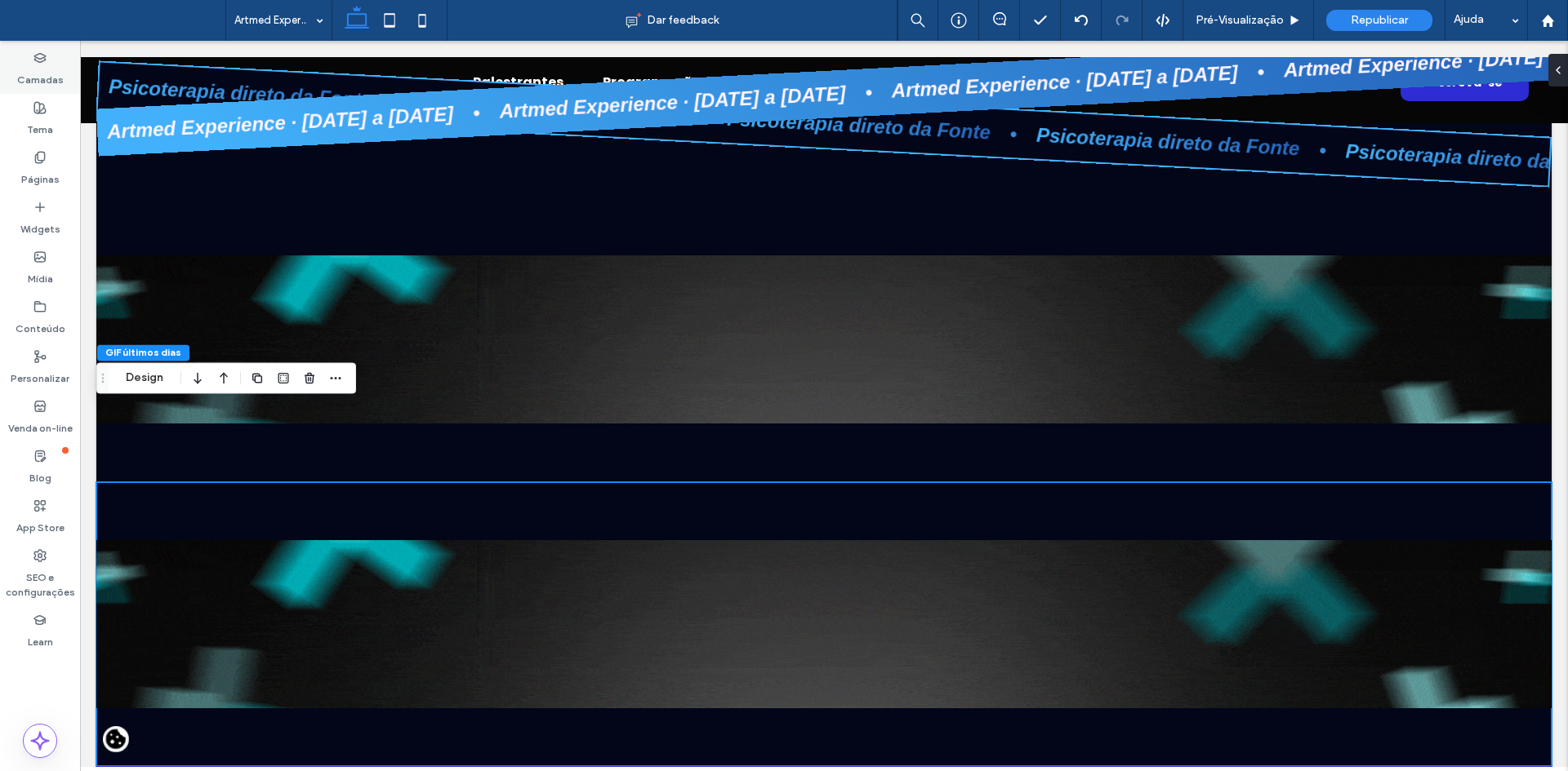
click at [48, 80] on label "Camadas" at bounding box center [40, 75] width 47 height 23
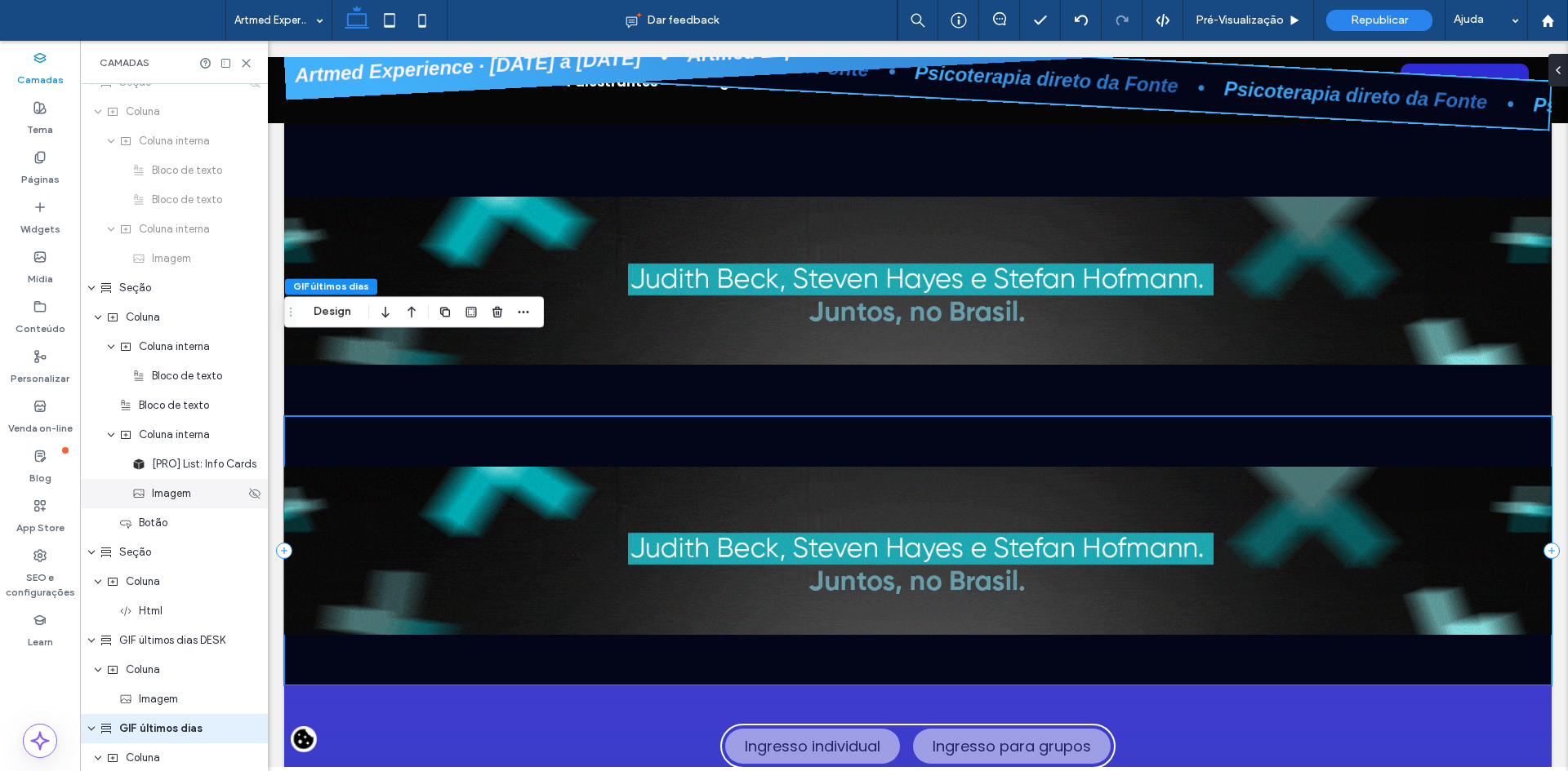
scroll to position [3138, 0]
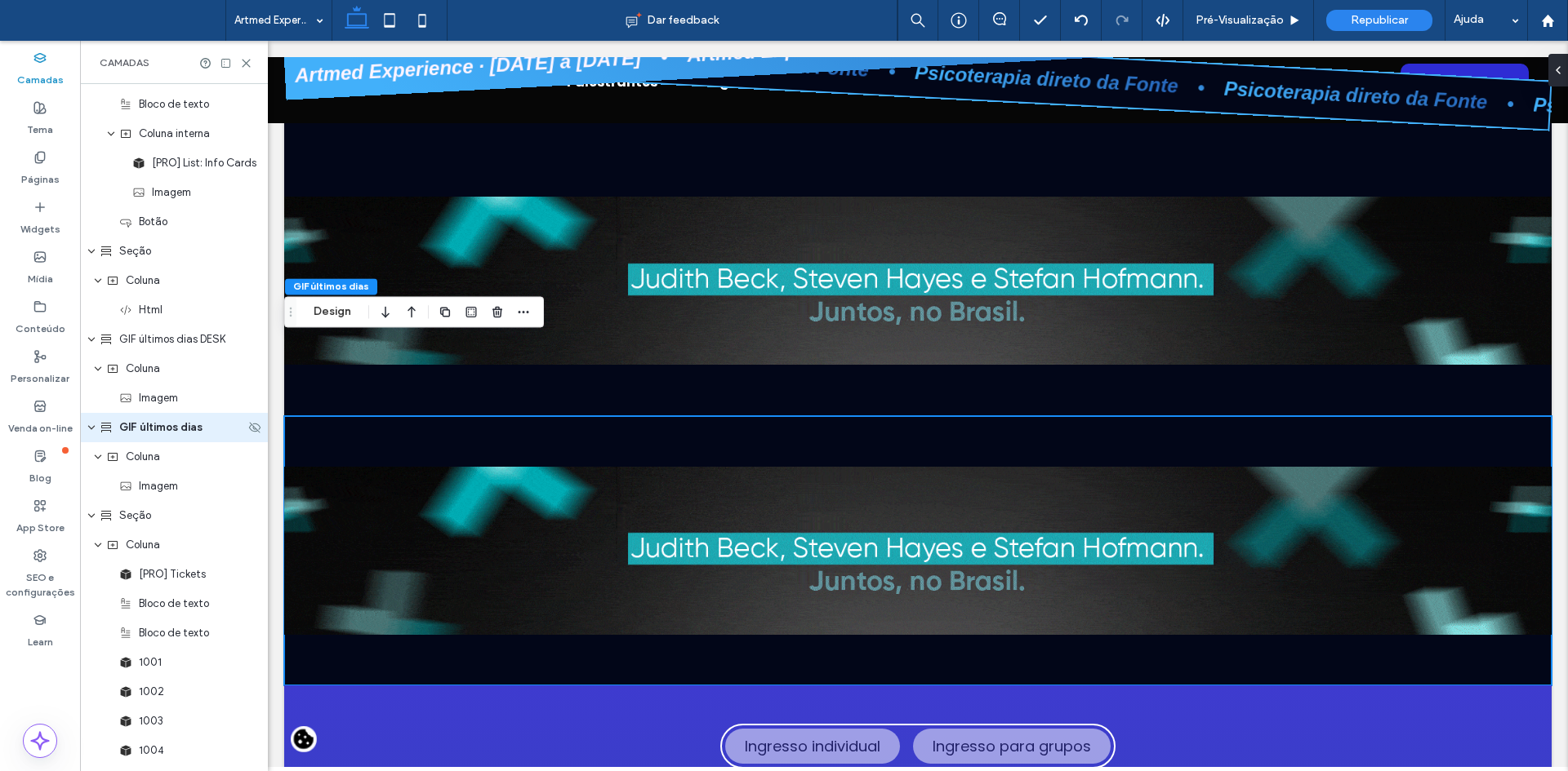
click at [210, 427] on div "GIF últimos dias" at bounding box center [172, 427] width 145 height 16
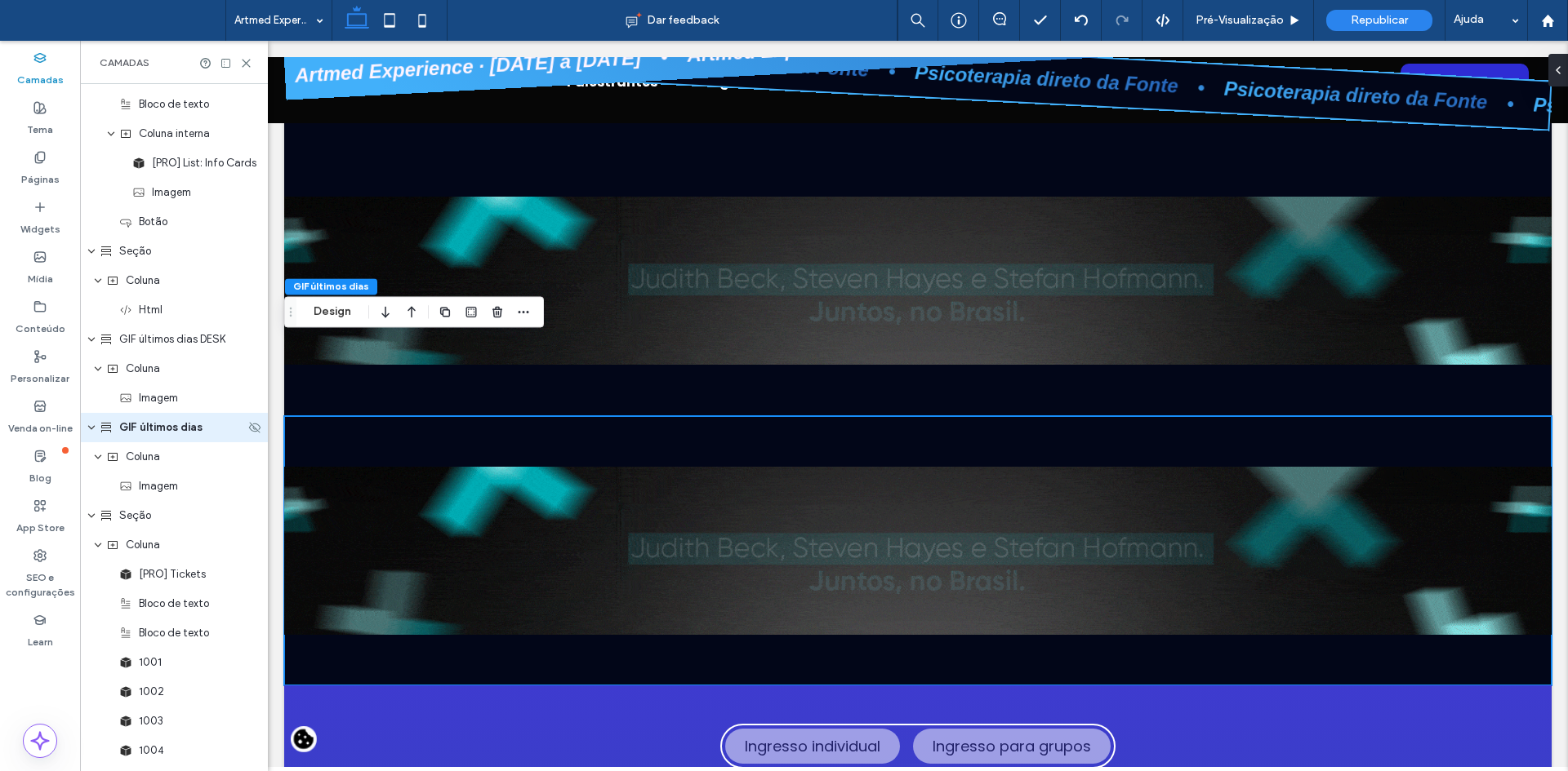
click at [210, 427] on div "GIF últimos dias" at bounding box center [172, 427] width 145 height 16
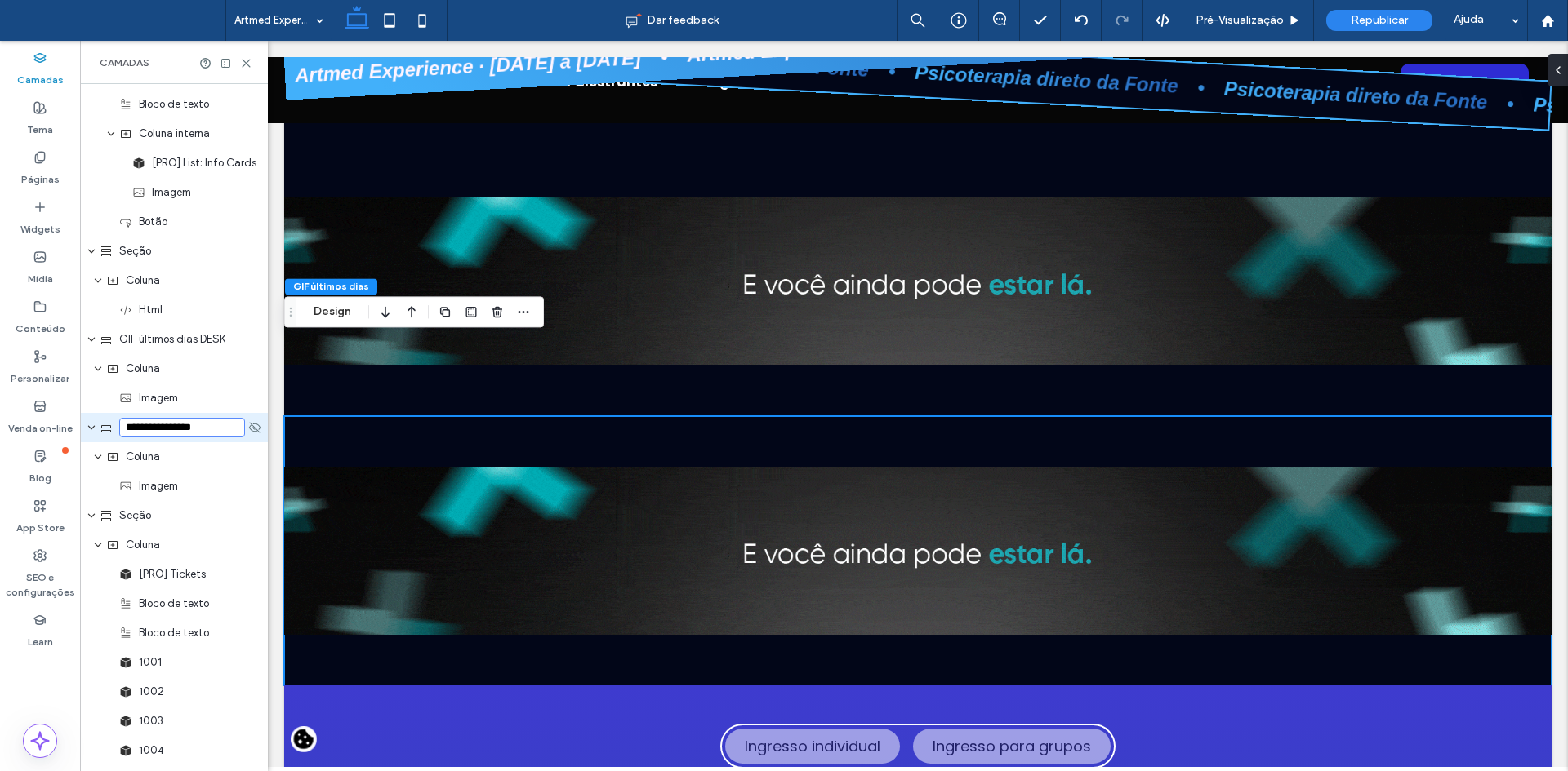
click at [210, 427] on input "**********" at bounding box center [182, 427] width 125 height 19
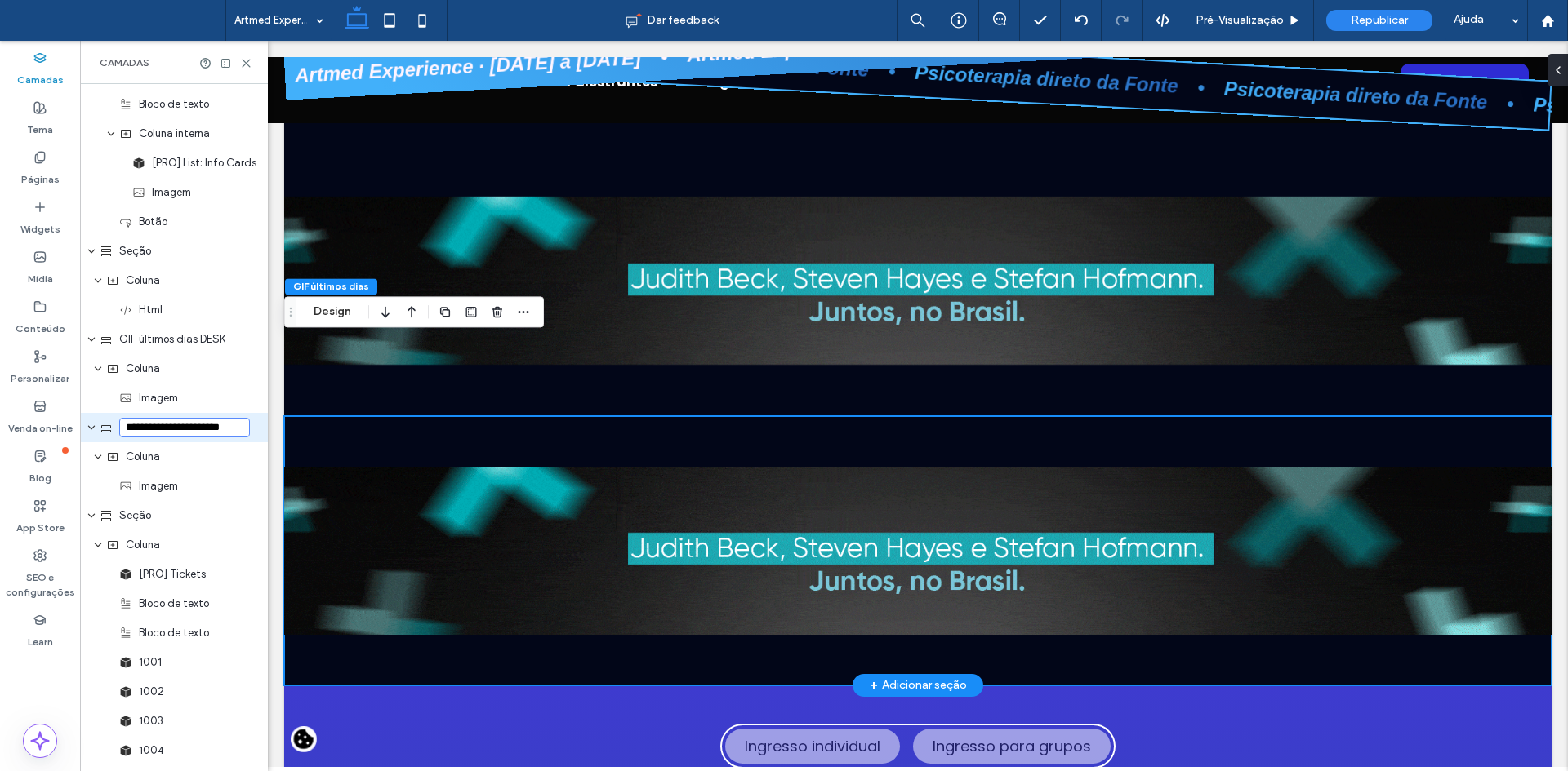
scroll to position [0, 2]
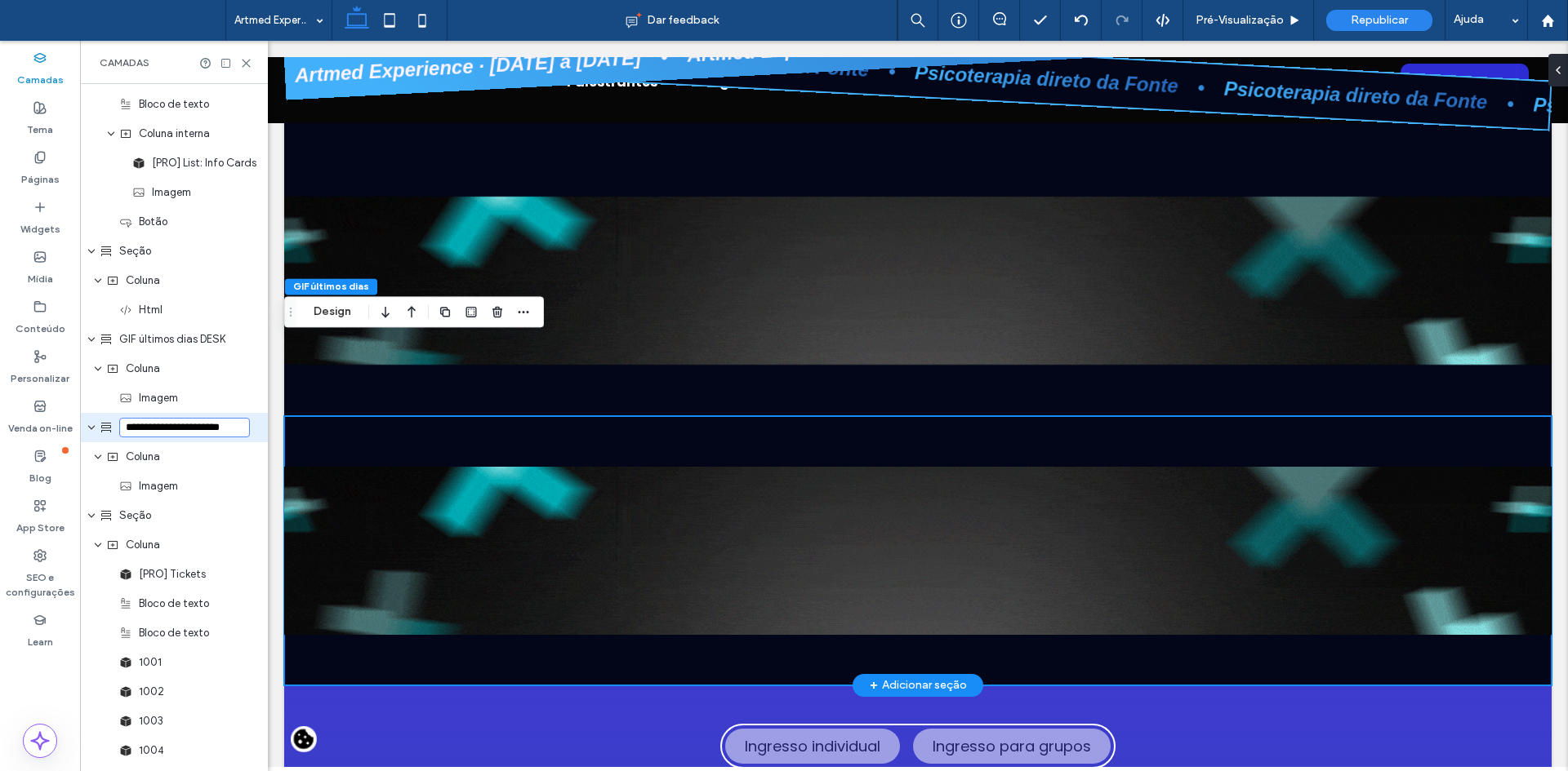
type input "**********"
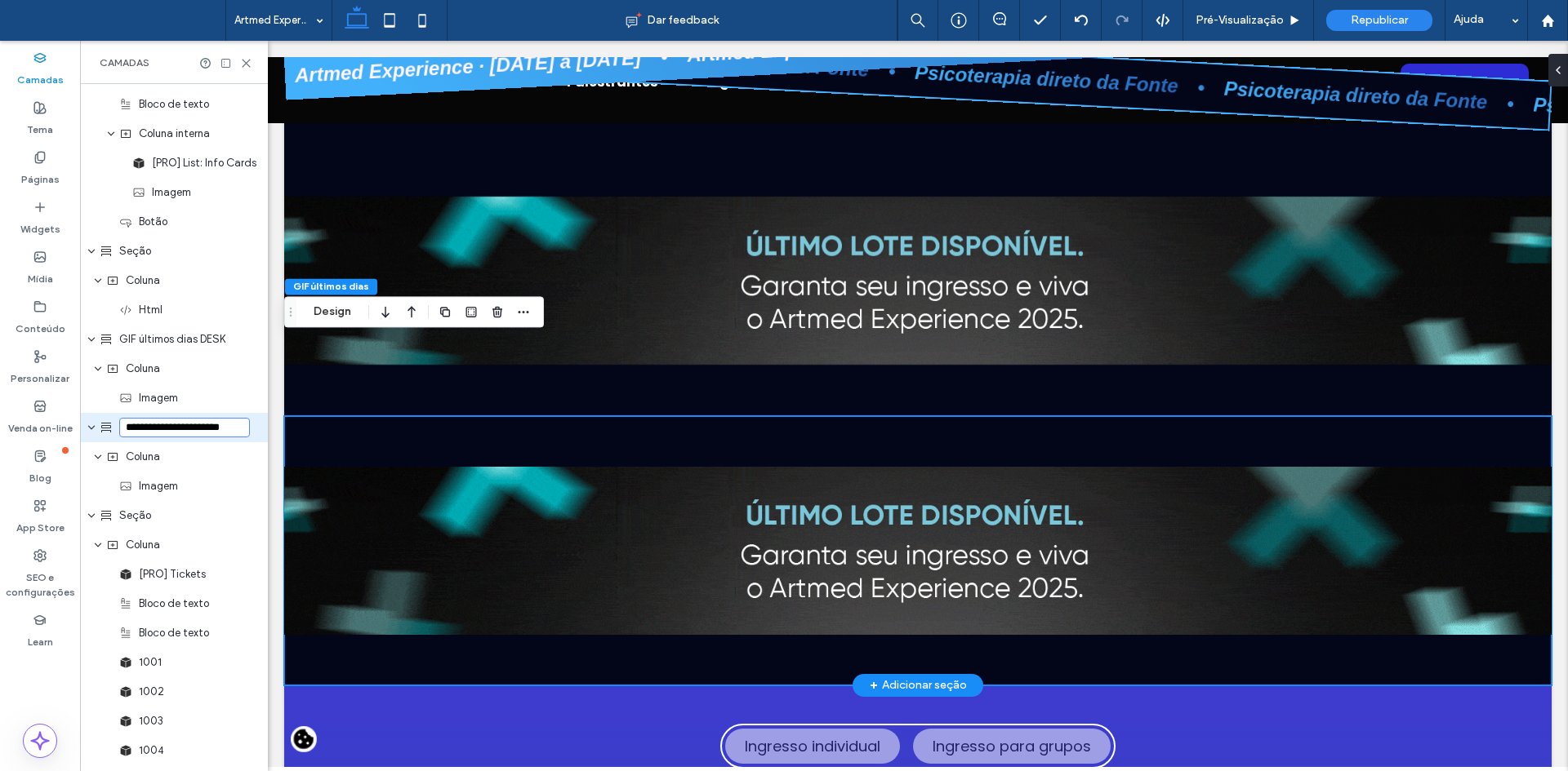
click at [668, 416] on div at bounding box center [917, 551] width 1267 height 269
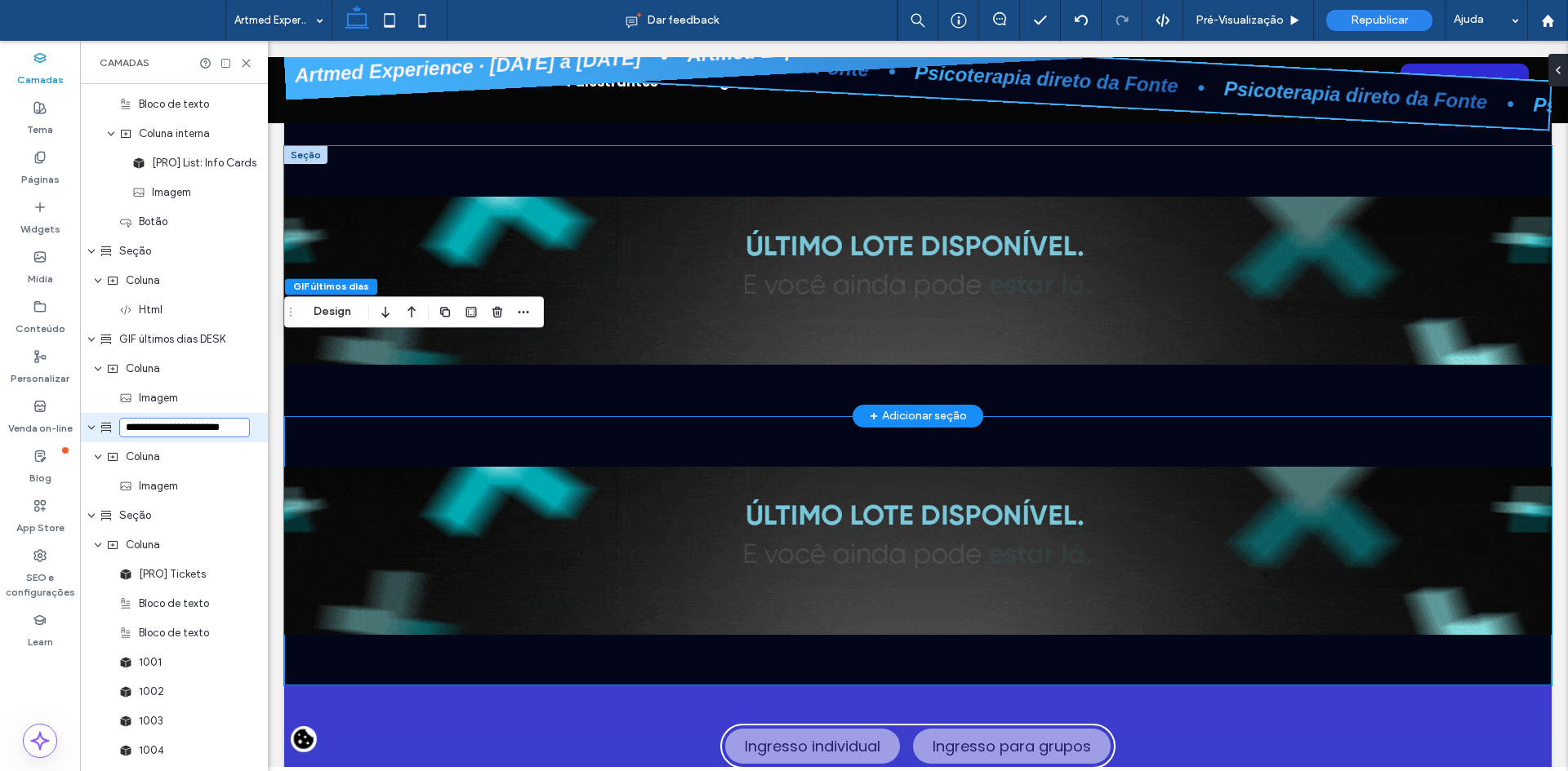
click at [663, 311] on div at bounding box center [917, 280] width 1267 height 269
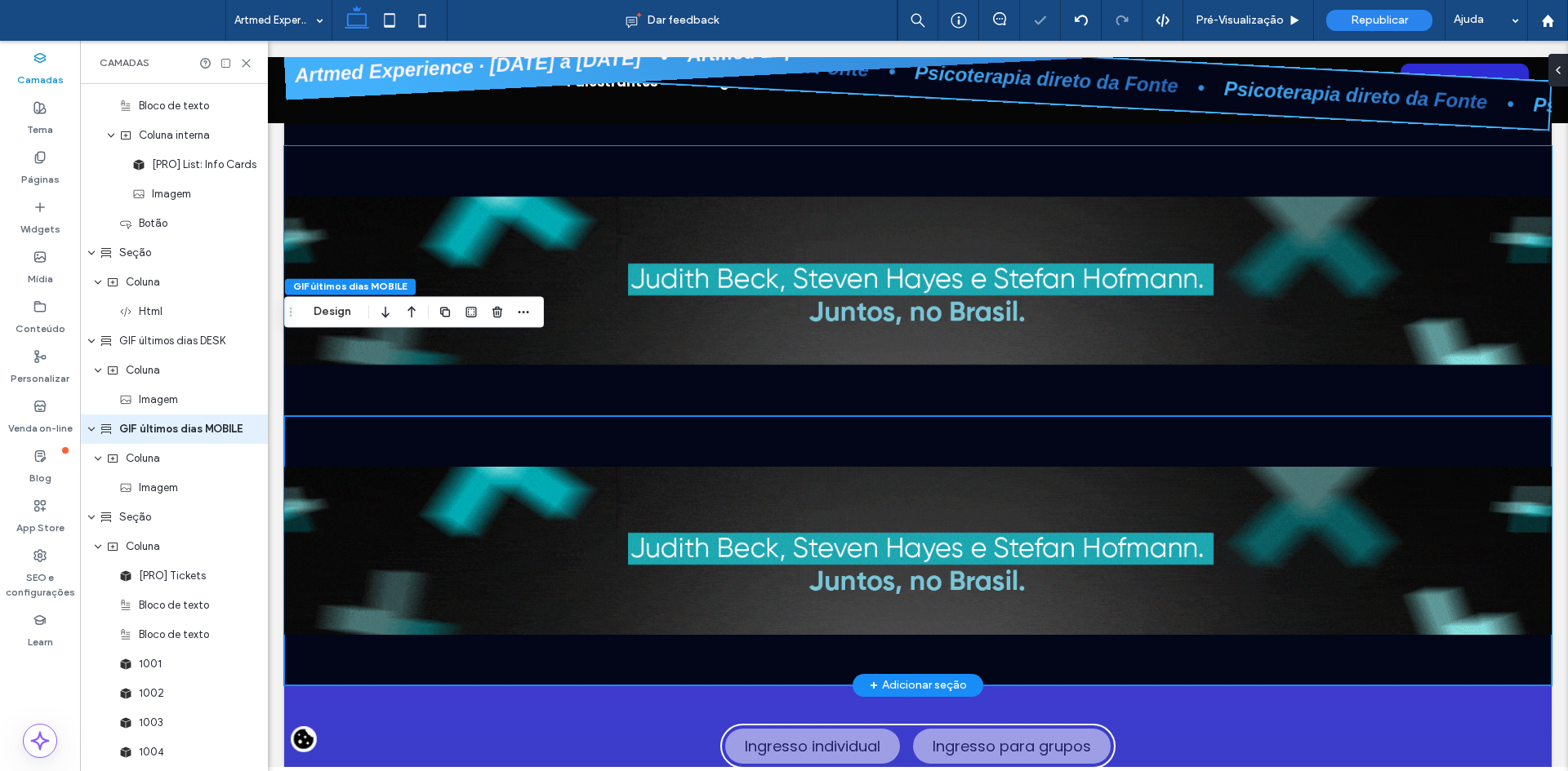
scroll to position [3138, 0]
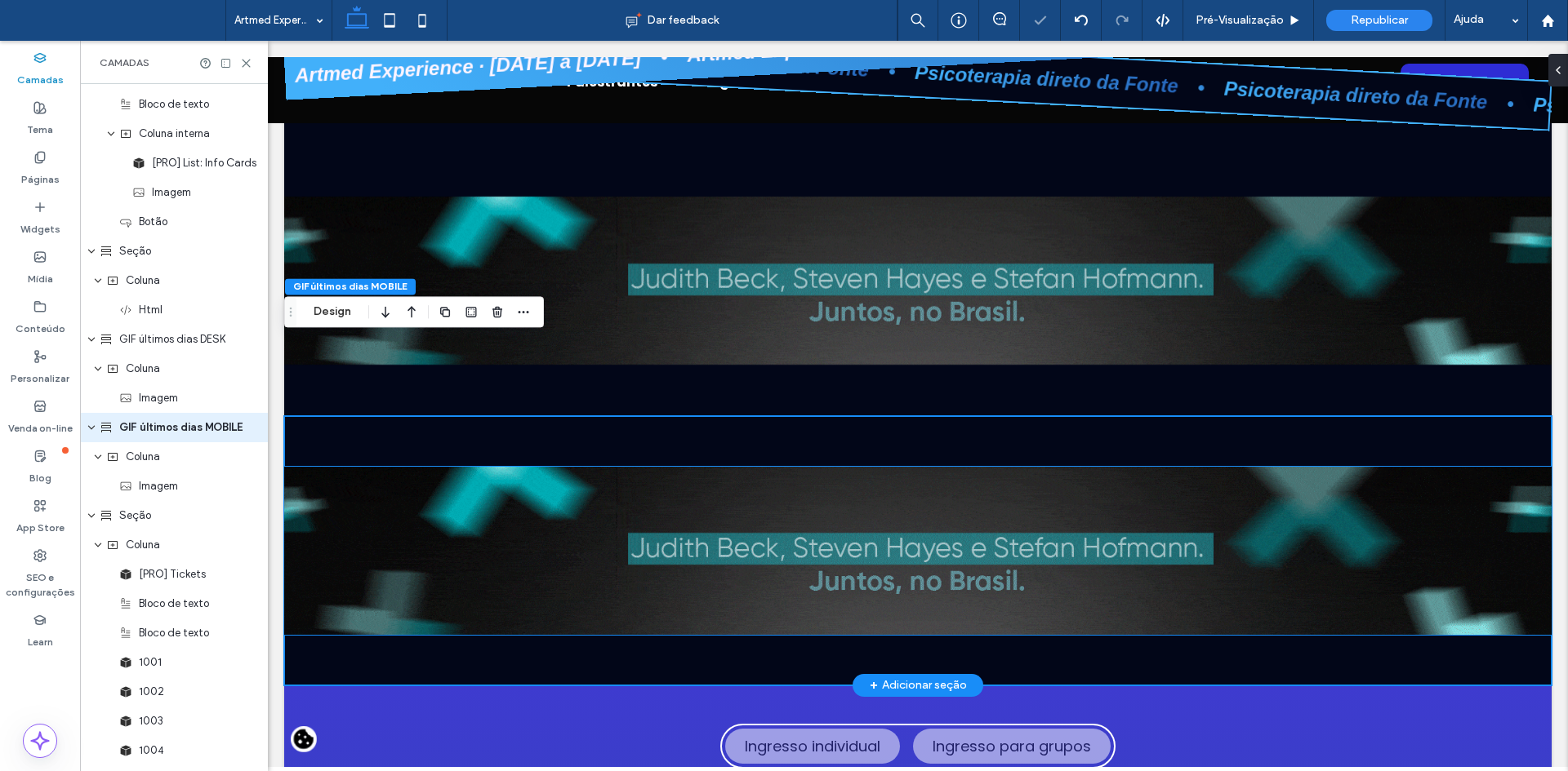
click at [720, 483] on img at bounding box center [917, 551] width 1267 height 168
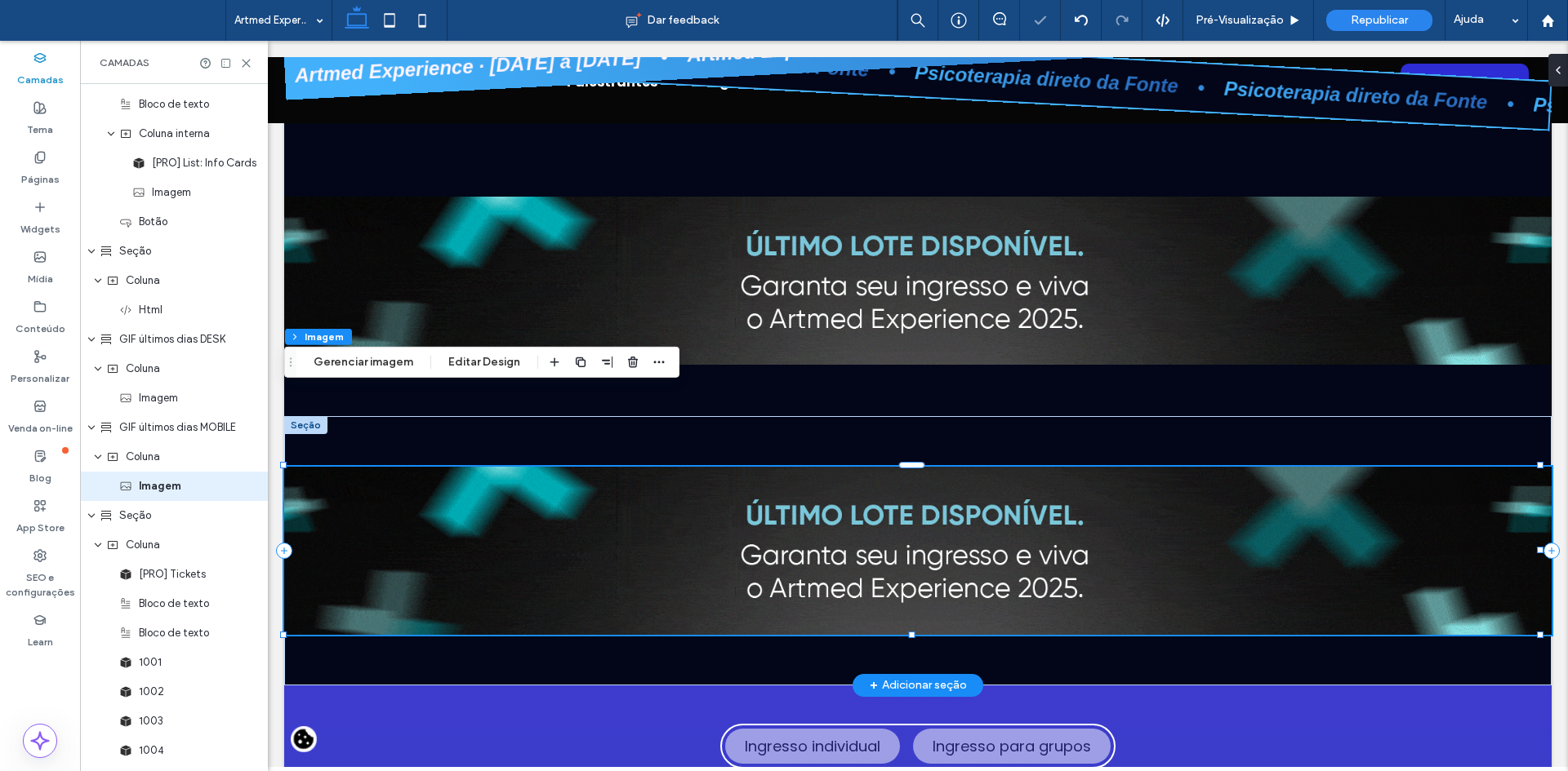
scroll to position [3197, 0]
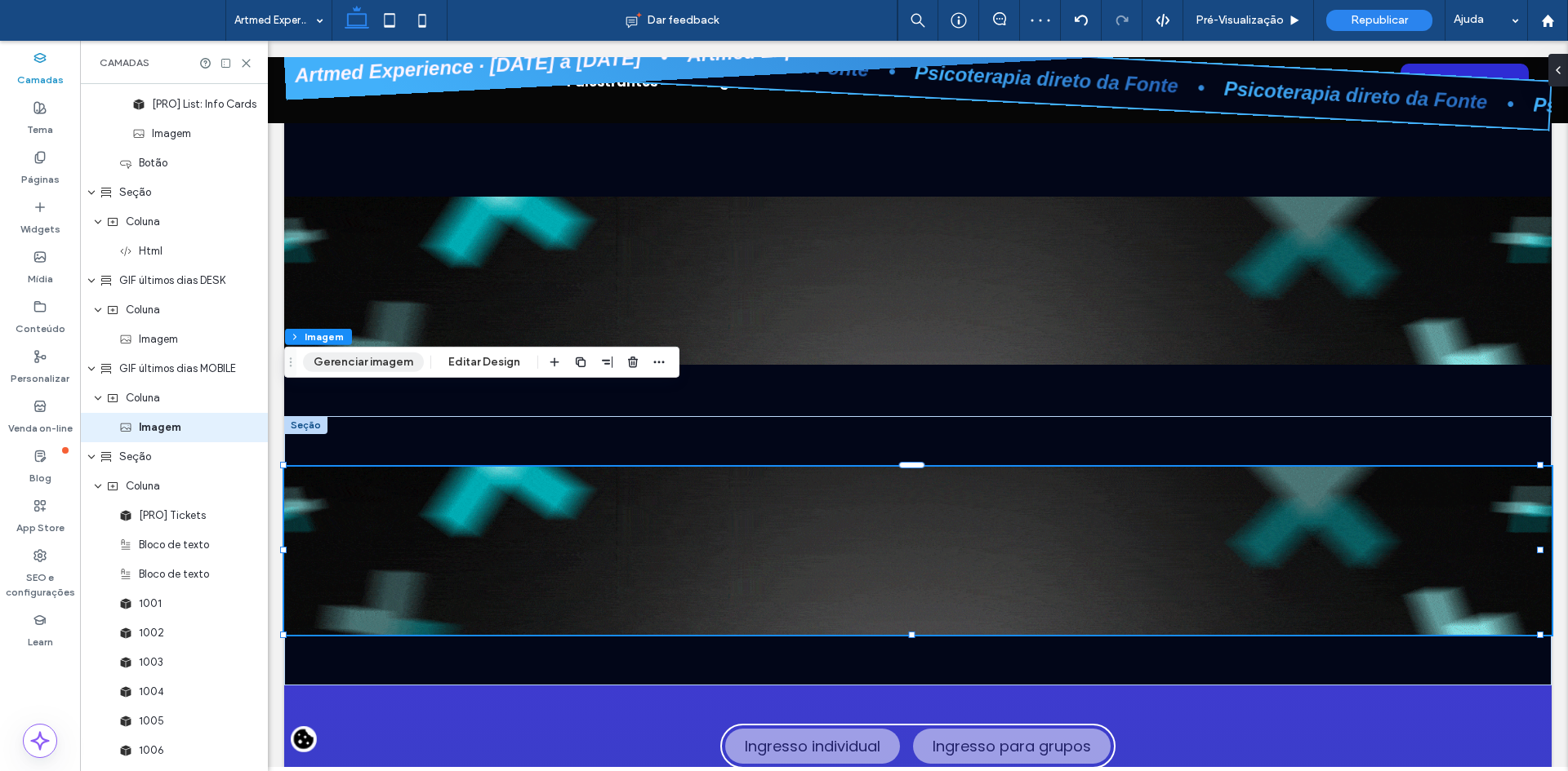
click at [390, 360] on button "Gerenciar imagem" at bounding box center [363, 362] width 121 height 19
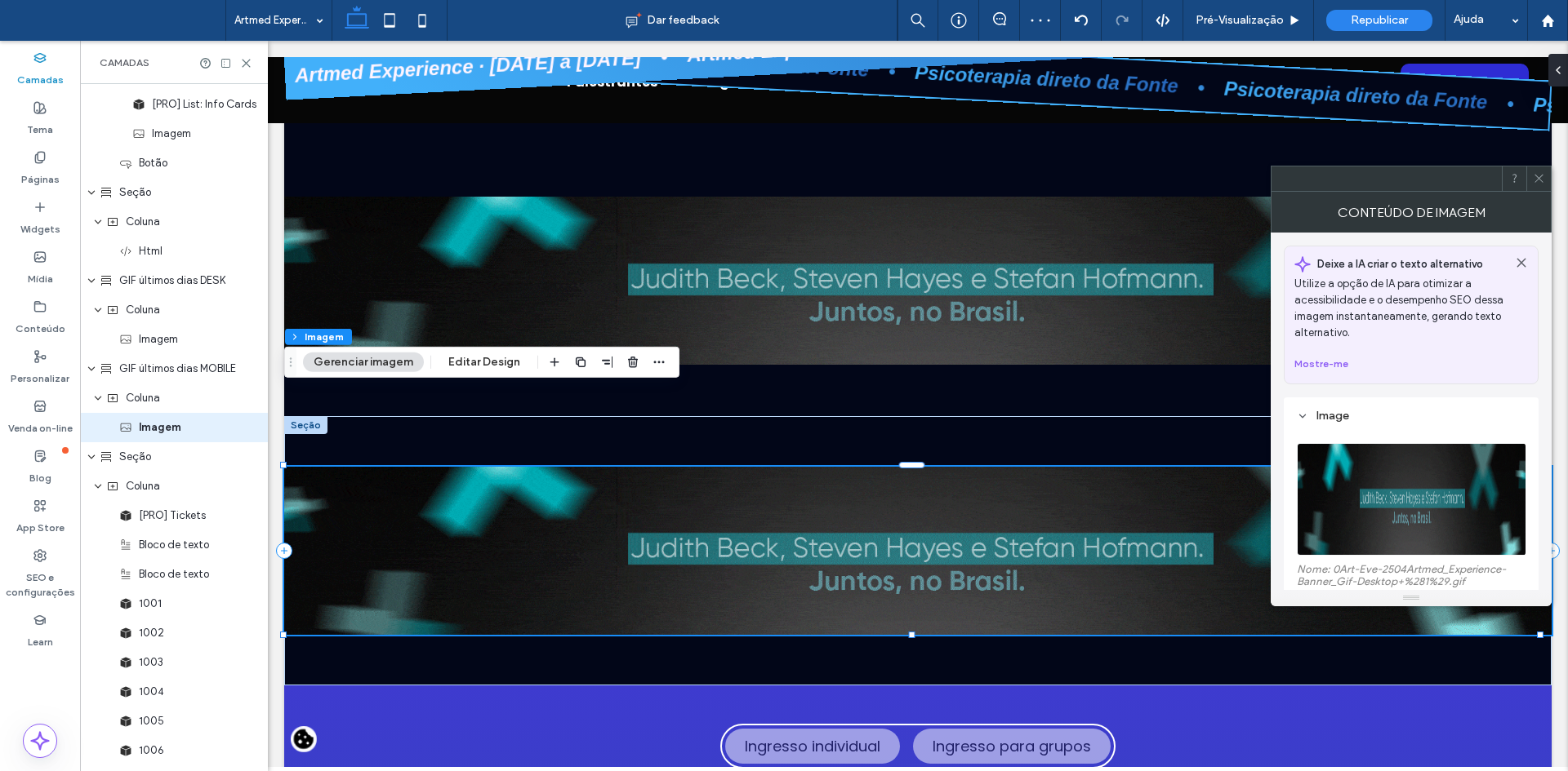
click at [1347, 478] on img at bounding box center [1412, 499] width 231 height 113
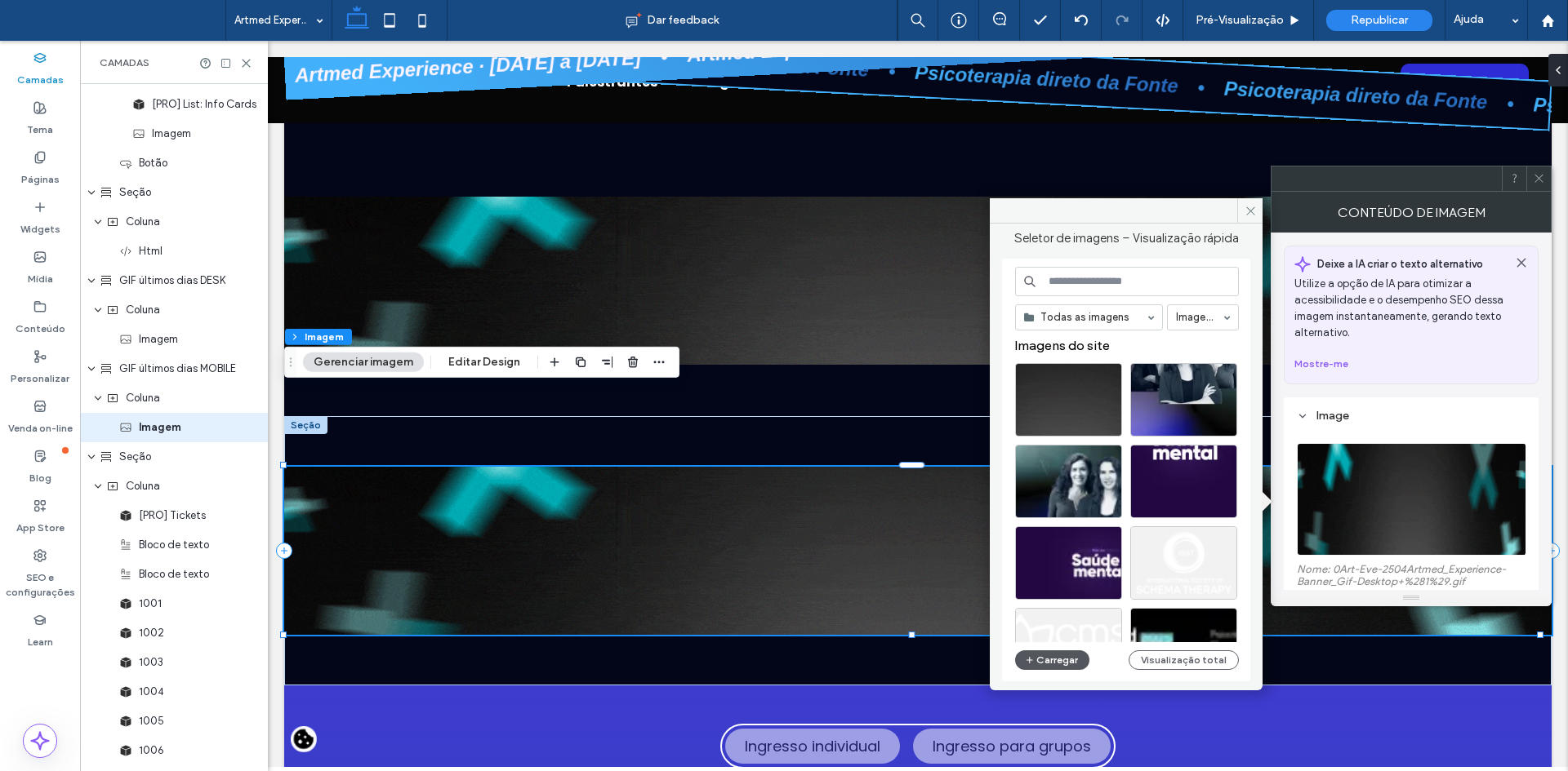
click at [1057, 656] on button "Carregar" at bounding box center [1052, 660] width 75 height 19
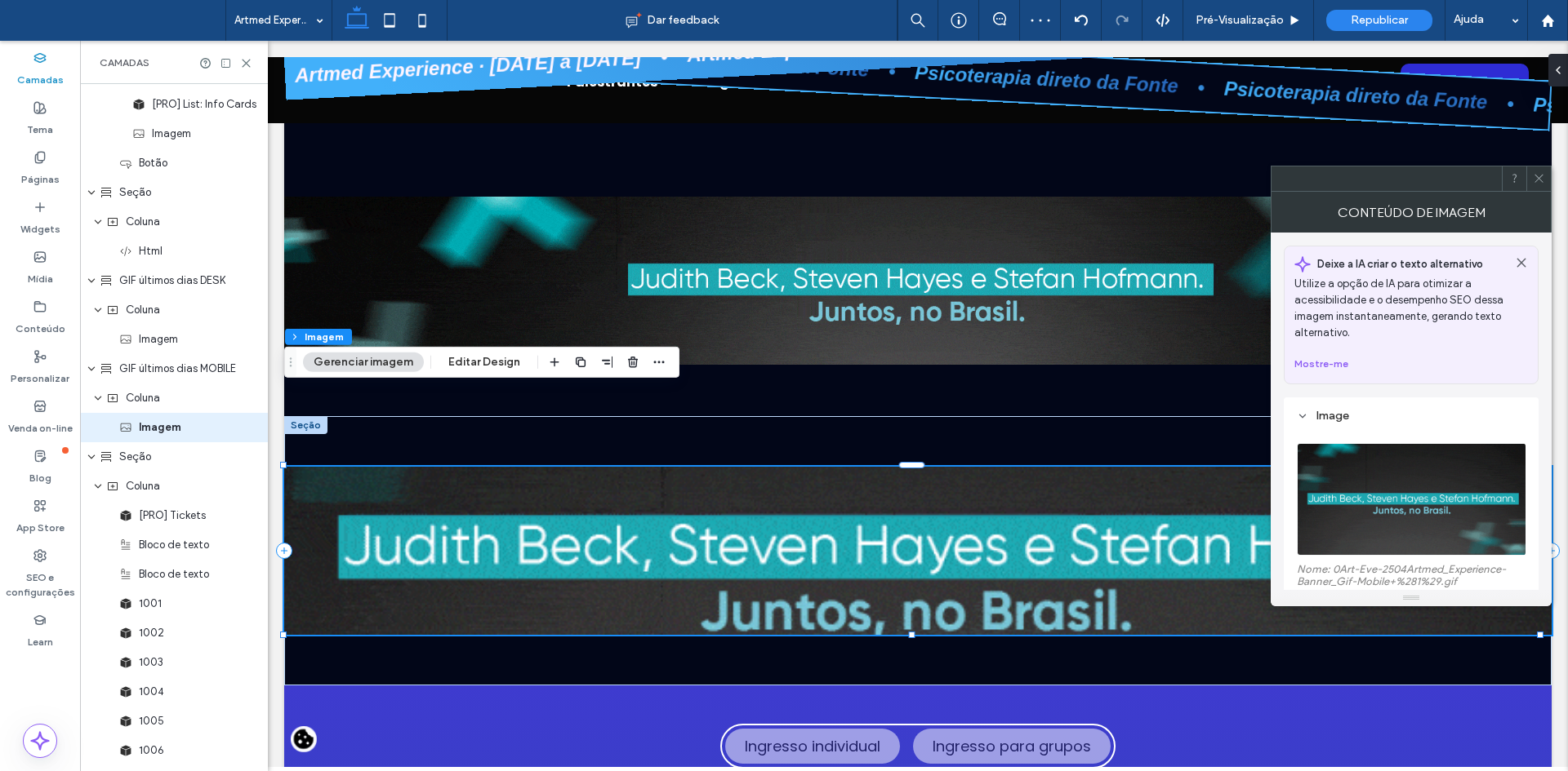
click at [1537, 180] on icon at bounding box center [1538, 178] width 12 height 12
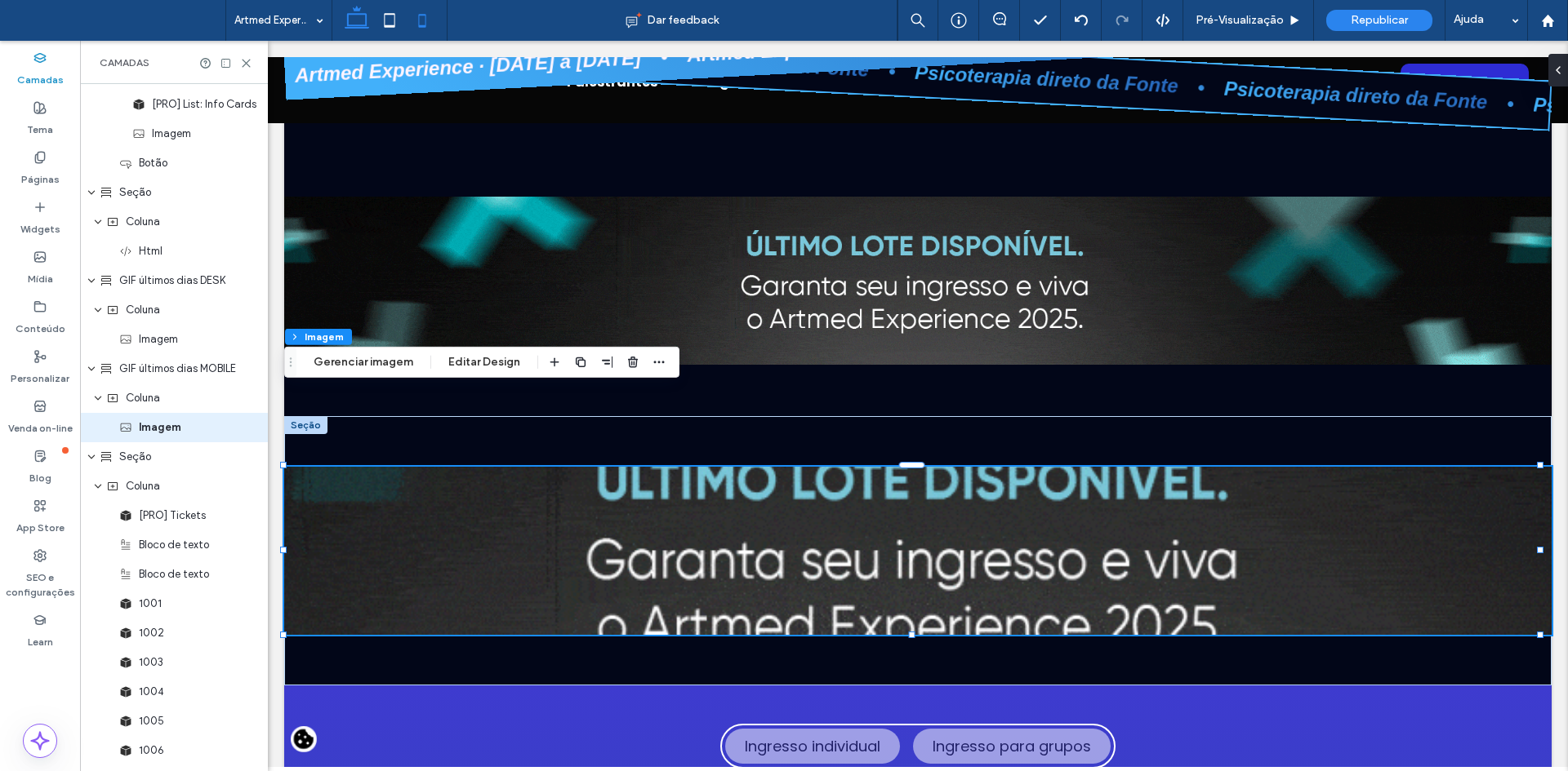
click at [427, 17] on icon at bounding box center [422, 20] width 33 height 33
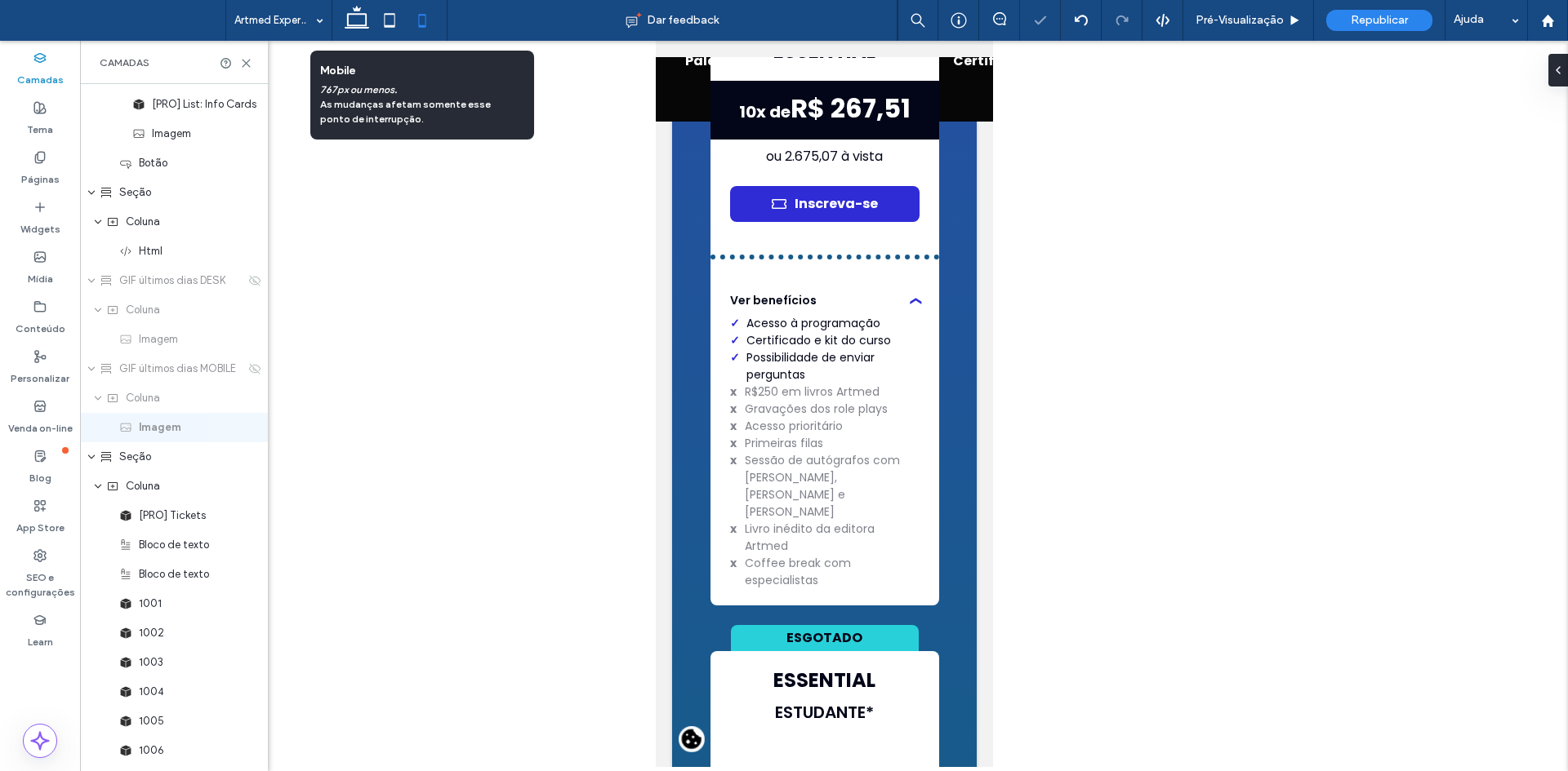
type input "***"
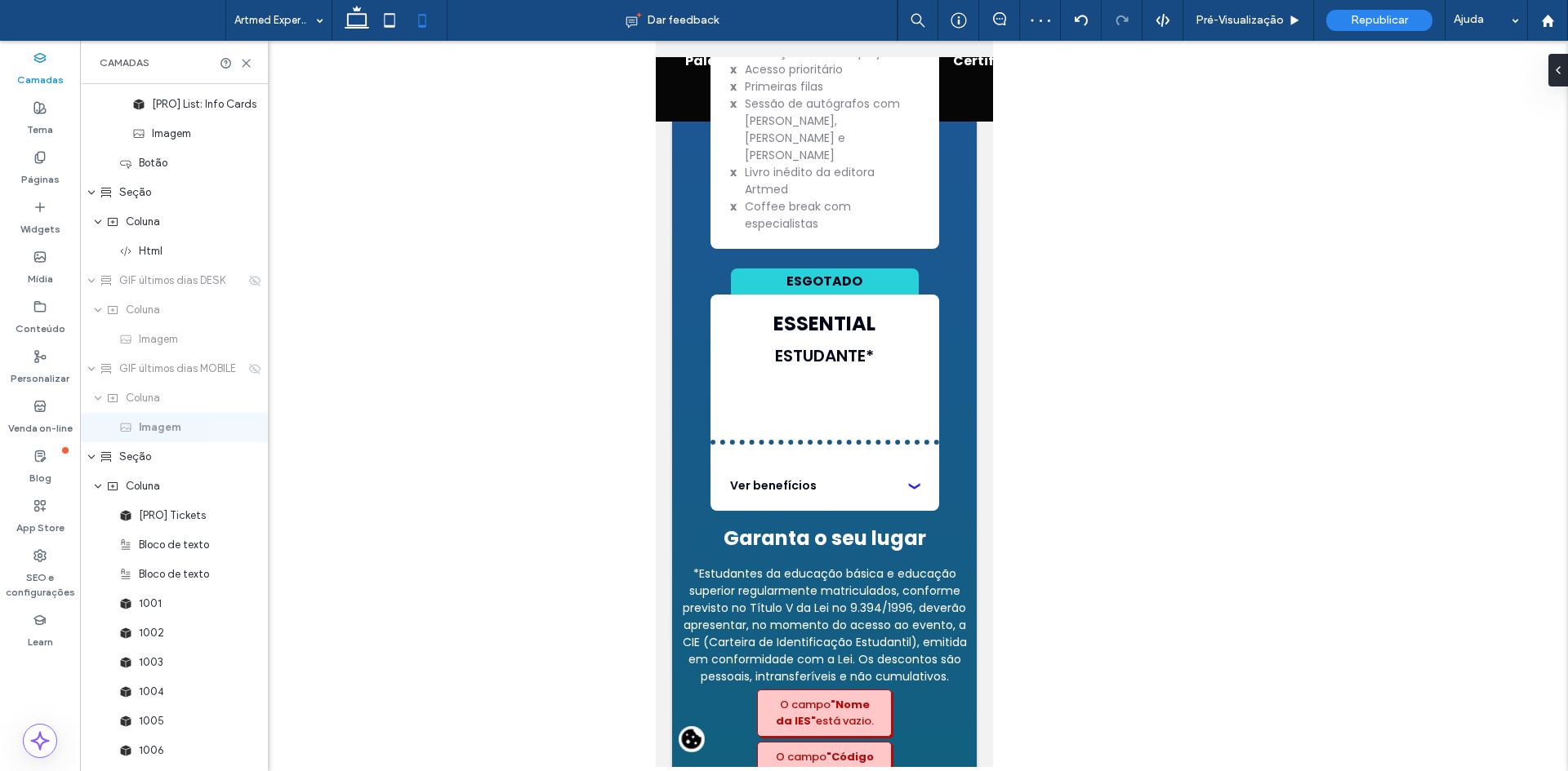
scroll to position [8462, 0]
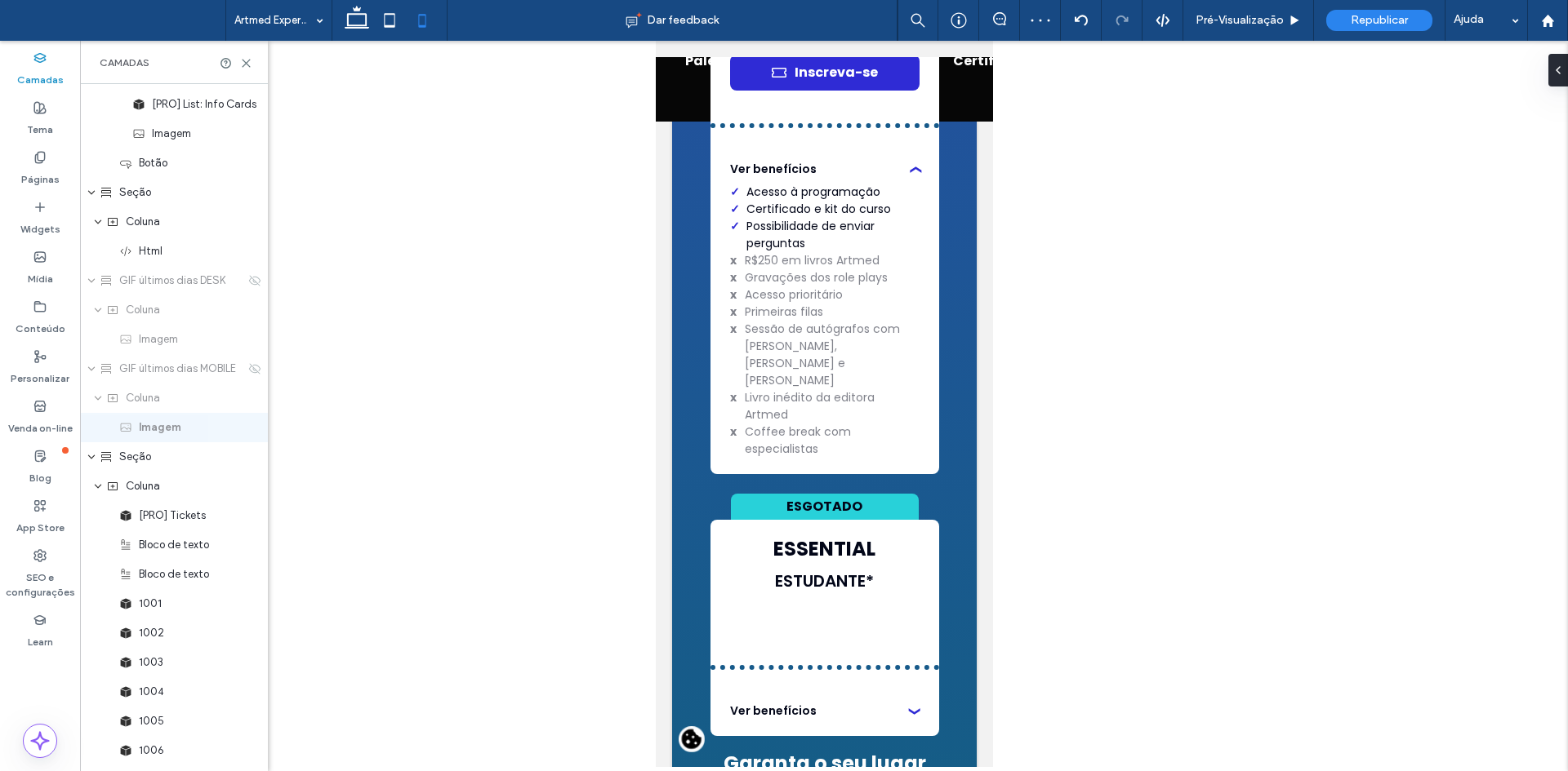
click at [249, 369] on use at bounding box center [254, 369] width 11 height 11
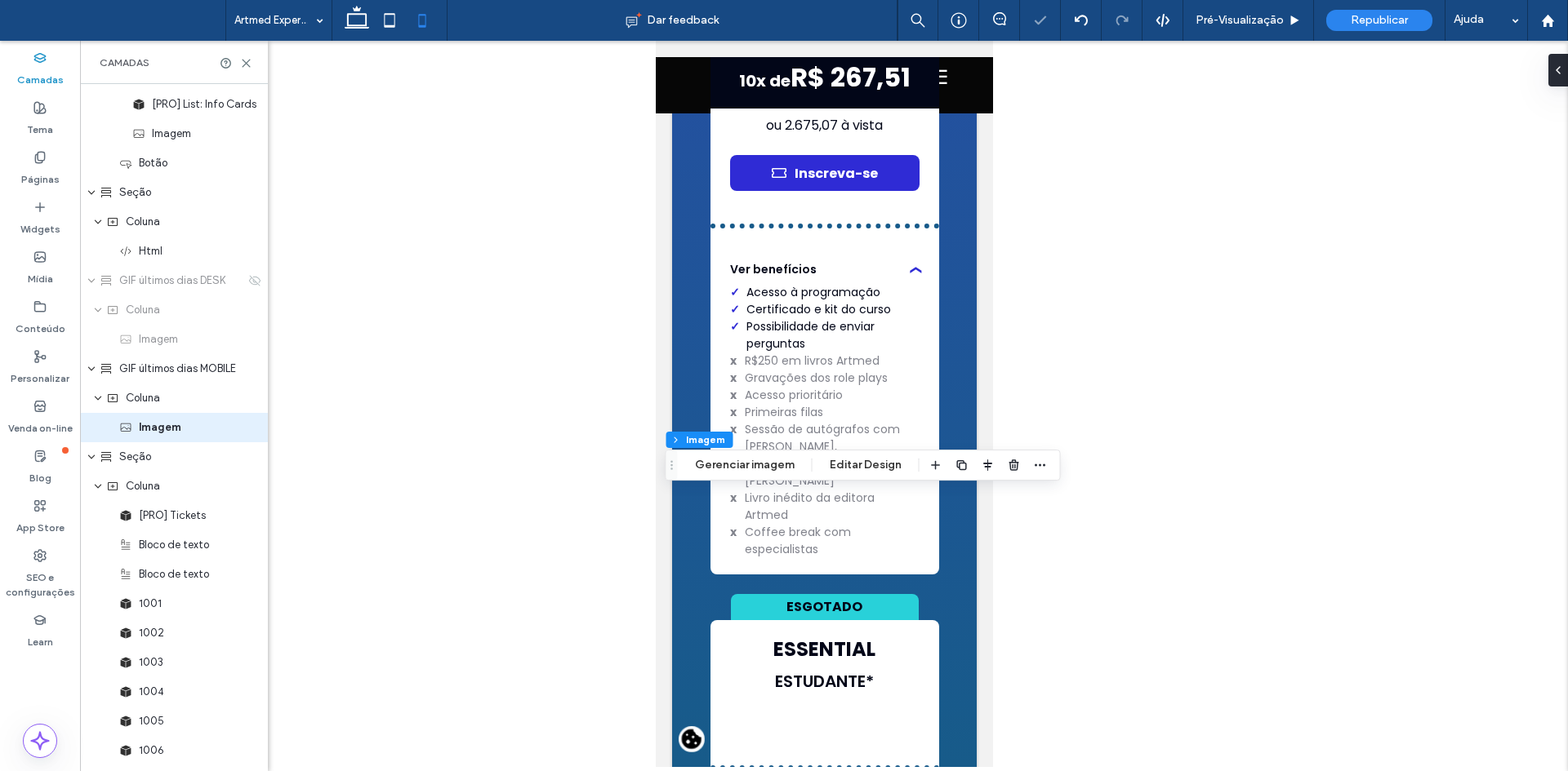
scroll to position [9316, 0]
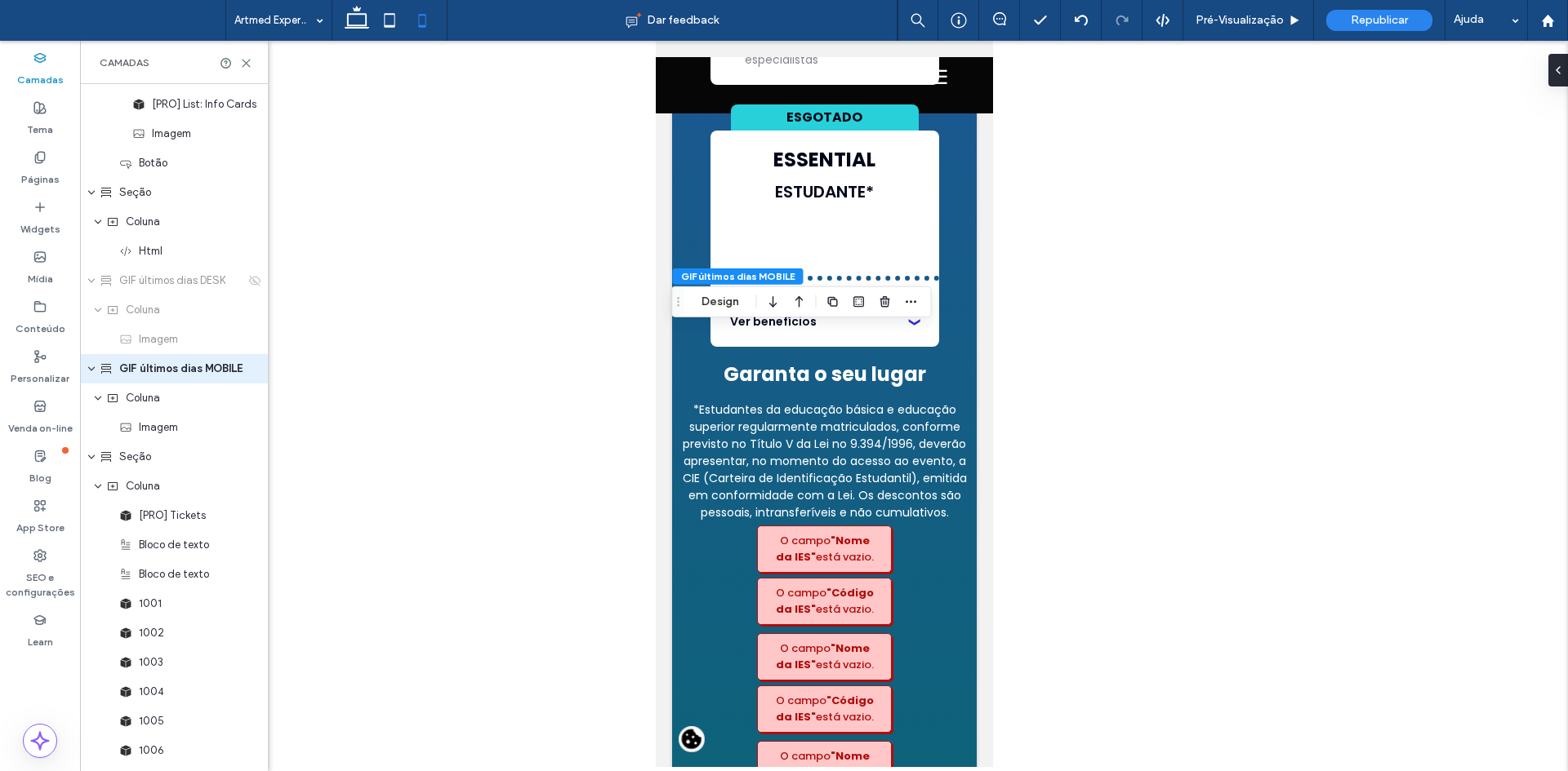
scroll to position [3138, 0]
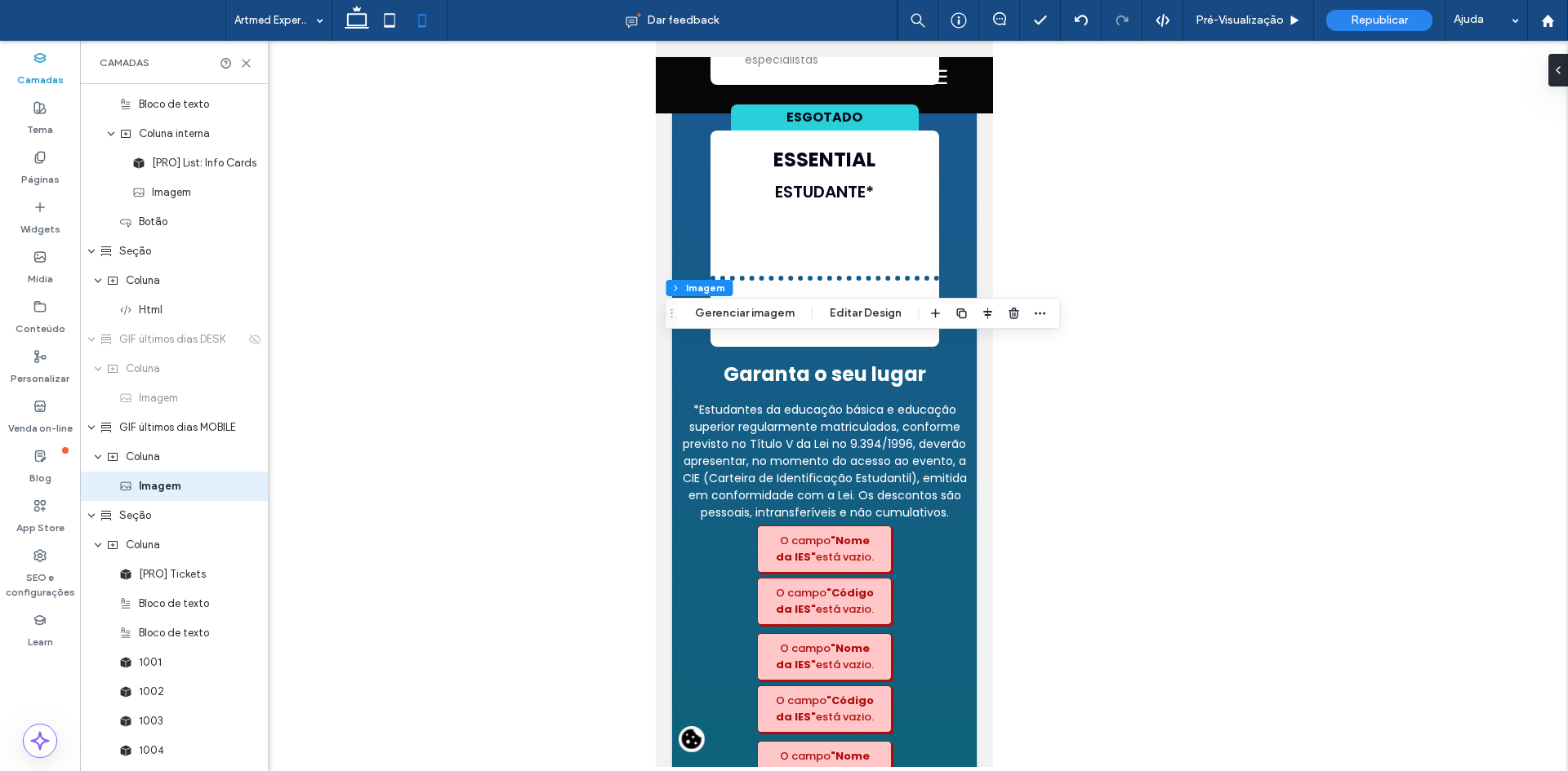
scroll to position [3197, 0]
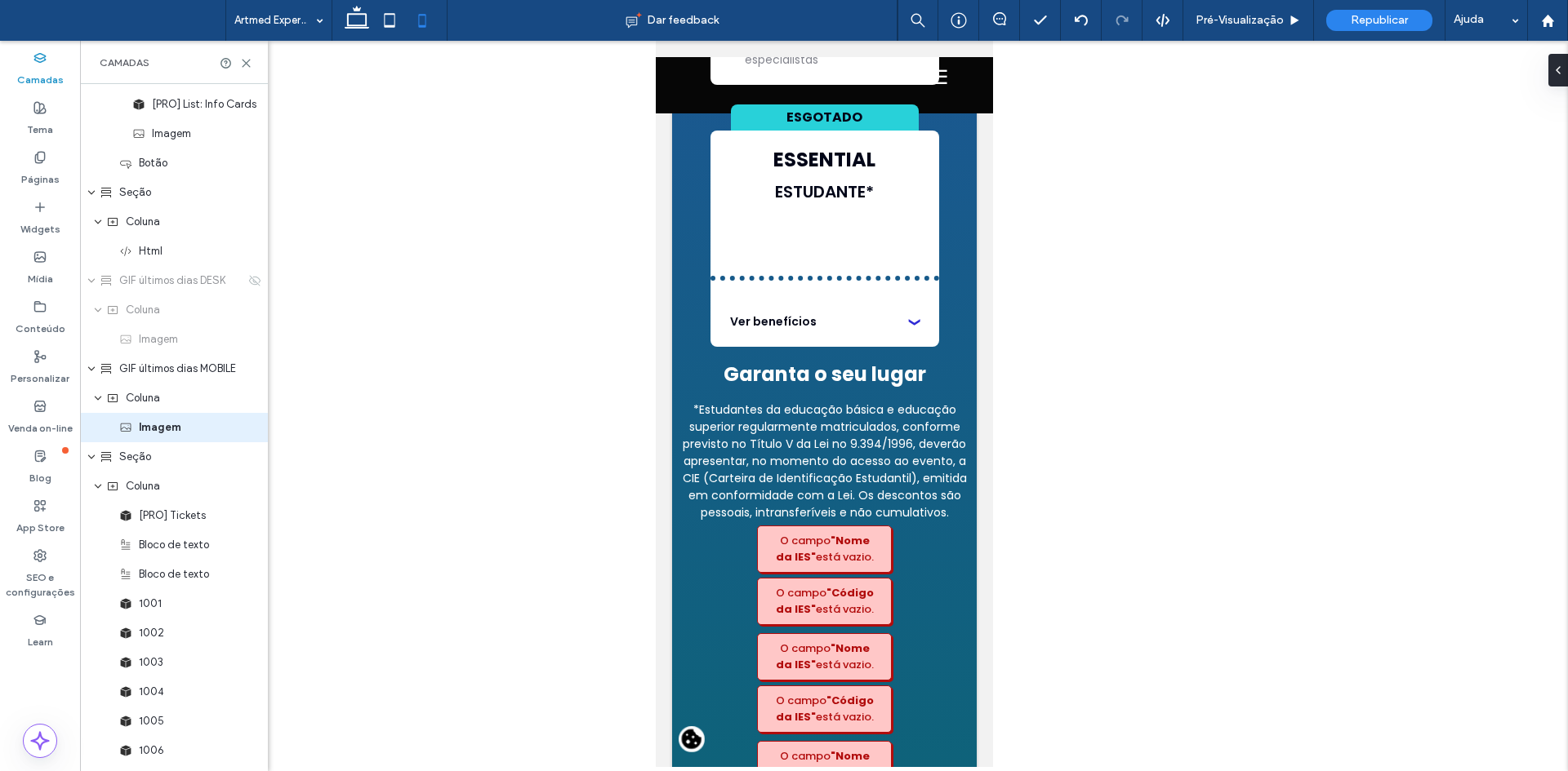
drag, startPoint x: 962, startPoint y: 439, endPoint x: 971, endPoint y: 439, distance: 9.0
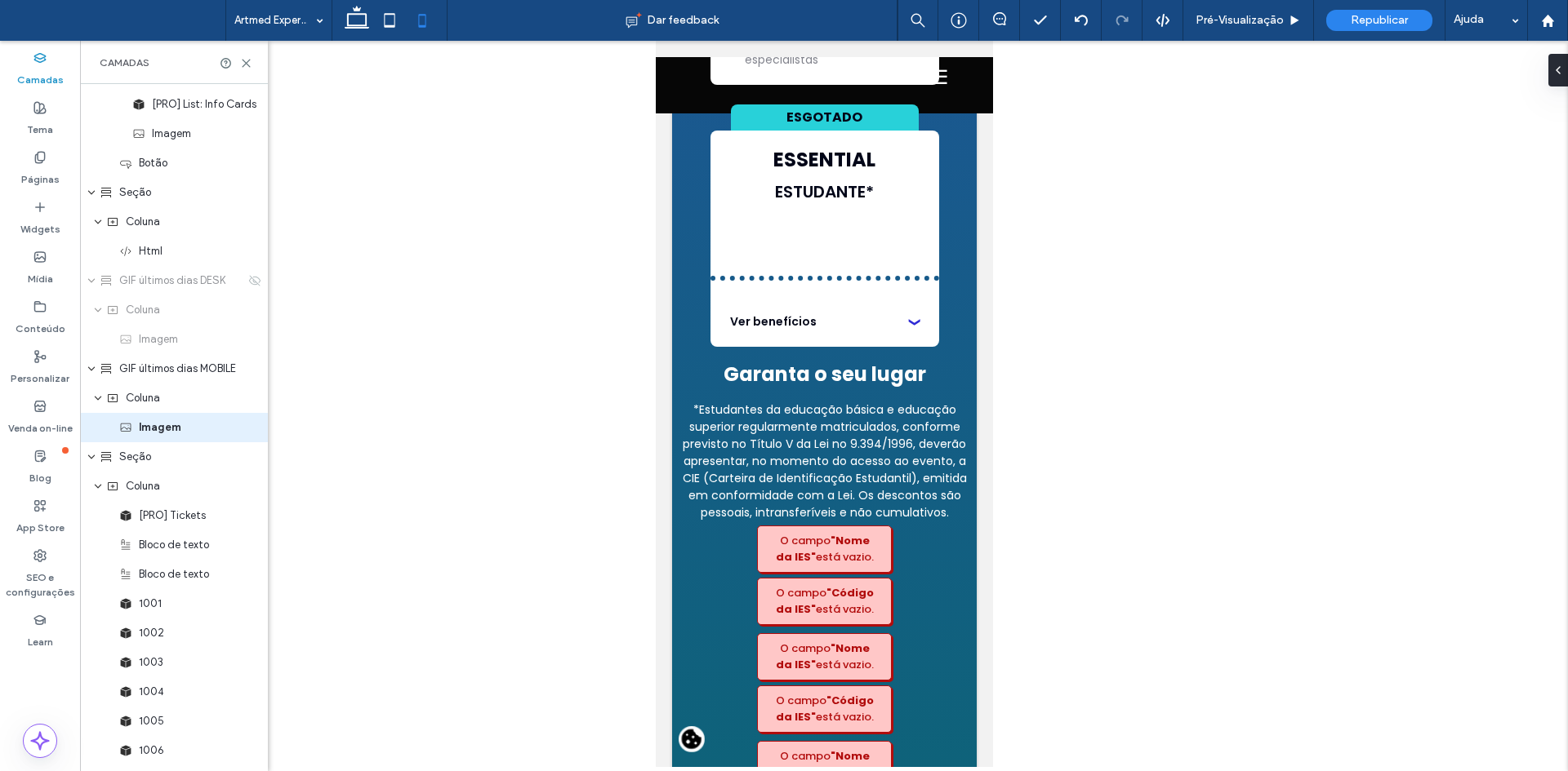
drag, startPoint x: 948, startPoint y: 434, endPoint x: 1074, endPoint y: 445, distance: 126.5
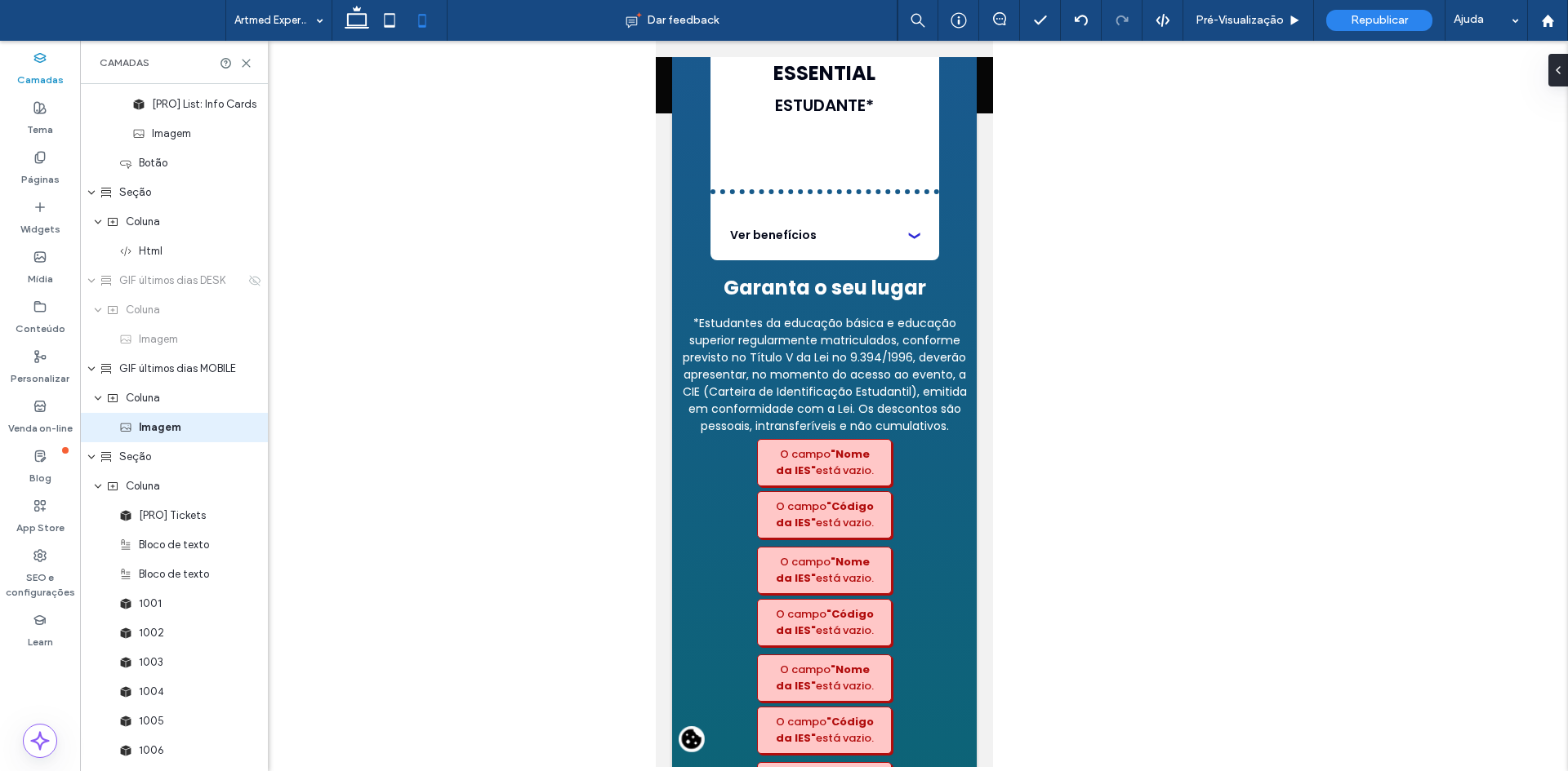
drag, startPoint x: 683, startPoint y: 537, endPoint x: 709, endPoint y: 494, distance: 50.2
type input "**"
type input "***"
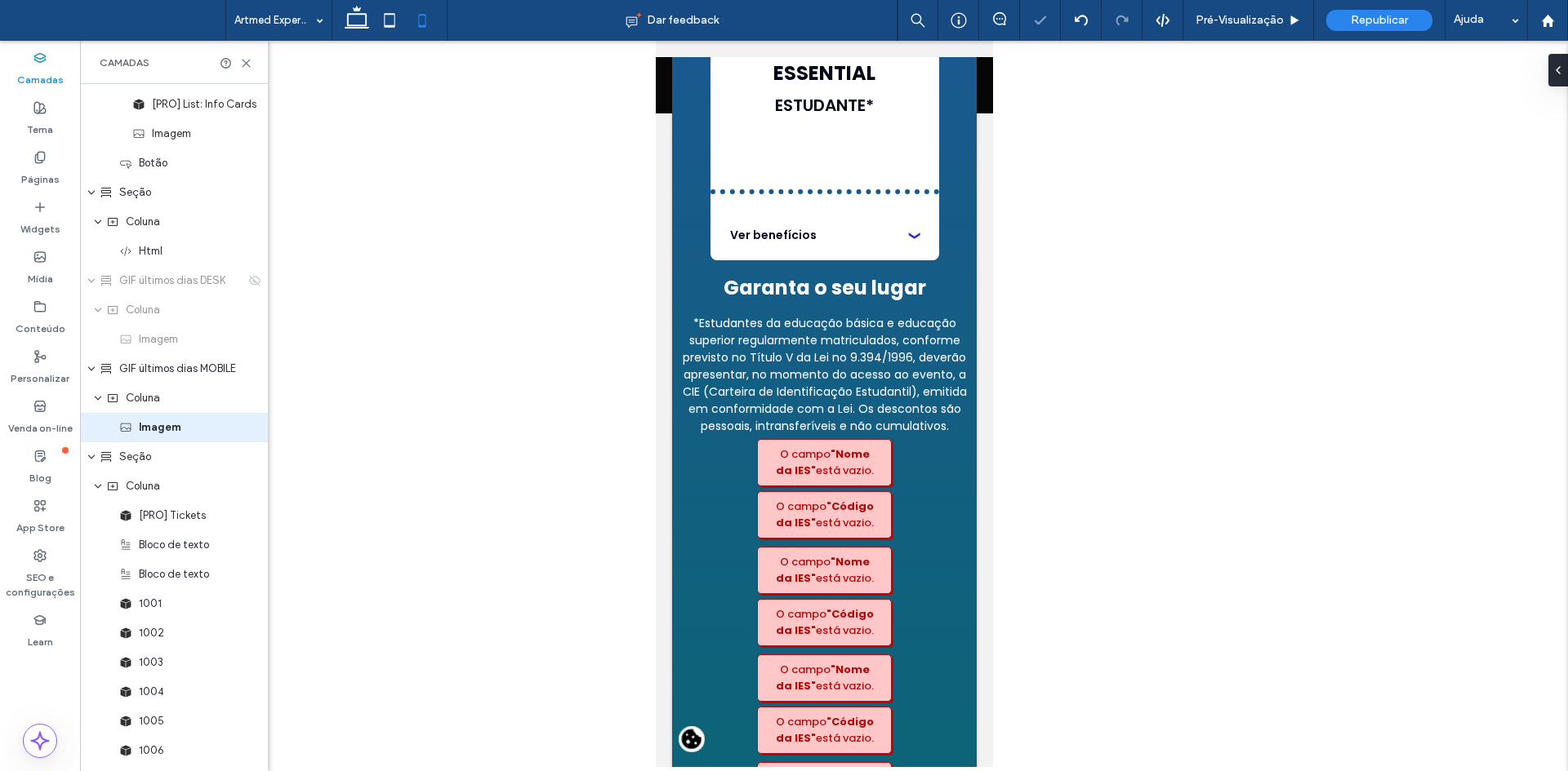
type input "***"
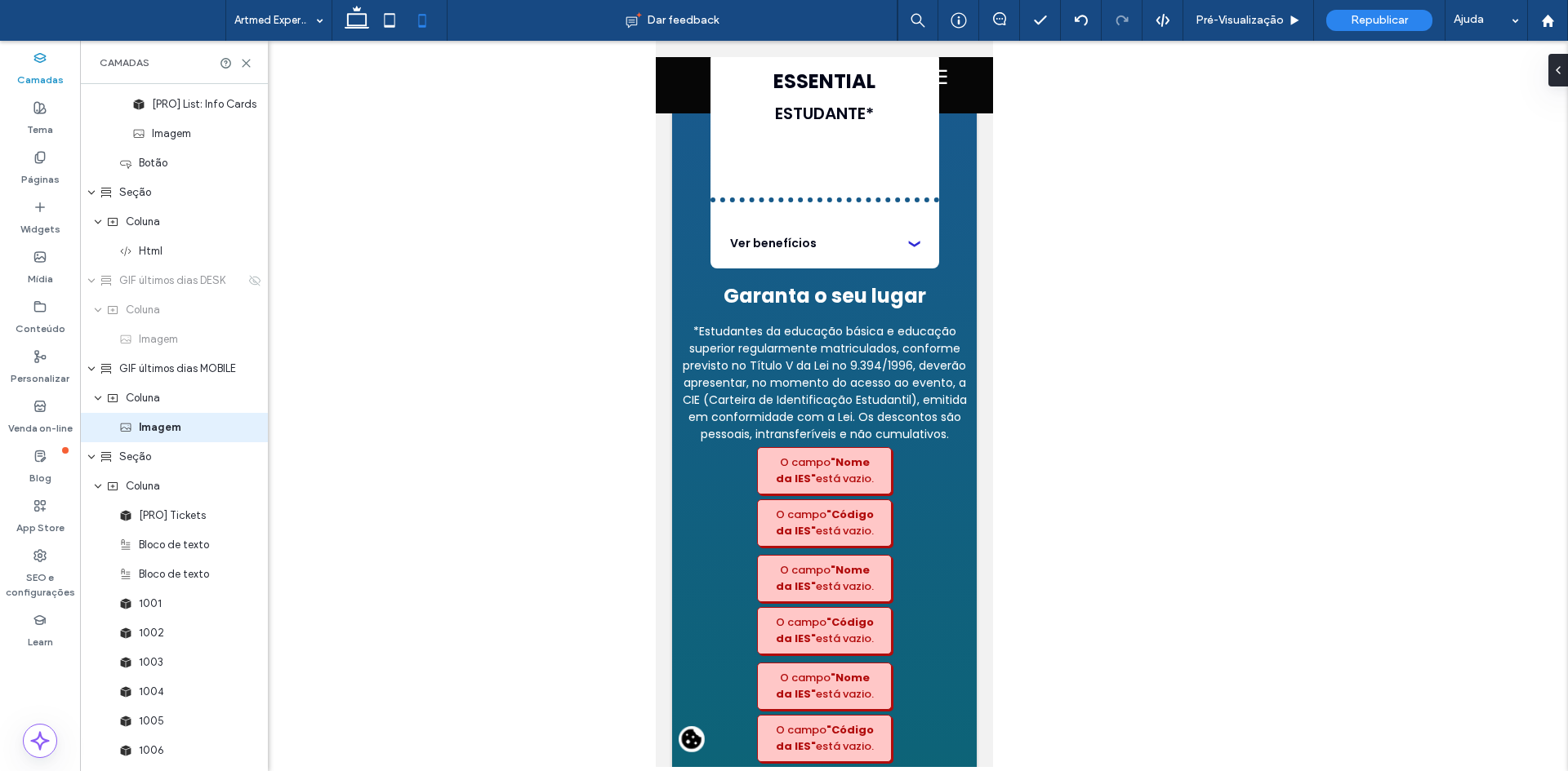
type input "**"
type input "****"
type input "***"
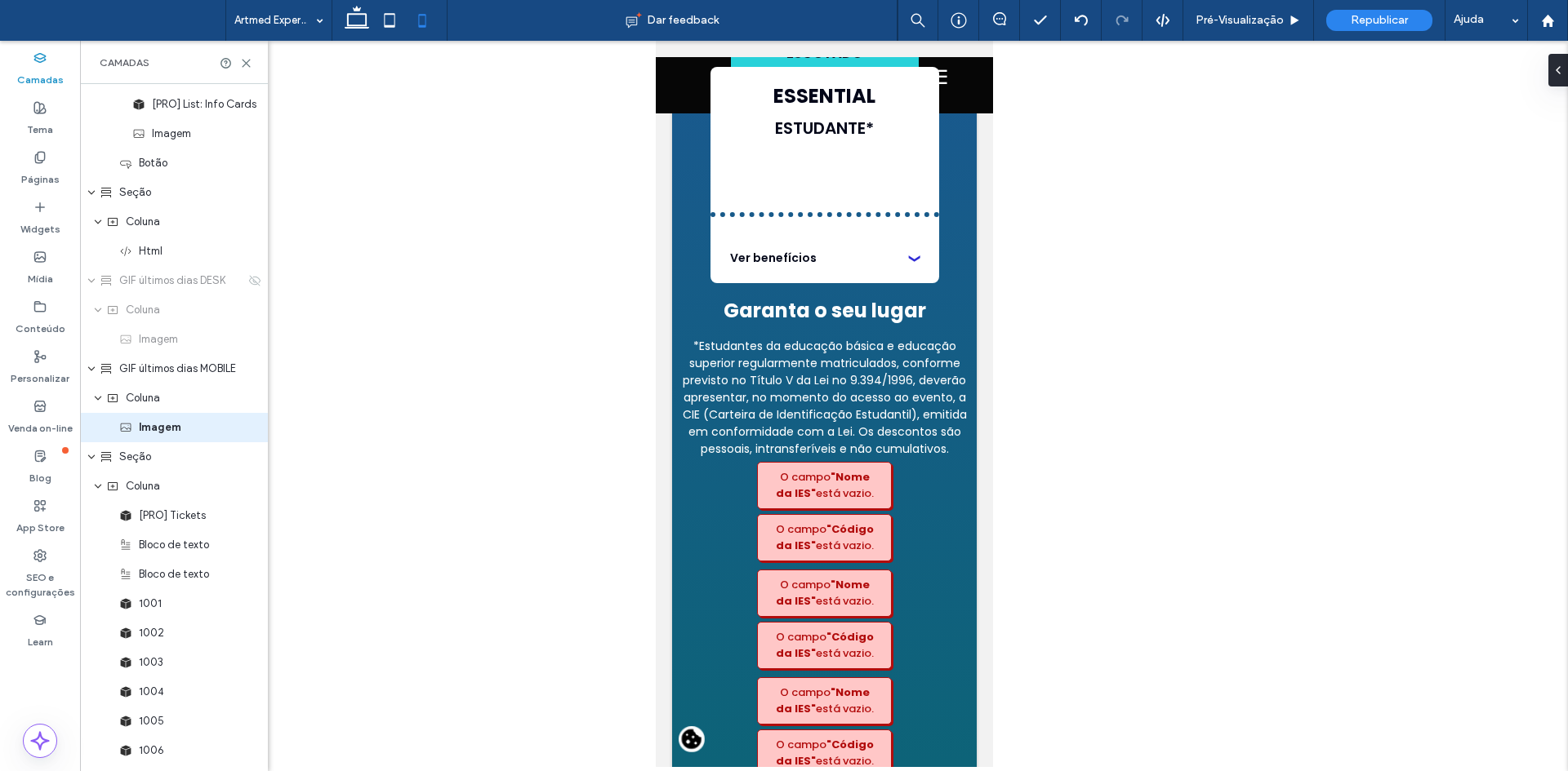
drag, startPoint x: 706, startPoint y: 456, endPoint x: 696, endPoint y: 462, distance: 11.7
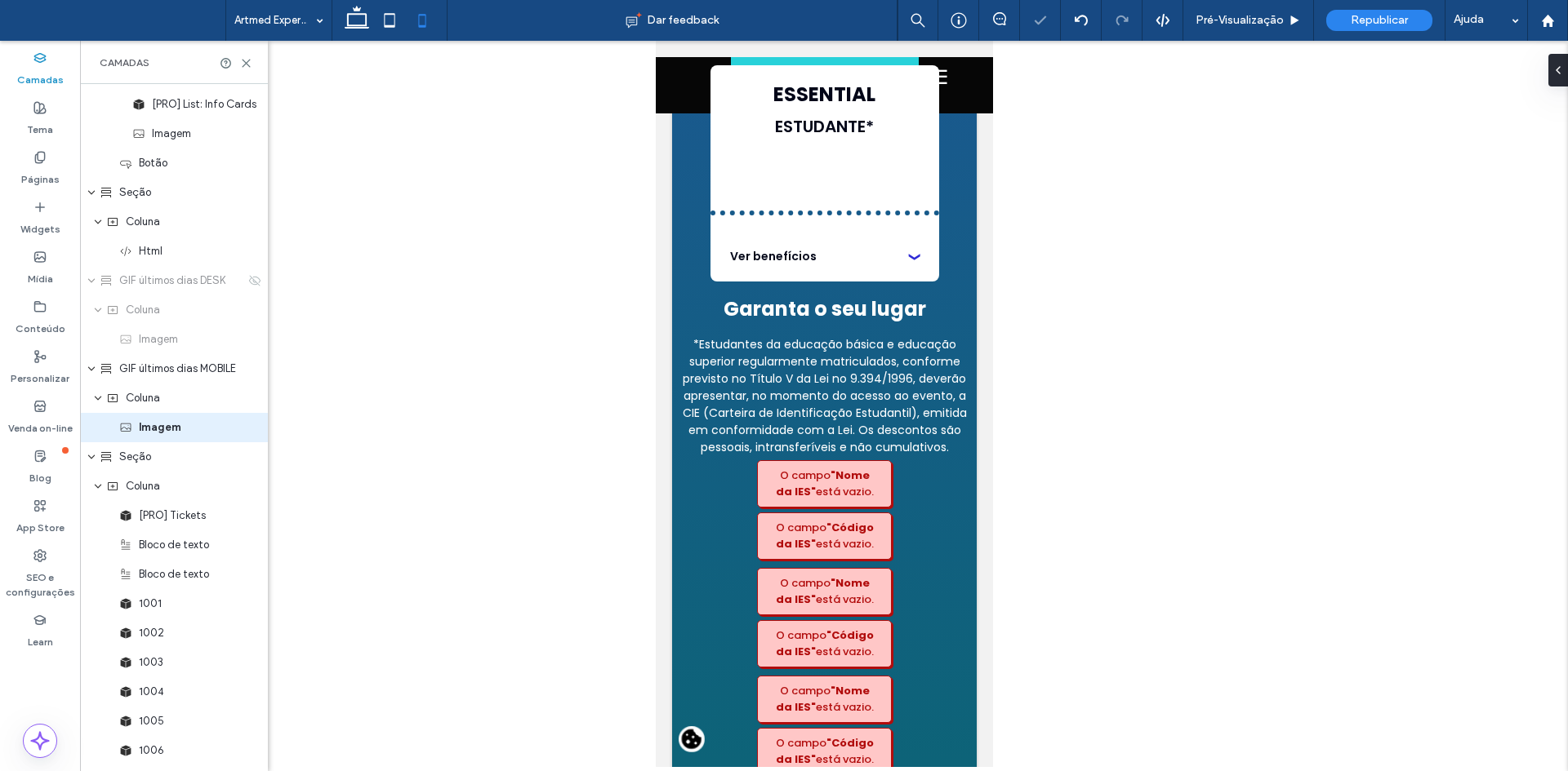
type input "**"
type input "****"
type input "***"
drag, startPoint x: 696, startPoint y: 406, endPoint x: 681, endPoint y: 406, distance: 15.0
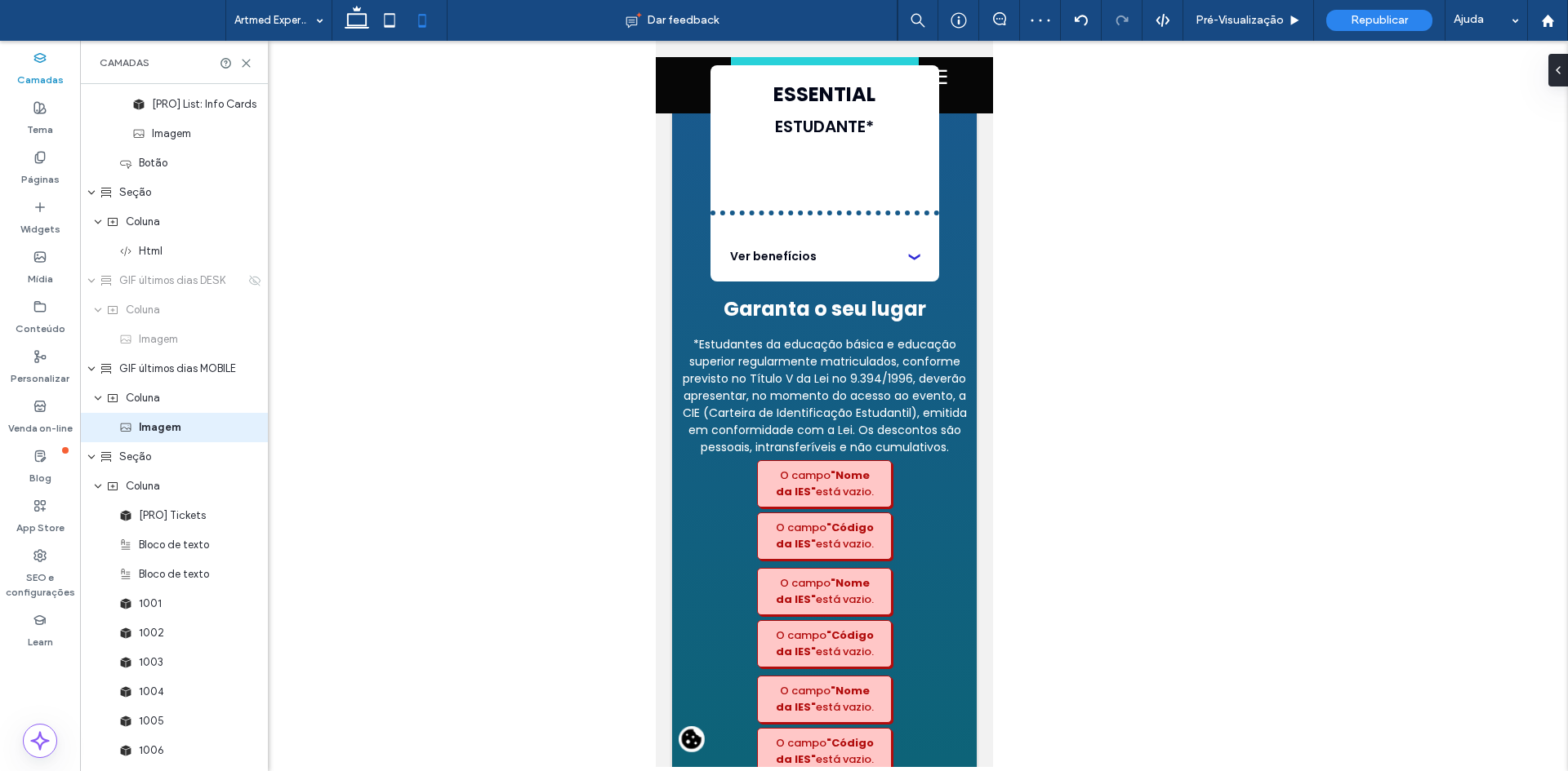
type input "***"
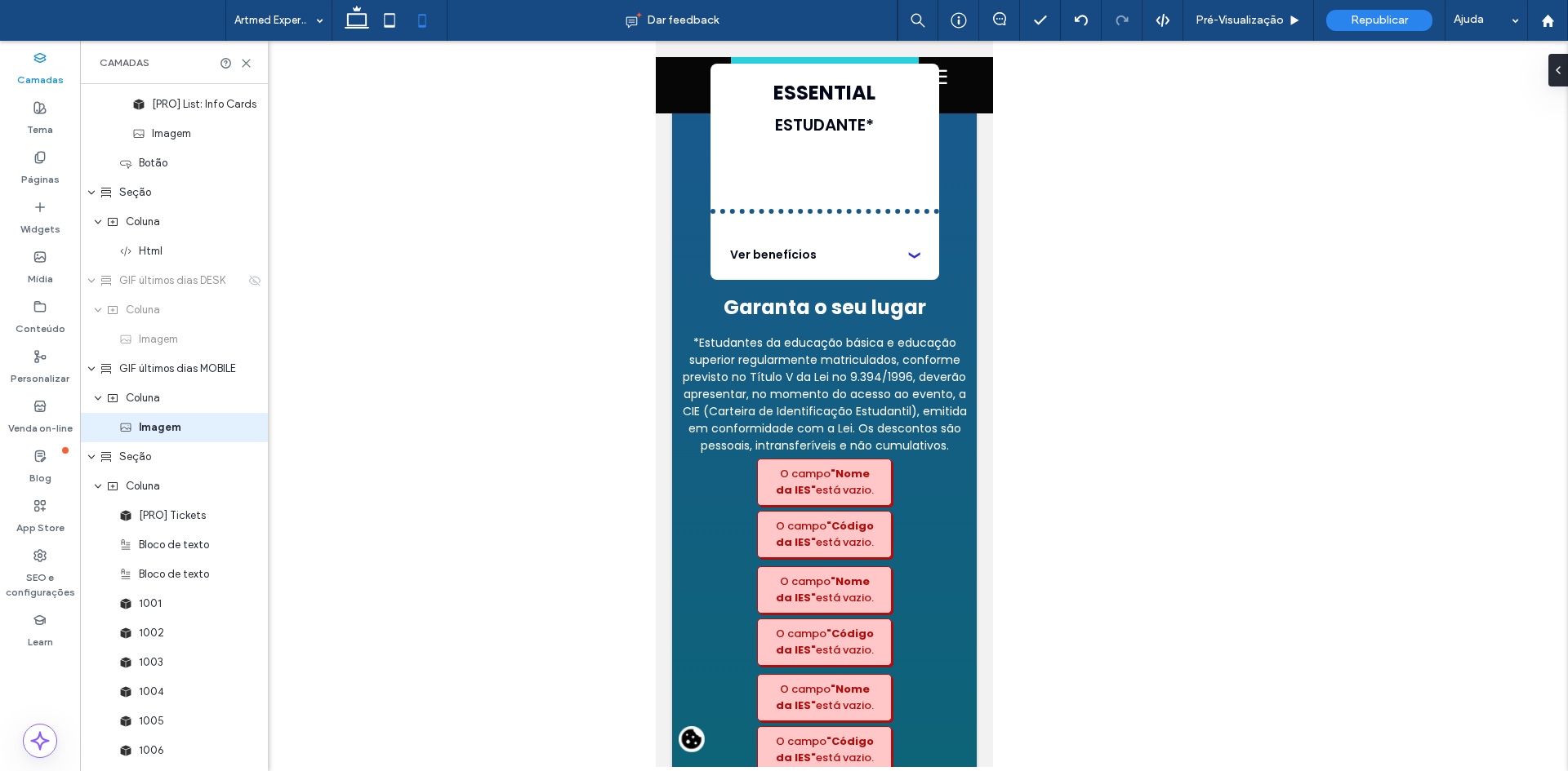
type input "***"
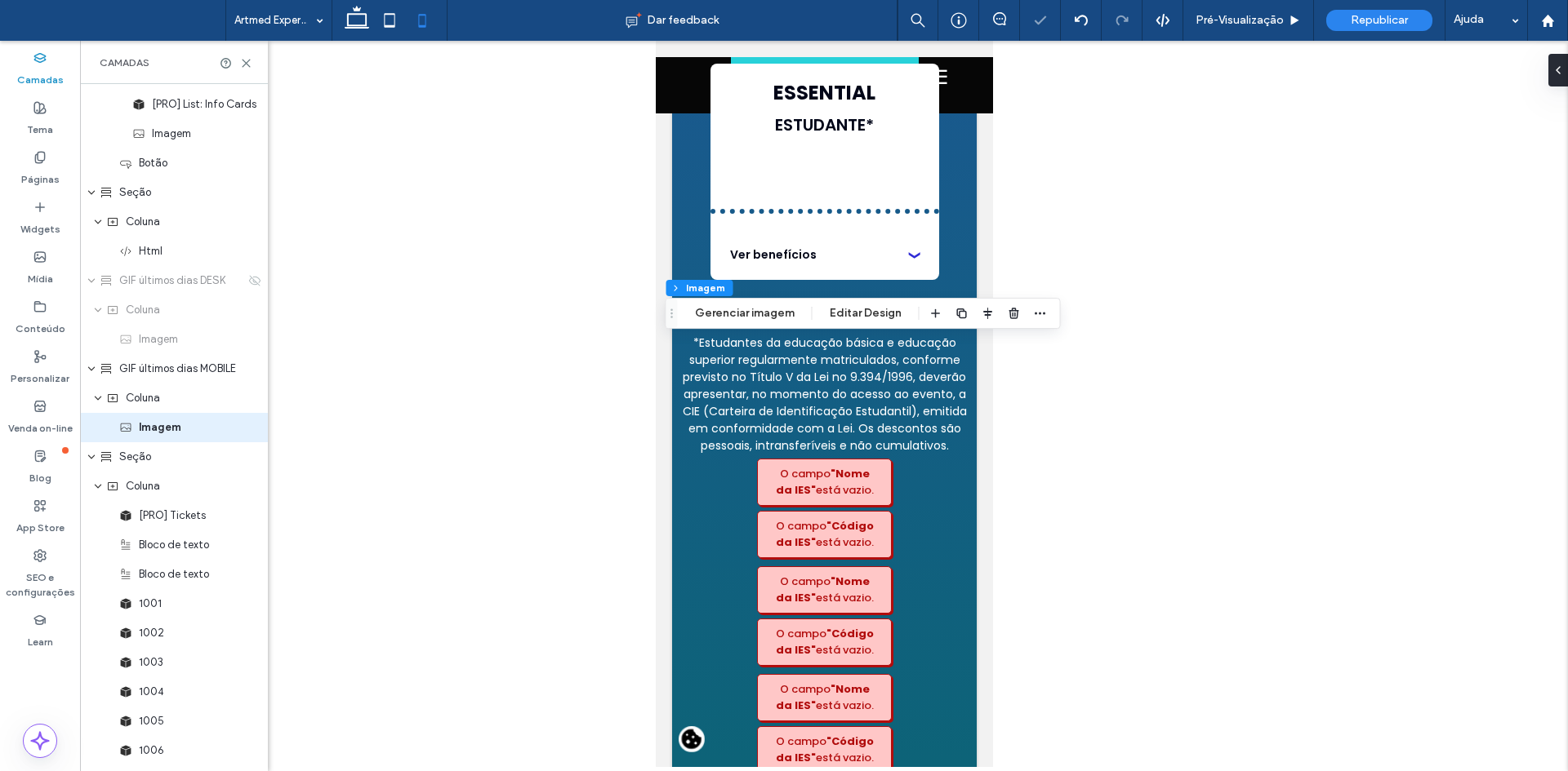
click at [876, 301] on div "GIF últimos dias MOBILE Coluna Imagem Gerenciar imagem Editar Design" at bounding box center [863, 313] width 395 height 31
click at [876, 312] on button "Editar Design" at bounding box center [865, 313] width 93 height 19
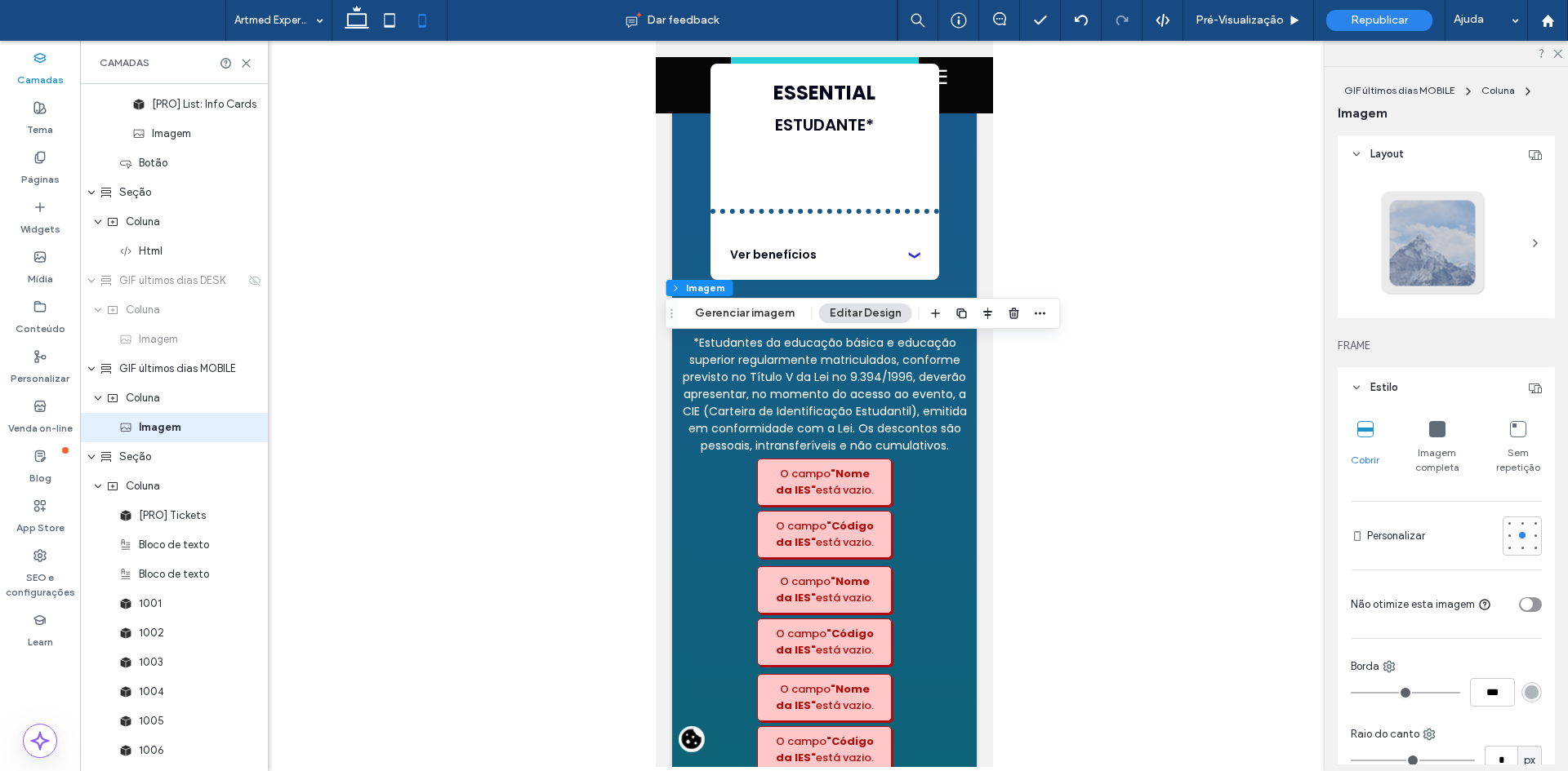
scroll to position [0, 0]
click at [1488, 88] on span "Coluna" at bounding box center [1497, 90] width 33 height 12
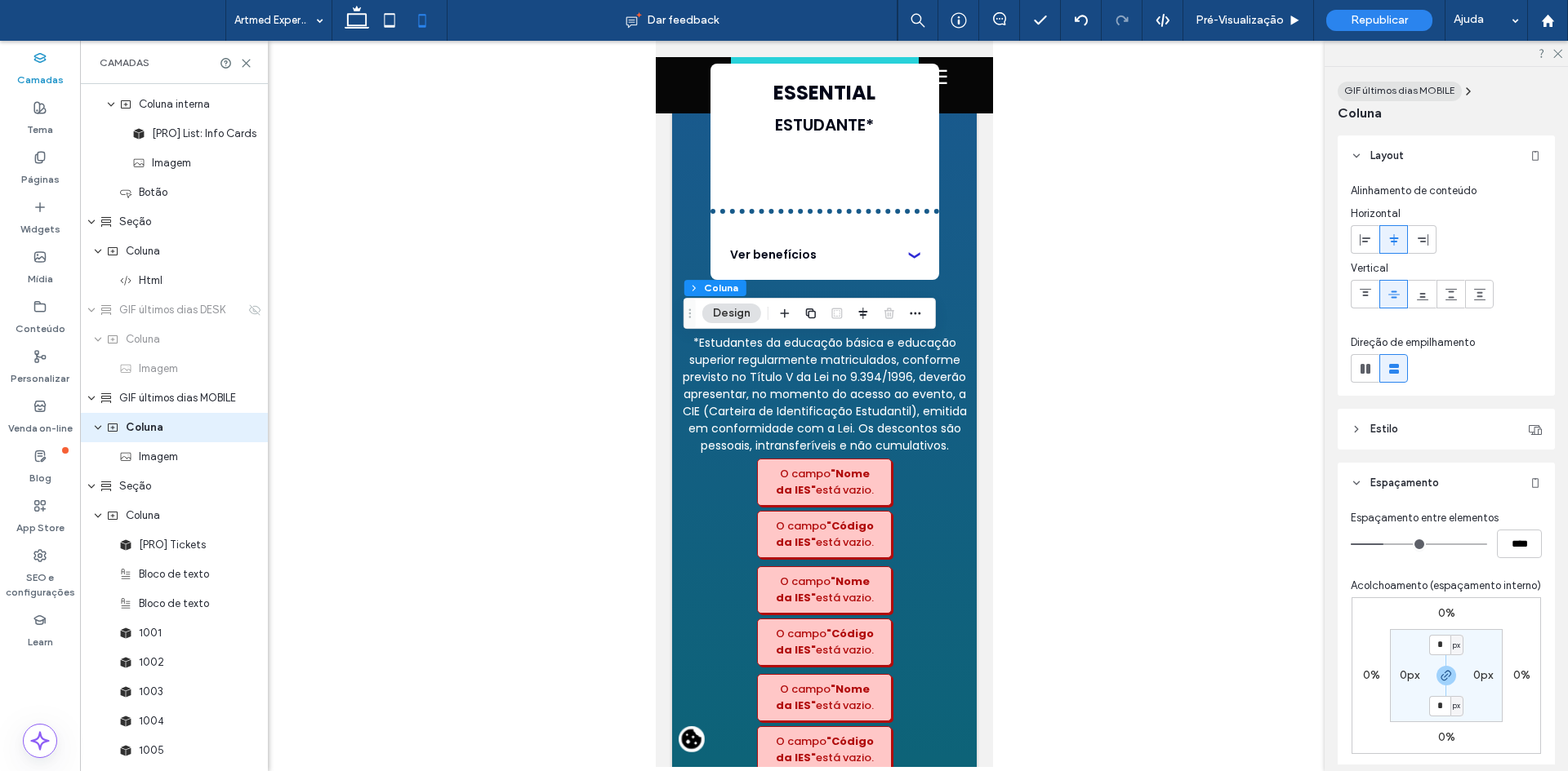
click at [1401, 83] on div "GIF últimos dias MOBILE" at bounding box center [1399, 90] width 111 height 14
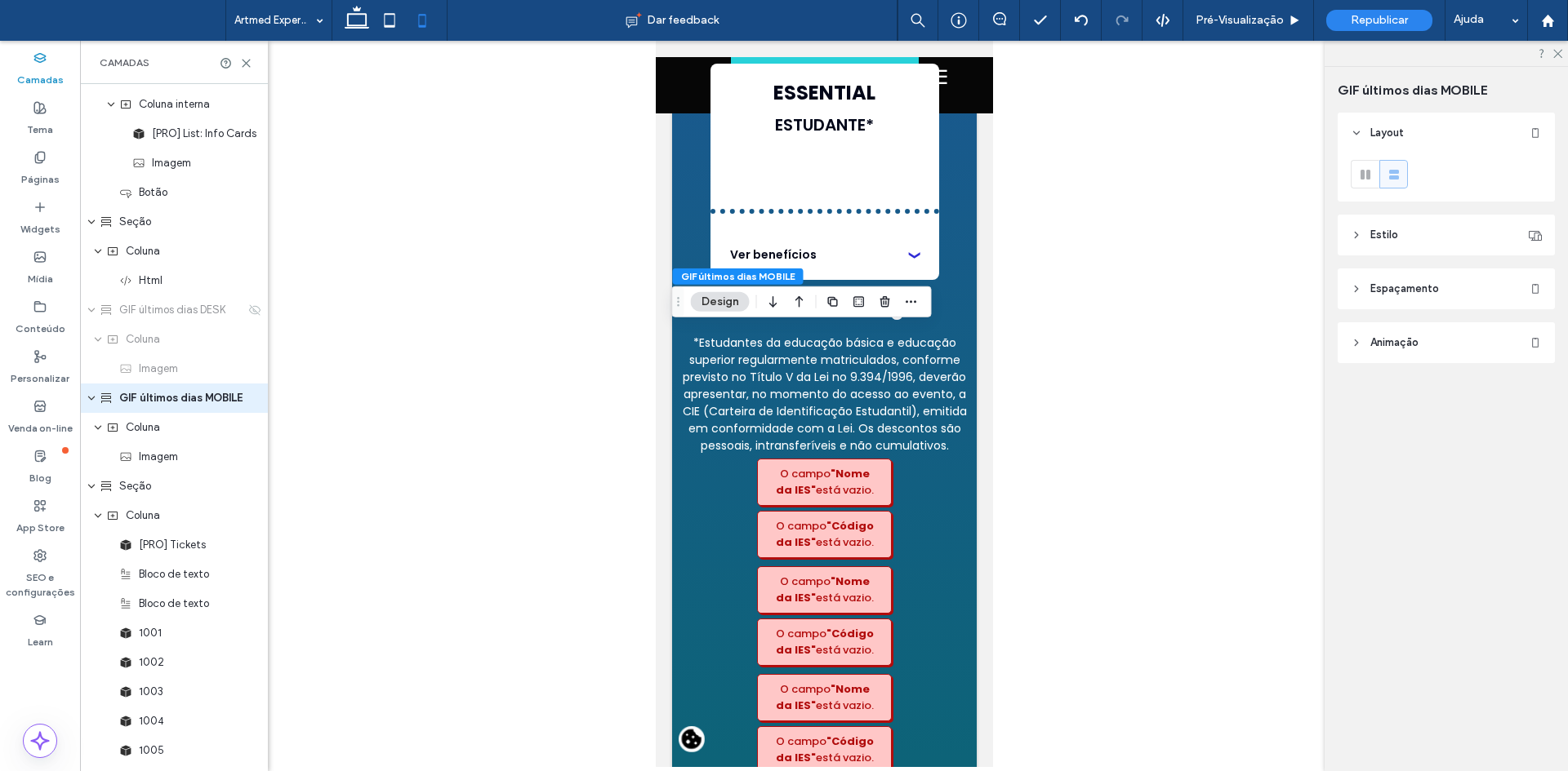
scroll to position [3138, 0]
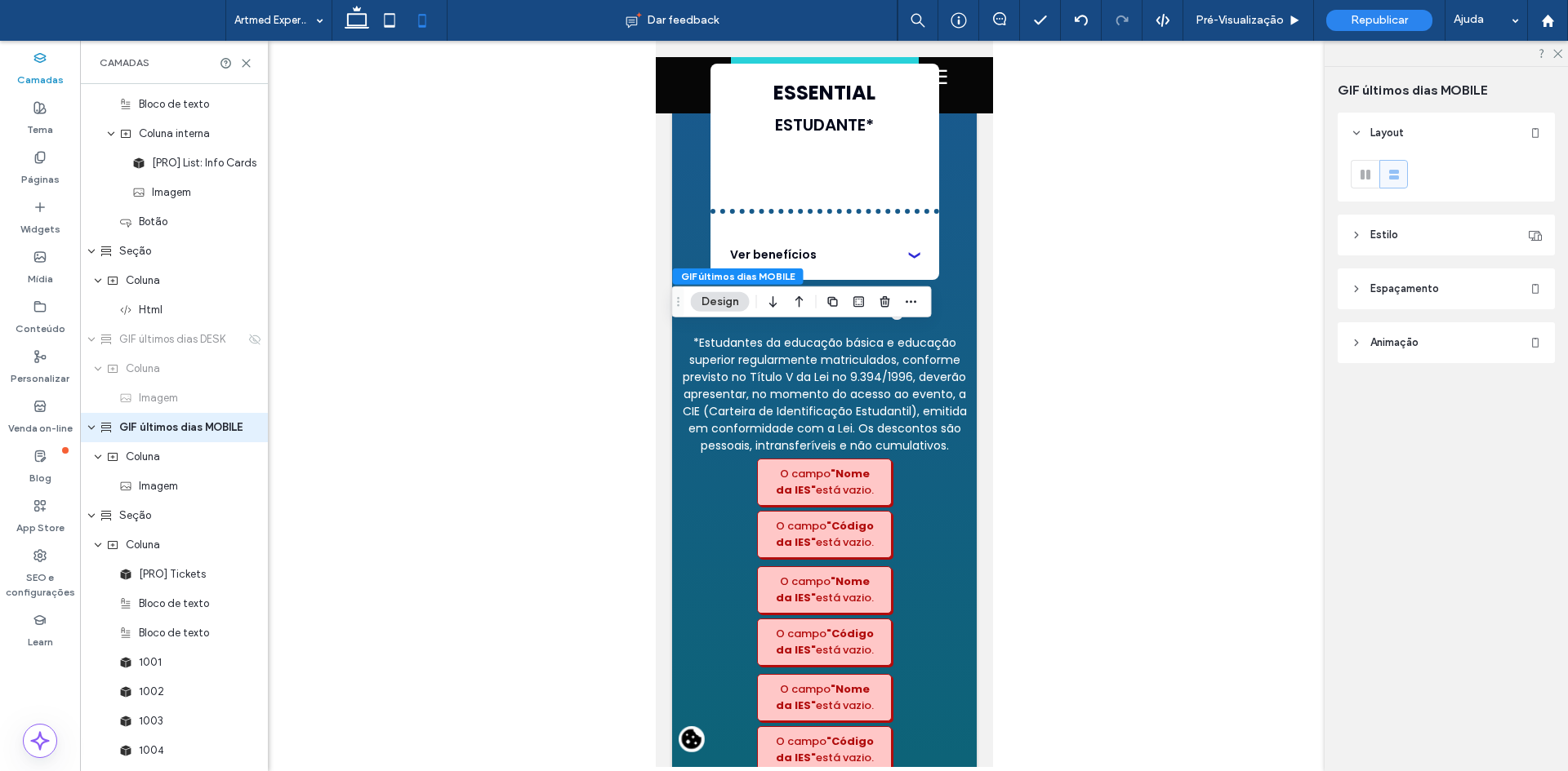
click at [1359, 240] on icon at bounding box center [1355, 235] width 11 height 11
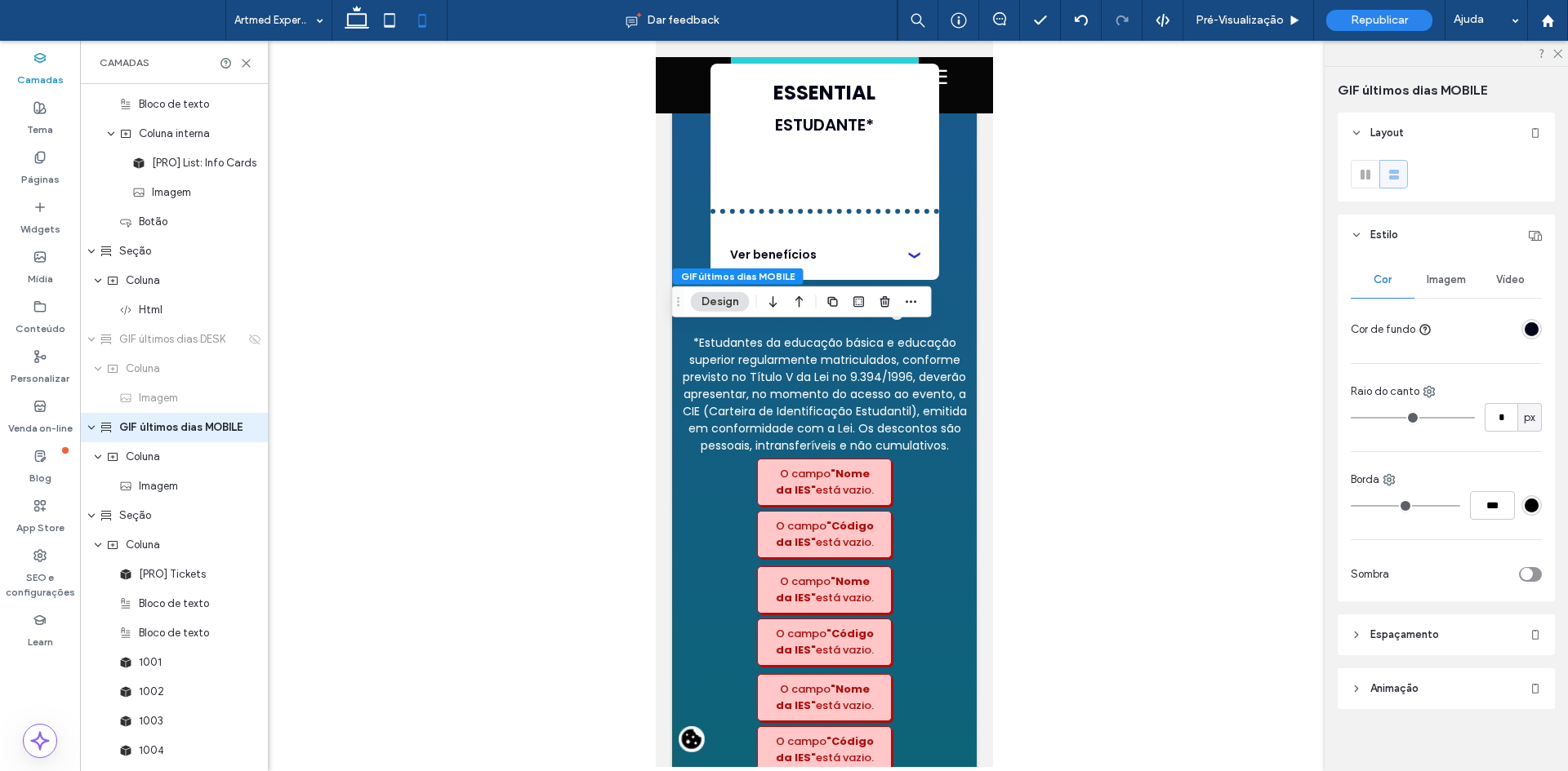
click at [1359, 240] on icon at bounding box center [1355, 235] width 11 height 11
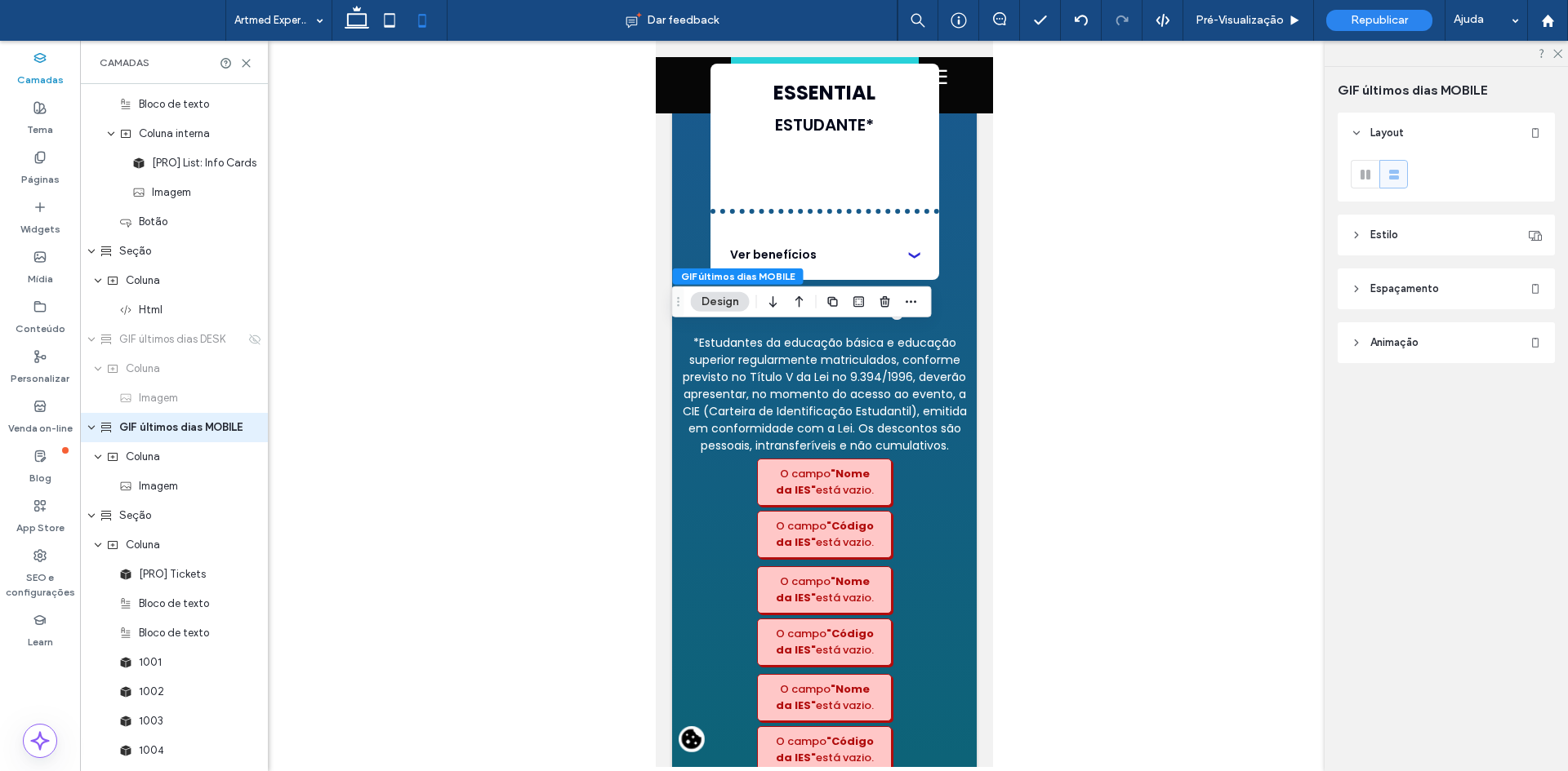
click at [1355, 291] on use at bounding box center [1356, 289] width 3 height 6
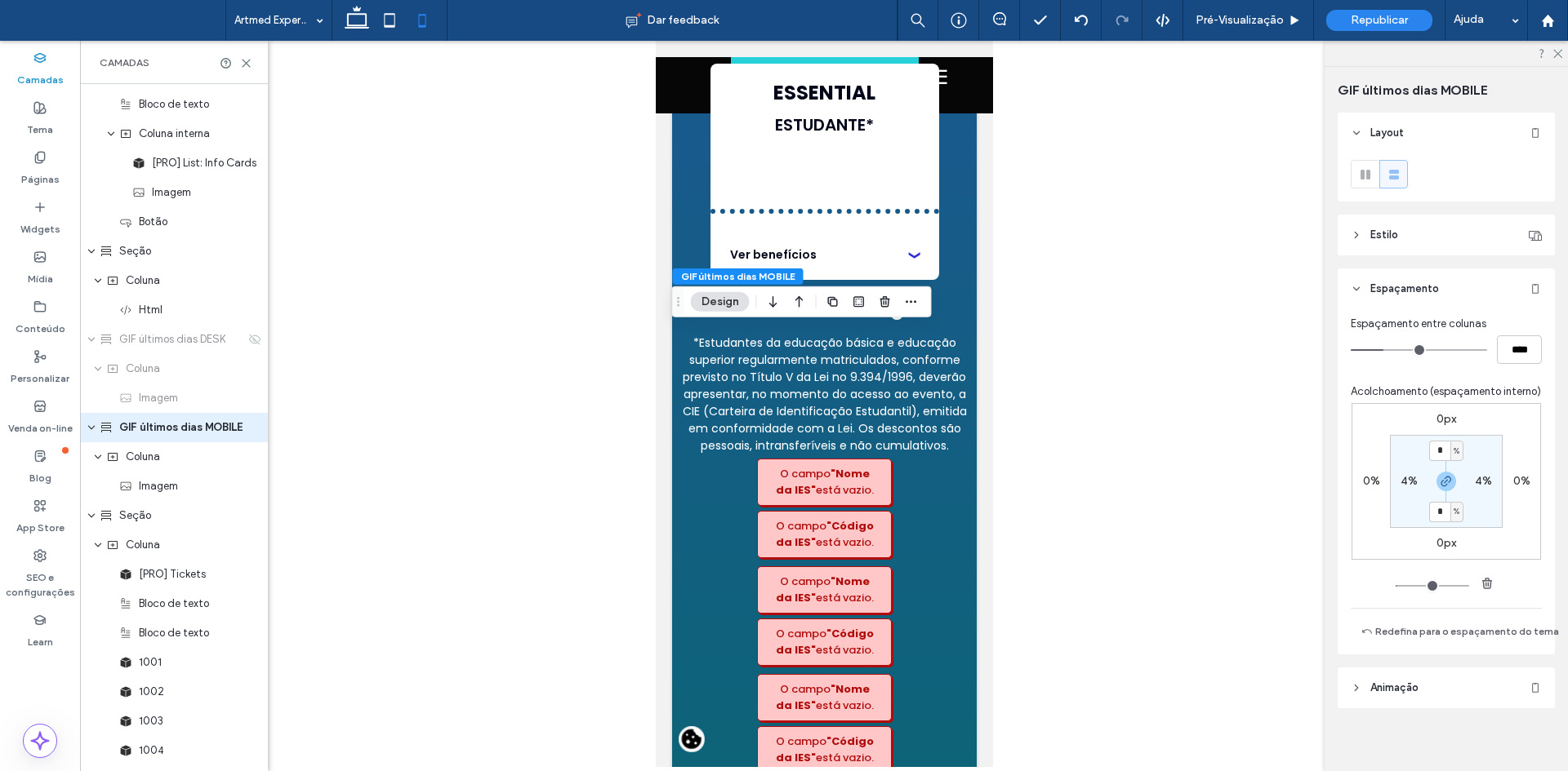
click at [1401, 488] on label "4%" at bounding box center [1409, 481] width 17 height 14
type input "*"
click at [1508, 452] on div "0px 0% 0px 0% 4% * % 4% * %" at bounding box center [1445, 481] width 189 height 157
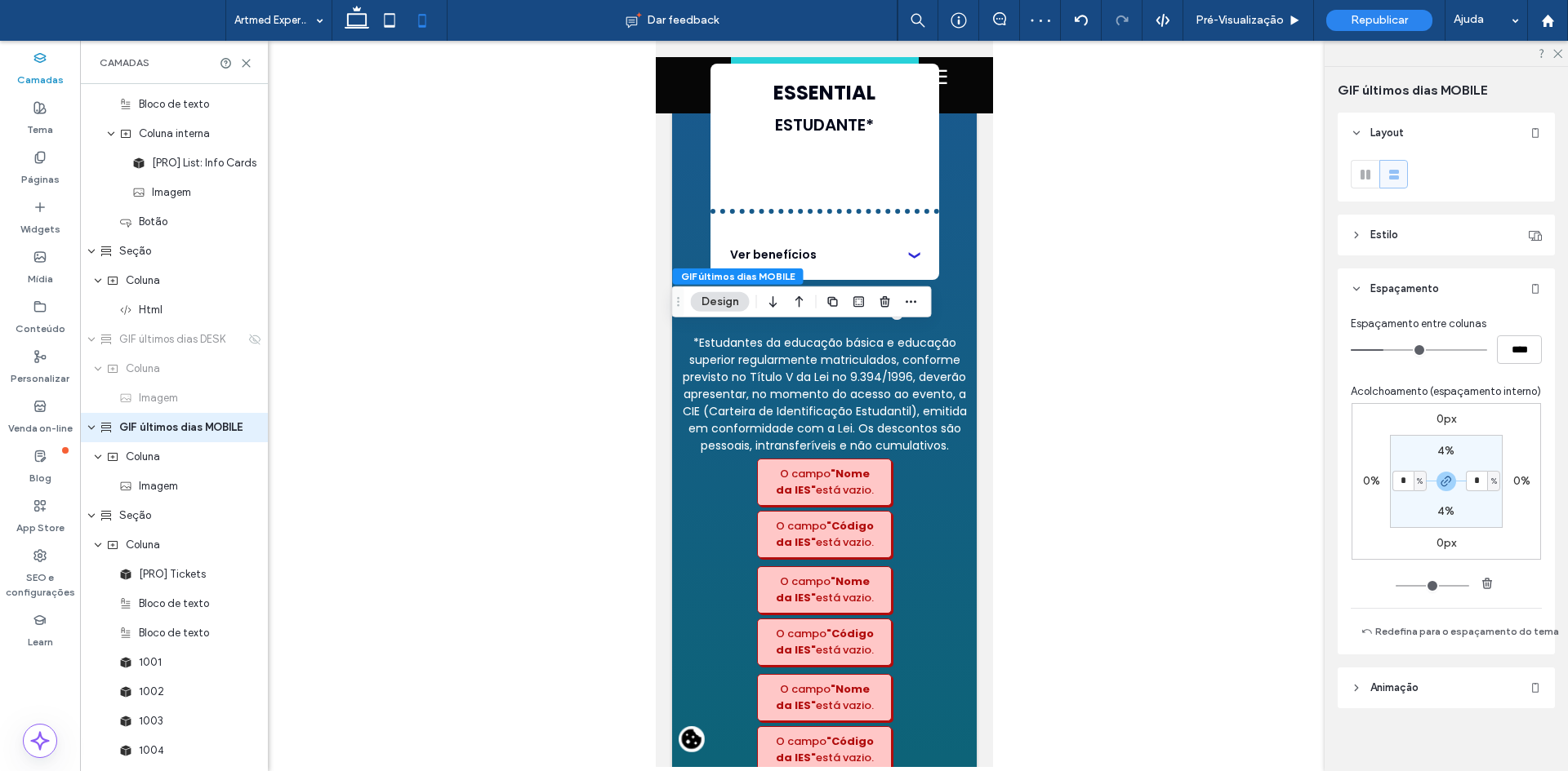
click at [1550, 52] on div at bounding box center [1446, 53] width 243 height 25
click at [1556, 55] on use at bounding box center [1557, 54] width 9 height 9
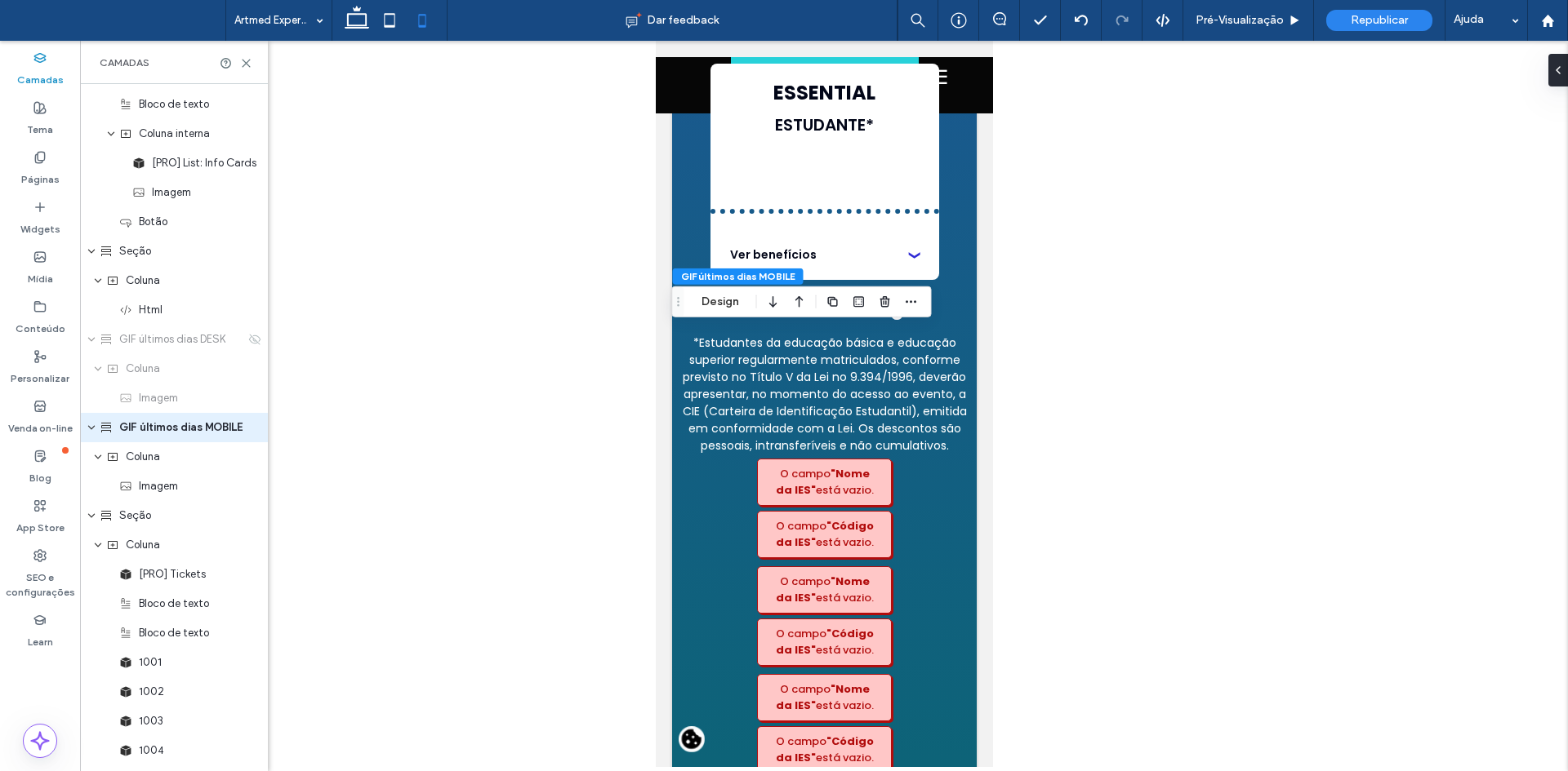
click at [1094, 484] on div at bounding box center [823, 403] width 1487 height 726
click at [388, 25] on icon at bounding box center [389, 20] width 33 height 33
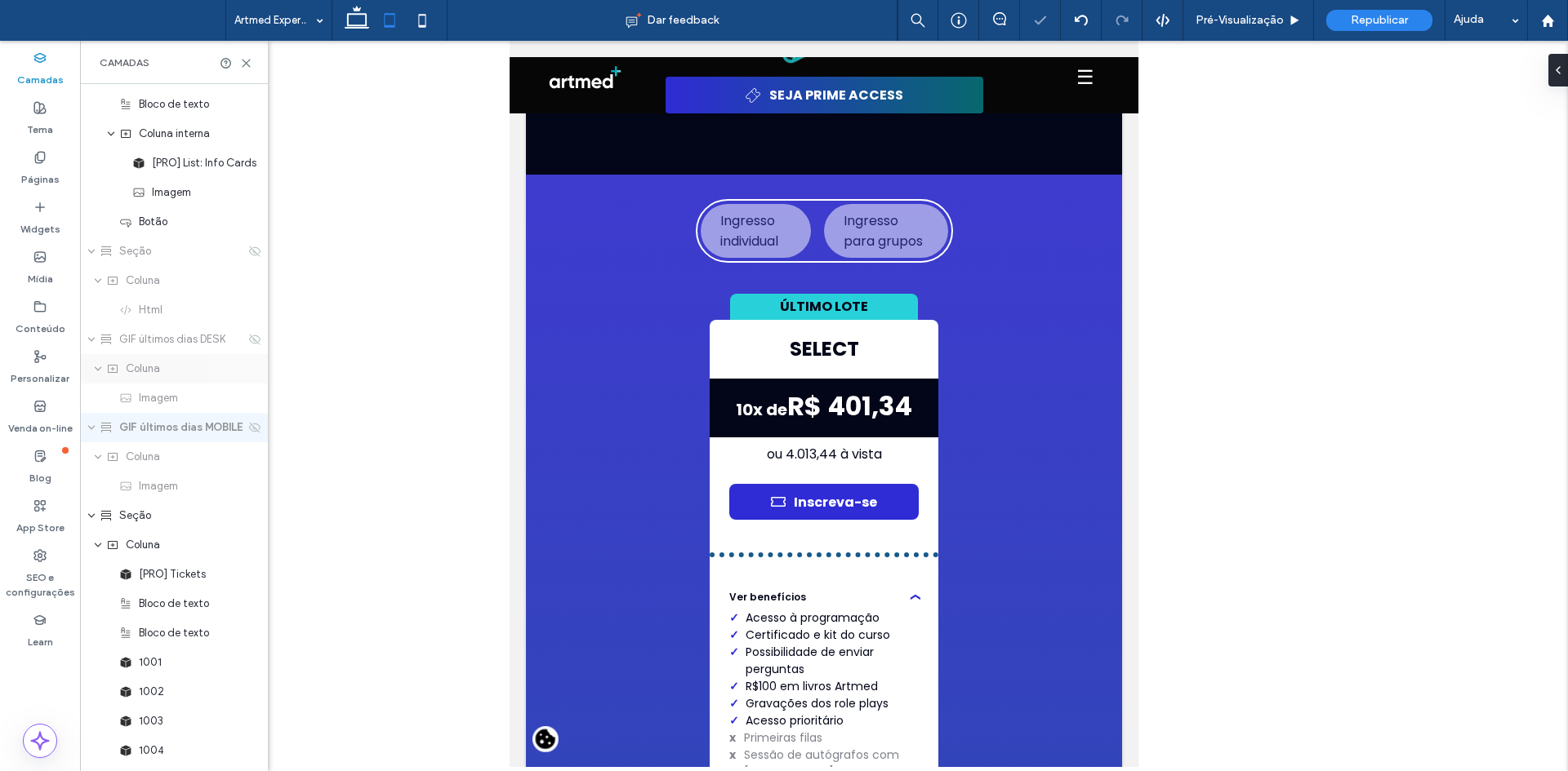
type input "*"
click at [249, 341] on use at bounding box center [254, 339] width 11 height 11
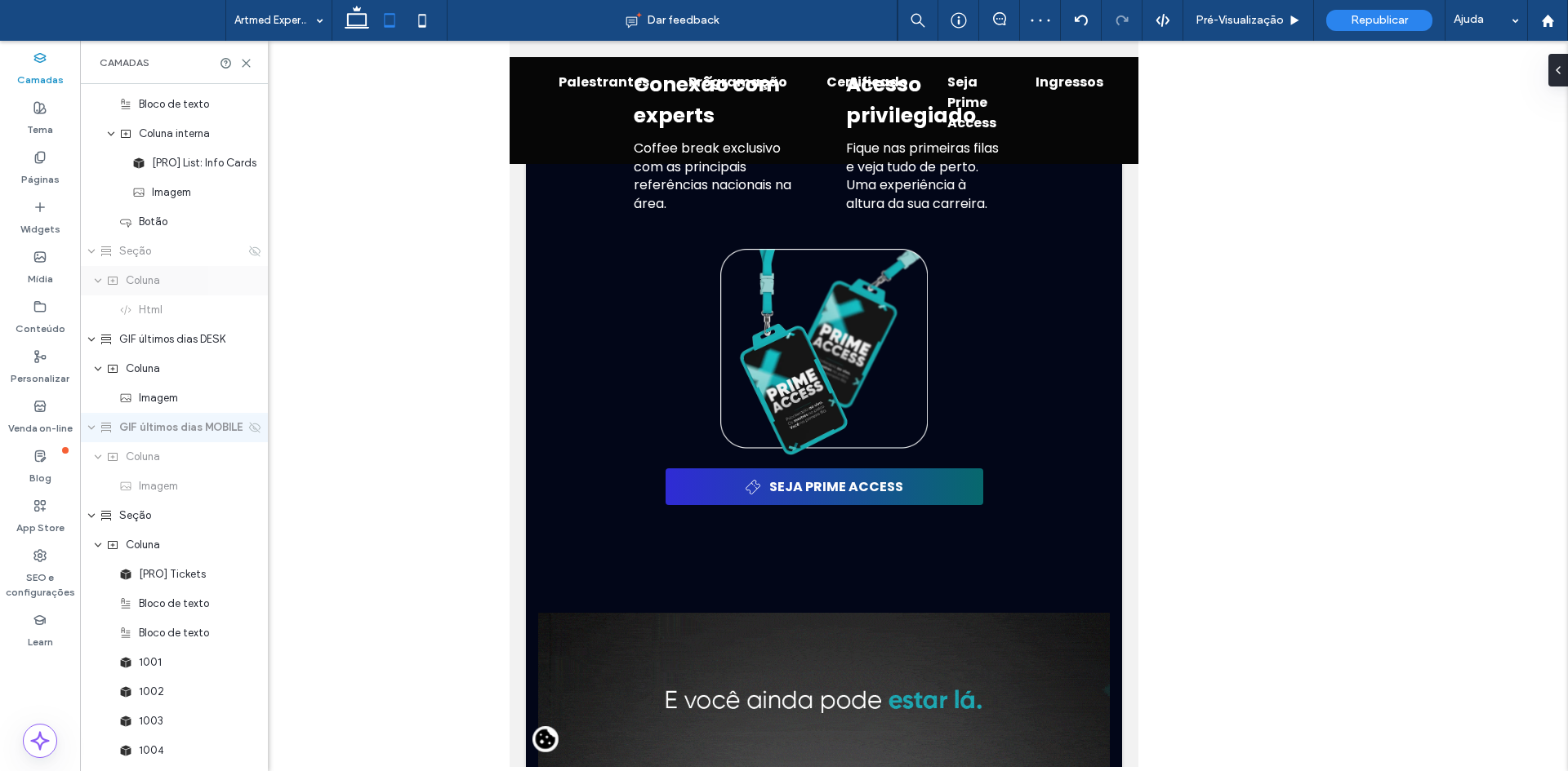
scroll to position [8944, 0]
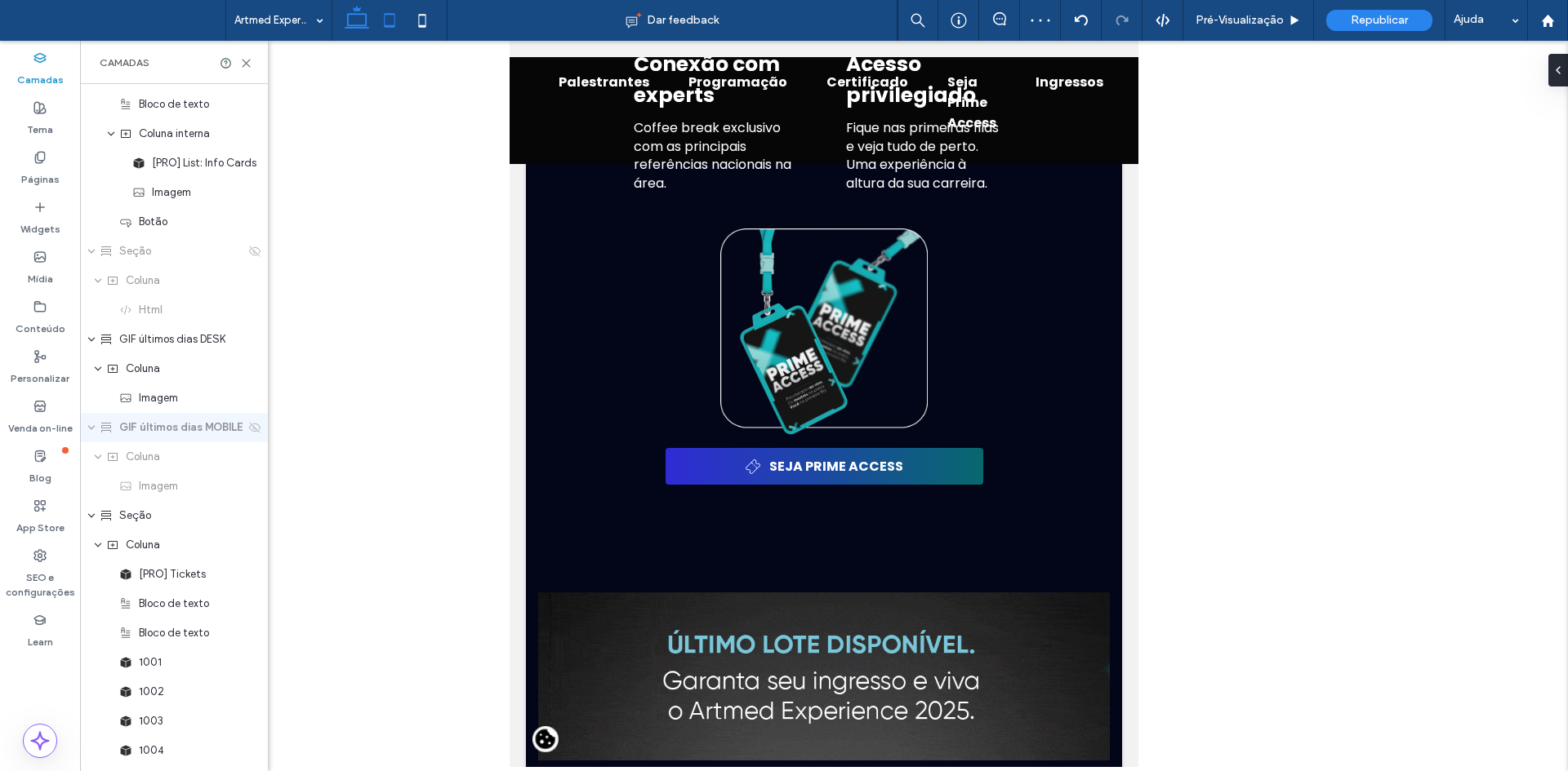
click at [350, 29] on icon at bounding box center [357, 20] width 33 height 33
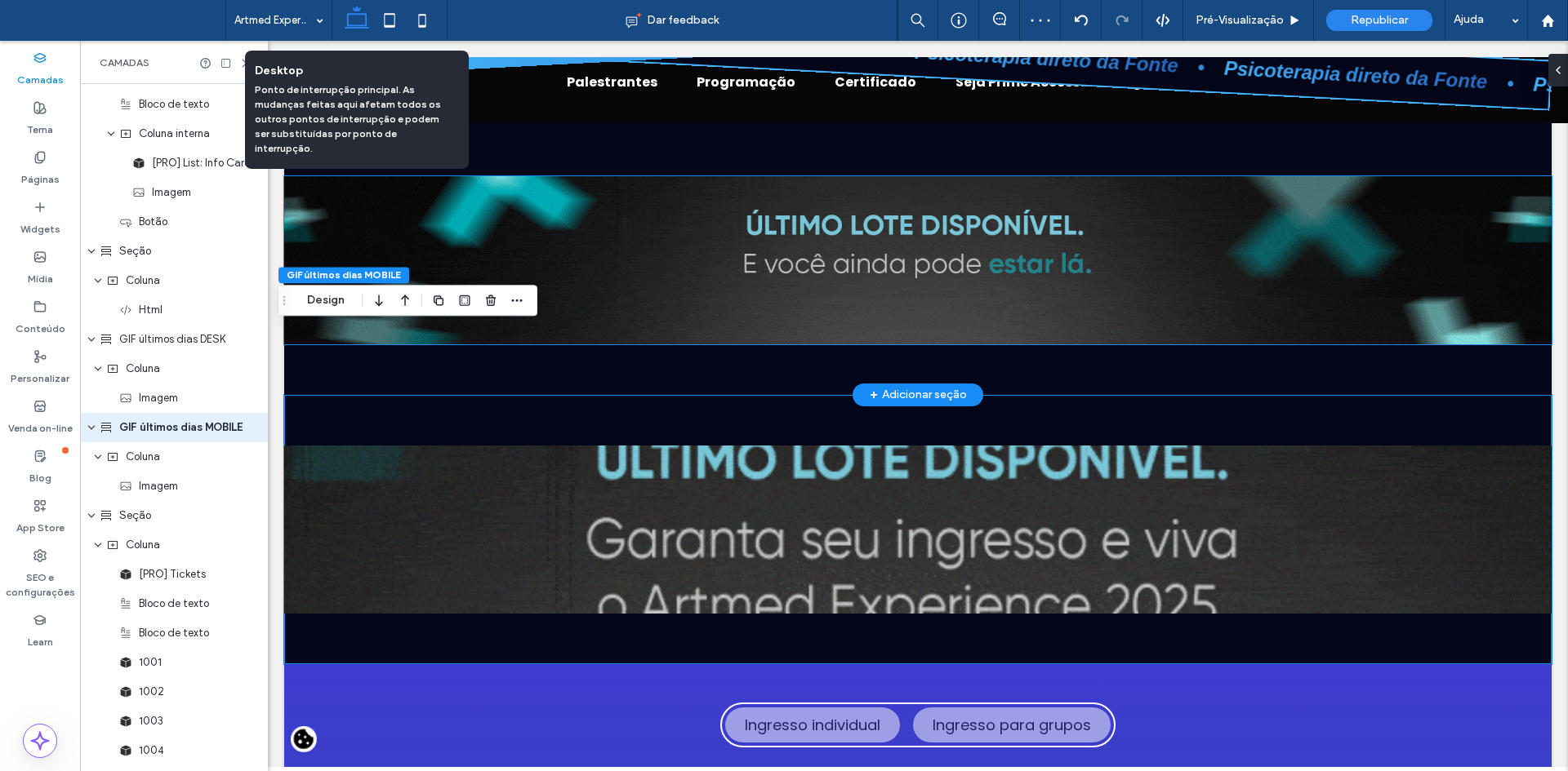
type input "*"
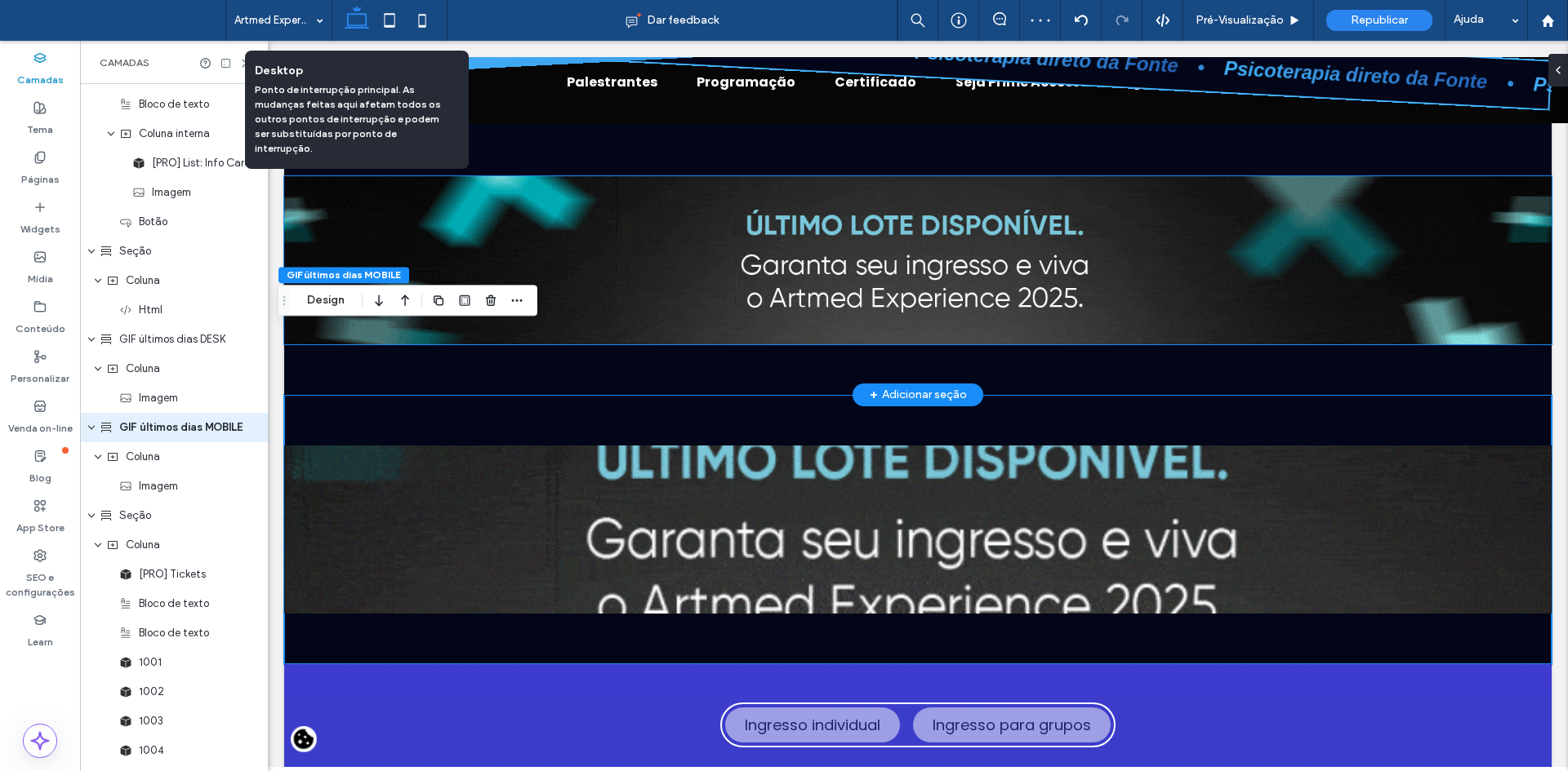
type input "*"
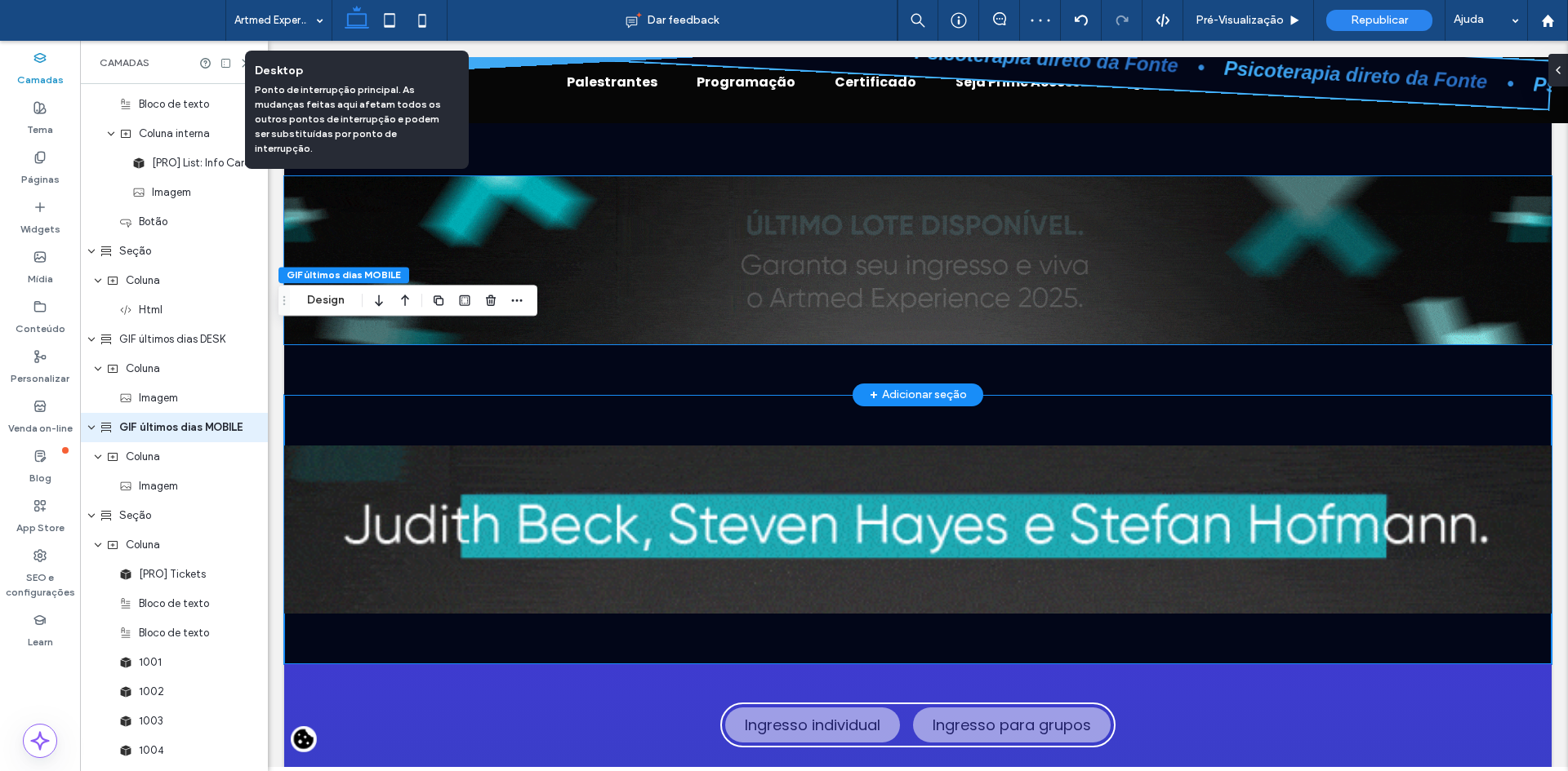
type input "*"
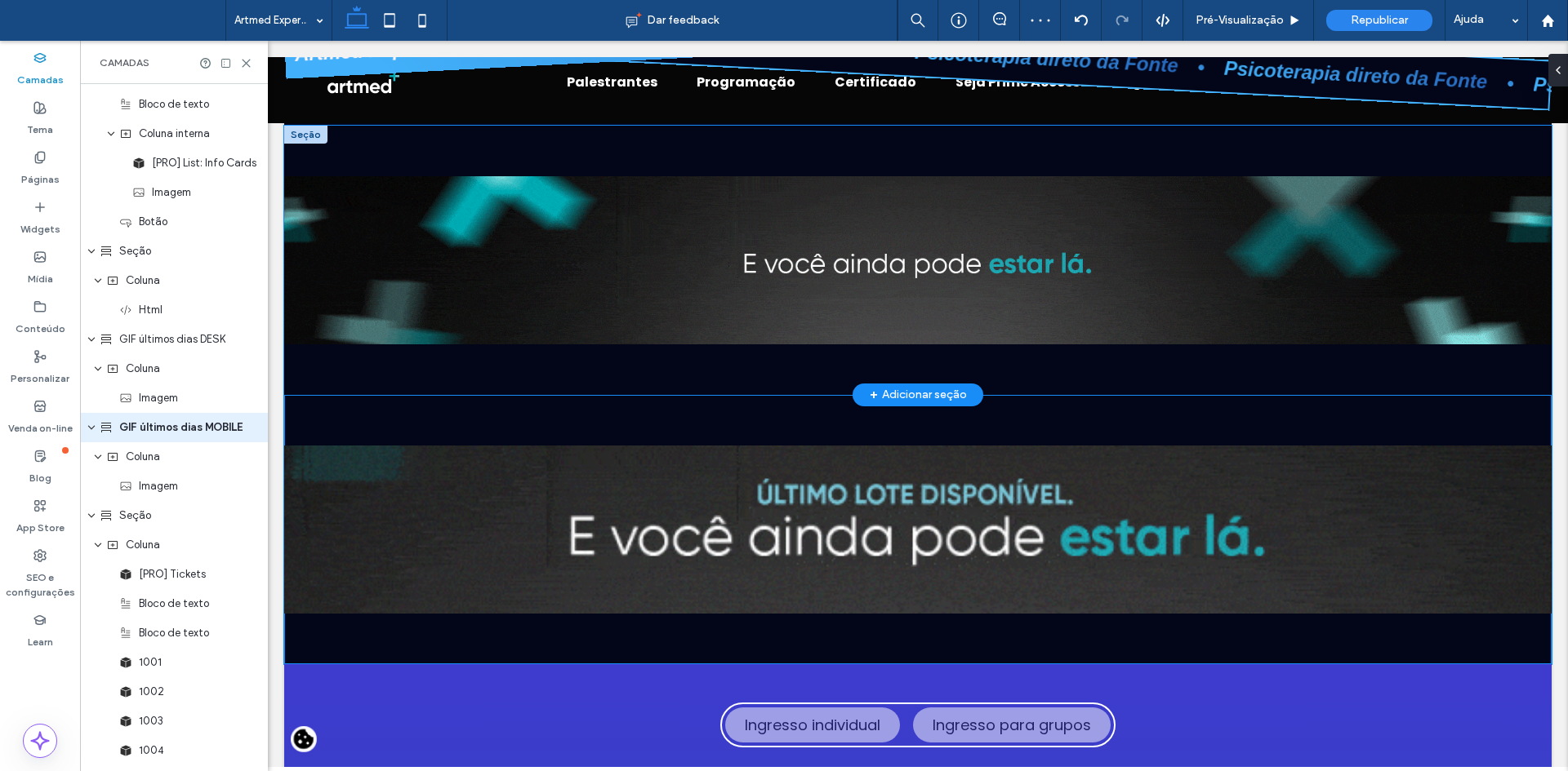
scroll to position [8226, 0]
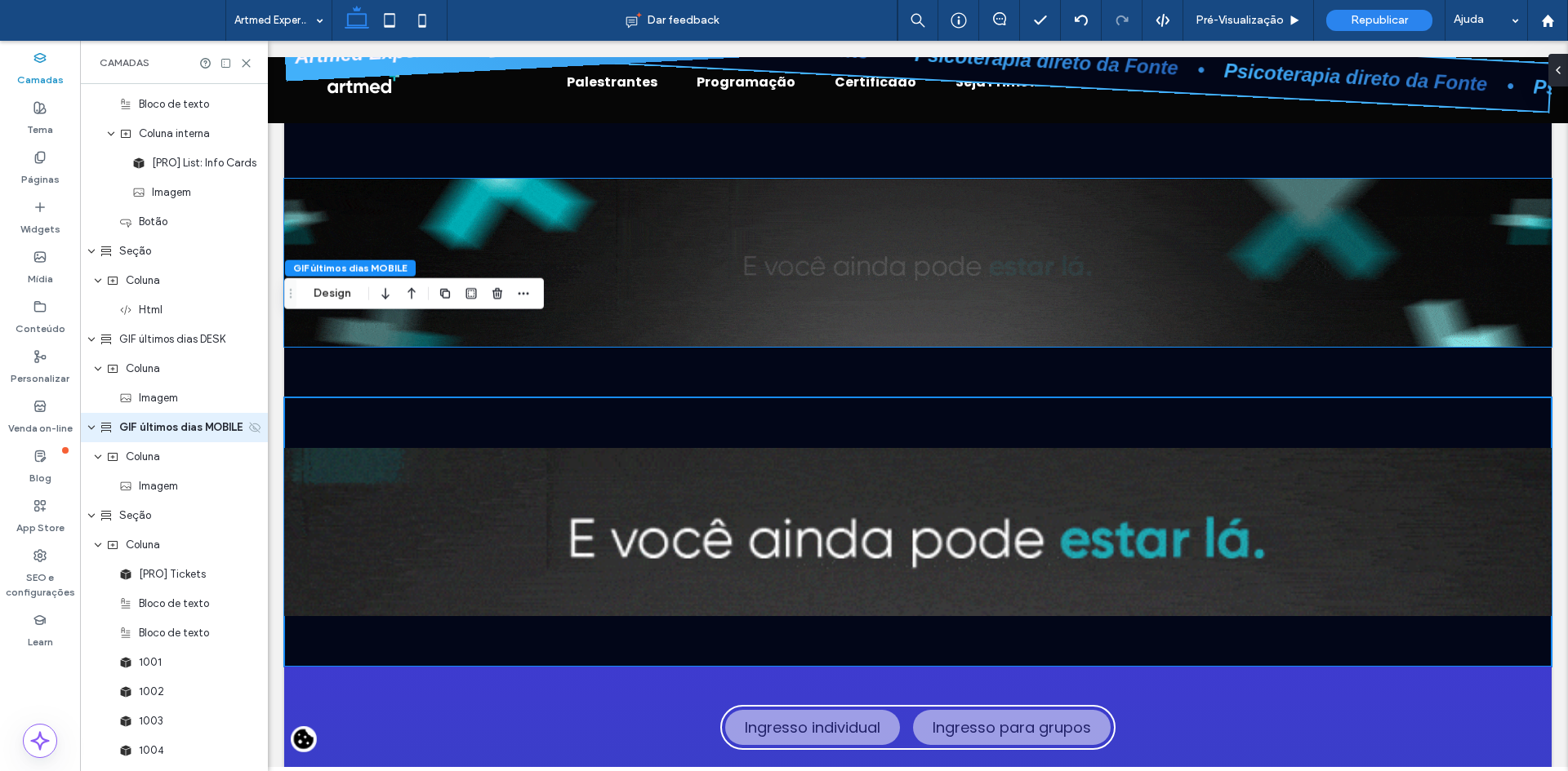
click at [250, 424] on icon at bounding box center [254, 427] width 13 height 13
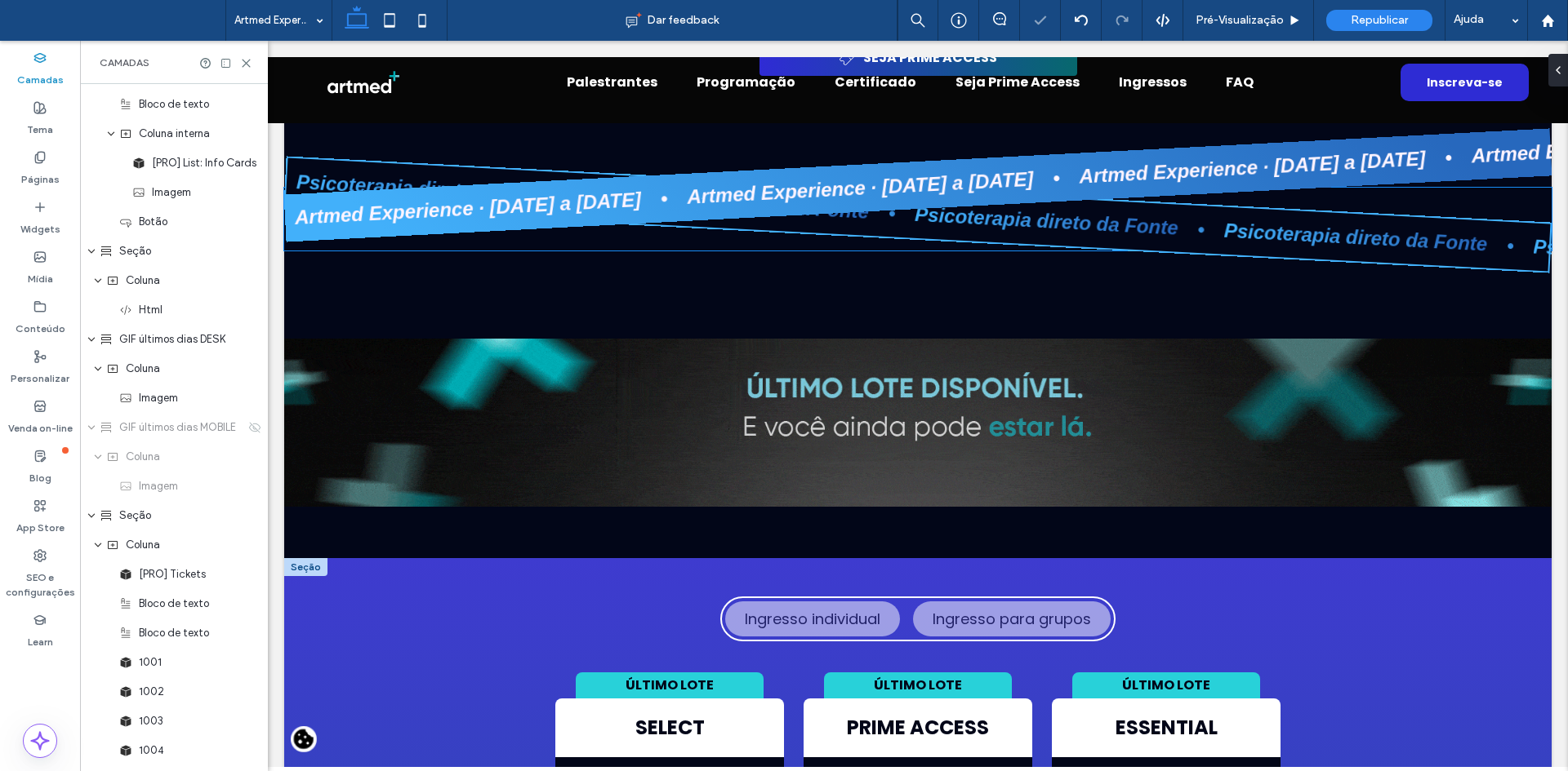
scroll to position [7839, 0]
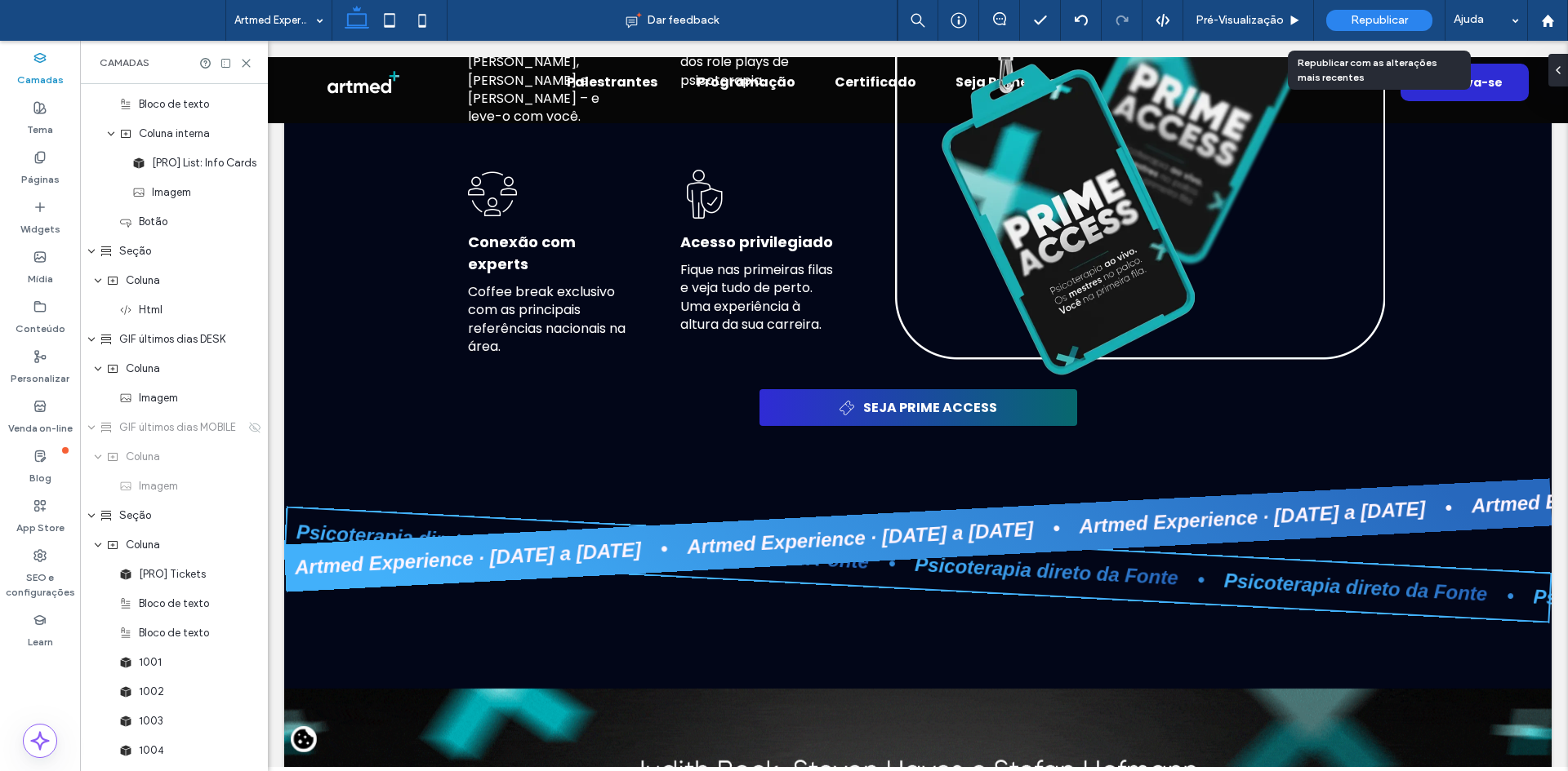
click at [1378, 16] on span "Republicar" at bounding box center [1378, 19] width 57 height 13
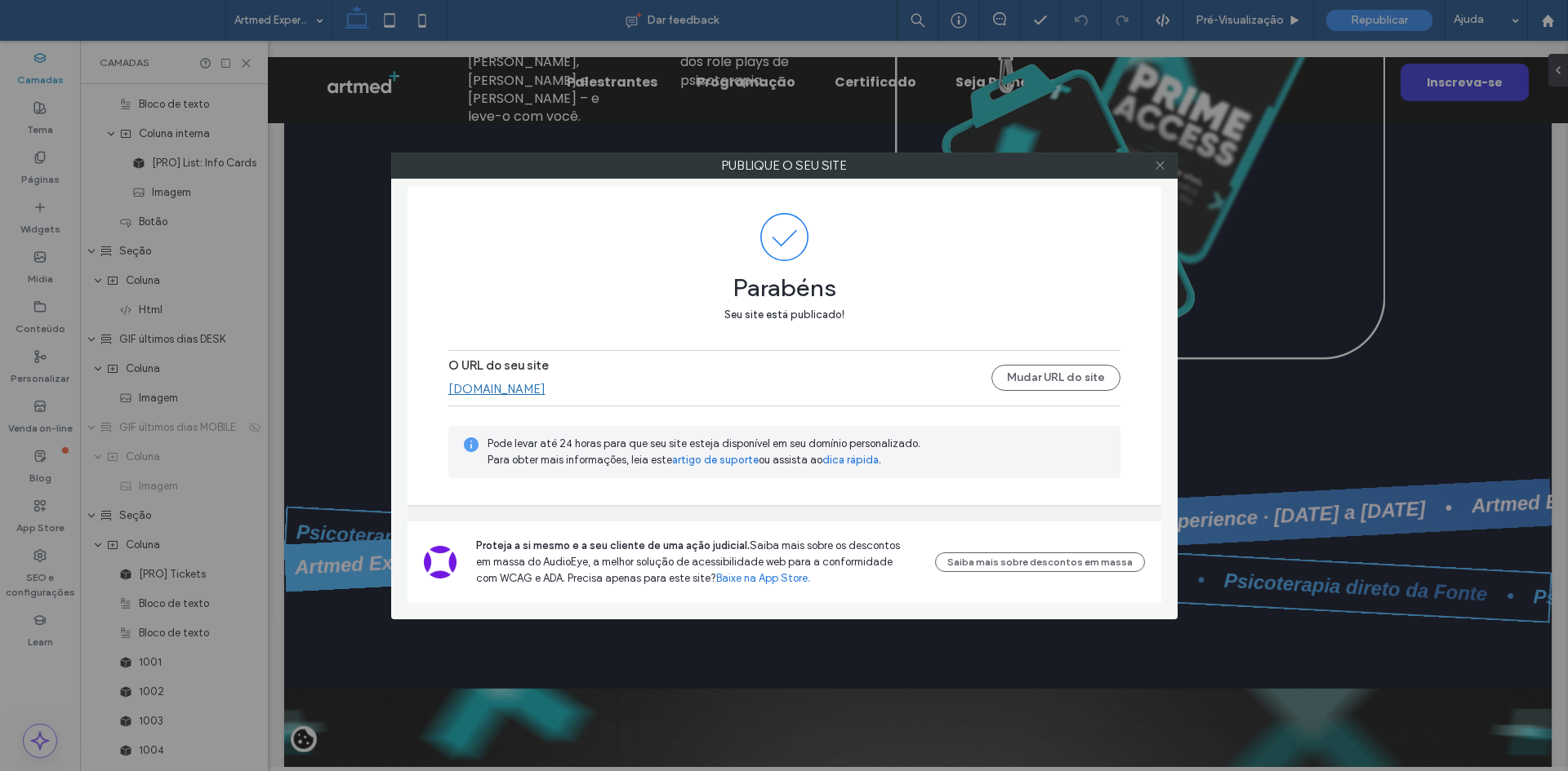
click at [1165, 162] on icon at bounding box center [1159, 165] width 12 height 12
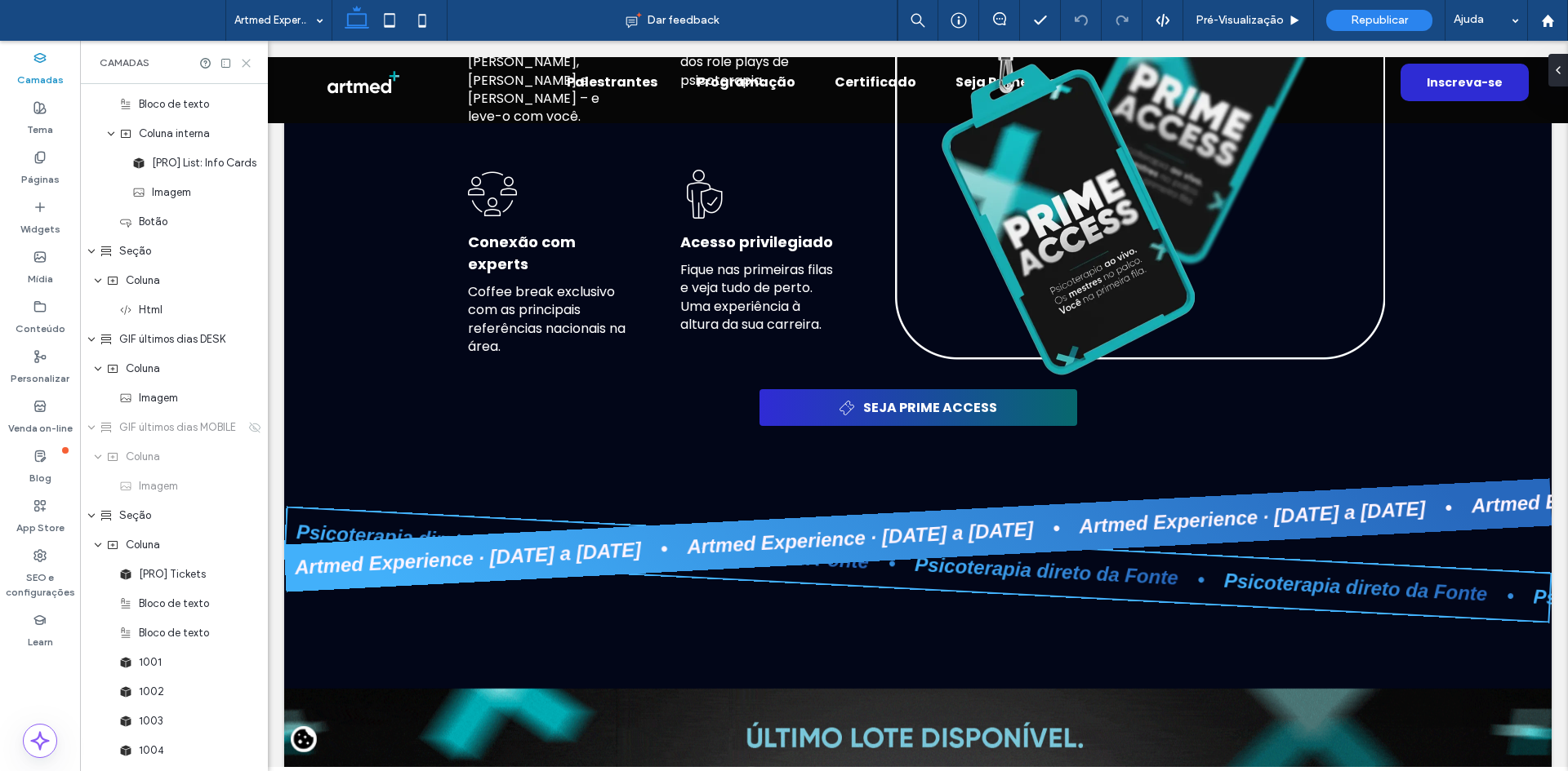
click at [245, 67] on icon at bounding box center [246, 63] width 12 height 12
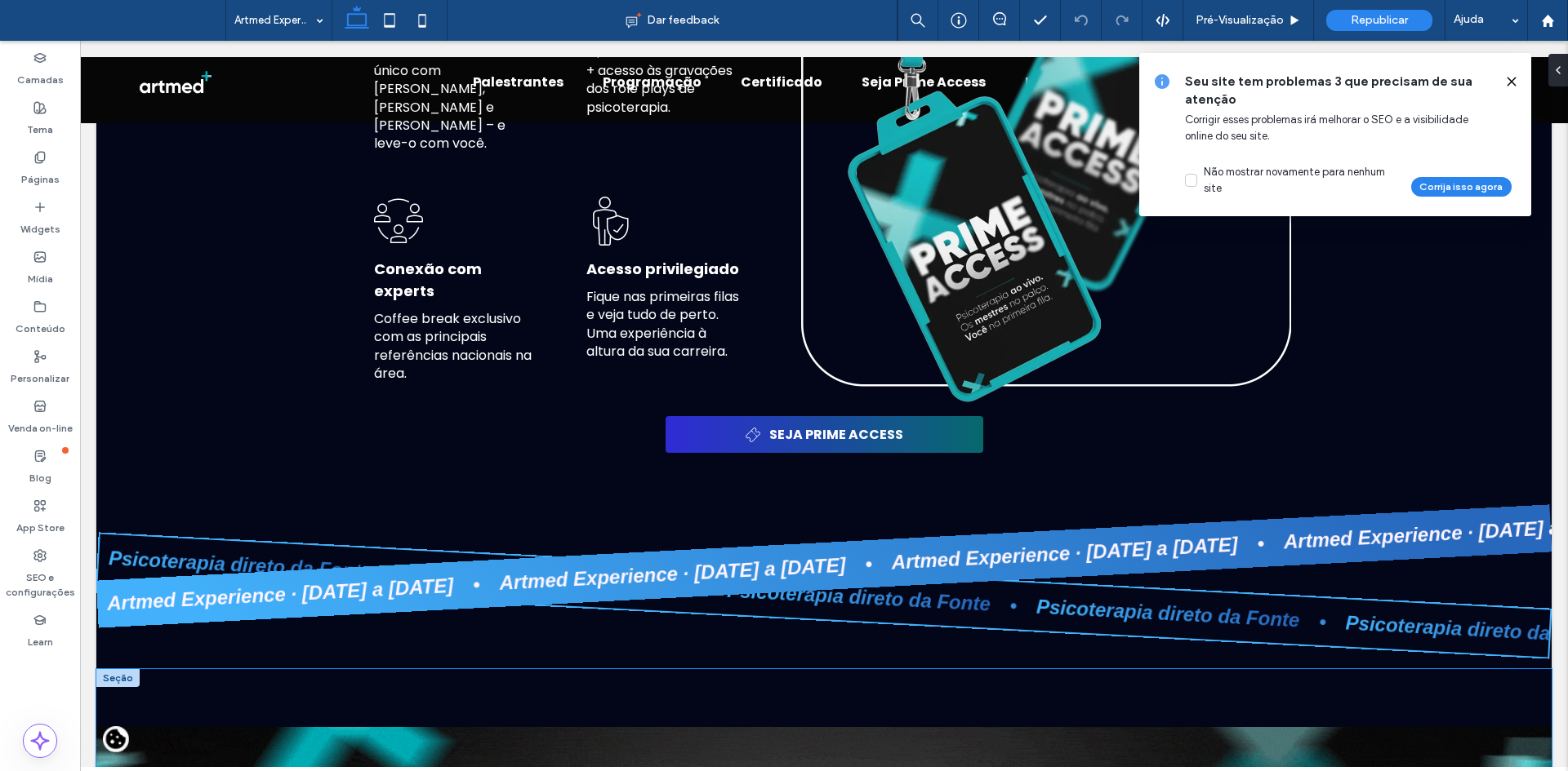
scroll to position [8091, 0]
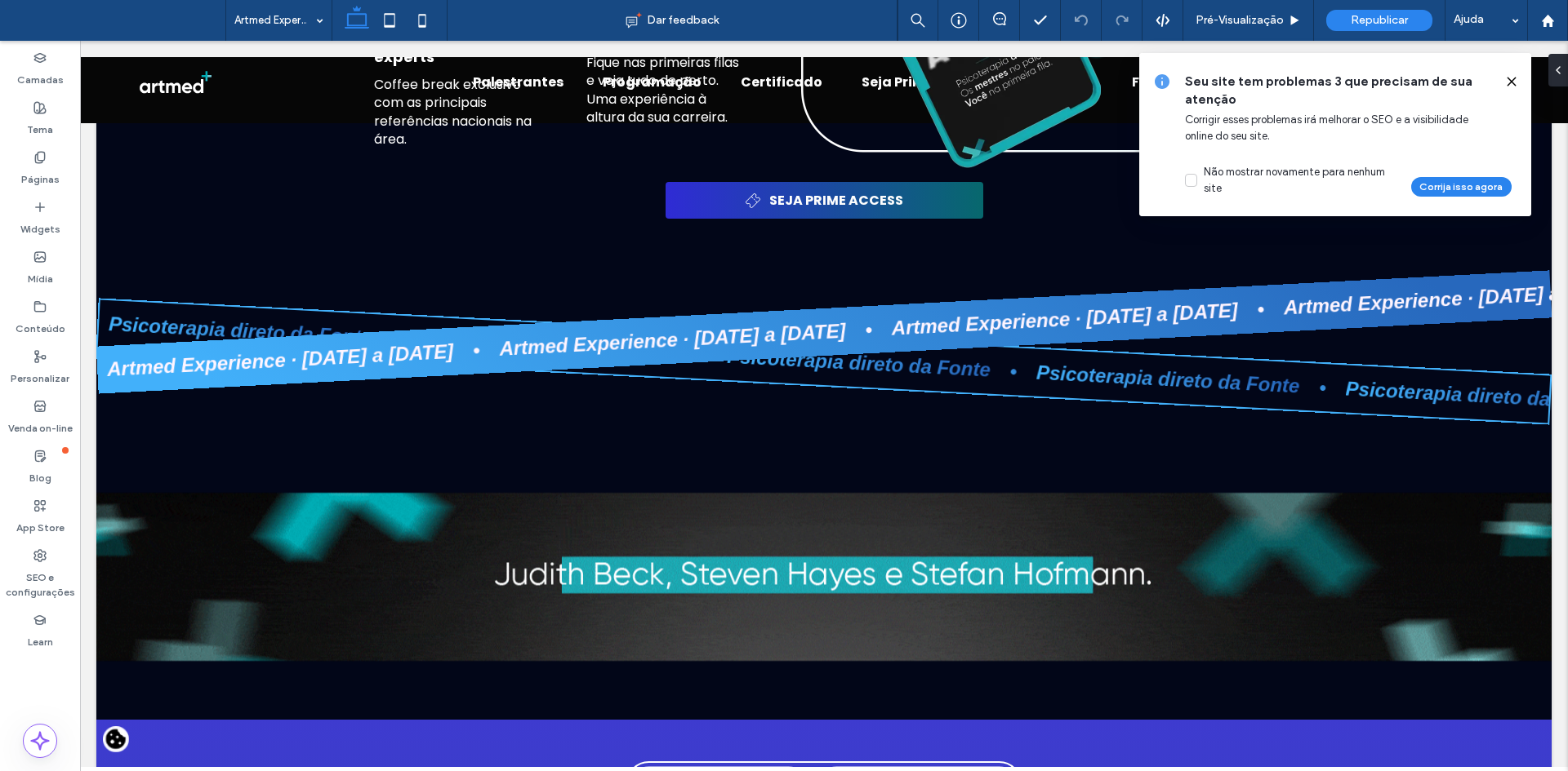
click at [1509, 86] on icon at bounding box center [1510, 81] width 13 height 13
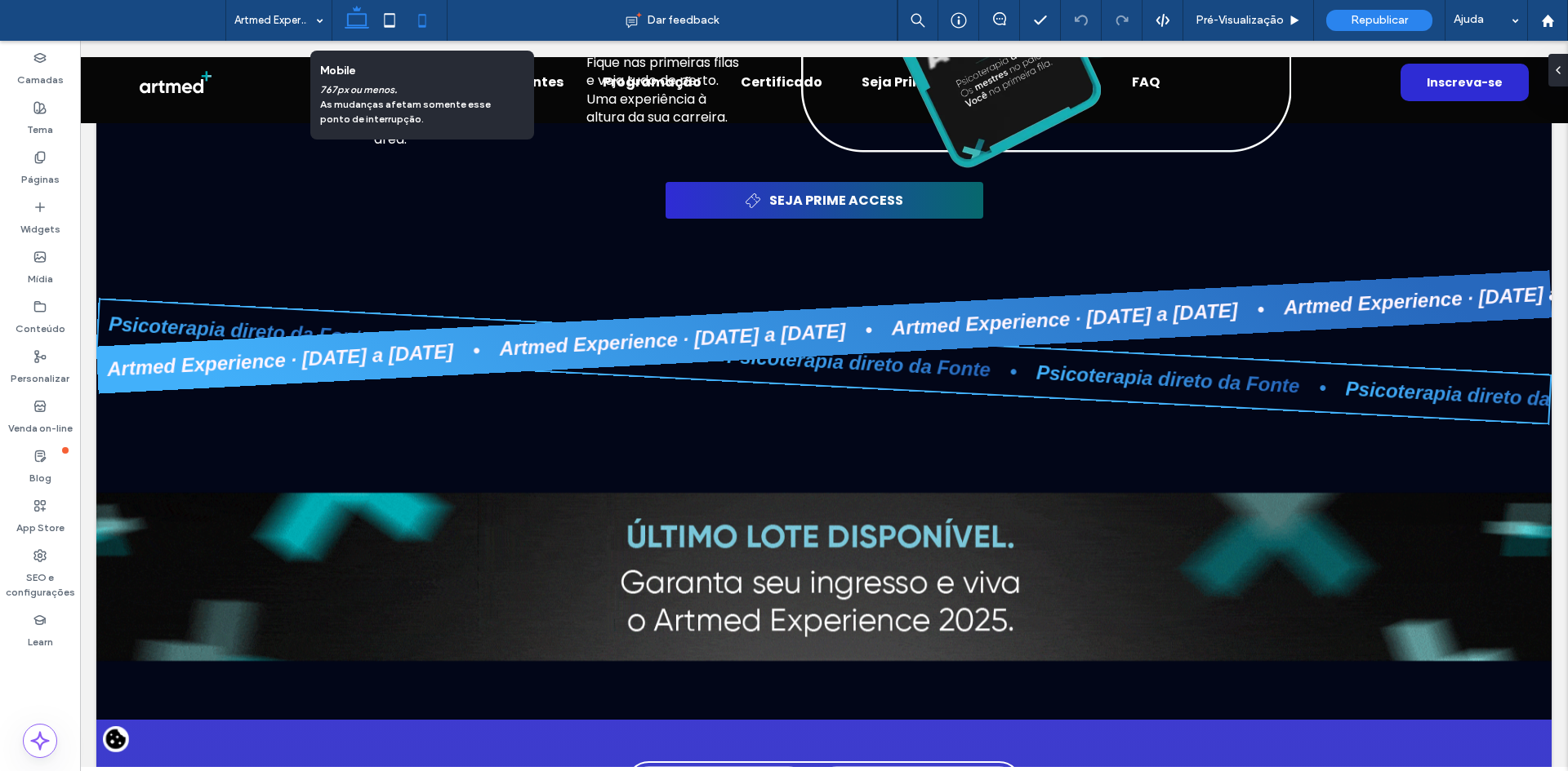
click at [422, 15] on use at bounding box center [422, 19] width 8 height 13
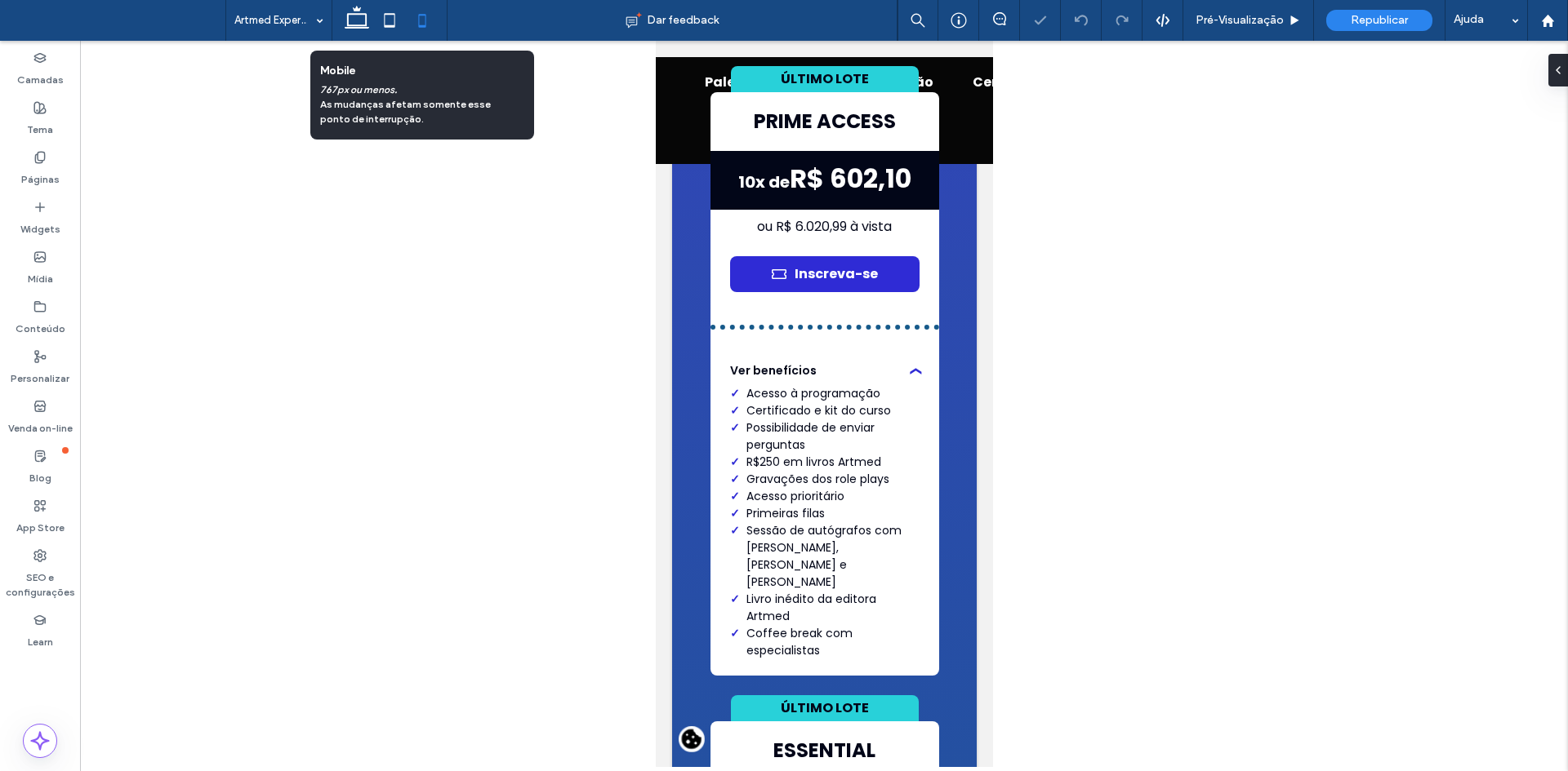
scroll to position [9467, 0]
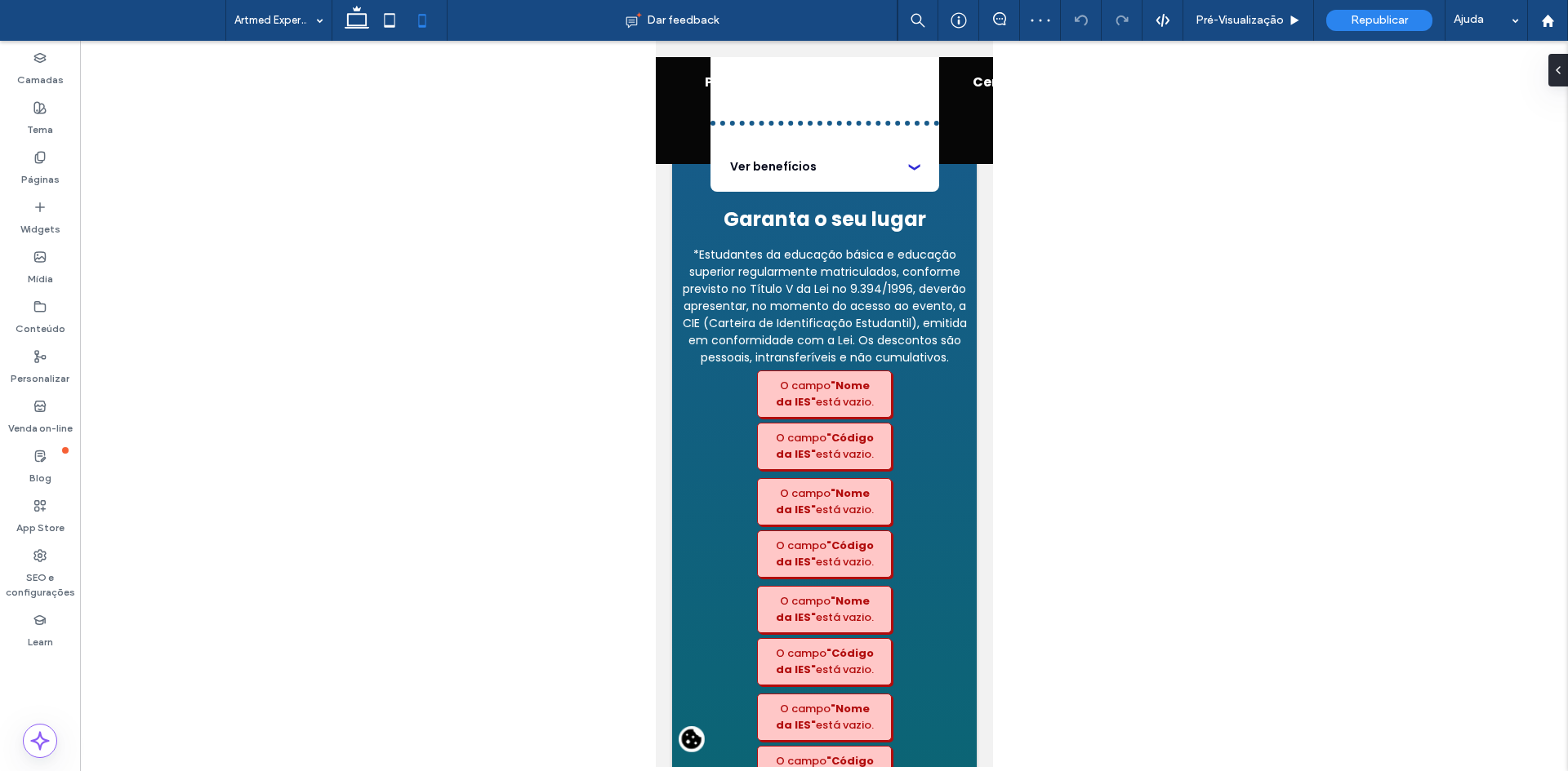
click at [720, 152] on button "Design" at bounding box center [720, 151] width 58 height 19
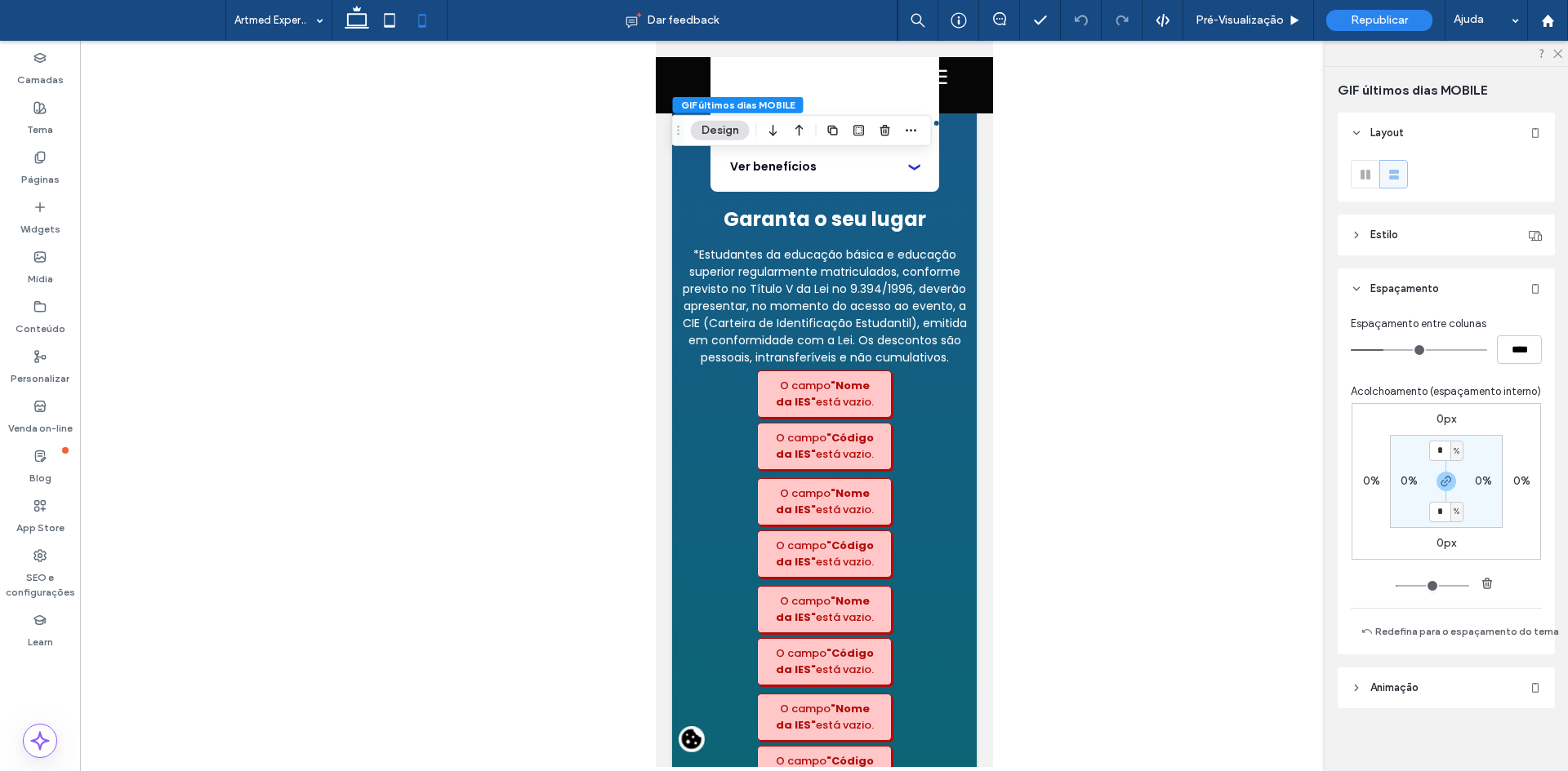
scroll to position [9488, 0]
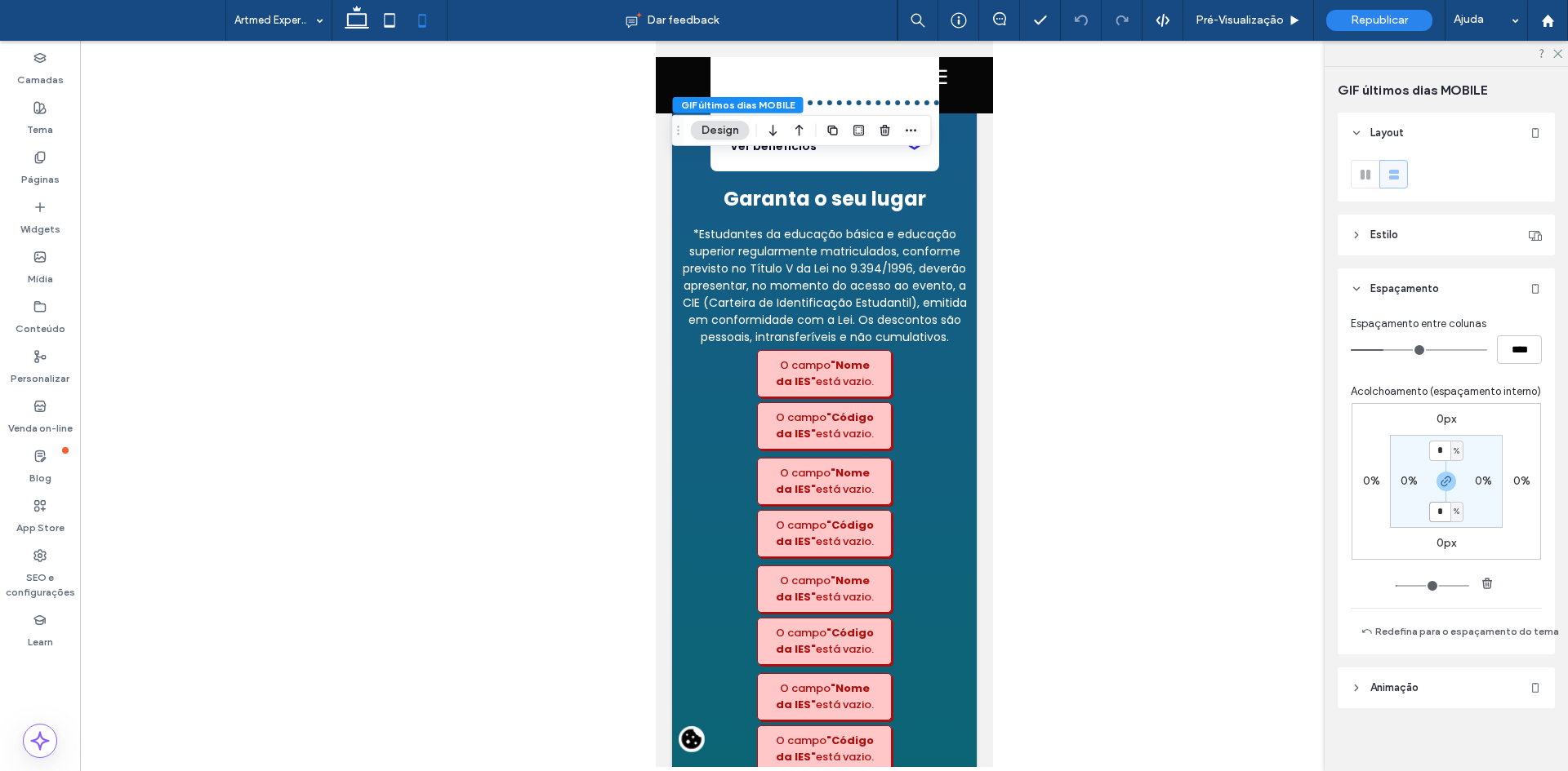
click at [1442, 523] on input "*" at bounding box center [1439, 512] width 21 height 20
type input "*"
click at [1172, 395] on div at bounding box center [823, 403] width 1487 height 726
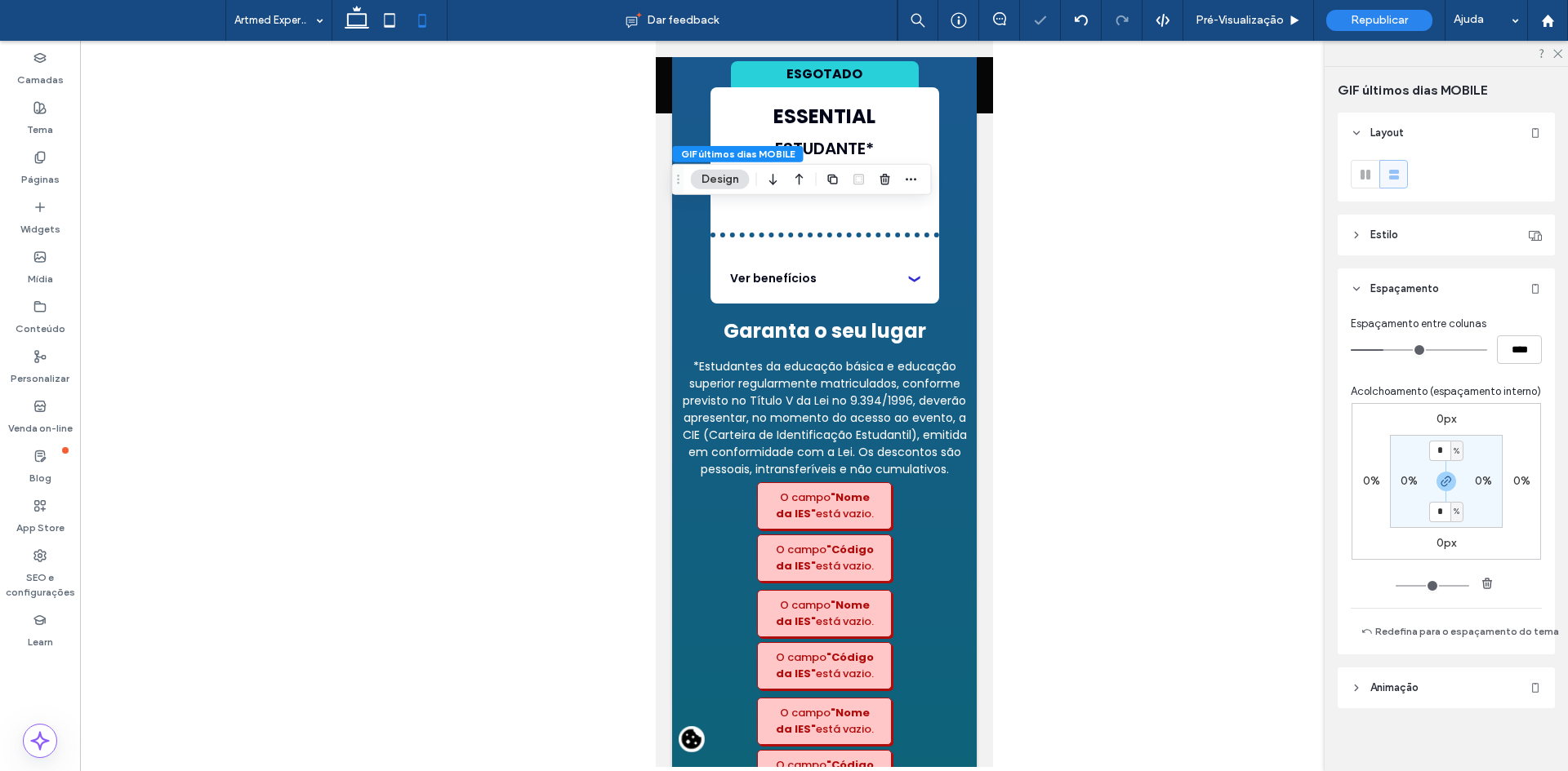
scroll to position [9243, 0]
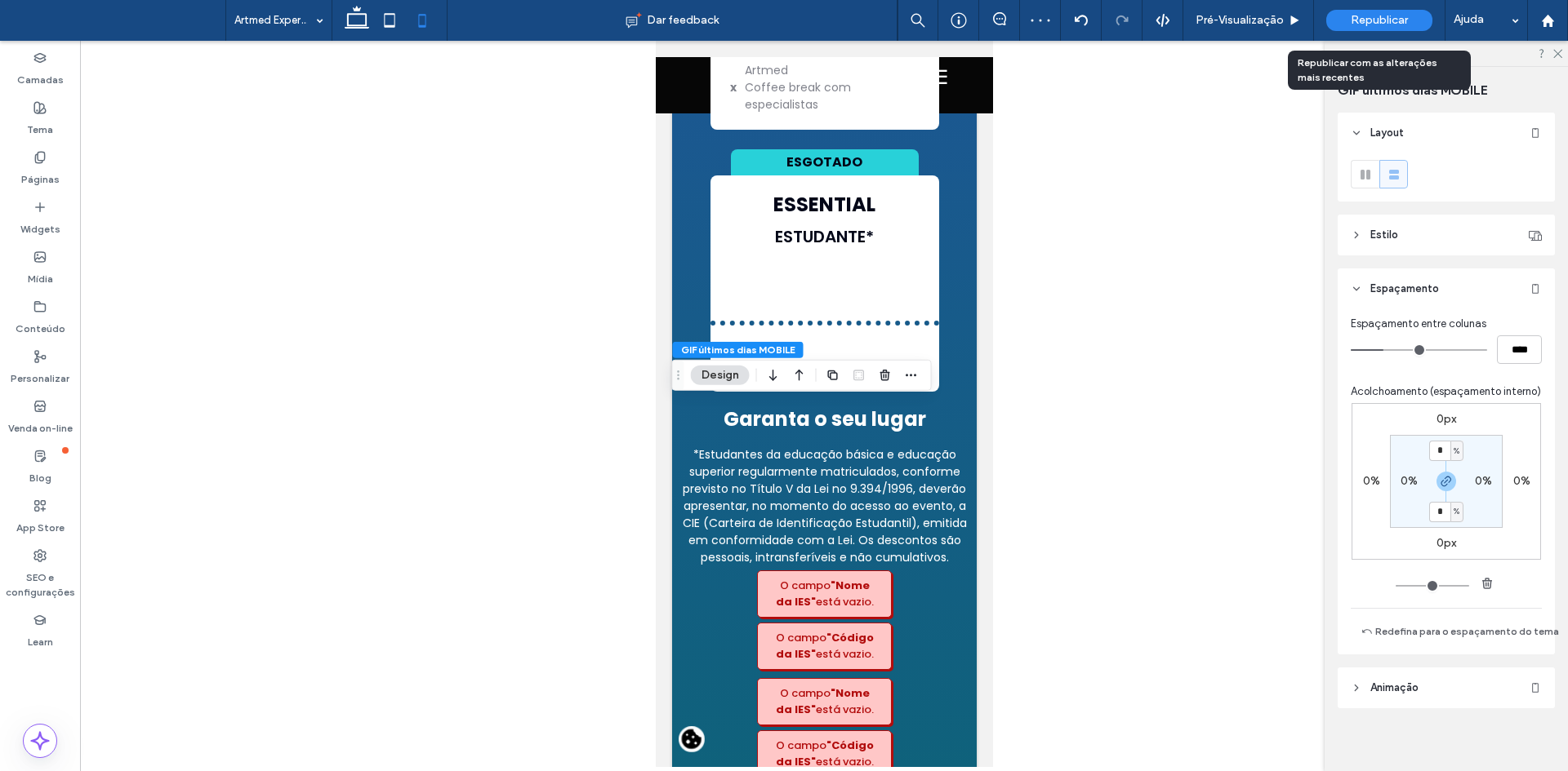
click at [1390, 22] on span "Republicar" at bounding box center [1378, 19] width 57 height 13
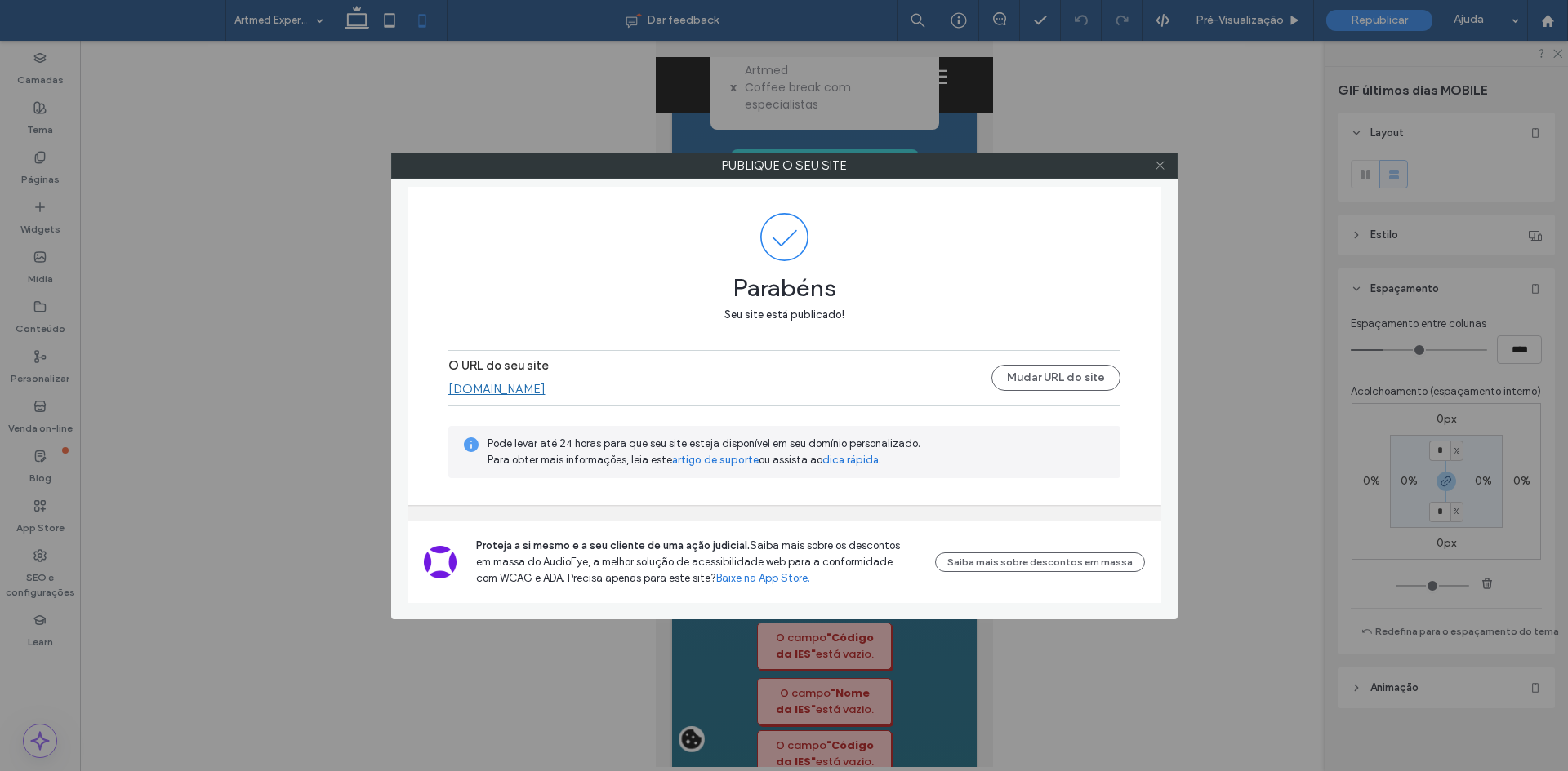
click at [1157, 166] on icon at bounding box center [1159, 165] width 12 height 12
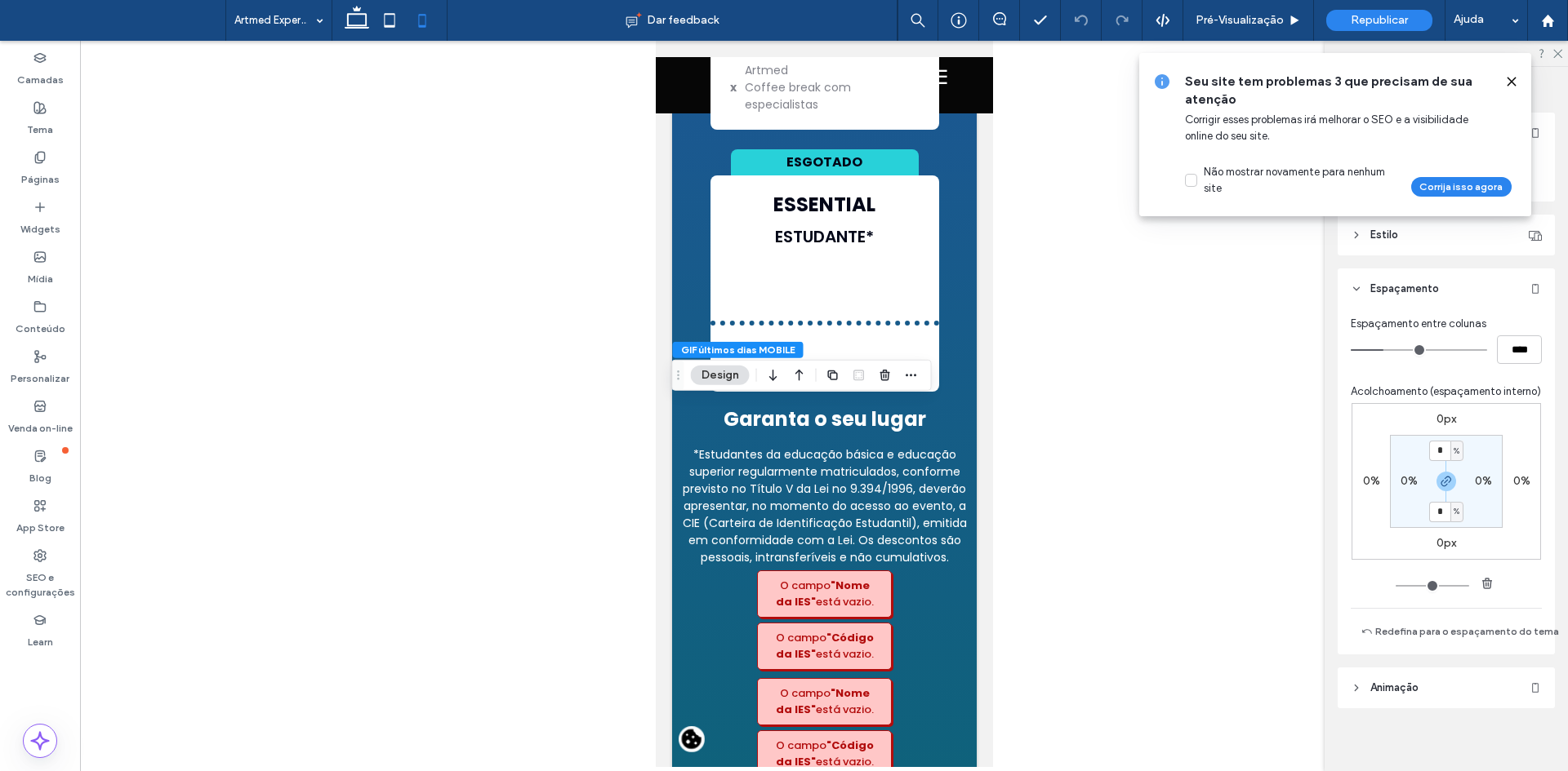
click at [1515, 78] on use at bounding box center [1510, 81] width 8 height 8
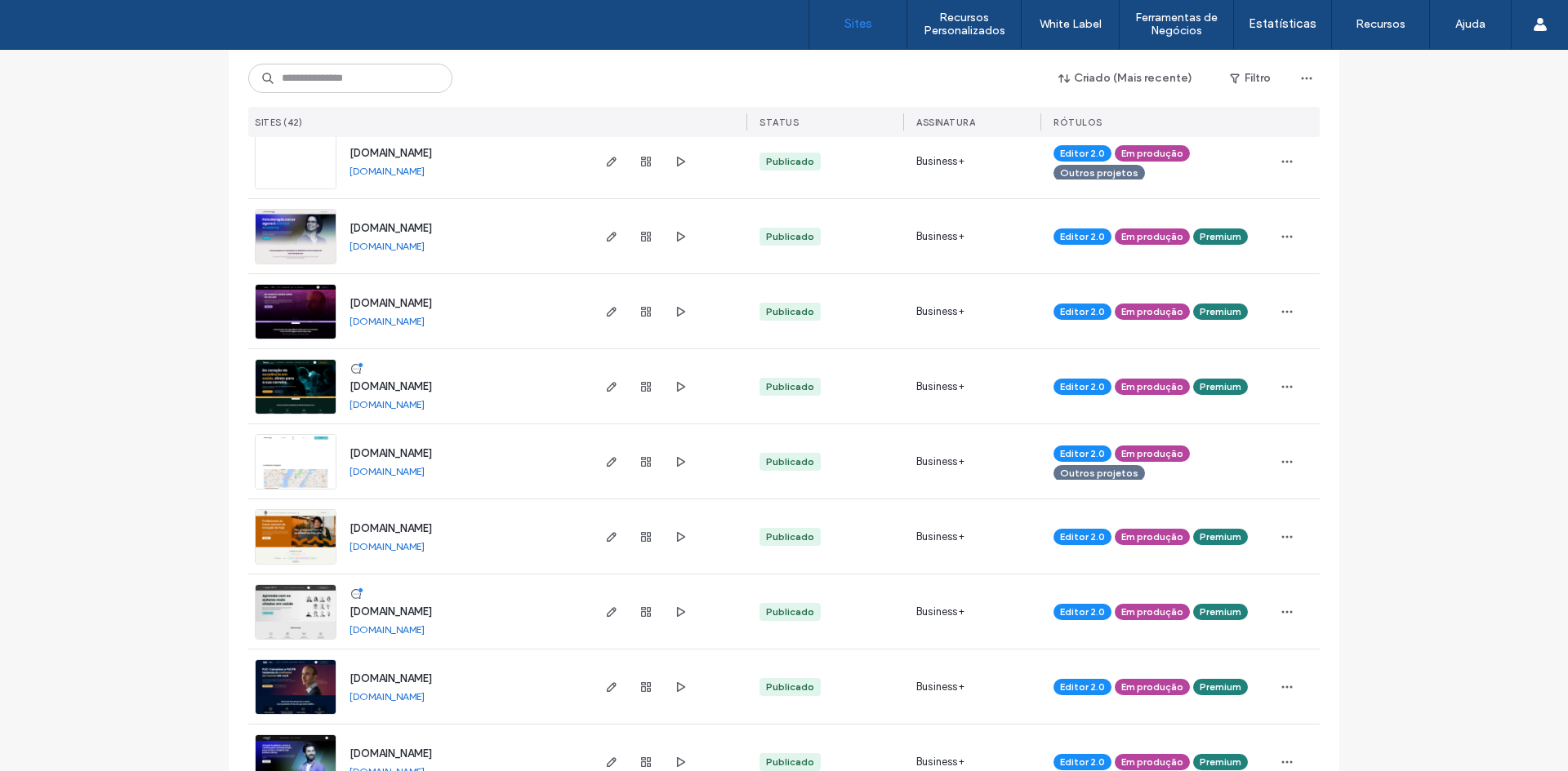
scroll to position [735, 0]
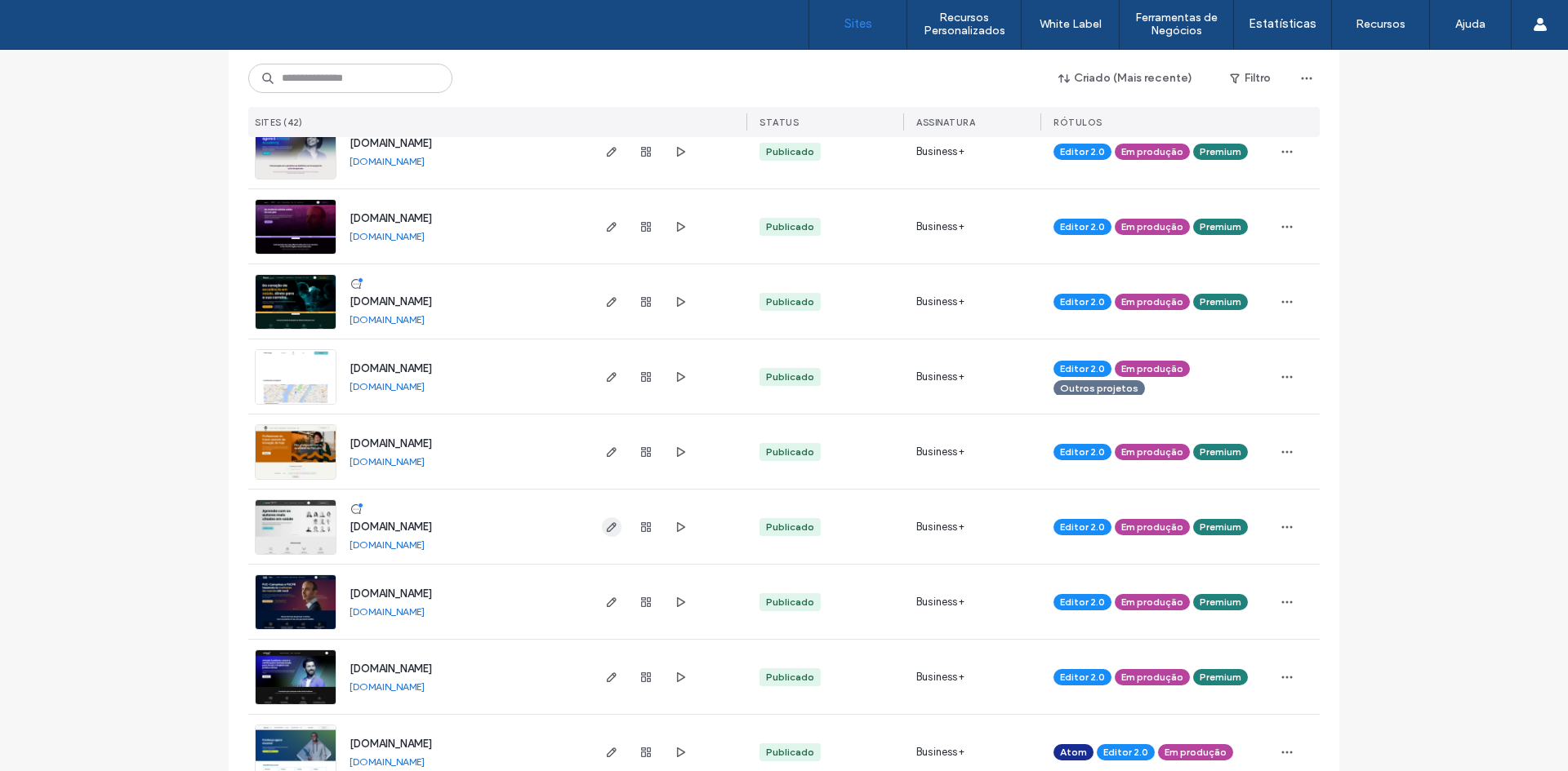
click at [605, 523] on icon "button" at bounding box center [611, 527] width 13 height 13
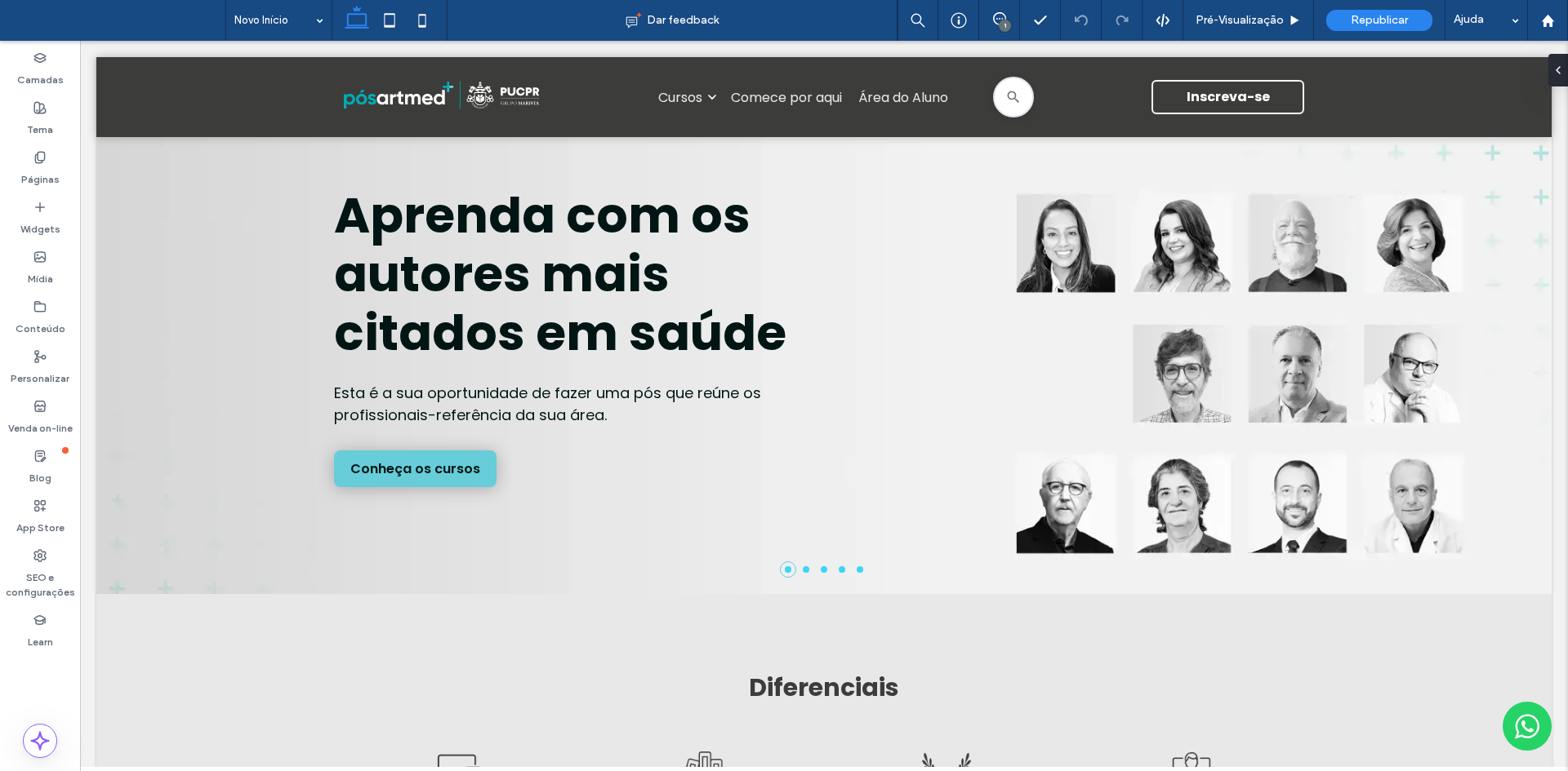
click at [423, 16] on icon at bounding box center [422, 20] width 33 height 33
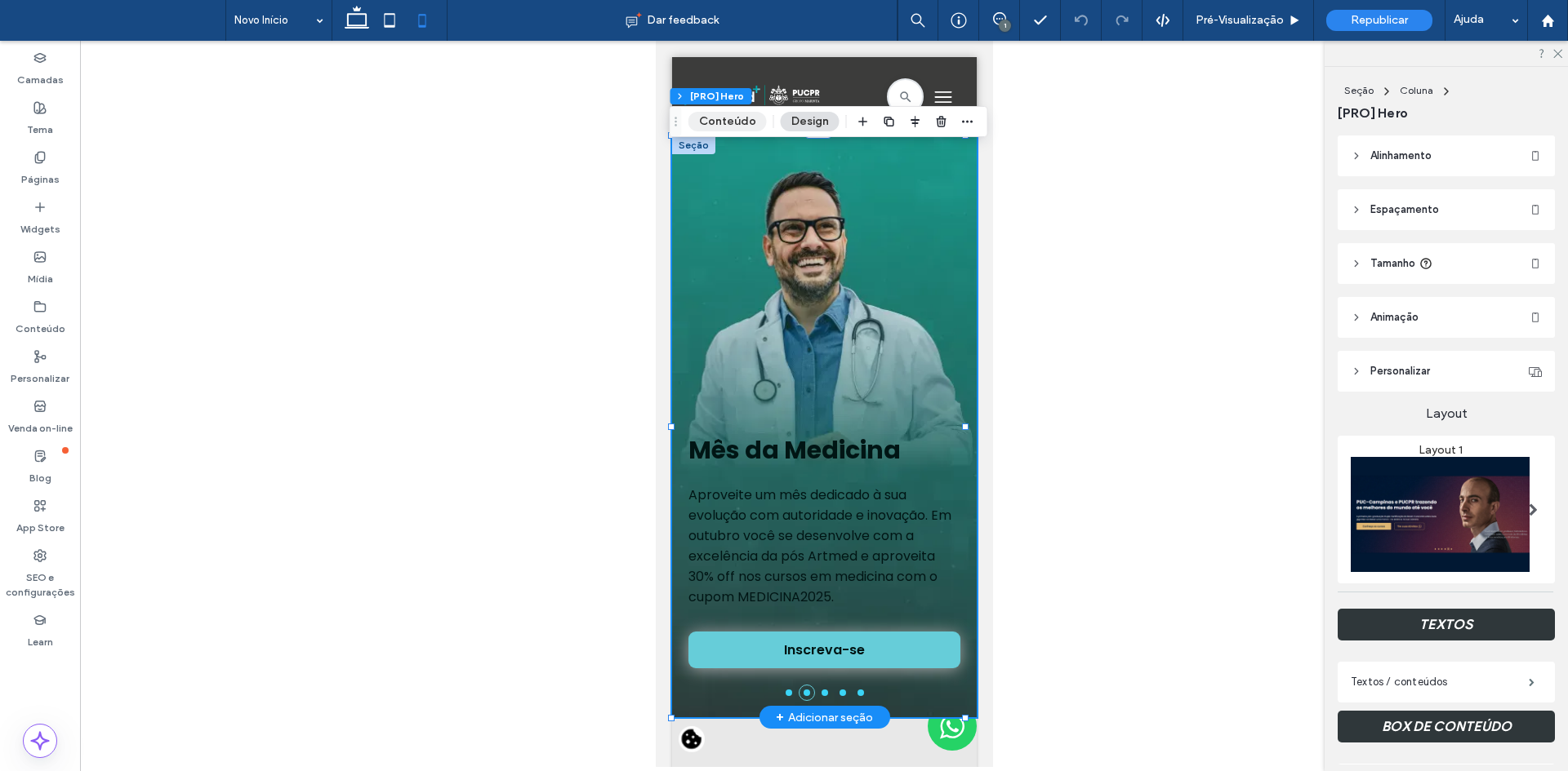
click at [715, 118] on button "Conteúdo" at bounding box center [727, 121] width 78 height 19
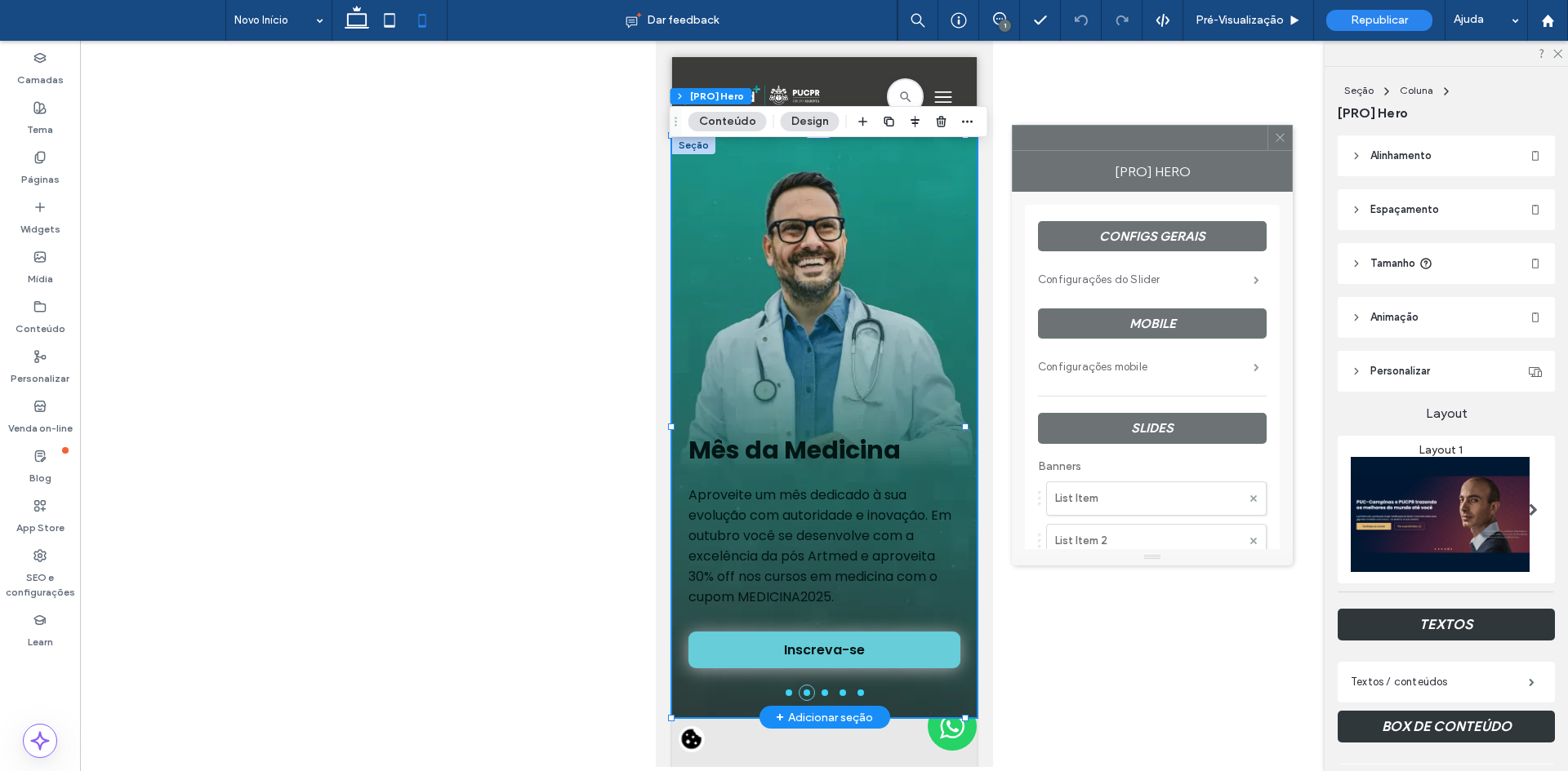
drag, startPoint x: 1329, startPoint y: 212, endPoint x: 1088, endPoint y: 175, distance: 243.8
click at [1092, 175] on div "[PRO] Hero" at bounding box center [1152, 171] width 281 height 41
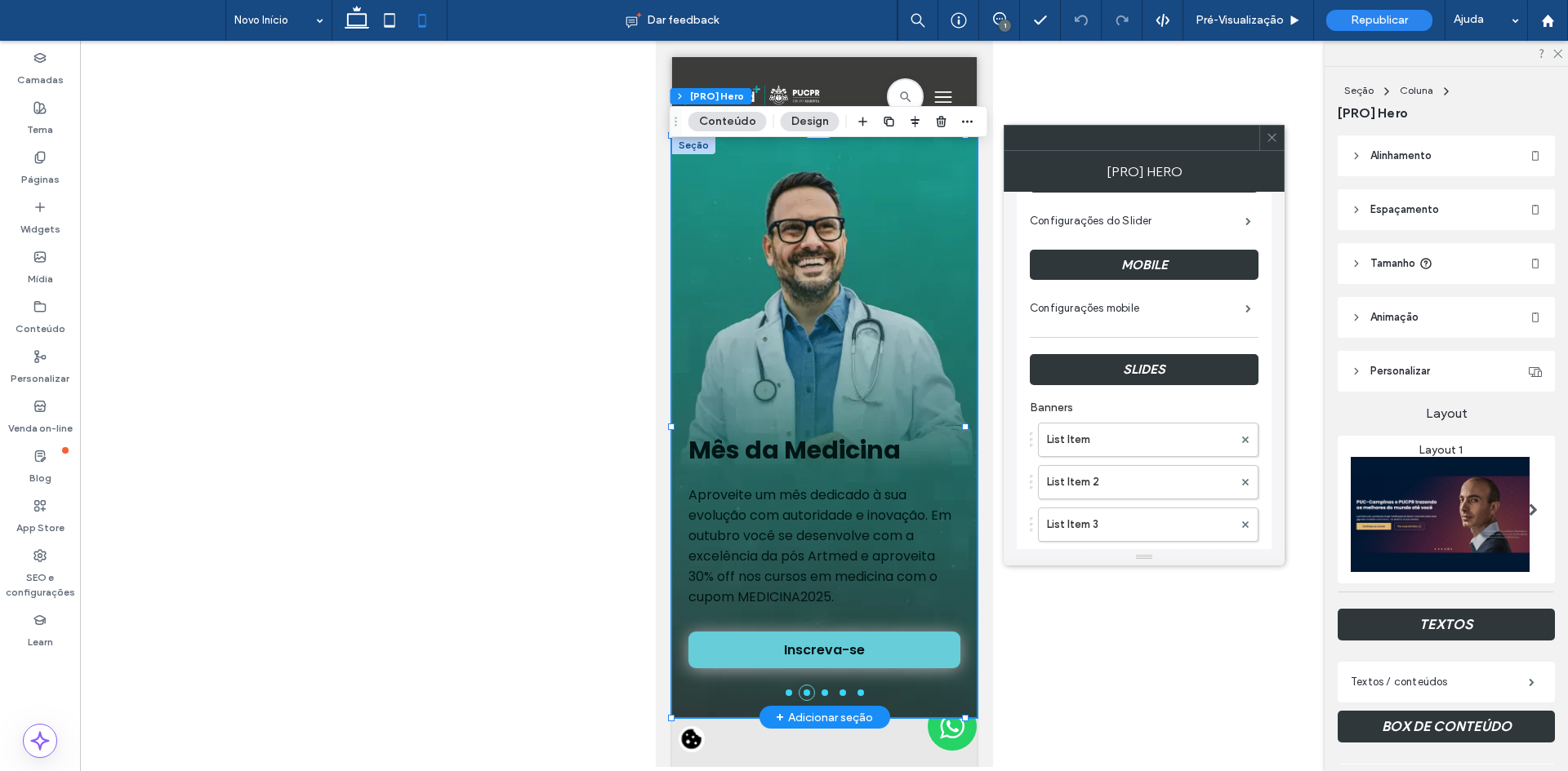
scroll to position [81, 0]
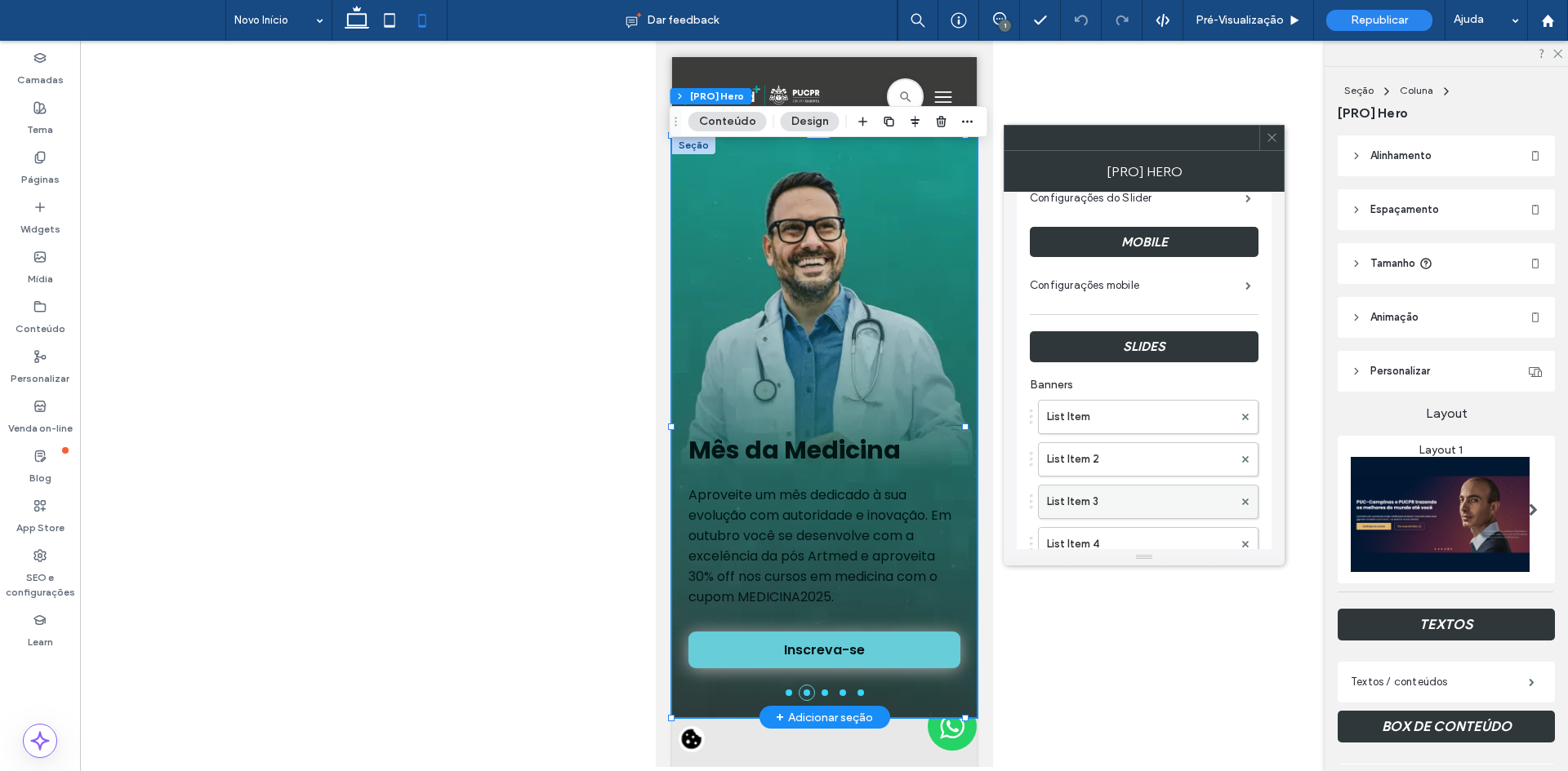
click at [1140, 496] on label "List Item 3" at bounding box center [1140, 502] width 186 height 33
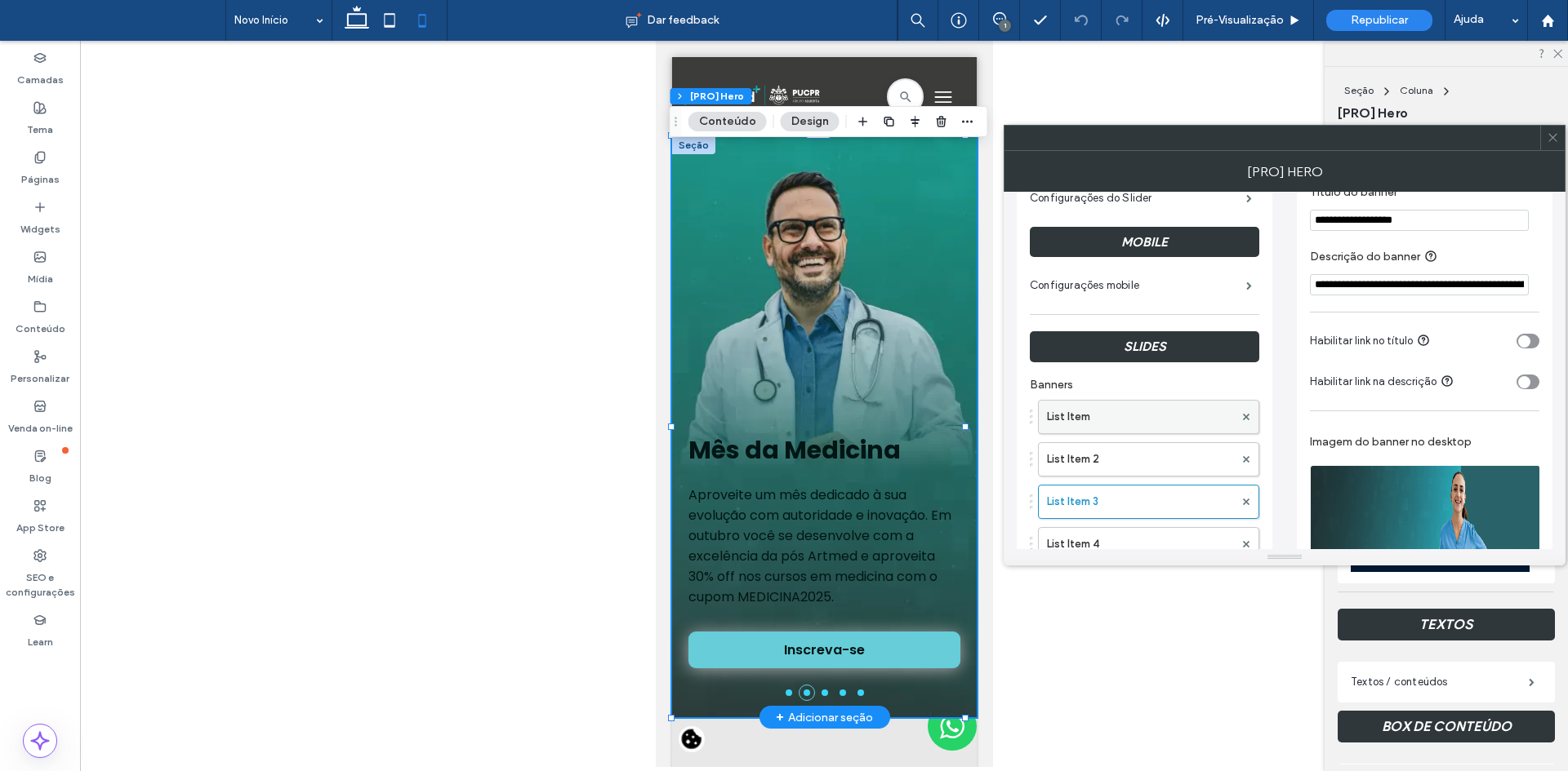
scroll to position [326, 0]
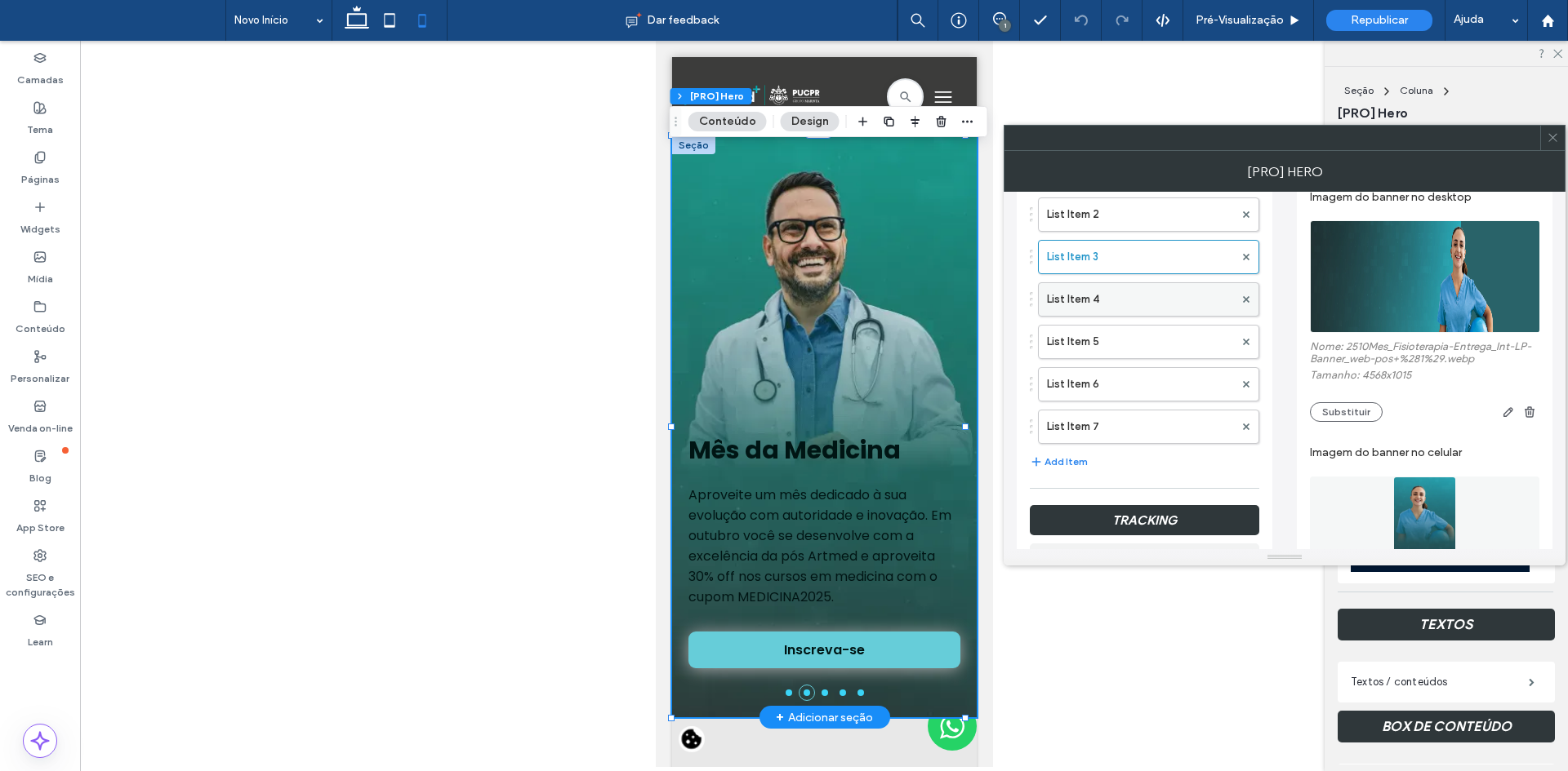
click at [1117, 286] on label "List Item 4" at bounding box center [1140, 299] width 187 height 33
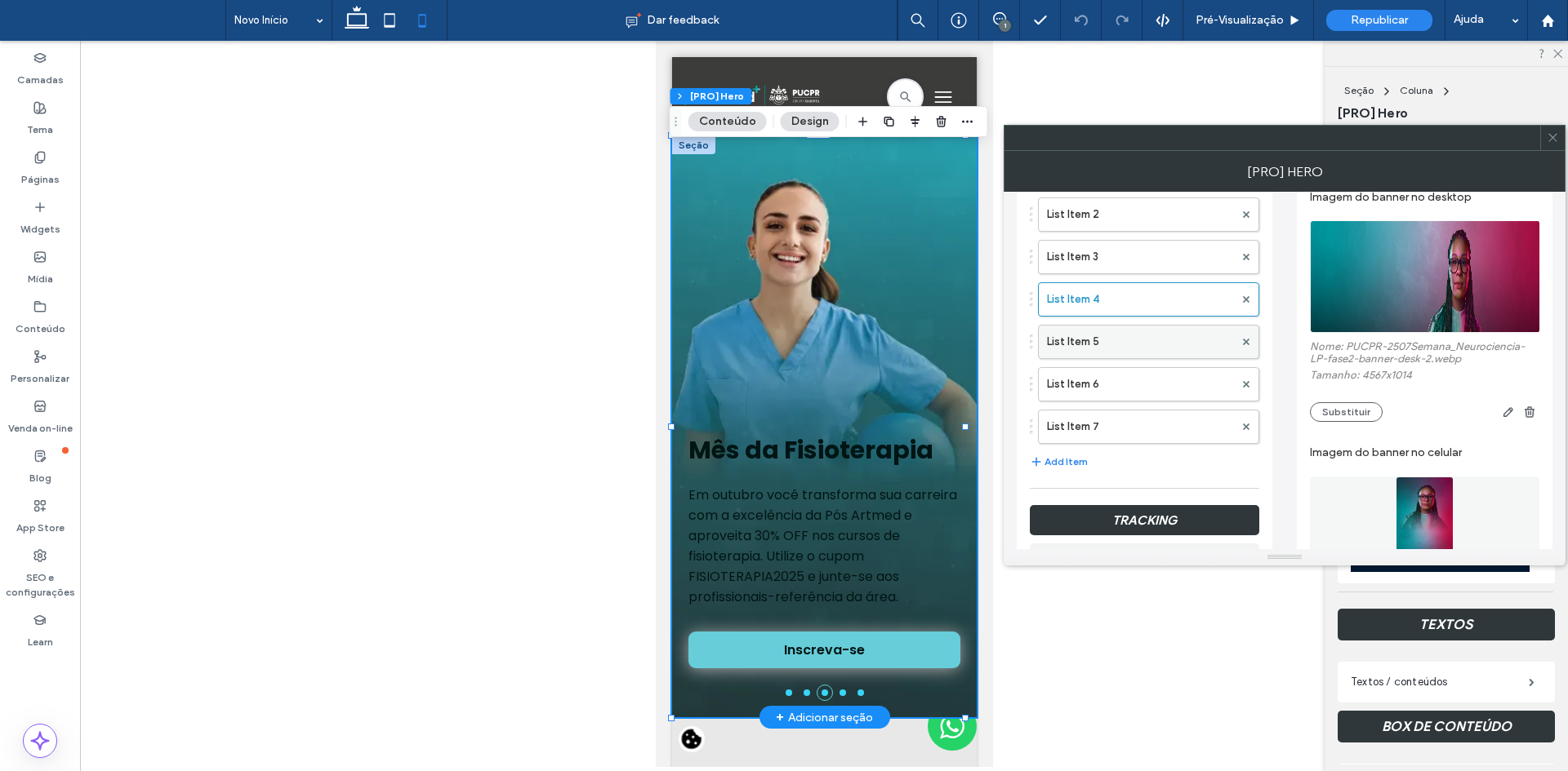
click at [1134, 344] on label "List Item 5" at bounding box center [1140, 341] width 187 height 33
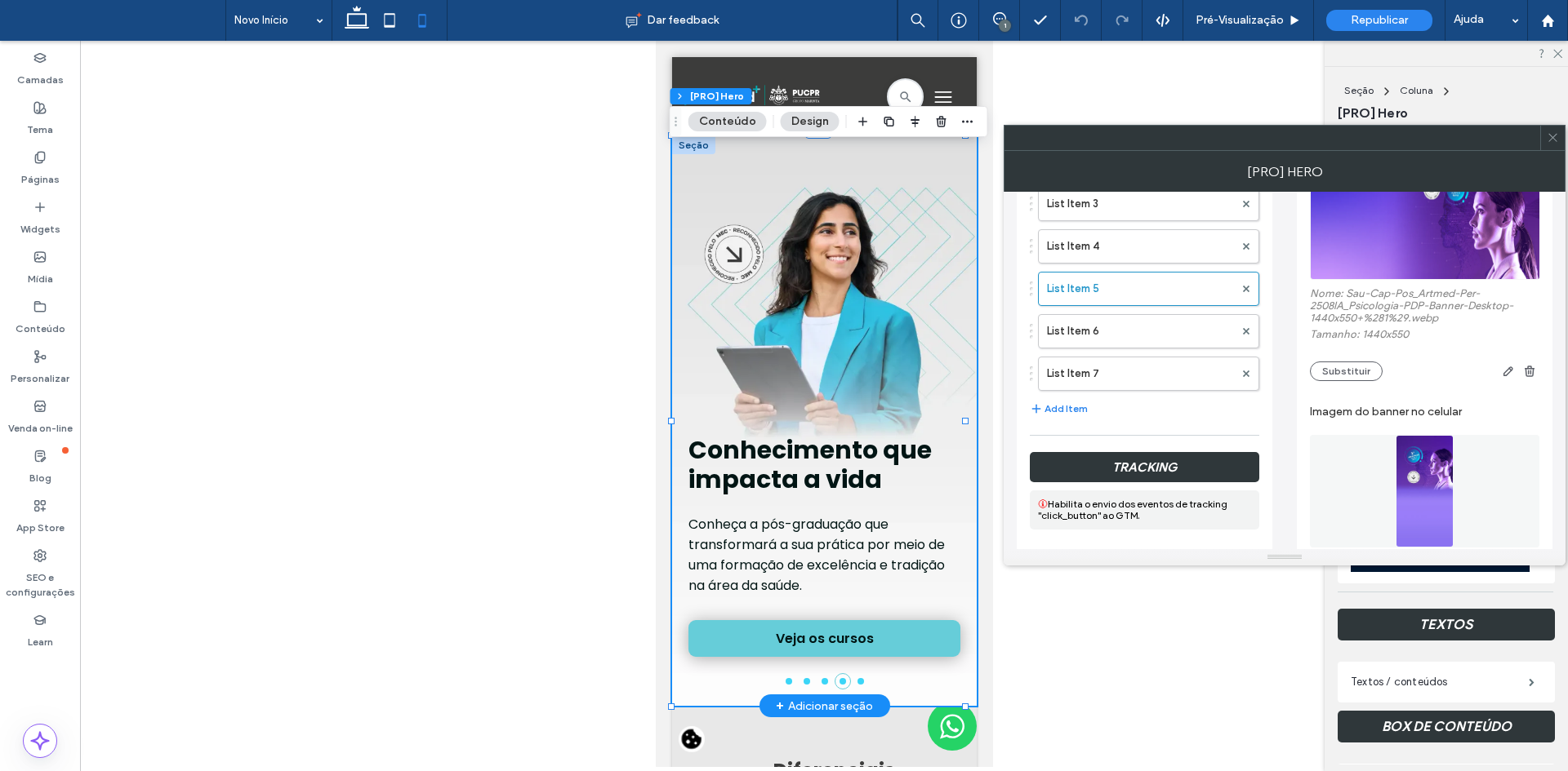
scroll to position [408, 0]
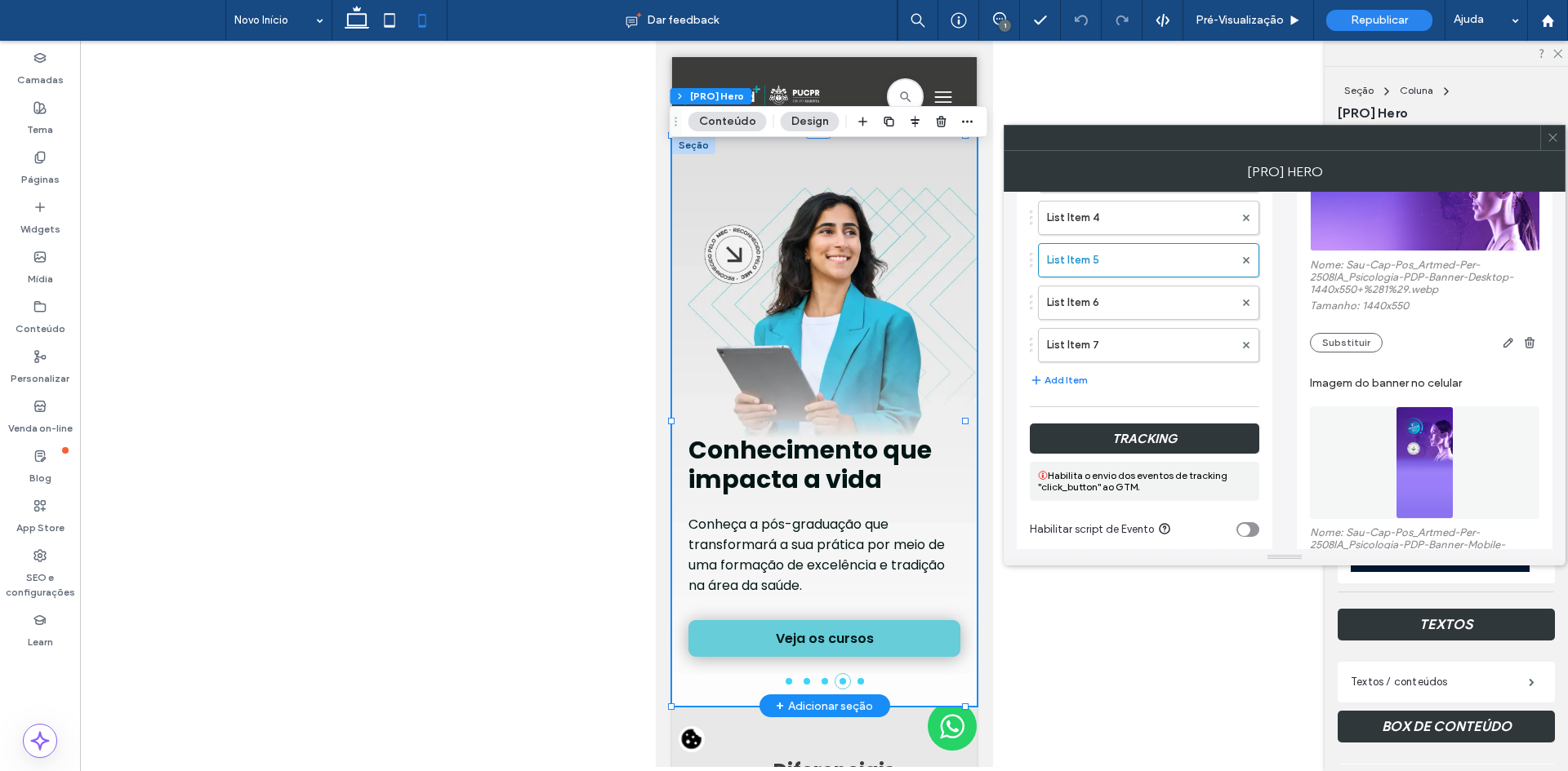
click at [1412, 449] on img at bounding box center [1424, 463] width 58 height 113
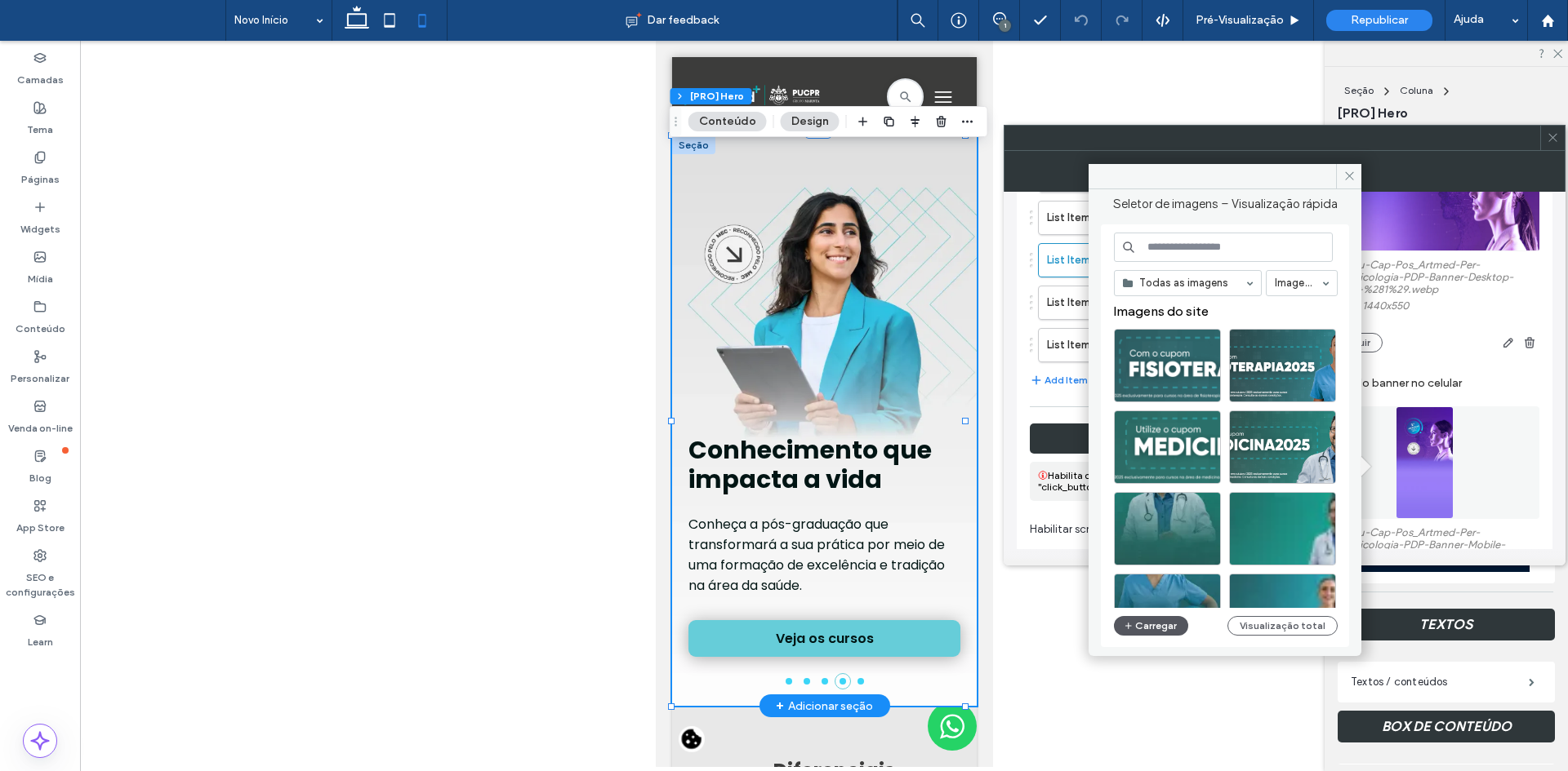
click at [1150, 617] on button "Carregar" at bounding box center [1151, 625] width 75 height 19
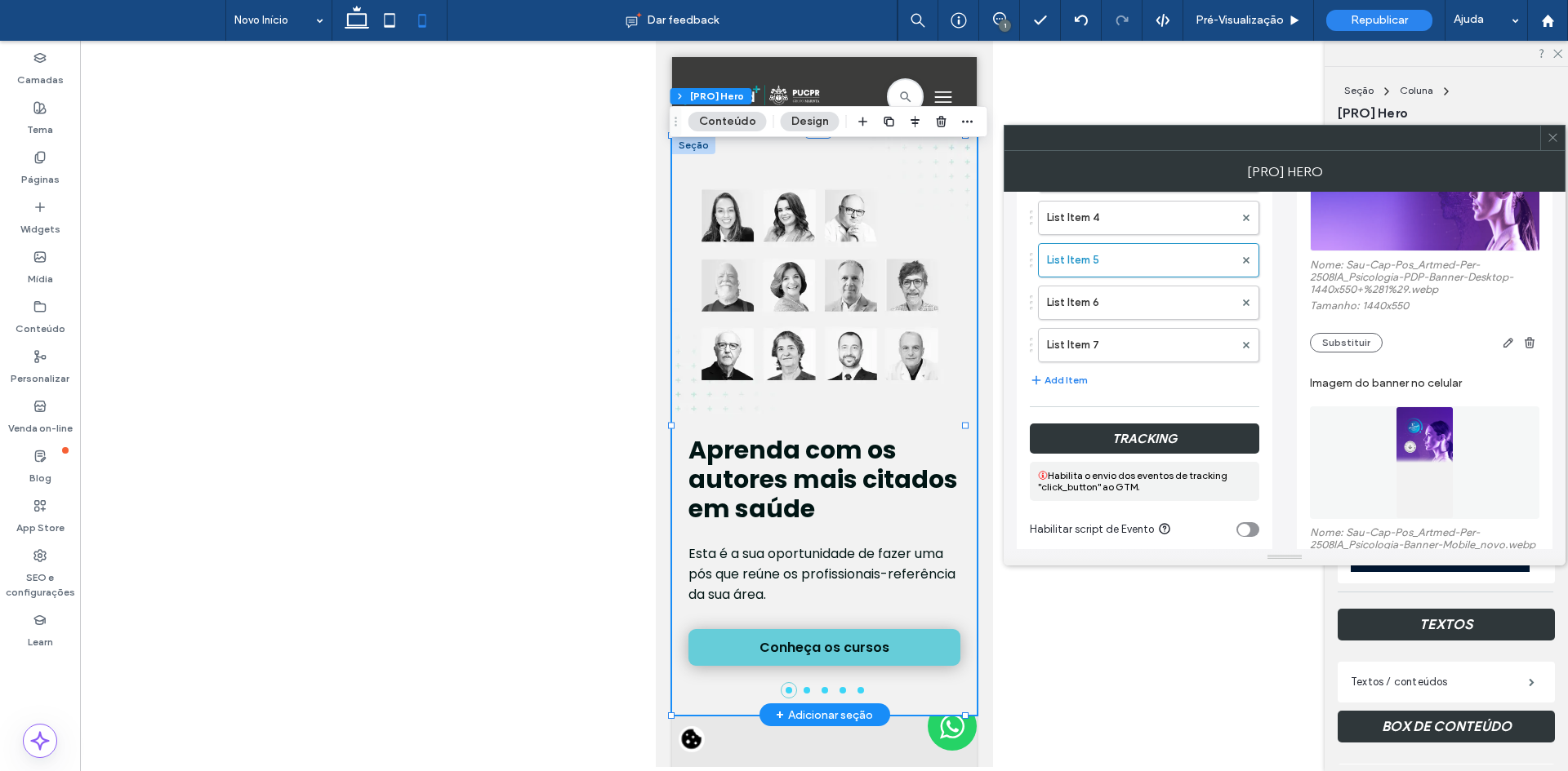
click at [820, 687] on li at bounding box center [824, 691] width 7 height 7
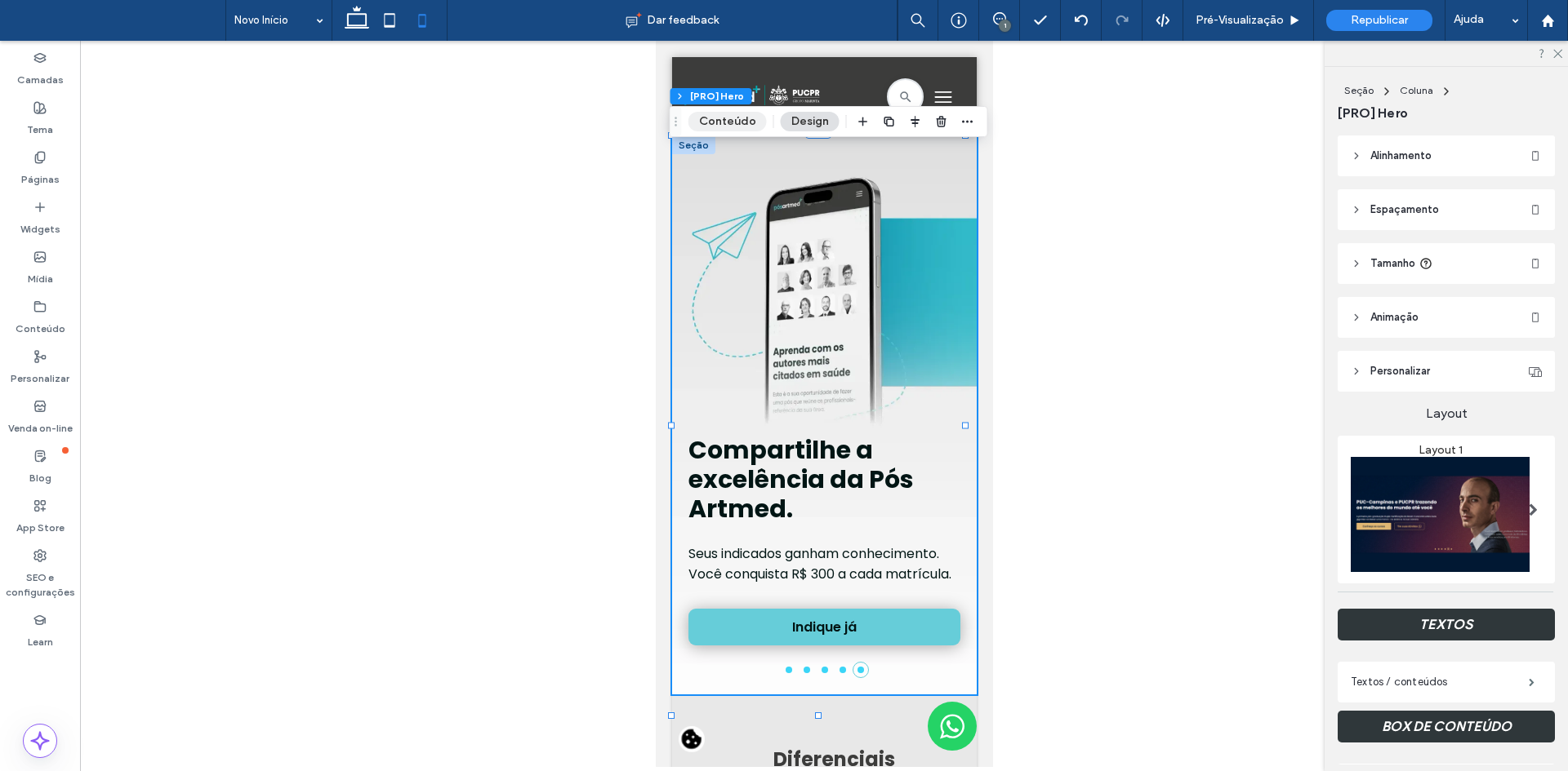
click at [720, 118] on button "Conteúdo" at bounding box center [727, 121] width 78 height 19
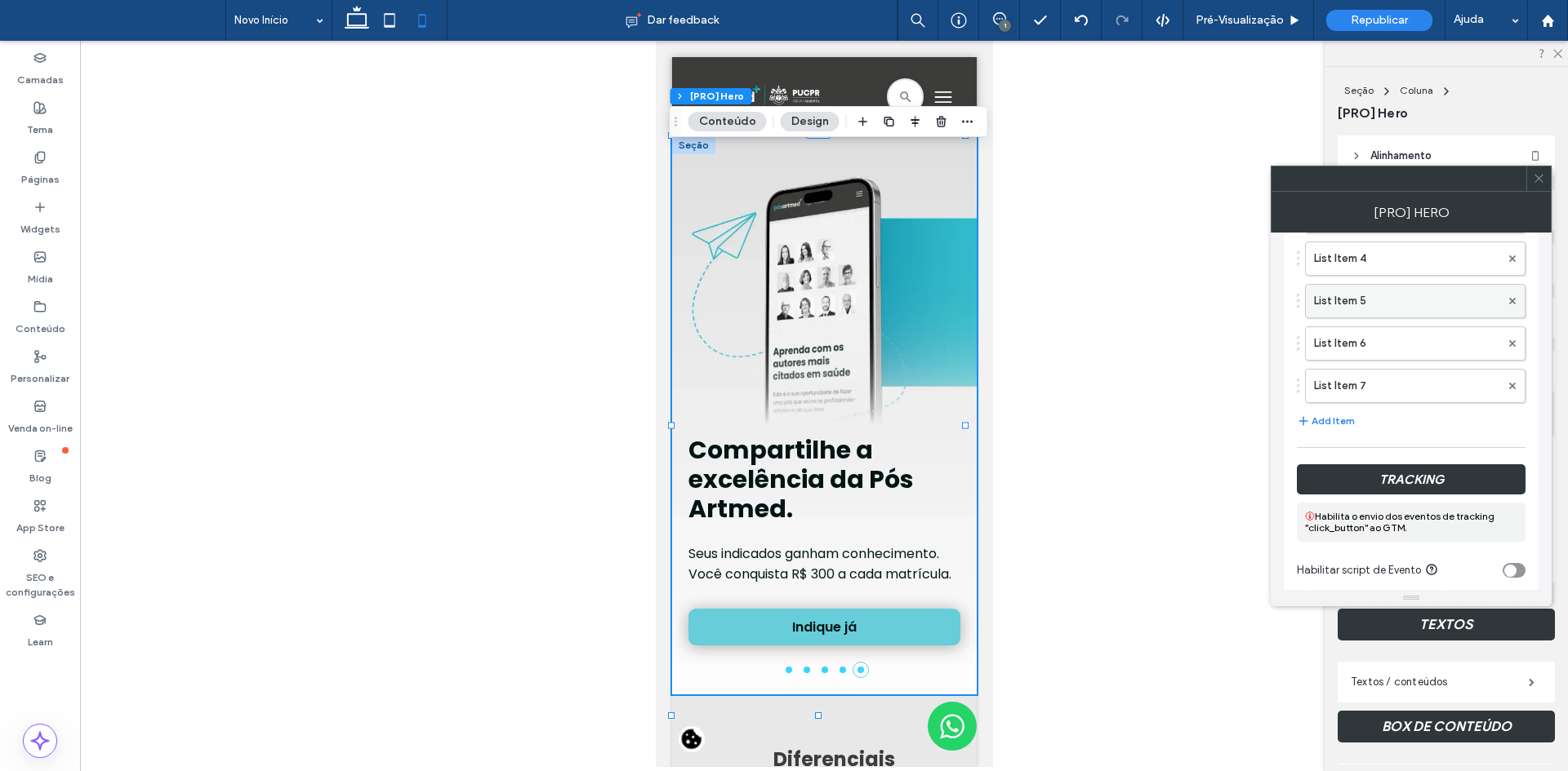
click at [1380, 297] on label "List Item 5" at bounding box center [1407, 301] width 186 height 33
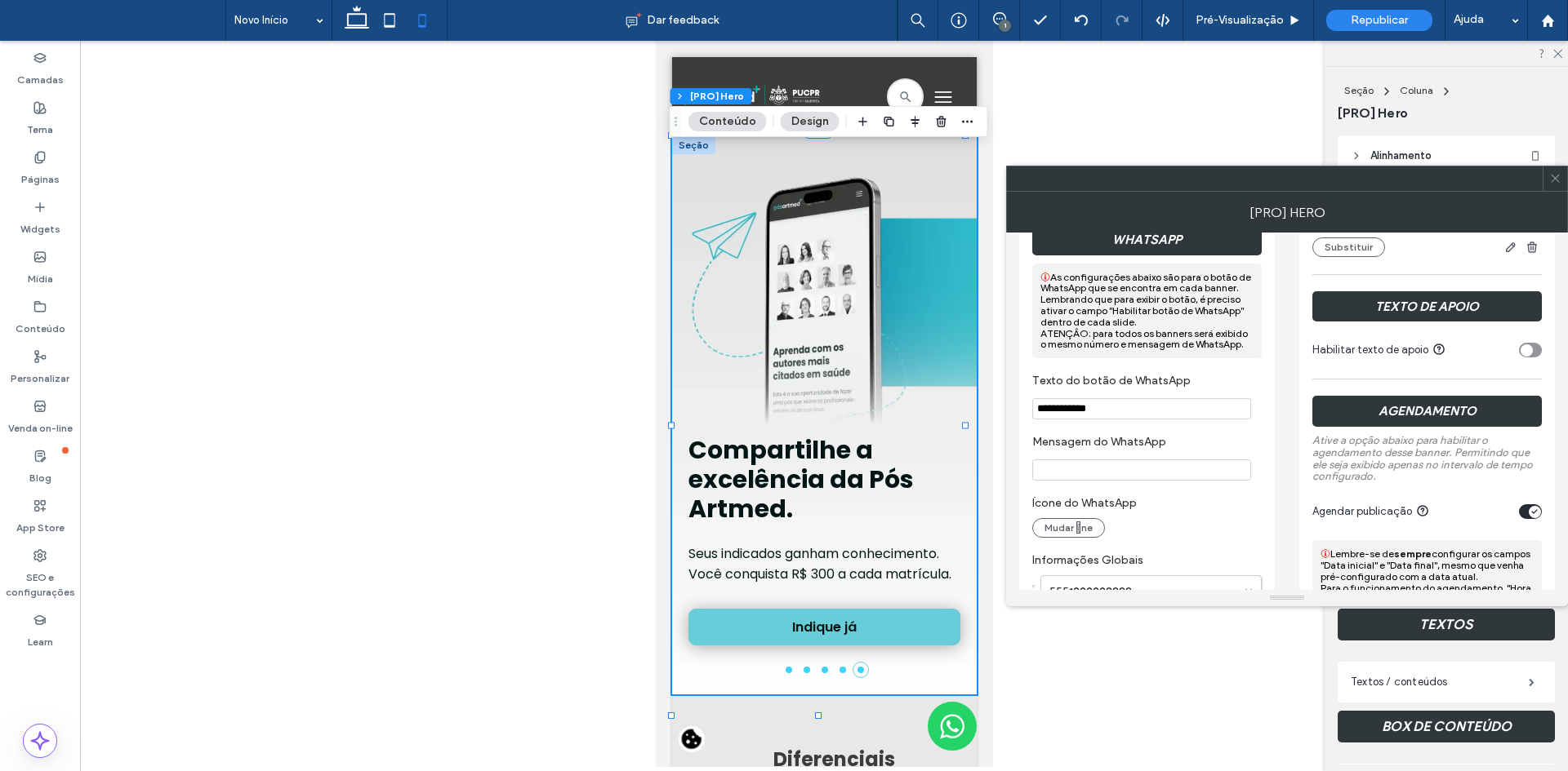
scroll to position [816, 0]
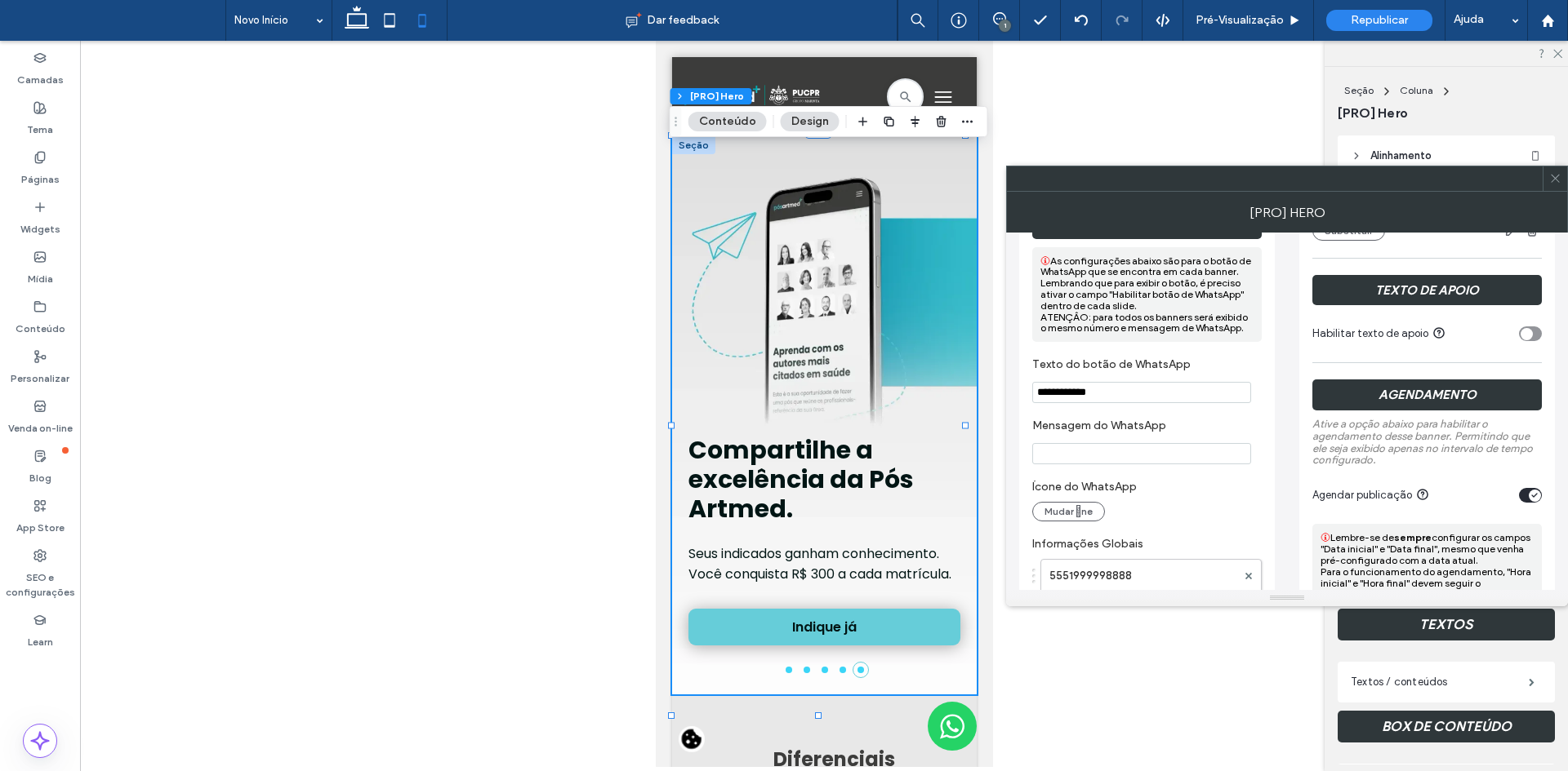
click at [1521, 497] on div "toggle" at bounding box center [1530, 495] width 23 height 14
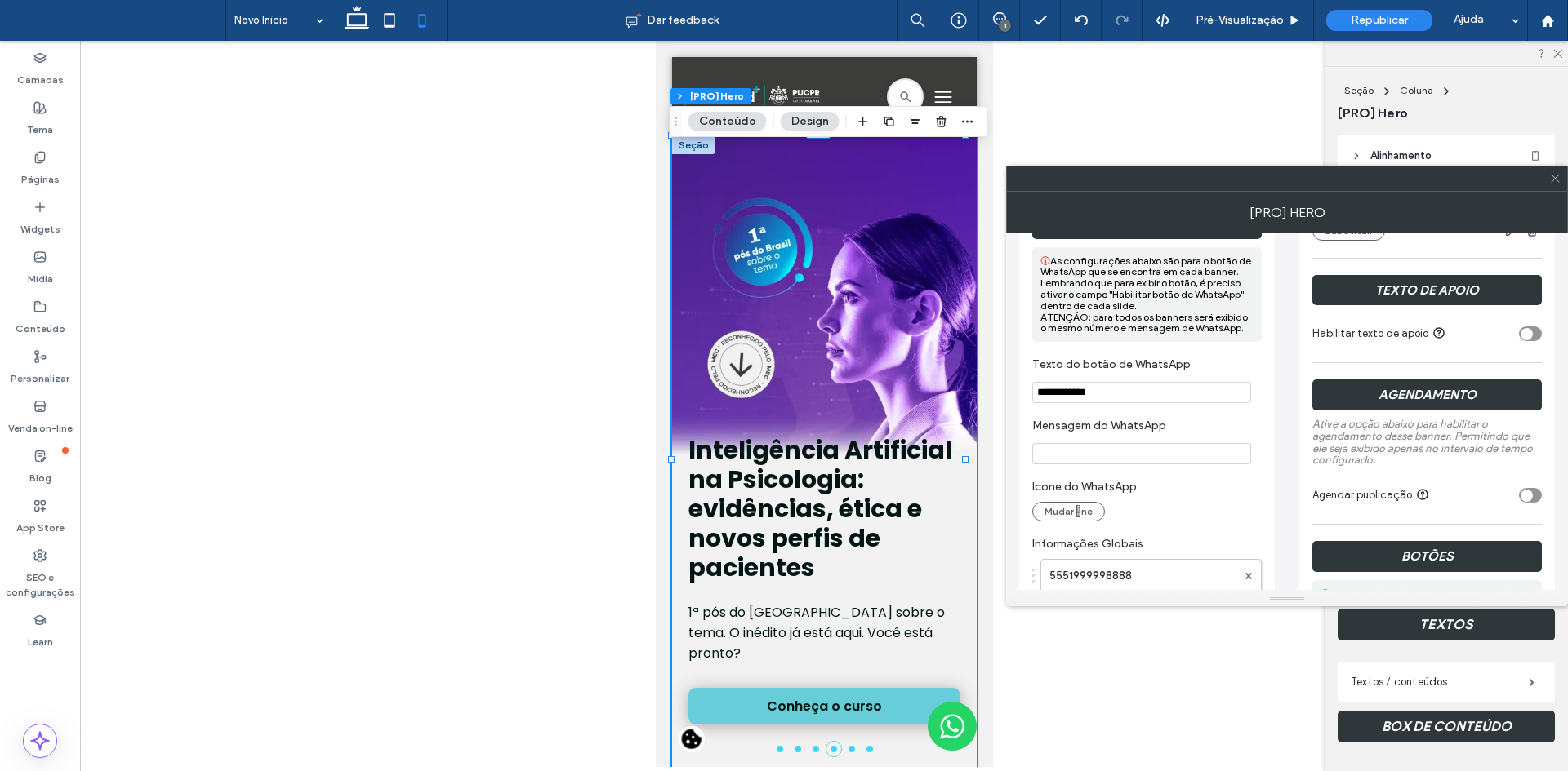
click at [1560, 178] on icon at bounding box center [1554, 178] width 12 height 12
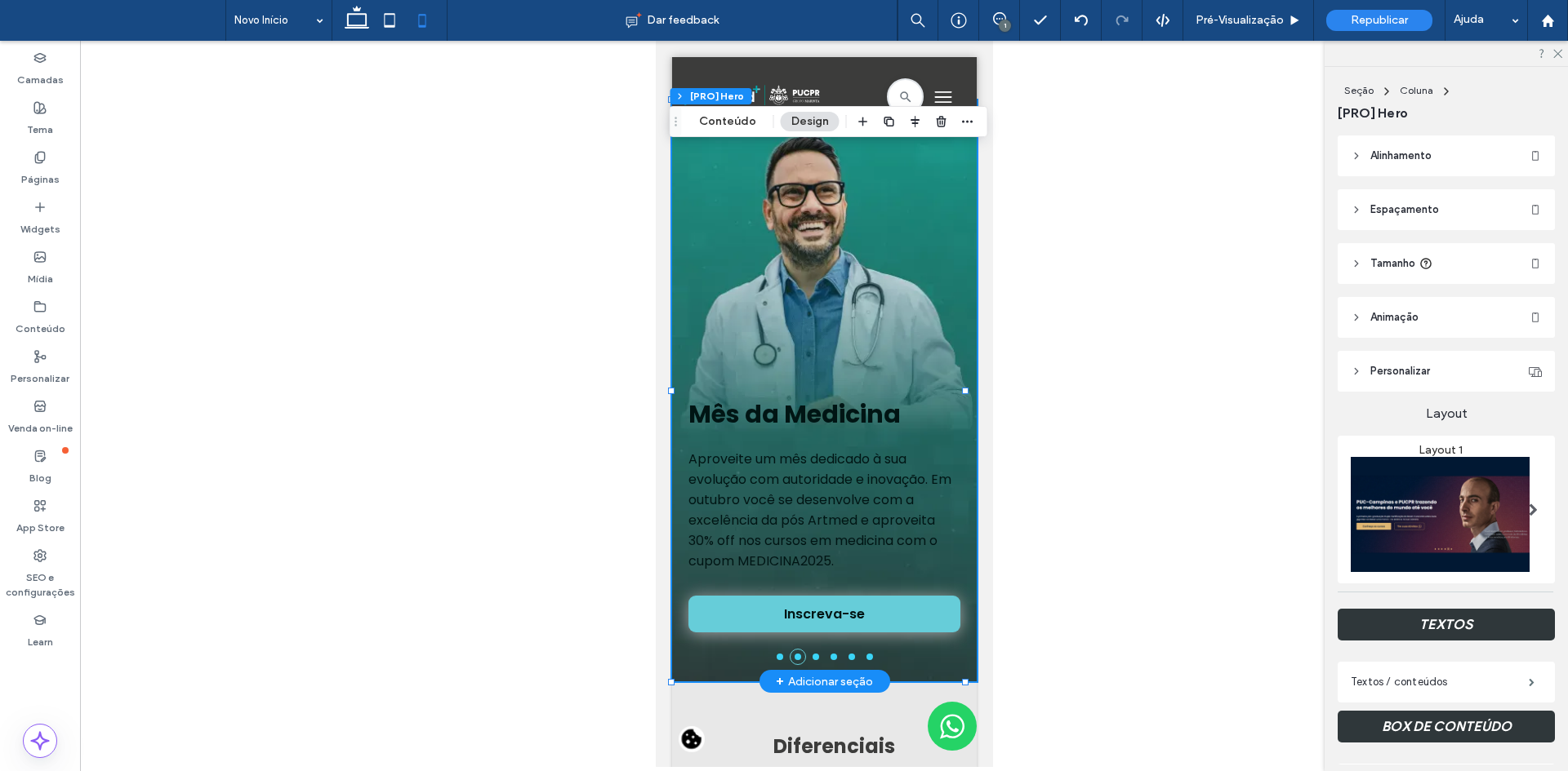
scroll to position [0, 0]
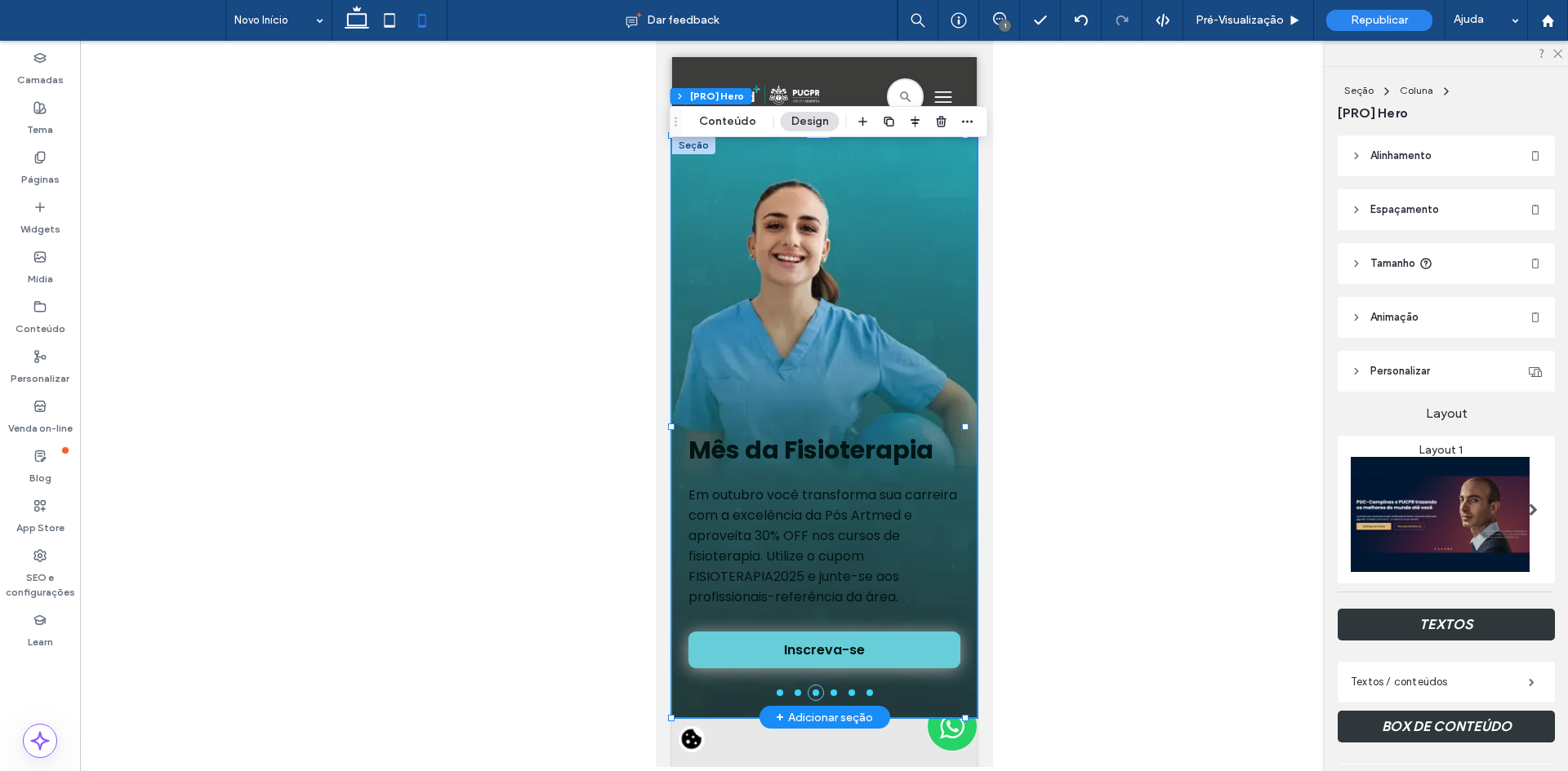
click at [830, 692] on li at bounding box center [833, 693] width 7 height 7
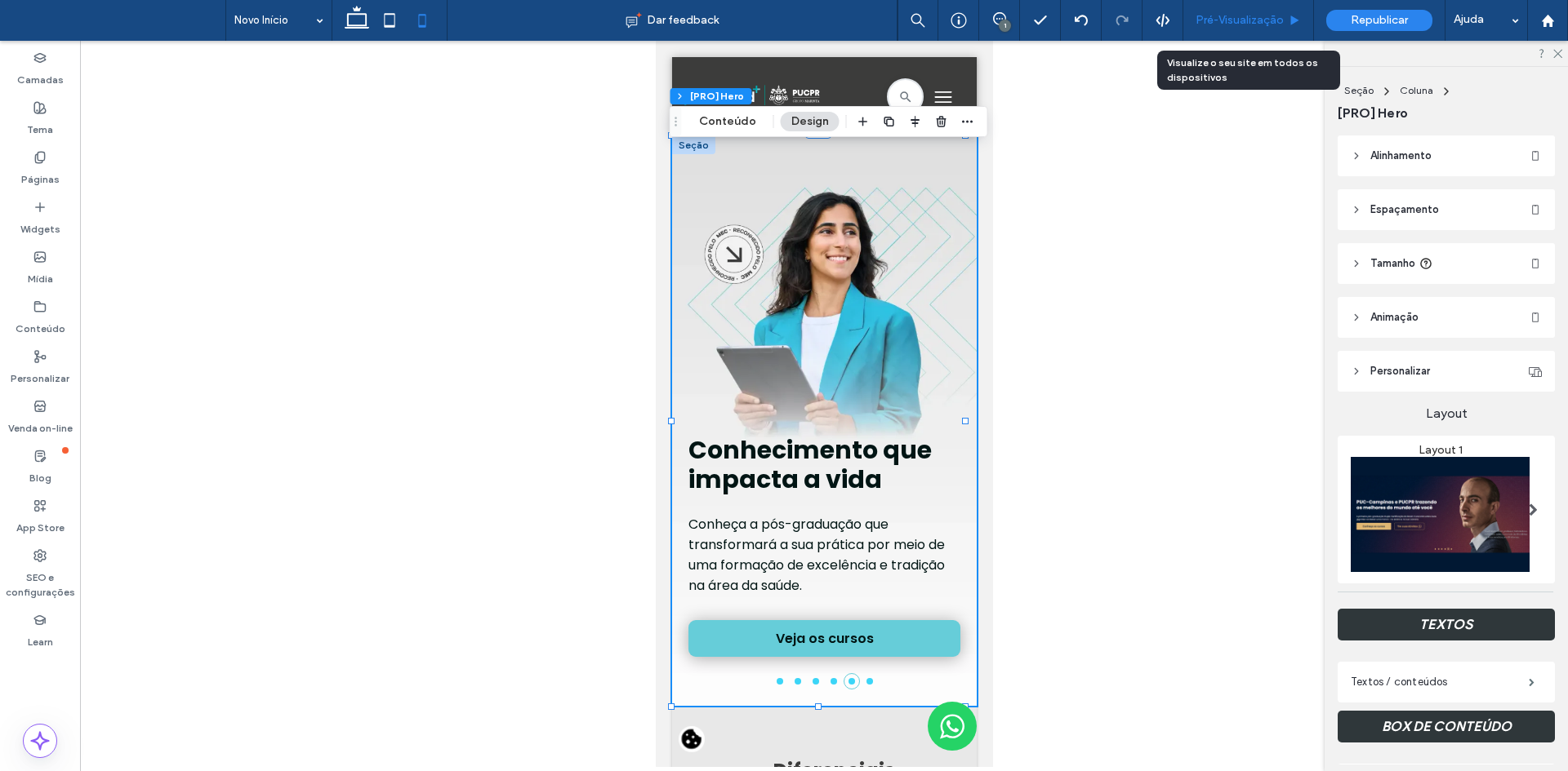
click at [1263, 22] on span "Pré-Visualizaçāo" at bounding box center [1239, 19] width 88 height 13
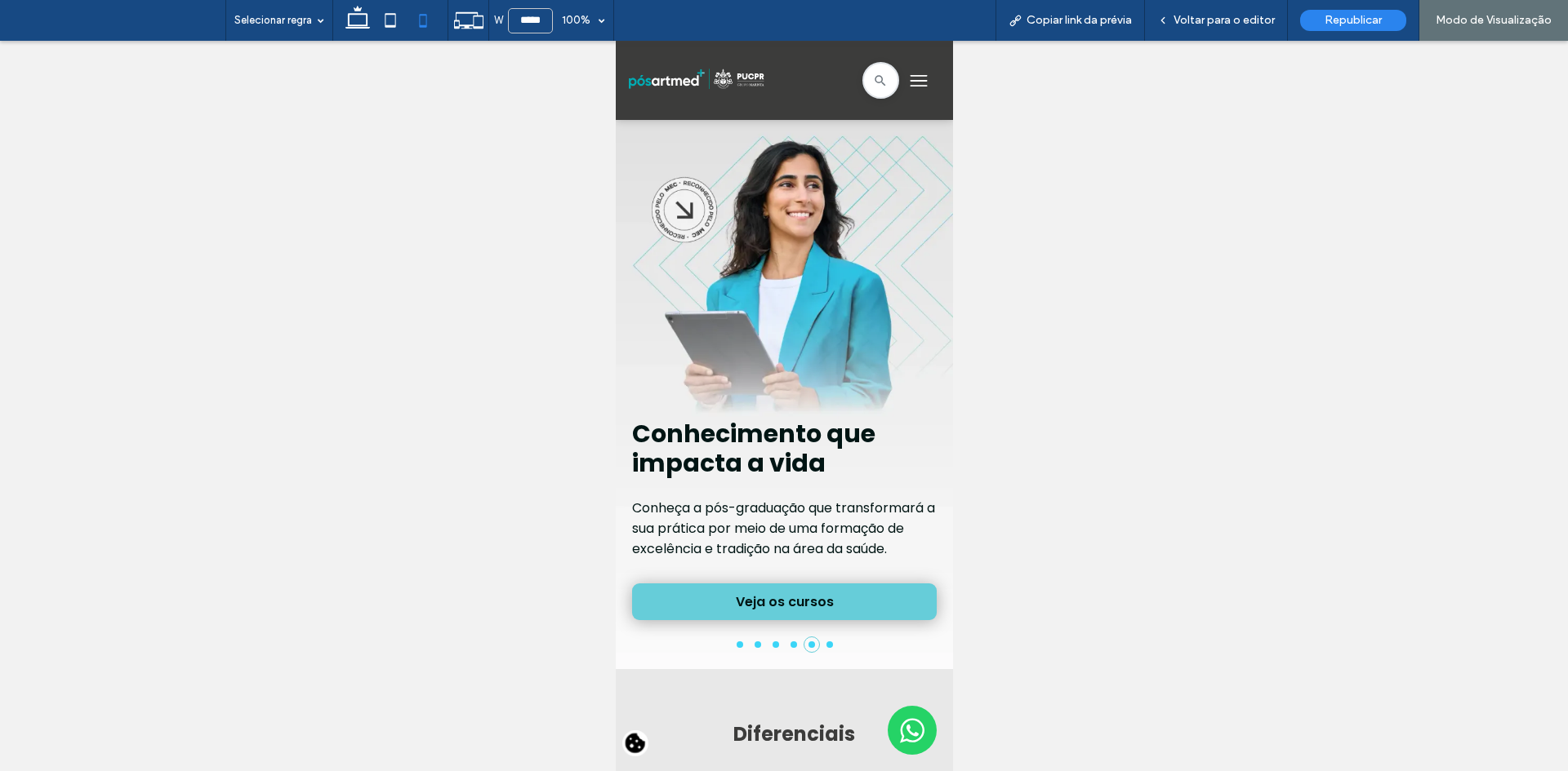
click at [790, 648] on li at bounding box center [793, 645] width 7 height 7
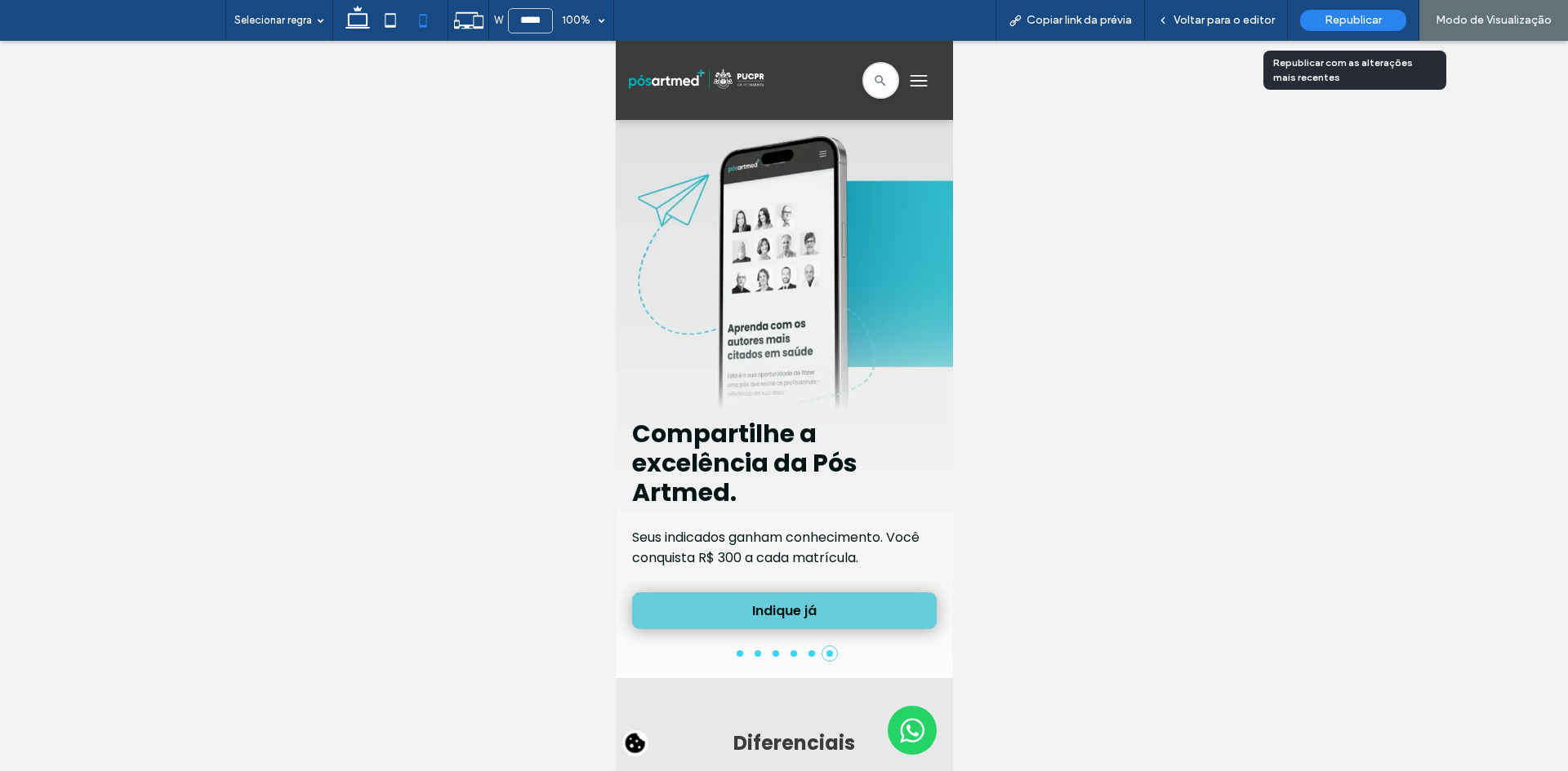
click at [1342, 11] on div "Republicar" at bounding box center [1353, 20] width 106 height 21
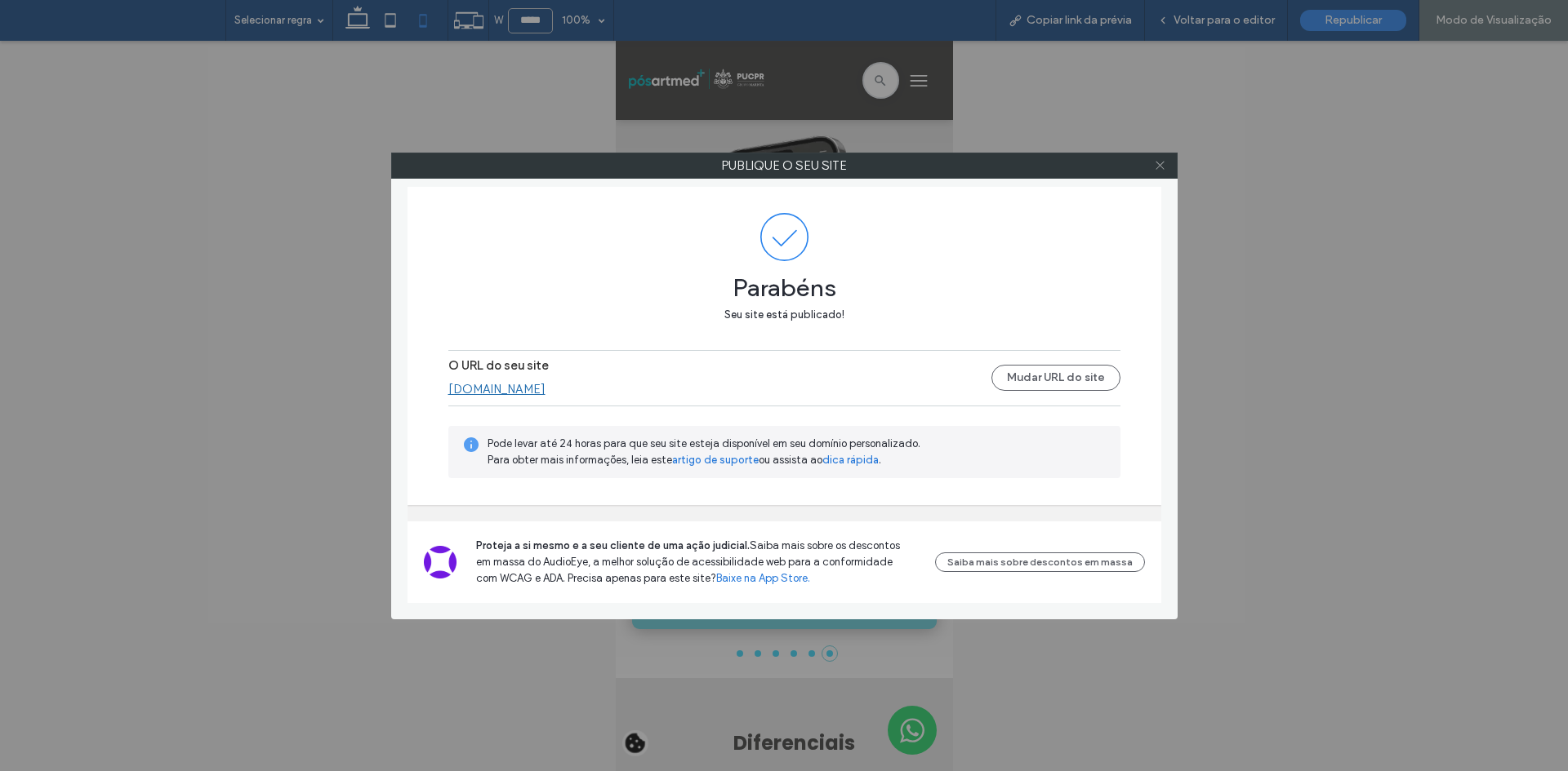
click at [1162, 166] on icon at bounding box center [1159, 165] width 12 height 12
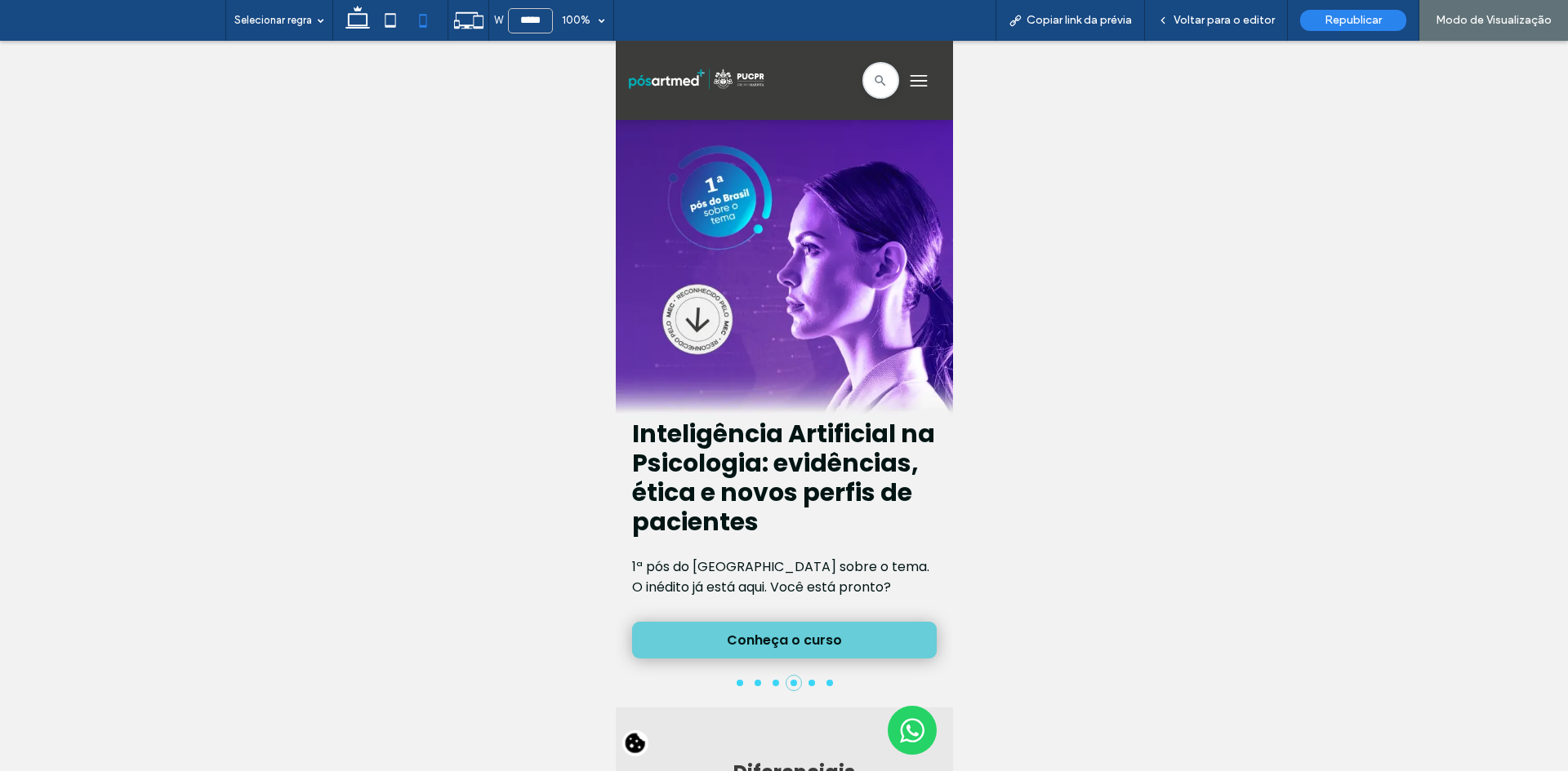
drag, startPoint x: 1233, startPoint y: 13, endPoint x: 1365, endPoint y: 47, distance: 136.3
click at [1233, 14] on span "Voltar para o editor" at bounding box center [1223, 19] width 101 height 13
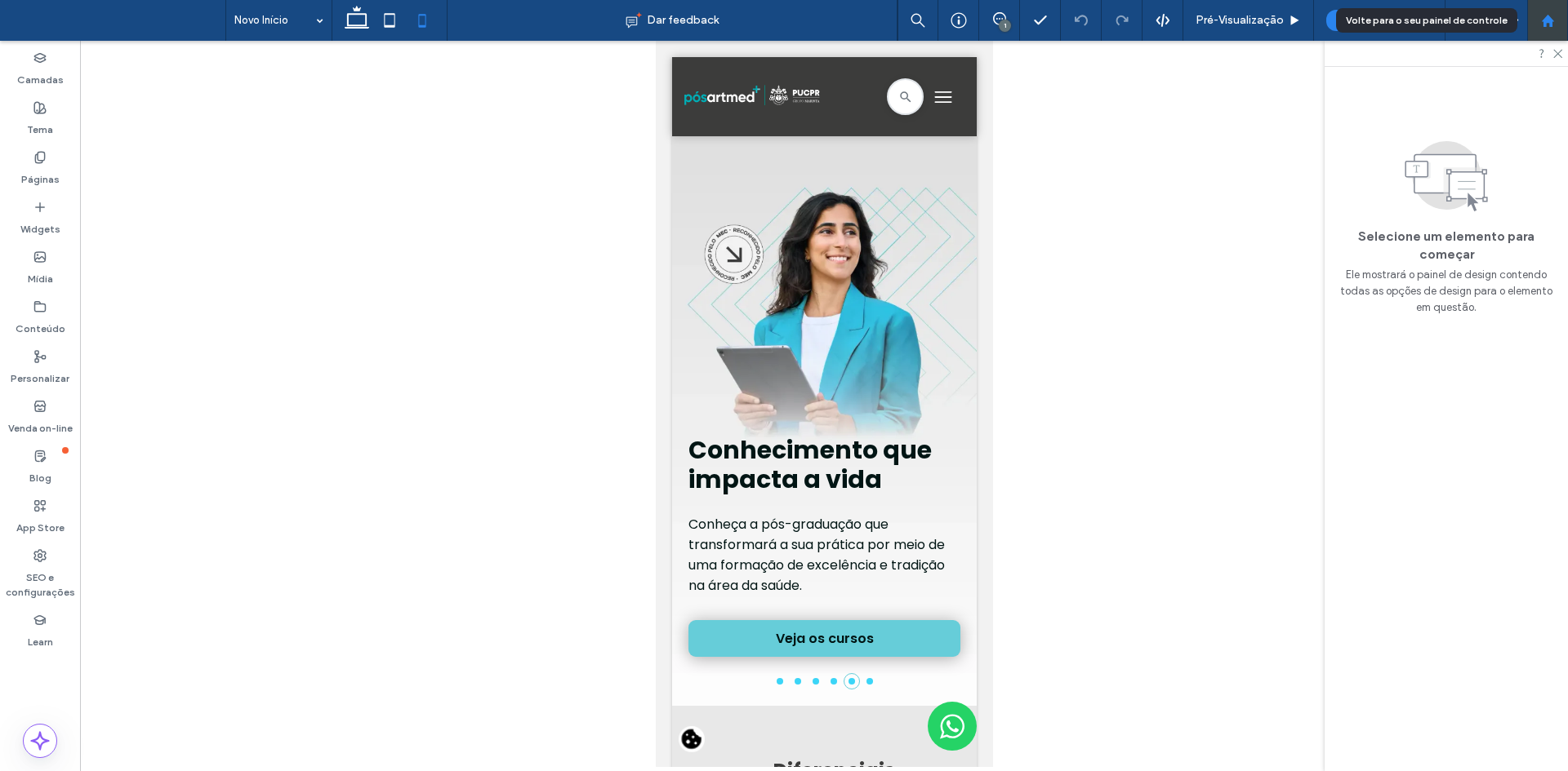
click at [1549, 21] on use at bounding box center [1547, 19] width 12 height 12
